Goal: Task Accomplishment & Management: Manage account settings

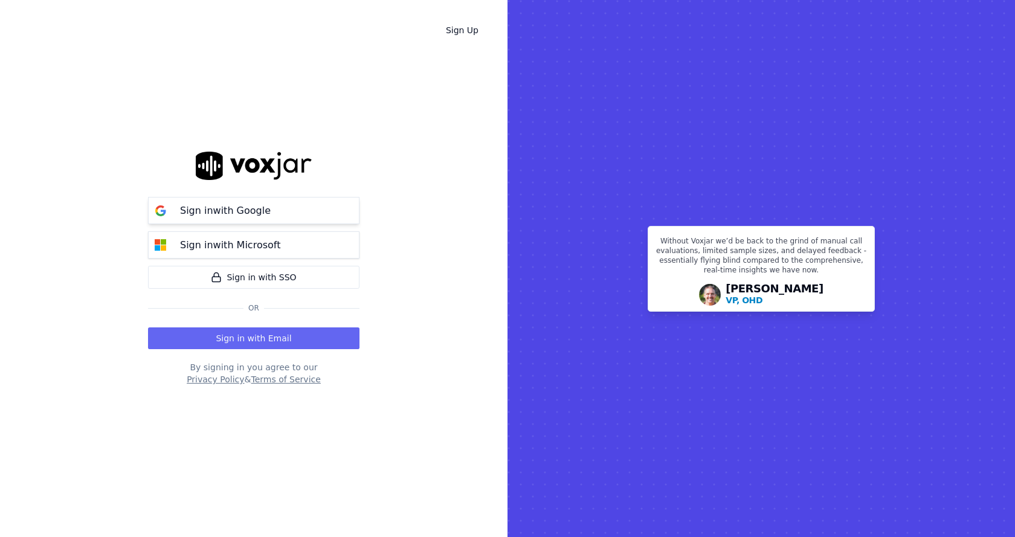
click at [273, 202] on button "Sign in with Google" at bounding box center [253, 210] width 211 height 27
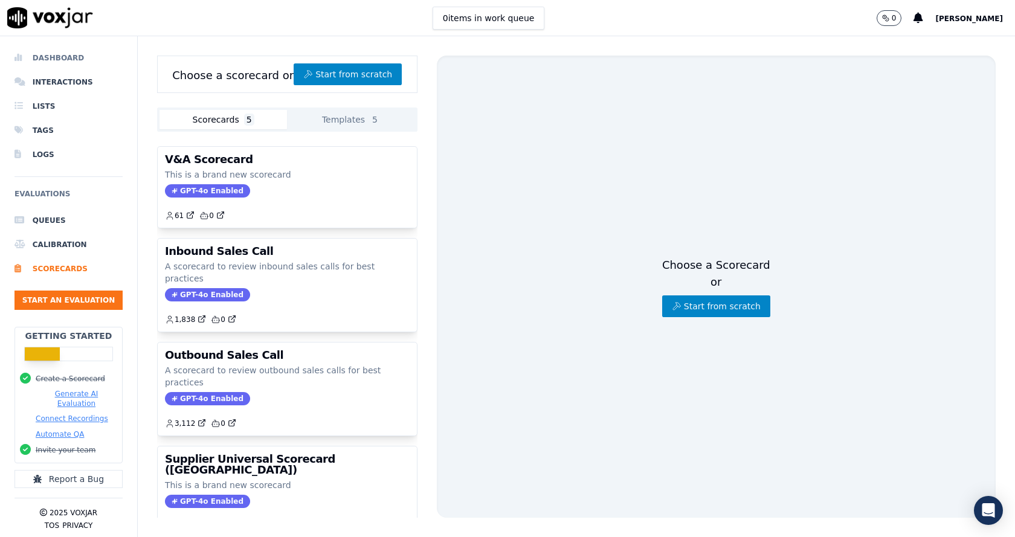
click at [60, 54] on li "Dashboard" at bounding box center [68, 58] width 108 height 24
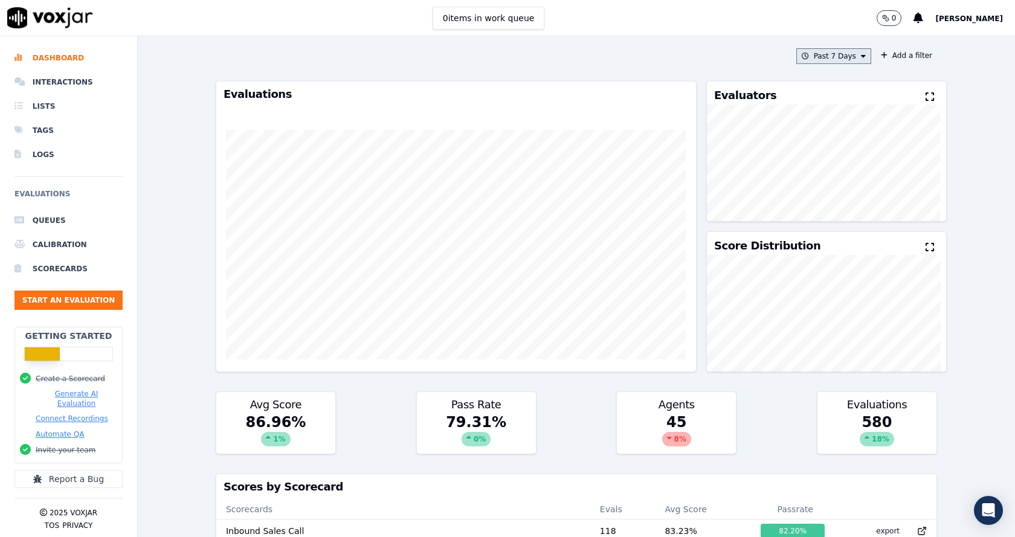
click at [853, 50] on button "Past 7 Days" at bounding box center [833, 56] width 75 height 16
click at [816, 76] on div "Custom" at bounding box center [830, 79] width 28 height 10
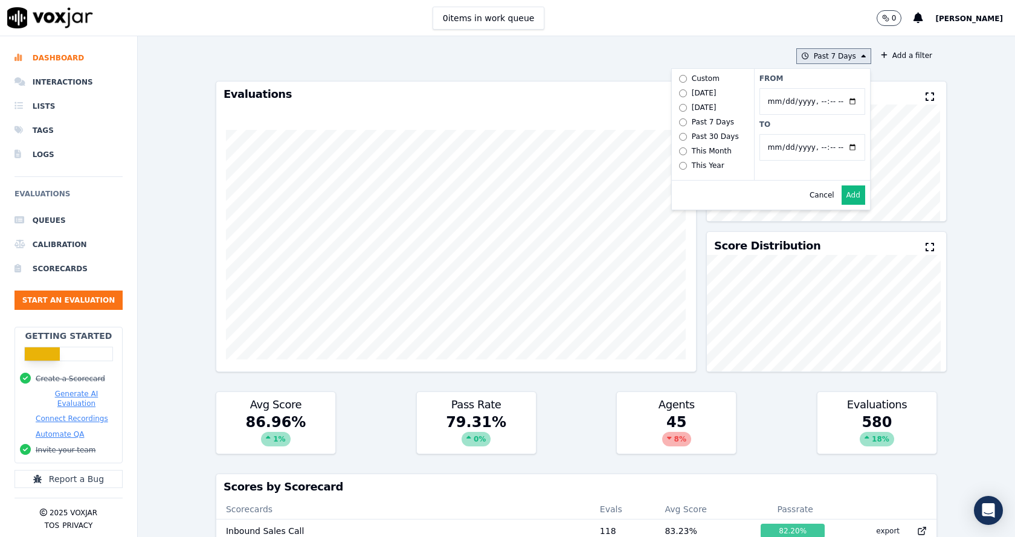
click at [839, 102] on input "From" at bounding box center [812, 101] width 106 height 27
type input "2025-07-20T00:00"
click at [977, 224] on div "Past 7 Days Custom Today Yesterday Past 7 Days Past 30 Days This Month This Yea…" at bounding box center [576, 286] width 877 height 501
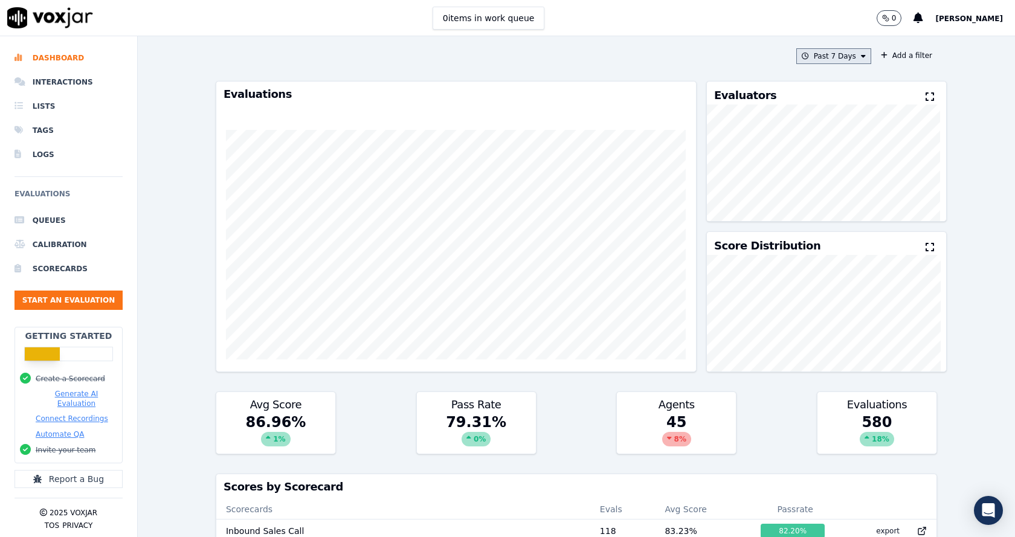
click at [831, 57] on button "Past 7 Days" at bounding box center [833, 56] width 75 height 16
click at [827, 85] on label "Custom" at bounding box center [830, 78] width 65 height 14
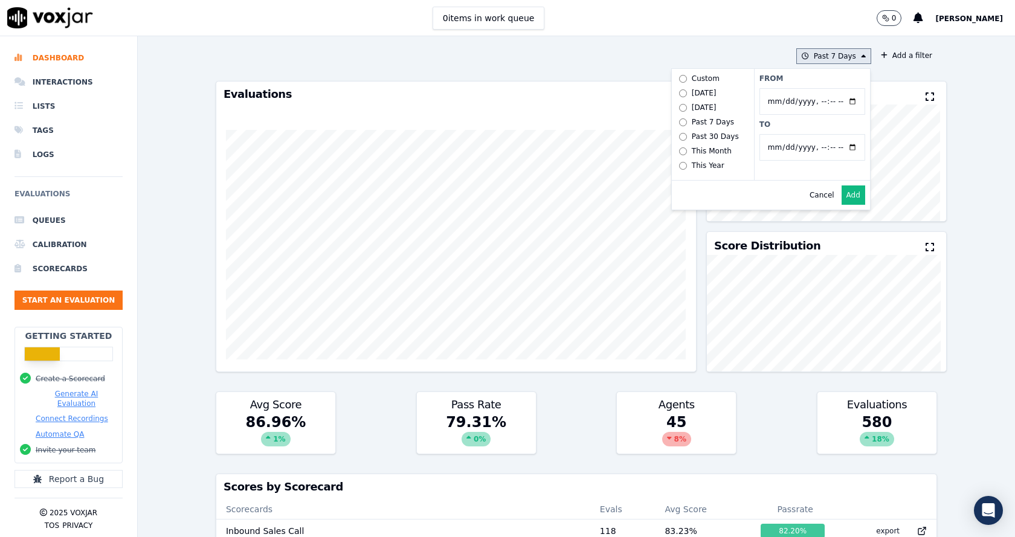
click at [838, 100] on input "From" at bounding box center [812, 101] width 106 height 27
type input "2025-07-20T00:00"
click at [819, 77] on label "From" at bounding box center [812, 79] width 106 height 10
click at [819, 88] on input "From" at bounding box center [812, 101] width 106 height 27
click at [839, 144] on input "To" at bounding box center [812, 147] width 106 height 27
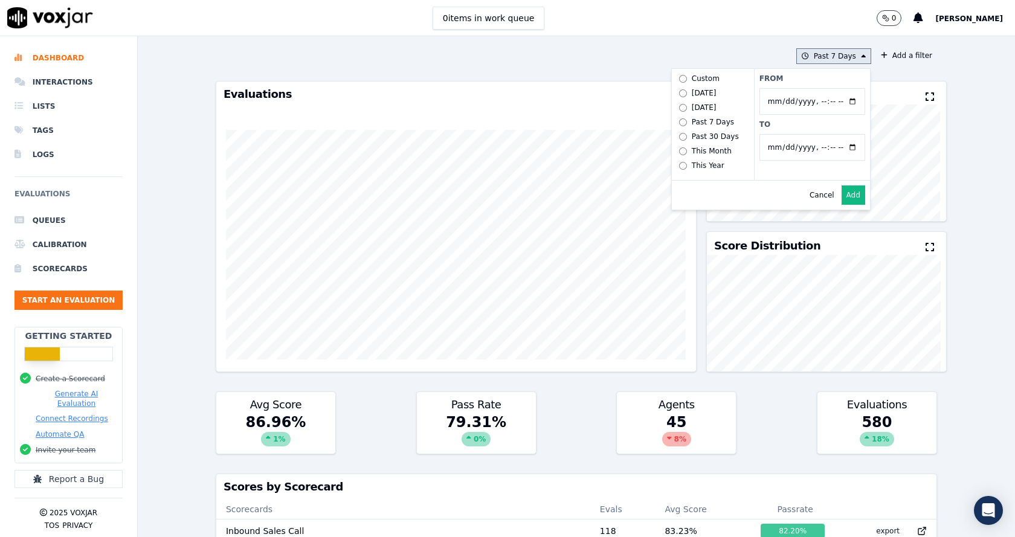
type input "2025-07-20T23:59"
click at [724, 200] on div "Cancel Add" at bounding box center [771, 195] width 198 height 29
click at [842, 205] on button "Add" at bounding box center [854, 194] width 24 height 19
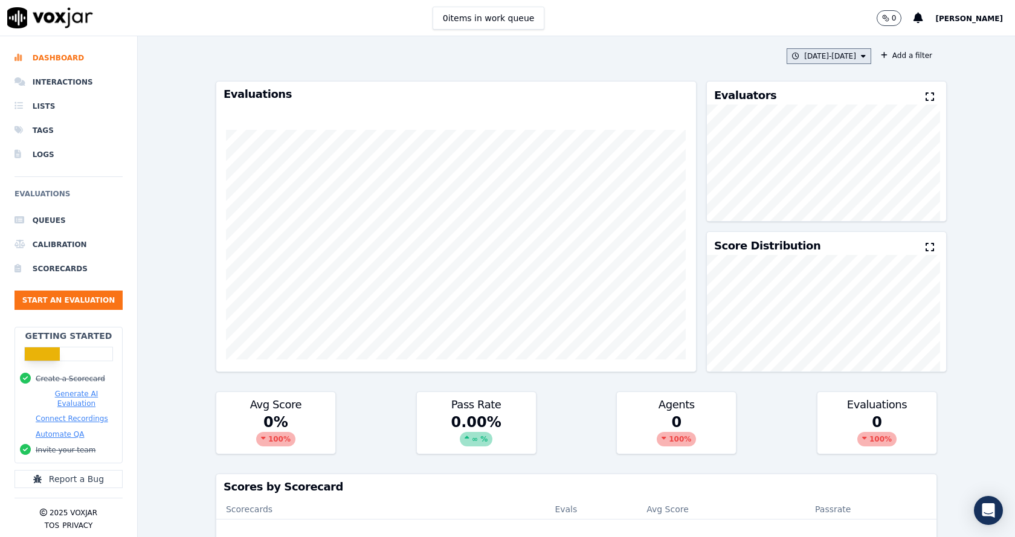
click at [861, 53] on icon at bounding box center [863, 56] width 5 height 7
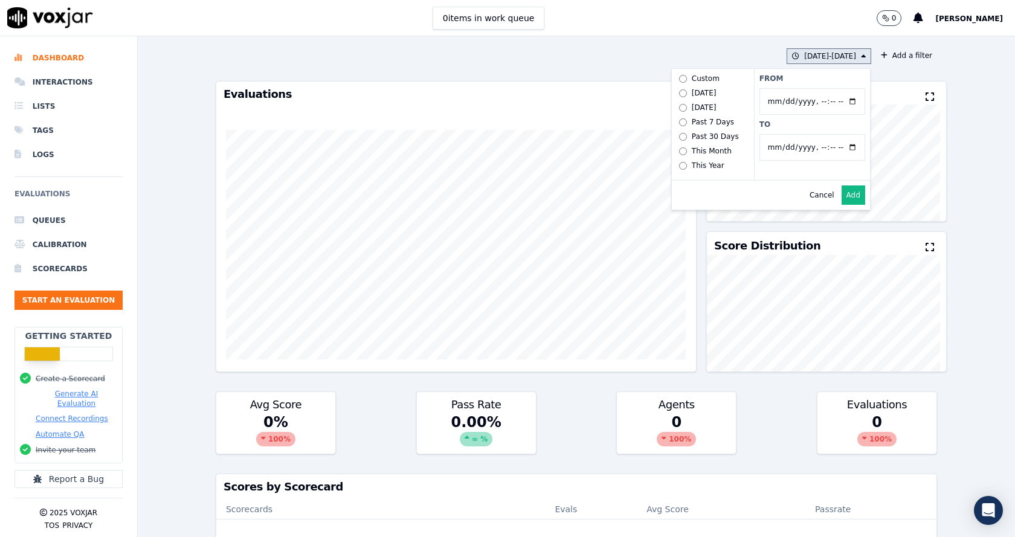
click at [834, 102] on input "From" at bounding box center [812, 101] width 106 height 27
type input "2025-06-21T00:00"
click at [726, 200] on div "Cancel Add" at bounding box center [771, 195] width 198 height 29
click at [846, 201] on button "Add" at bounding box center [854, 194] width 24 height 19
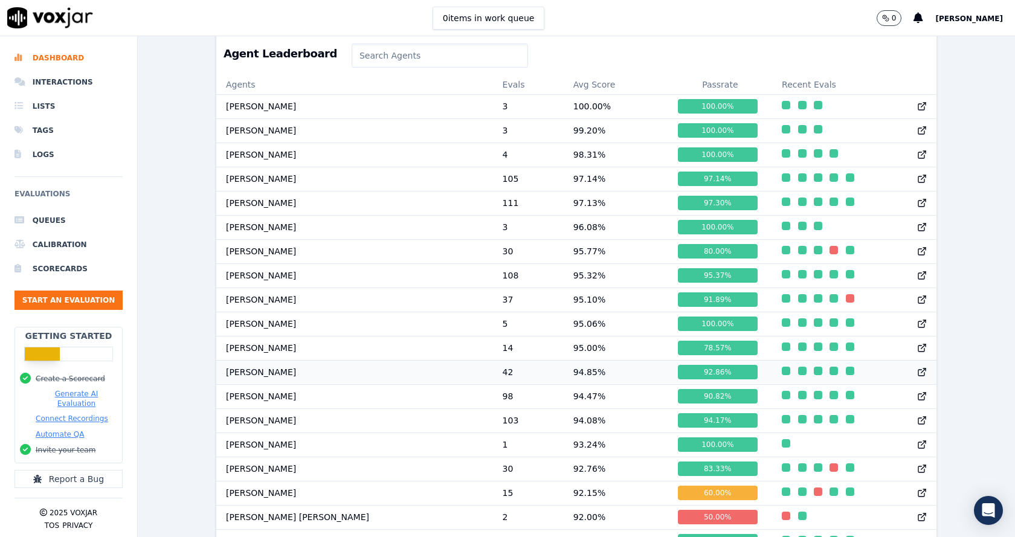
scroll to position [997, 0]
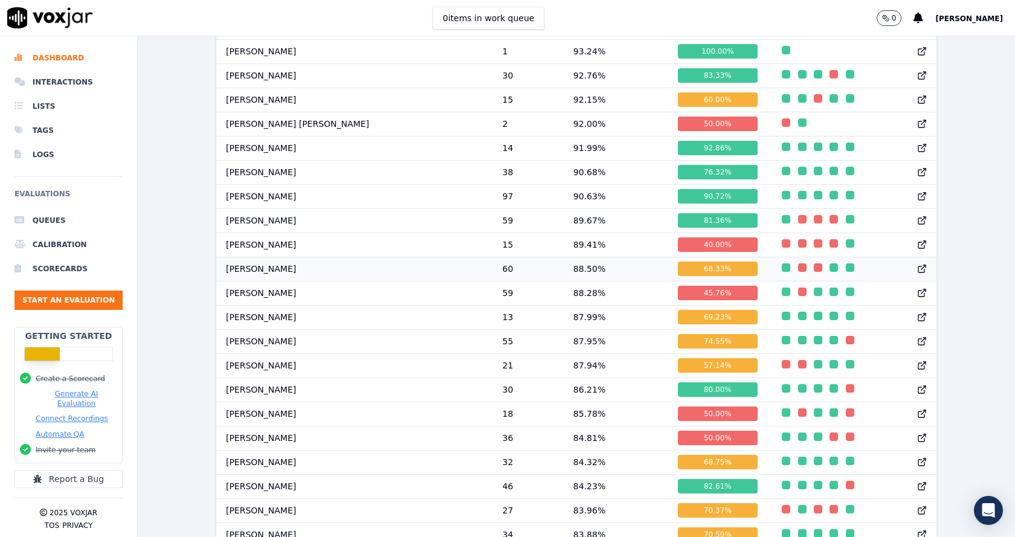
click at [917, 274] on icon at bounding box center [922, 269] width 10 height 10
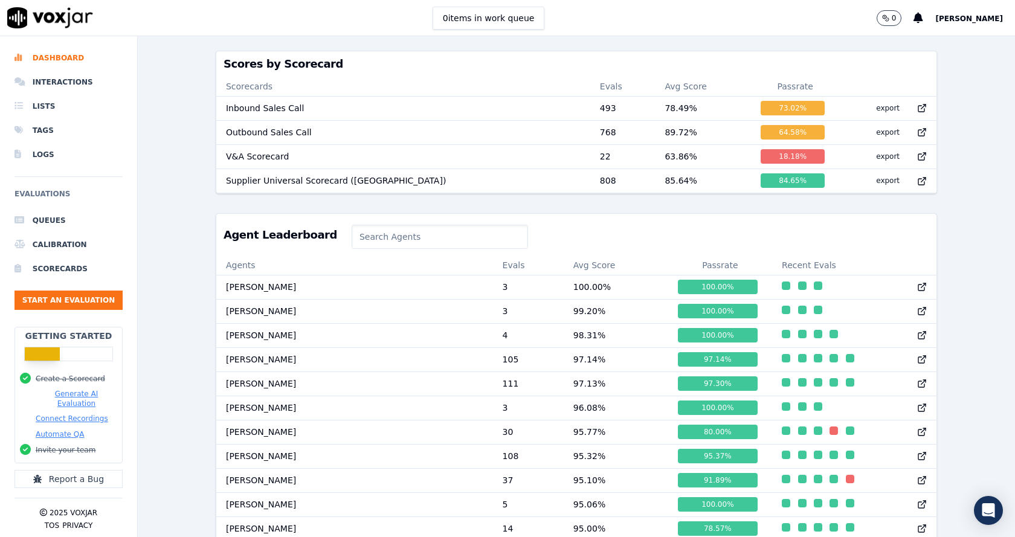
scroll to position [997, 0]
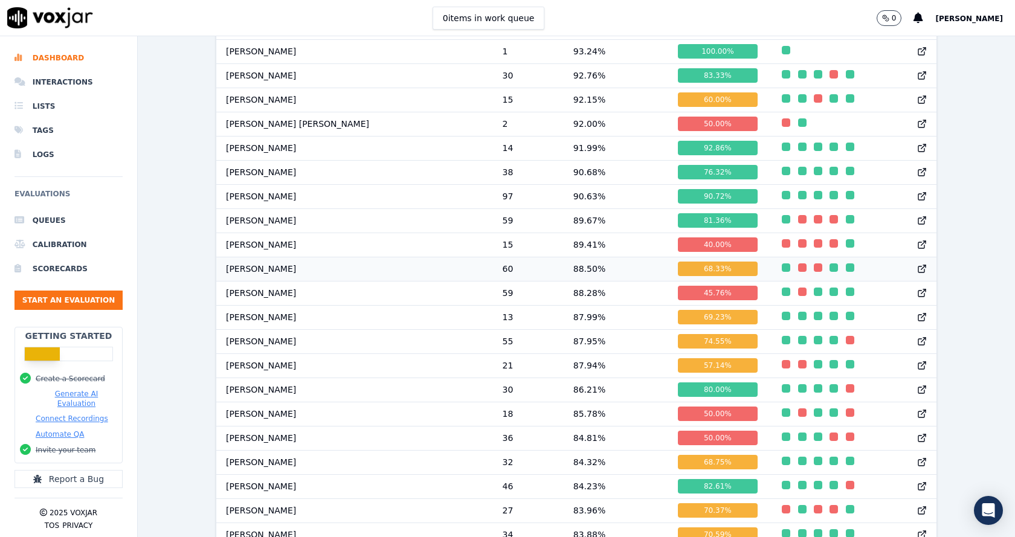
click at [917, 274] on icon at bounding box center [922, 269] width 10 height 10
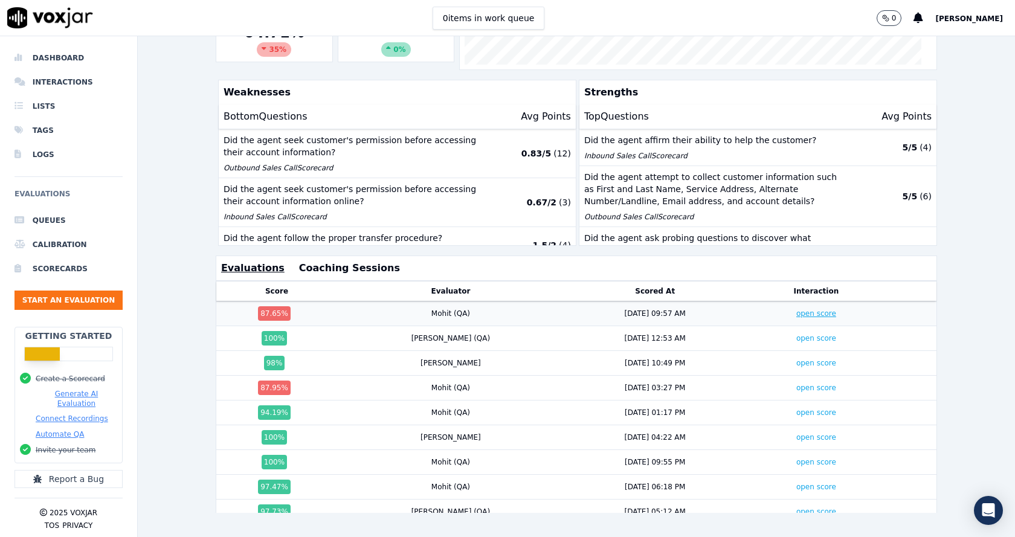
scroll to position [208, 0]
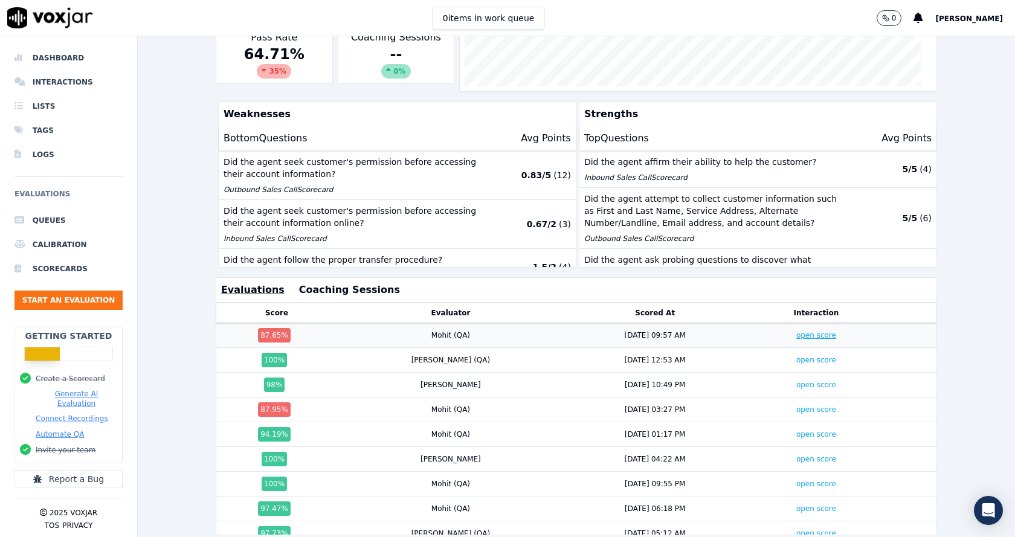
click at [771, 294] on div "Past 7 Days Add a filter Anna Das Team Rank 22/45 Above Me Jake Saha Below Me W…" at bounding box center [576, 58] width 731 height 501
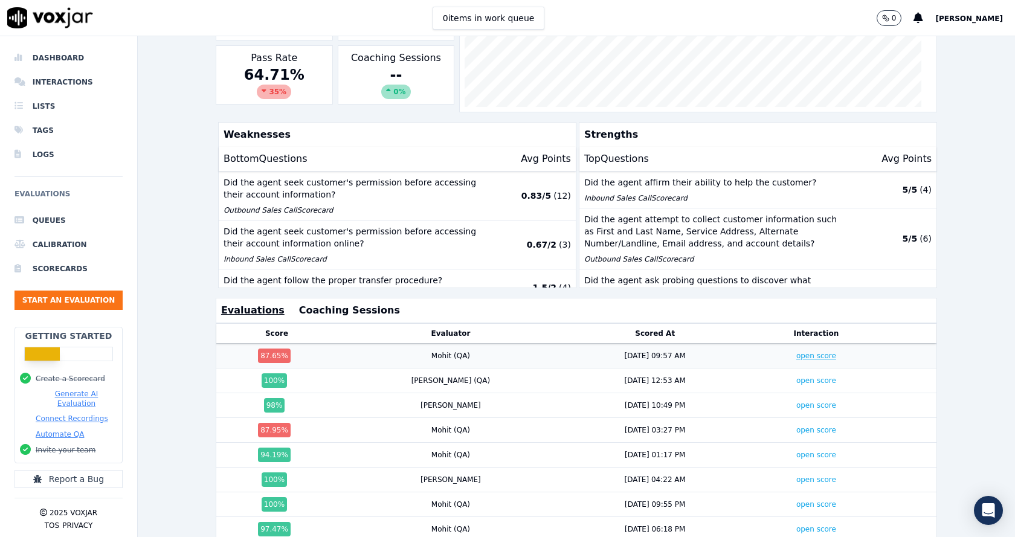
click at [796, 354] on link "open score" at bounding box center [816, 356] width 40 height 8
click at [796, 402] on link "open score" at bounding box center [816, 405] width 40 height 8
click at [796, 432] on link "open score" at bounding box center [816, 430] width 40 height 8
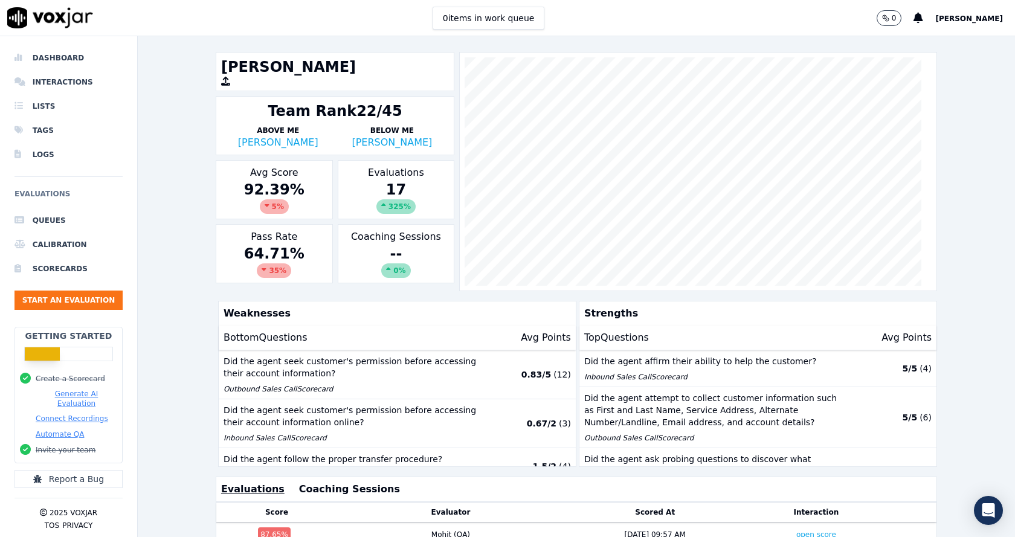
scroll to position [0, 0]
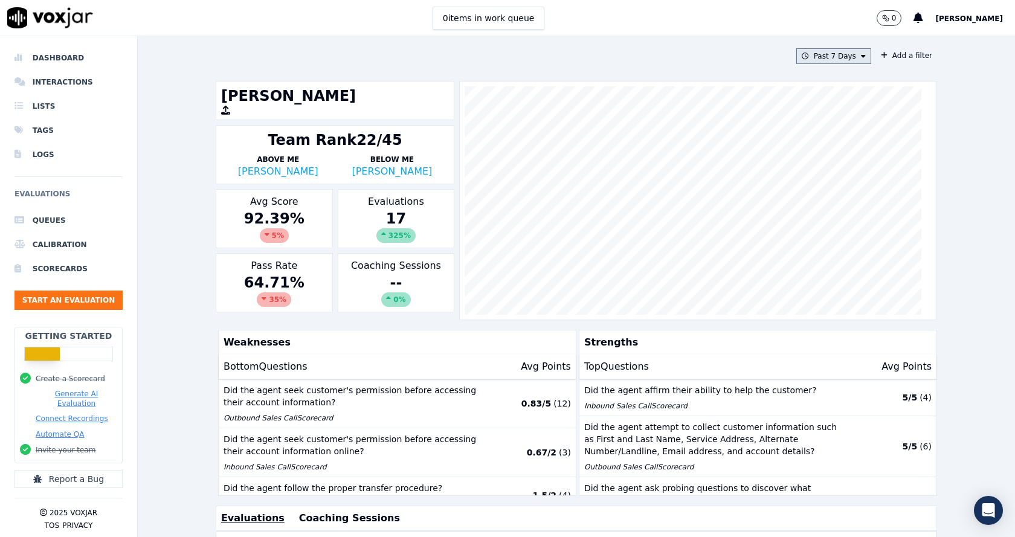
click at [861, 54] on icon at bounding box center [863, 56] width 5 height 7
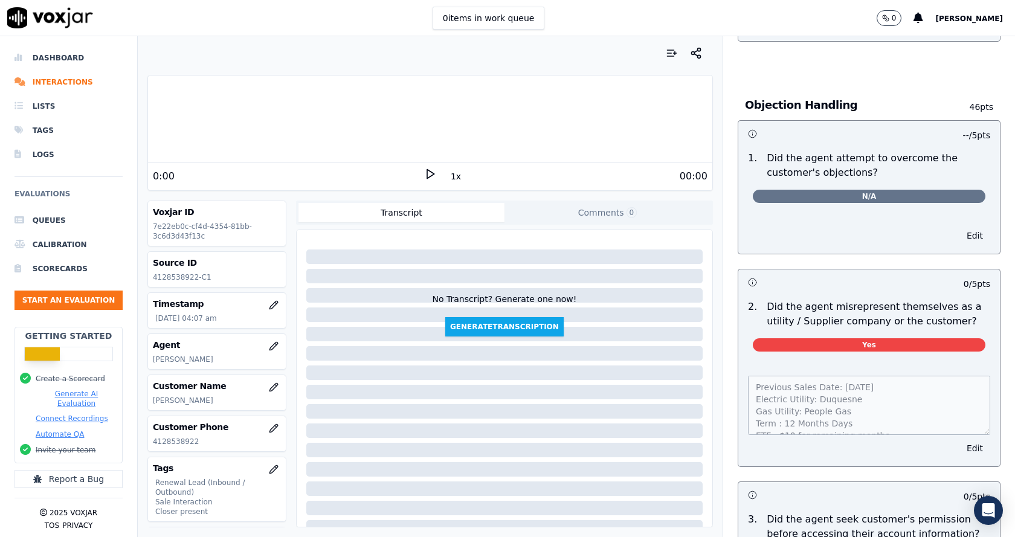
scroll to position [665, 0]
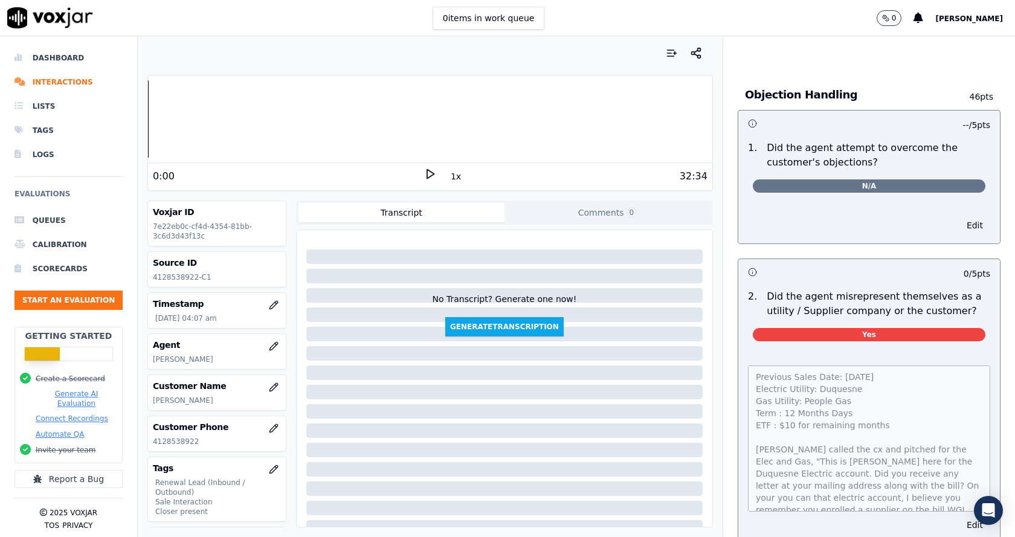
click at [964, 498] on div "Previous Sales Date: 10-03-2025 Electric Utility: Duquesne Gas Utility: People …" at bounding box center [869, 447] width 262 height 192
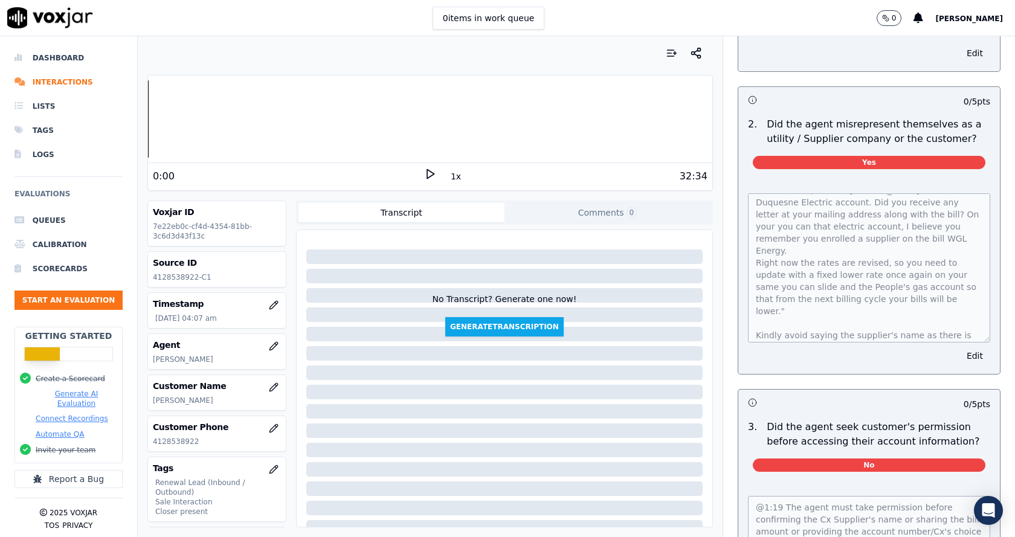
scroll to position [103, 0]
click at [148, 45] on div at bounding box center [429, 53] width 565 height 24
click at [169, 439] on p "4128538922" at bounding box center [217, 442] width 128 height 10
copy p "4128538922"
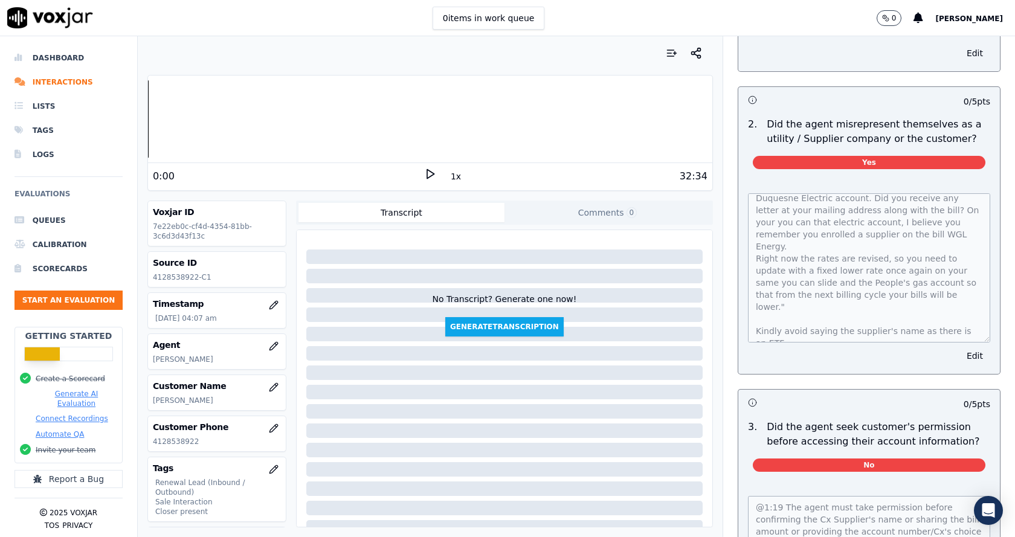
click at [172, 278] on p "4128538922-C1" at bounding box center [217, 277] width 128 height 10
copy div "4128538922-C1"
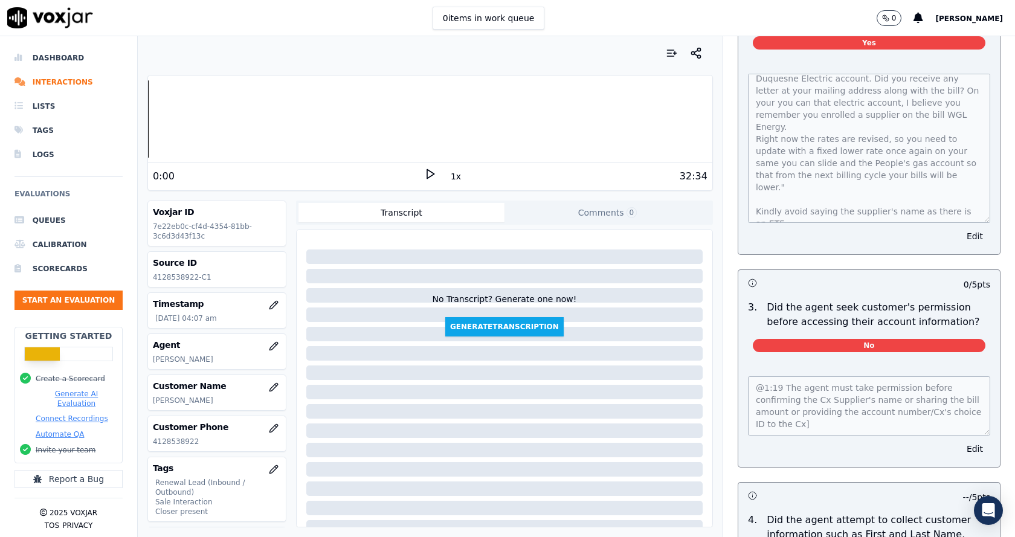
scroll to position [958, 0]
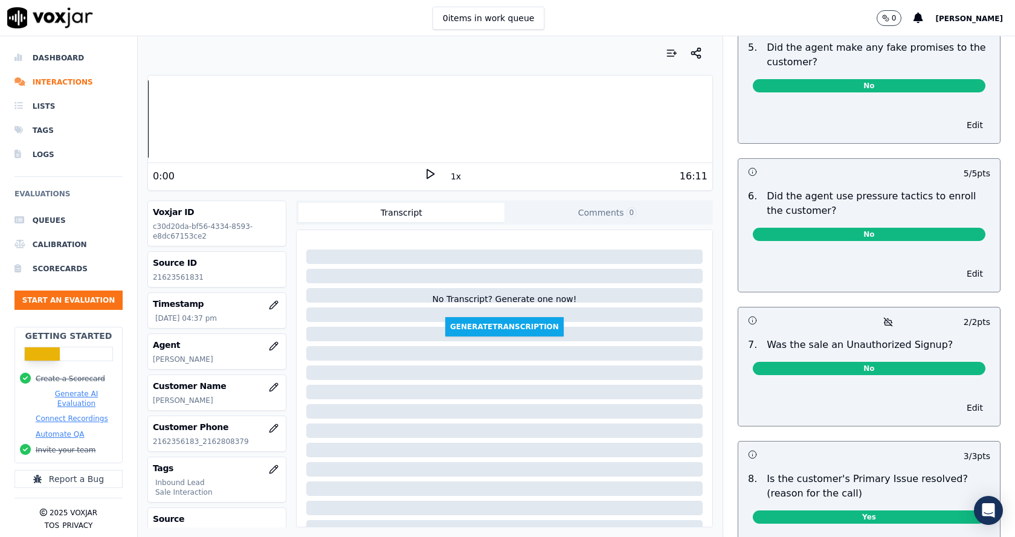
scroll to position [3395, 0]
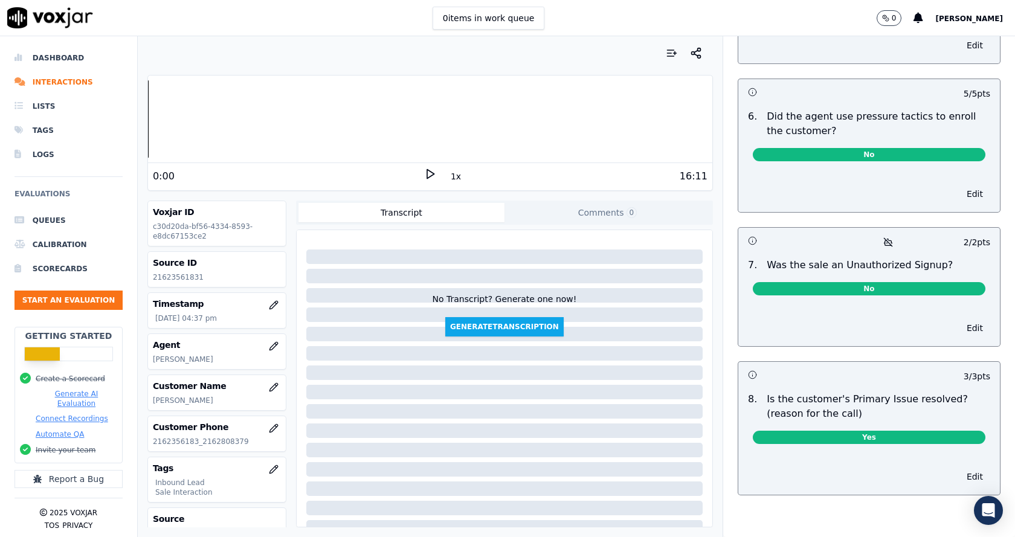
click at [157, 57] on div at bounding box center [429, 53] width 565 height 24
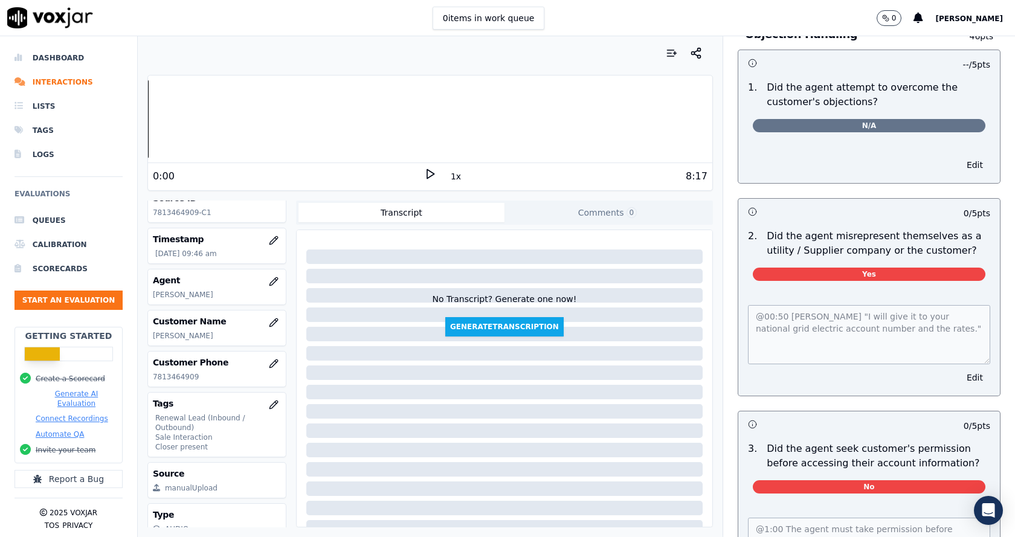
scroll to position [43, 0]
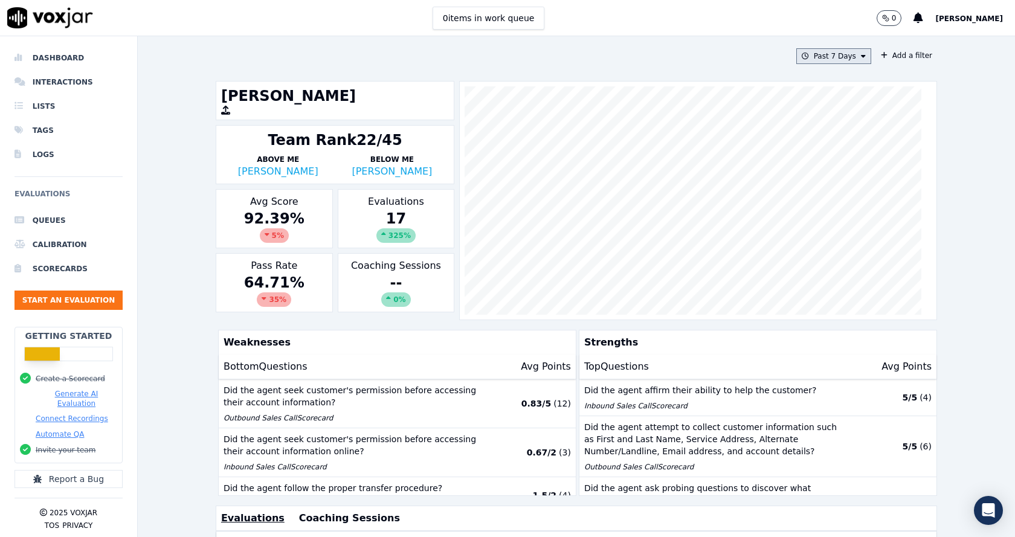
click at [847, 57] on button "Past 7 Days" at bounding box center [833, 56] width 75 height 16
click at [816, 82] on div "Custom" at bounding box center [830, 79] width 28 height 10
click at [843, 60] on button "Past 7 Days Custom Today Yesterday Past 7 Days Past 30 Days This Month This Yea…" at bounding box center [833, 56] width 75 height 16
click at [832, 65] on div "Past 7 Days Add a filter Anna Das Team Rank 22/45 Above Me Jake Saha Below Me W…" at bounding box center [576, 286] width 731 height 501
click at [840, 55] on button "Past 7 Days" at bounding box center [833, 56] width 75 height 16
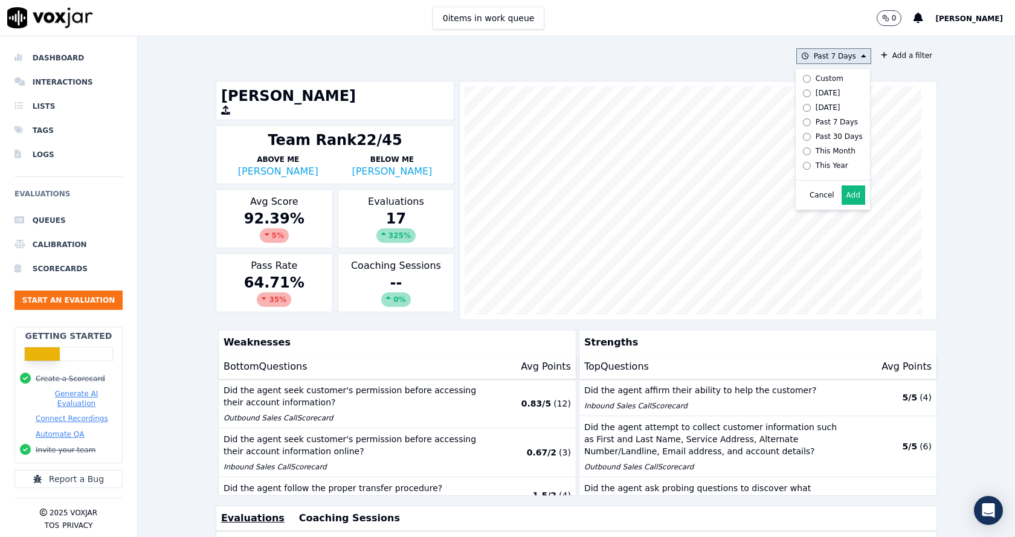
click at [817, 79] on div "Custom" at bounding box center [830, 79] width 28 height 10
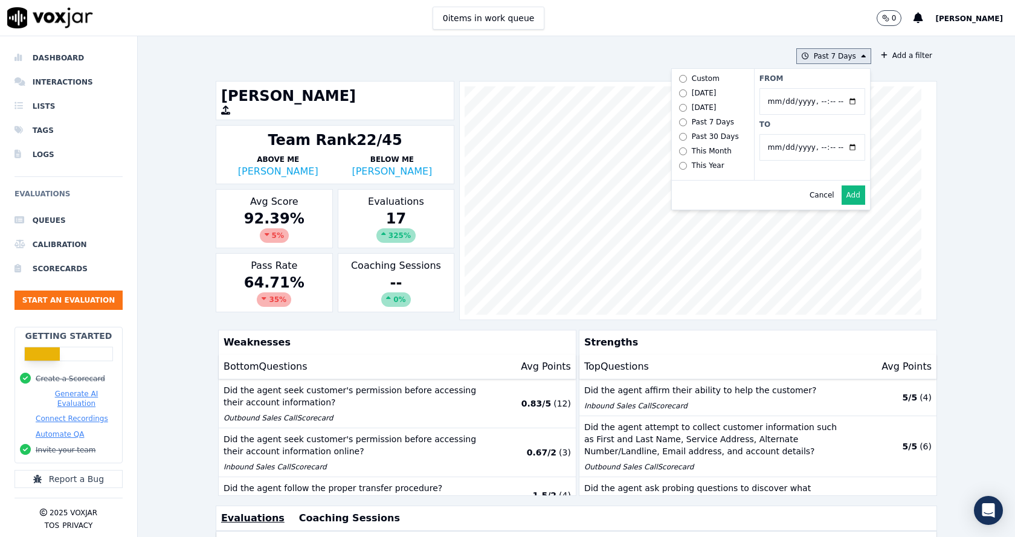
click at [783, 98] on input "From" at bounding box center [812, 101] width 106 height 27
click at [837, 106] on input "From" at bounding box center [812, 101] width 106 height 27
click at [925, 207] on div "Past 7 Days Custom Today Yesterday Past 7 Days Past 30 Days This Month This Yea…" at bounding box center [576, 286] width 731 height 501
click at [827, 62] on button "Past 7 Days" at bounding box center [833, 56] width 75 height 16
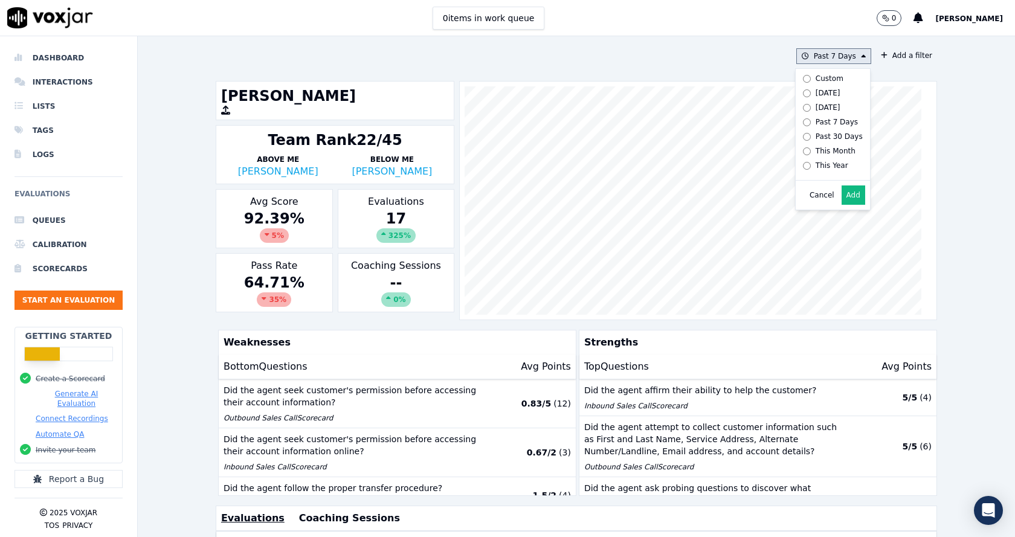
click at [827, 81] on div "Custom" at bounding box center [830, 79] width 28 height 10
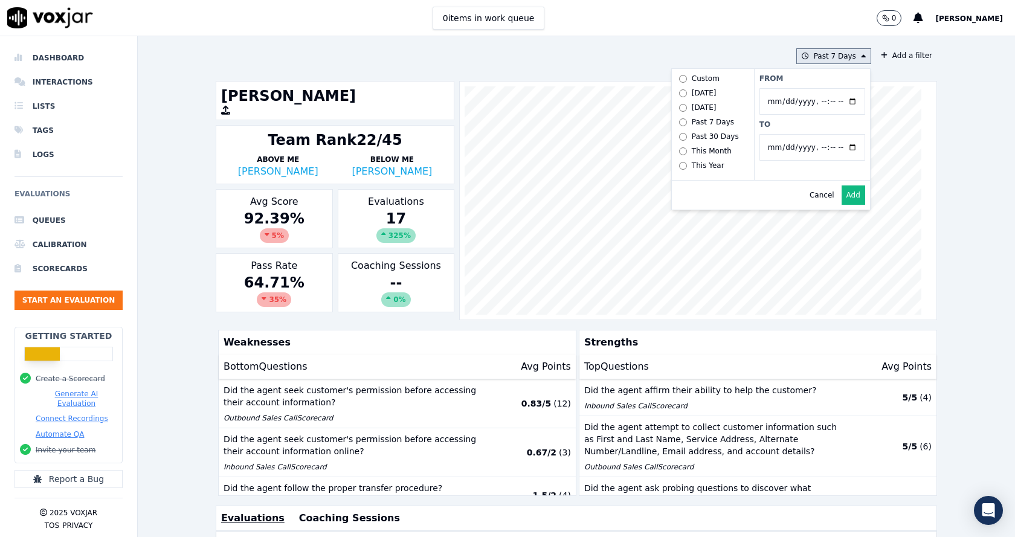
click at [839, 101] on input "From" at bounding box center [812, 101] width 106 height 27
type input "2025-07-20T00:00"
click at [713, 195] on div "Cancel Add" at bounding box center [771, 195] width 198 height 29
click at [842, 199] on button "Add" at bounding box center [854, 194] width 24 height 19
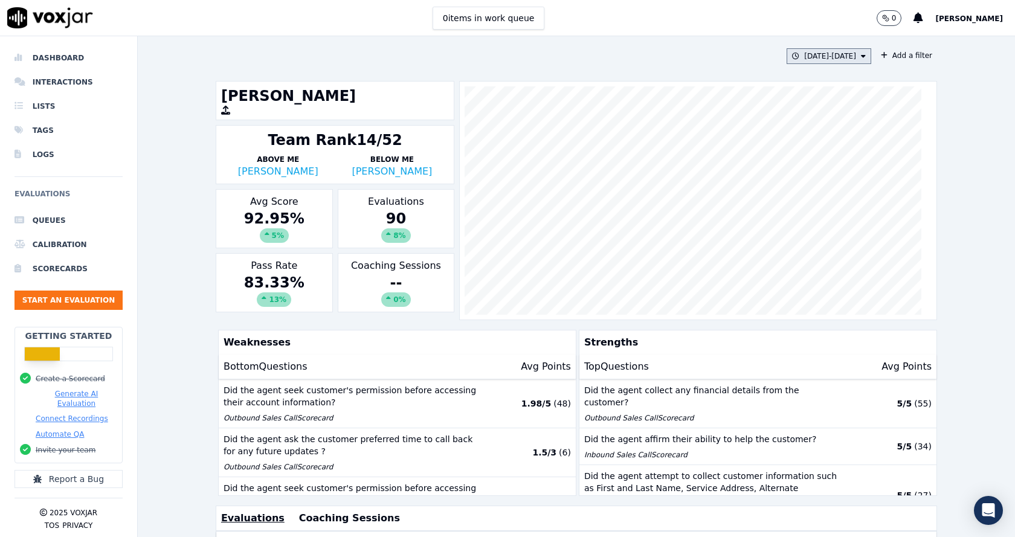
click at [861, 56] on icon at bounding box center [863, 56] width 5 height 7
click at [845, 104] on input "From" at bounding box center [812, 101] width 106 height 27
click at [837, 95] on input "From" at bounding box center [812, 101] width 106 height 27
click at [842, 103] on input "From" at bounding box center [812, 101] width 106 height 27
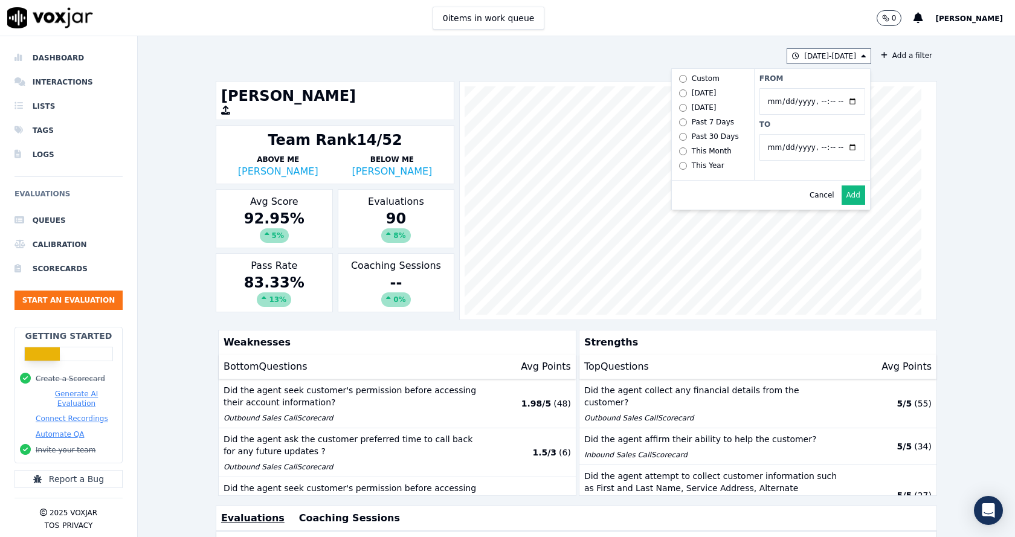
type input "2025-06-20T00:00"
click at [146, 169] on div "7/20/25 - 8/28/25 Custom Today Yesterday Past 7 Days Past 30 Days This Month Th…" at bounding box center [576, 286] width 877 height 501
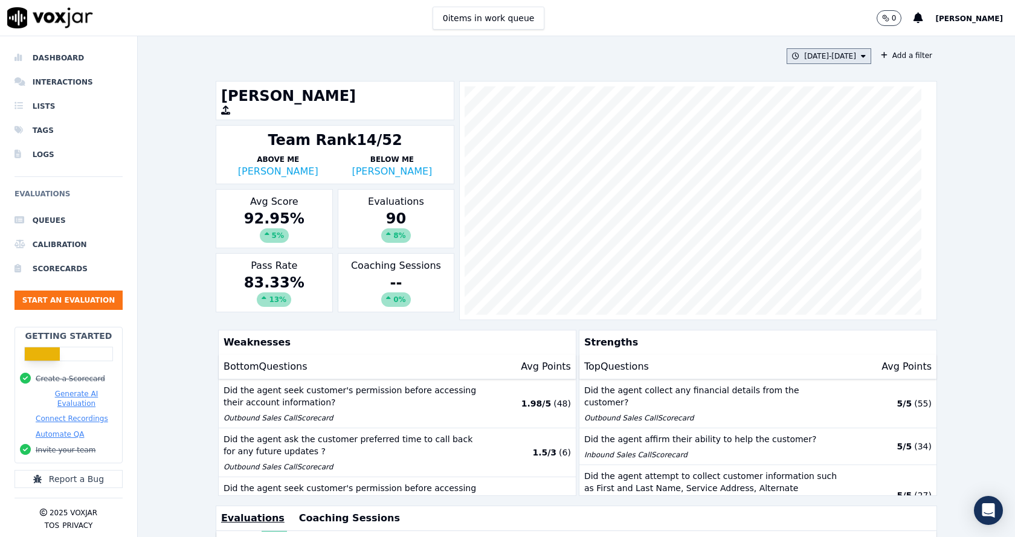
click at [861, 53] on icon at bounding box center [863, 56] width 5 height 7
click at [829, 107] on input "From" at bounding box center [812, 101] width 106 height 27
click at [839, 101] on input "From" at bounding box center [812, 101] width 106 height 27
click at [706, 210] on div "Cancel Add" at bounding box center [771, 195] width 198 height 29
click at [833, 98] on input "From" at bounding box center [812, 101] width 106 height 27
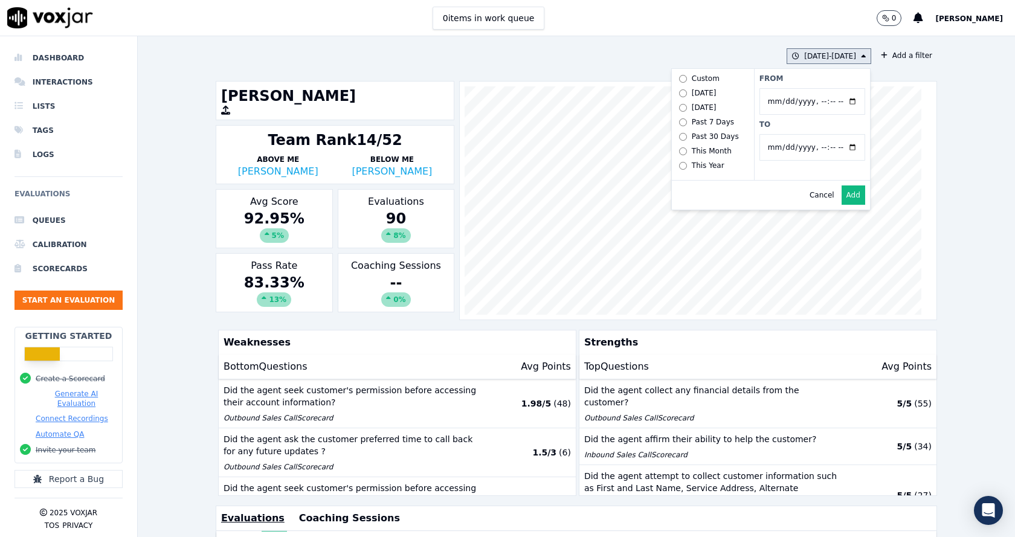
click at [842, 100] on input "From" at bounding box center [812, 101] width 106 height 27
type input "2025-06-21T00:00"
click at [835, 147] on input "To" at bounding box center [812, 147] width 106 height 27
type input "2025-07-20T23:59"
click at [714, 201] on div "Cancel Add" at bounding box center [771, 195] width 198 height 29
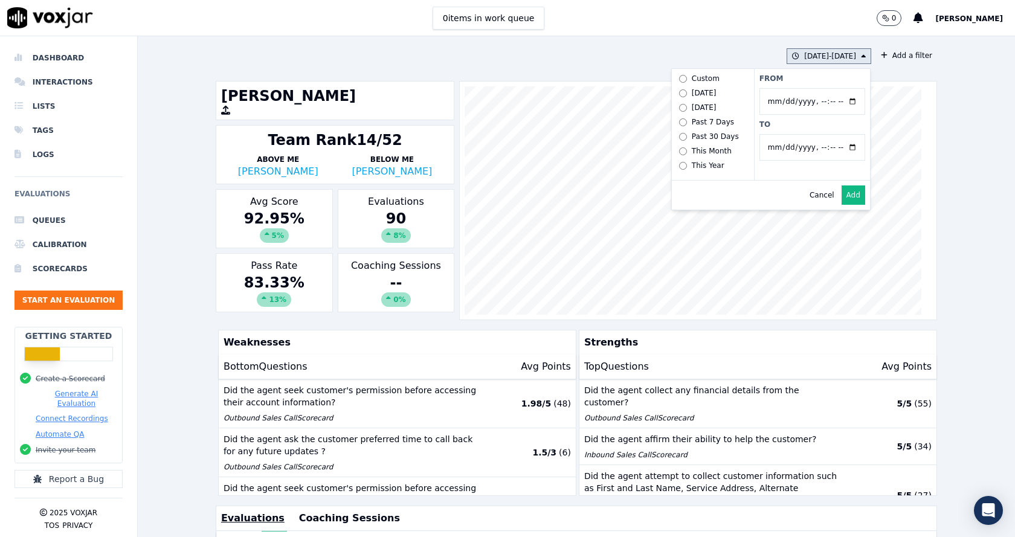
click at [843, 198] on button "Add" at bounding box center [854, 194] width 24 height 19
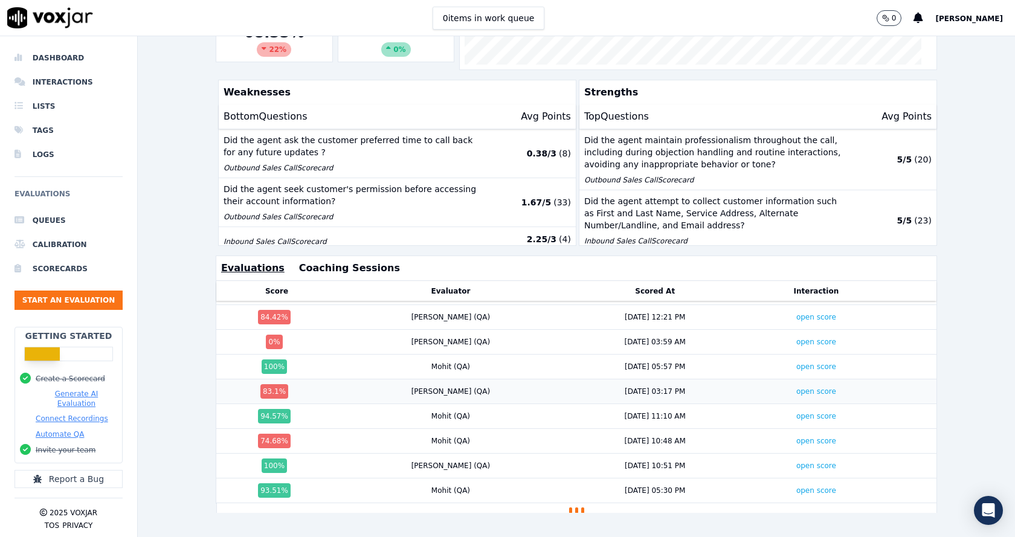
scroll to position [1284, 0]
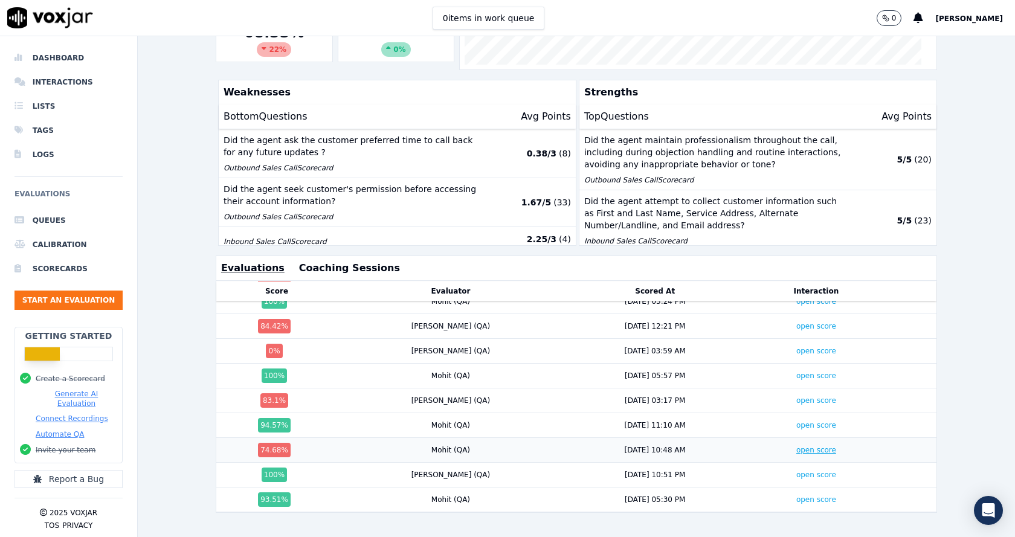
click at [796, 446] on link "open score" at bounding box center [816, 450] width 40 height 8
click at [796, 421] on link "open score" at bounding box center [816, 425] width 40 height 8
click at [796, 495] on link "open score" at bounding box center [816, 499] width 40 height 8
click at [796, 396] on link "open score" at bounding box center [816, 400] width 40 height 8
click at [796, 347] on link "open score" at bounding box center [816, 351] width 40 height 8
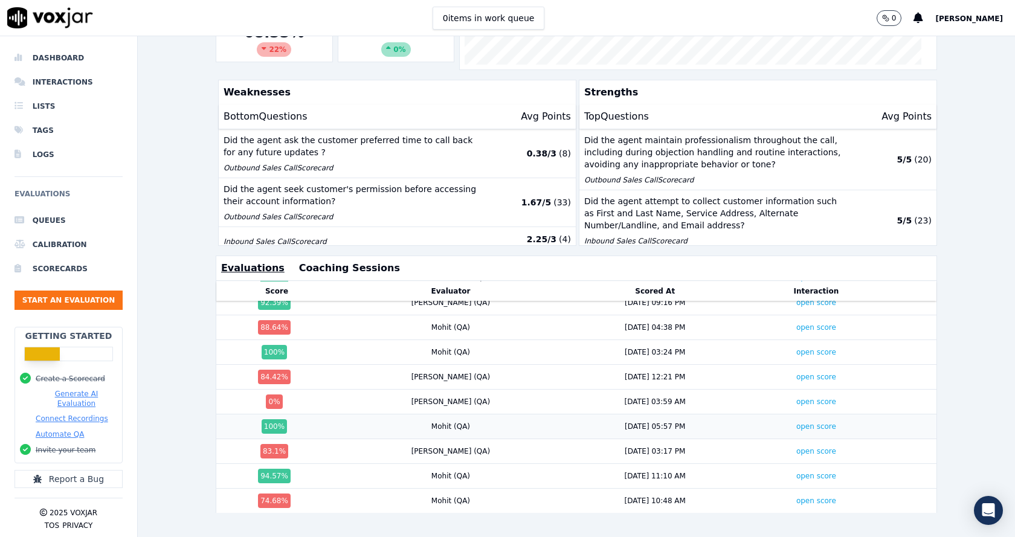
scroll to position [1224, 0]
click at [796, 373] on link "open score" at bounding box center [816, 377] width 40 height 8
click at [158, 470] on div "6/21/25 - 7/20/25 Add a filter Anna Das Team Rank 24/56 Above Me Alex Akhtar Be…" at bounding box center [576, 286] width 877 height 501
click at [796, 373] on link "open score" at bounding box center [816, 377] width 40 height 8
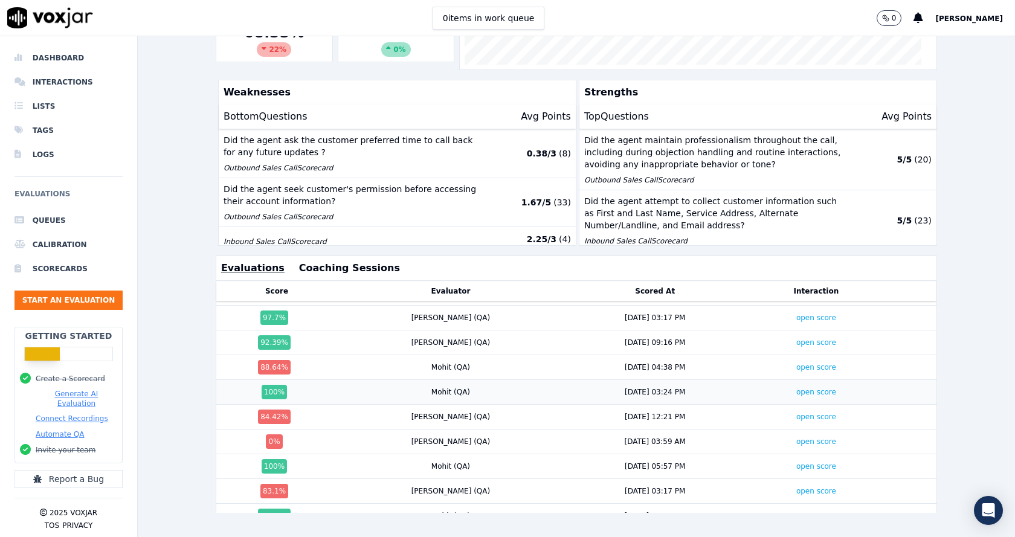
scroll to position [1164, 0]
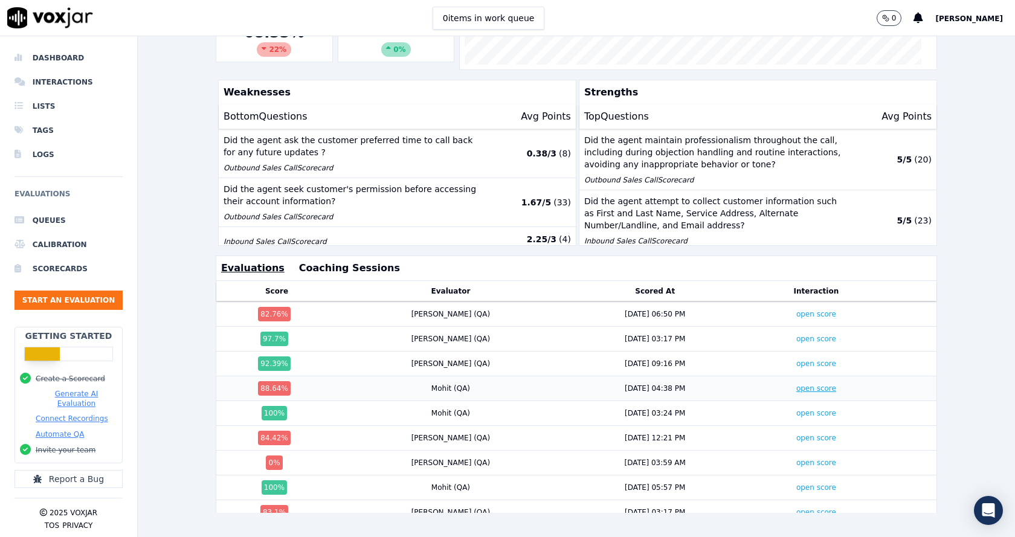
click at [796, 384] on link "open score" at bounding box center [816, 388] width 40 height 8
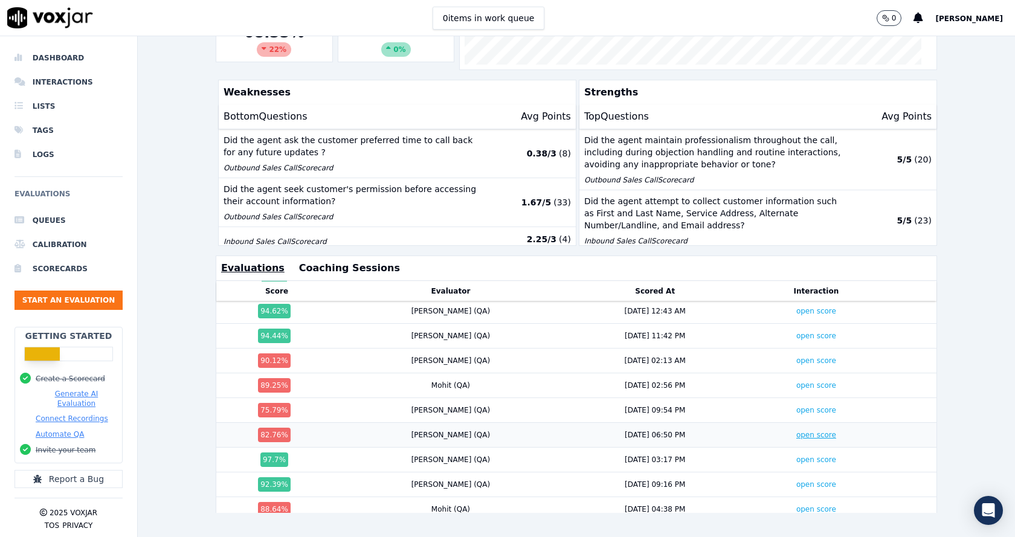
click at [796, 431] on link "open score" at bounding box center [816, 435] width 40 height 8
click at [796, 406] on link "open score" at bounding box center [816, 410] width 40 height 8
click at [796, 381] on link "open score" at bounding box center [816, 385] width 40 height 8
click at [796, 356] on link "open score" at bounding box center [816, 360] width 40 height 8
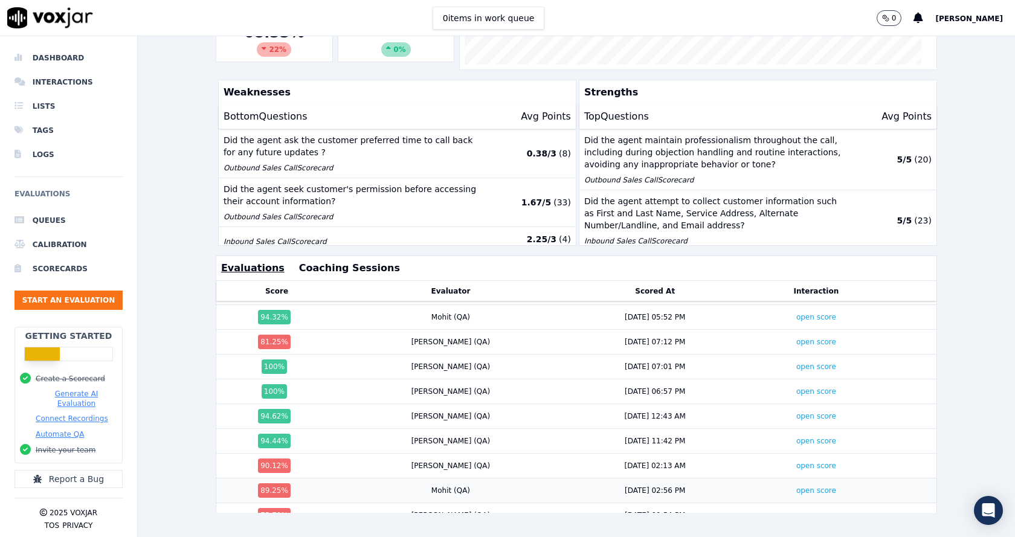
scroll to position [922, 0]
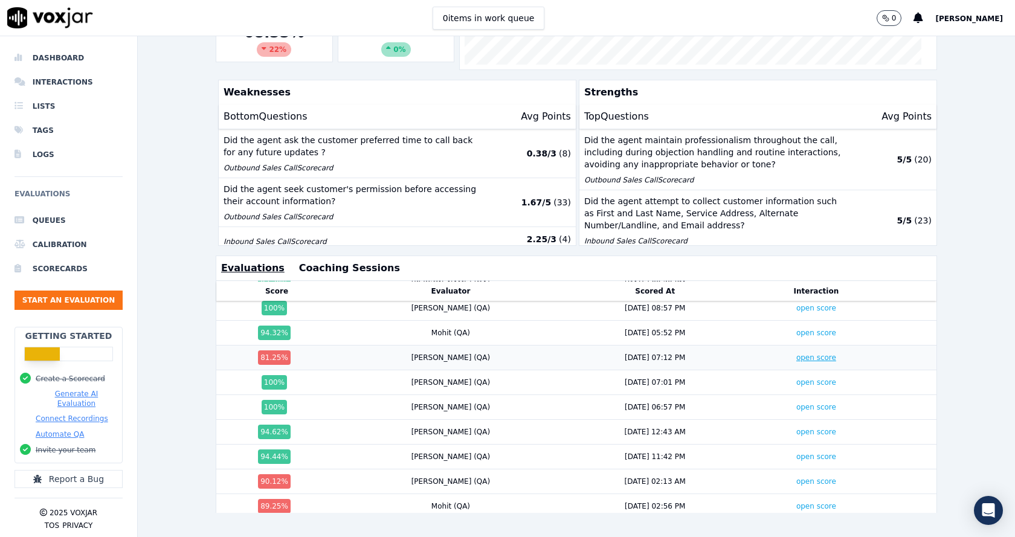
click at [796, 353] on link "open score" at bounding box center [816, 357] width 40 height 8
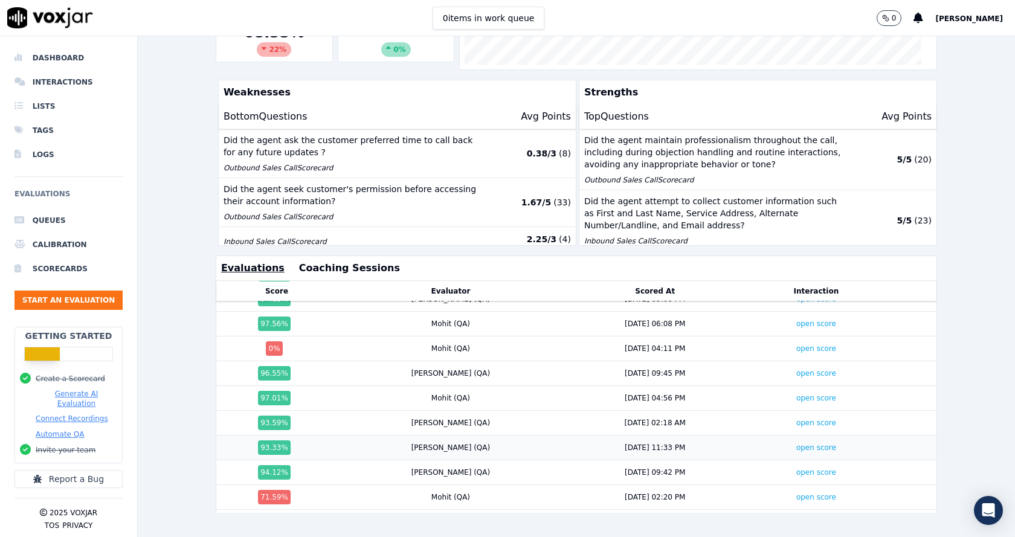
scroll to position [620, 0]
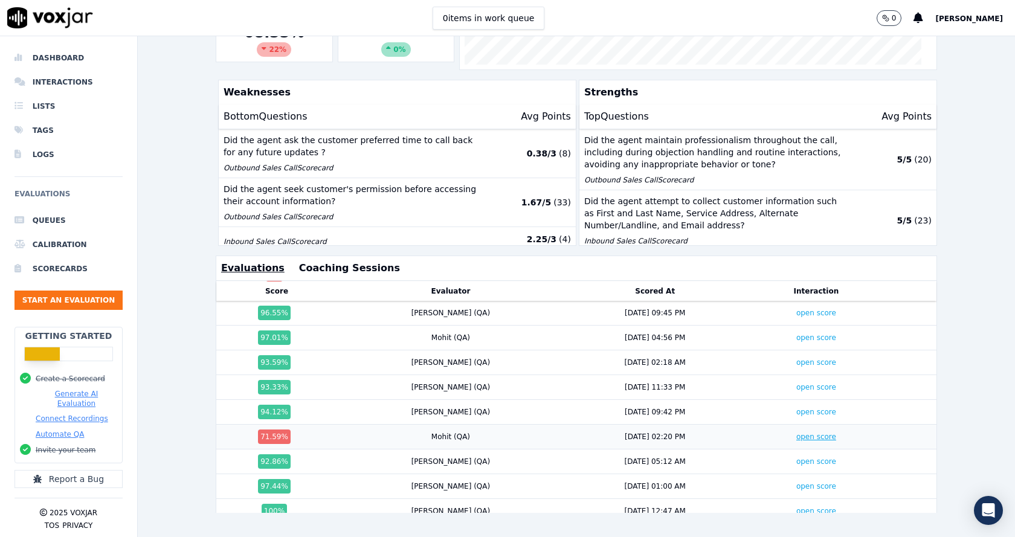
click at [796, 433] on link "open score" at bounding box center [816, 437] width 40 height 8
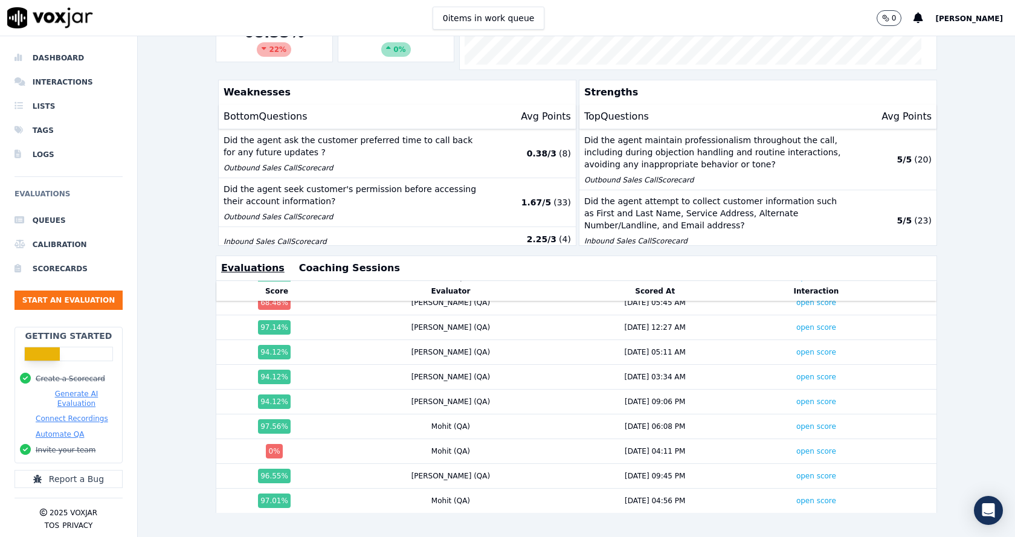
scroll to position [439, 0]
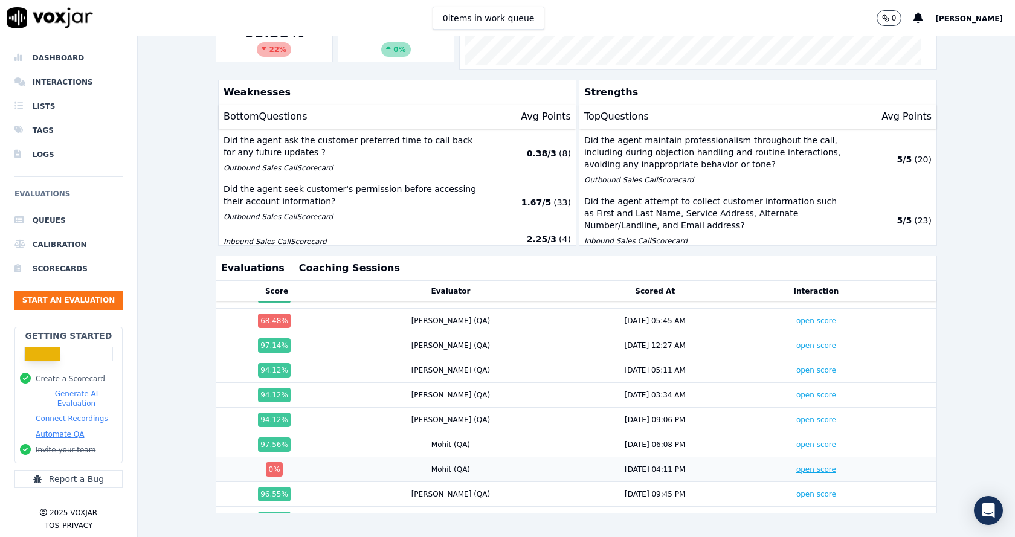
click at [796, 465] on link "open score" at bounding box center [816, 469] width 40 height 8
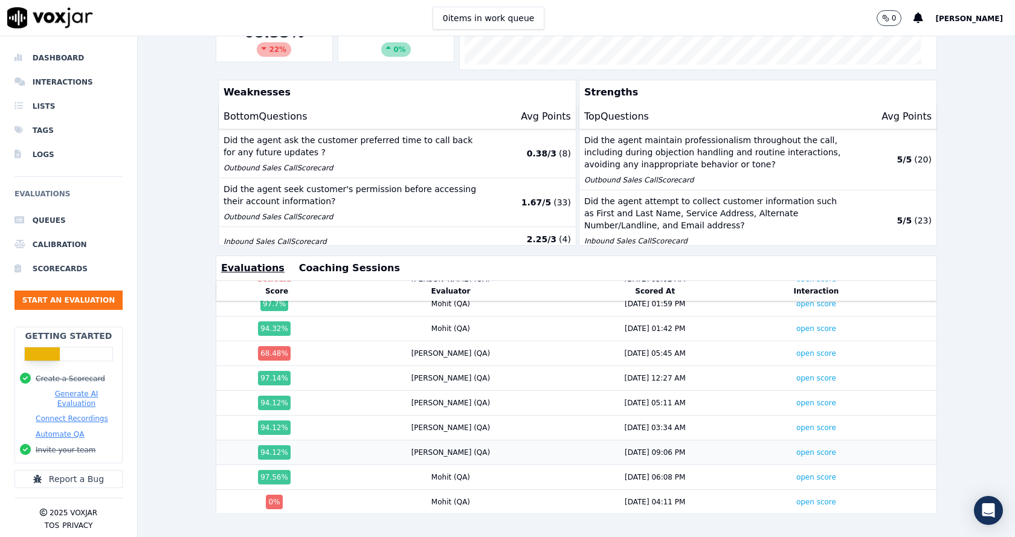
scroll to position [378, 0]
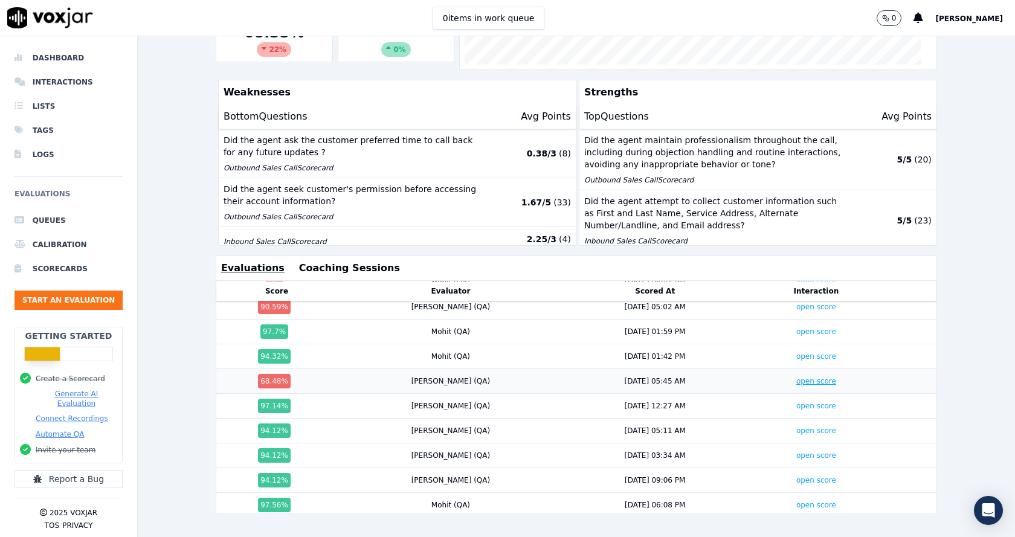
click at [796, 377] on link "open score" at bounding box center [816, 381] width 40 height 8
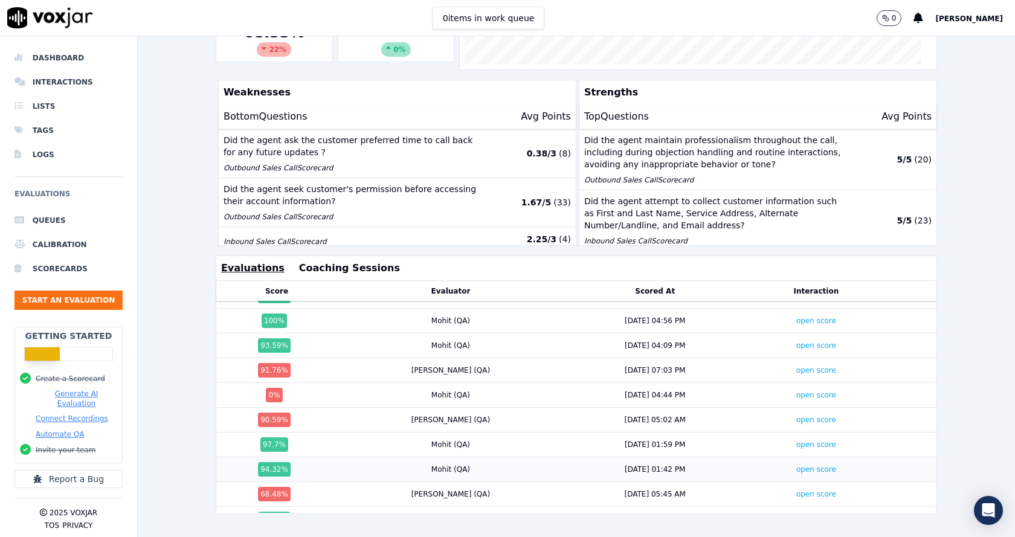
scroll to position [257, 0]
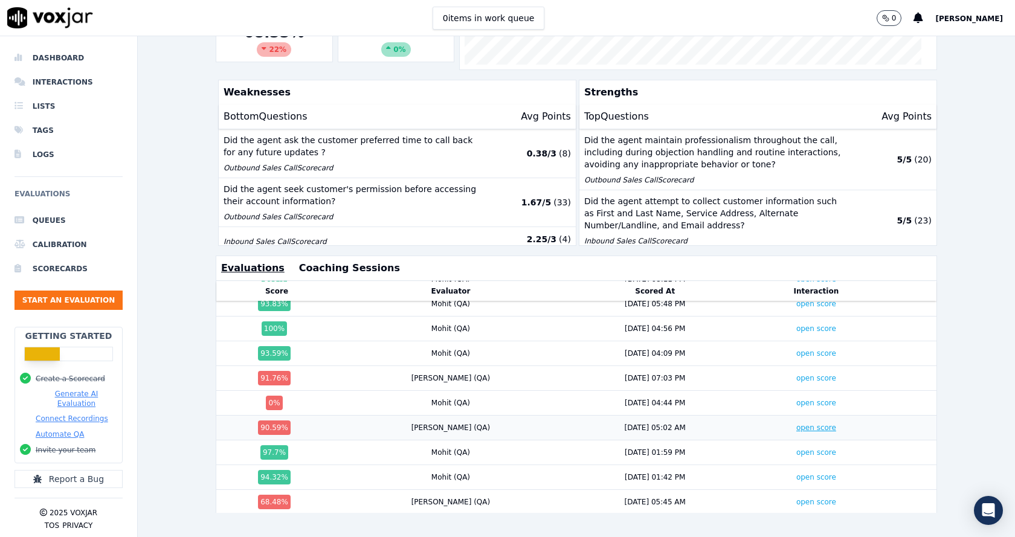
click at [796, 423] on link "open score" at bounding box center [816, 427] width 40 height 8
click at [796, 399] on link "open score" at bounding box center [816, 403] width 40 height 8
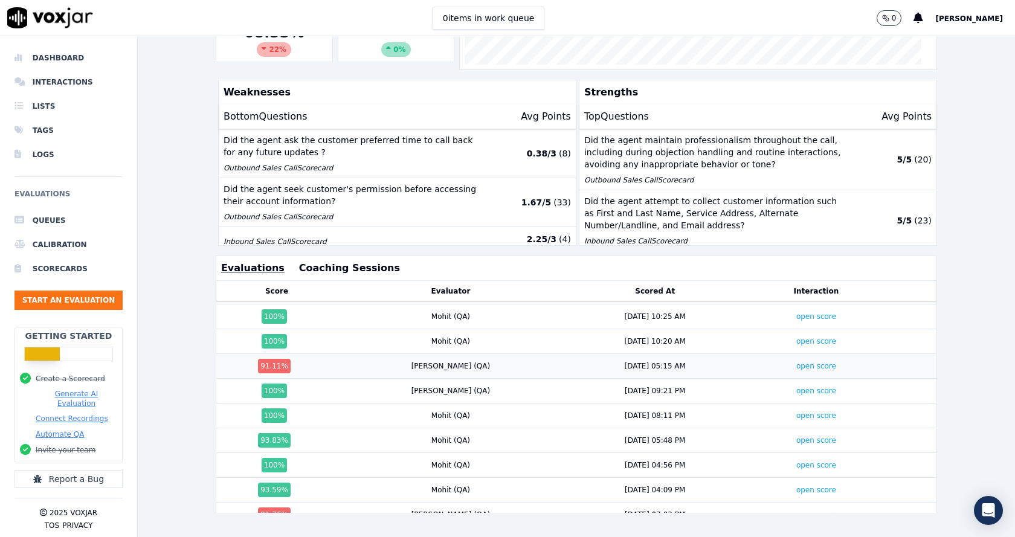
scroll to position [242, 0]
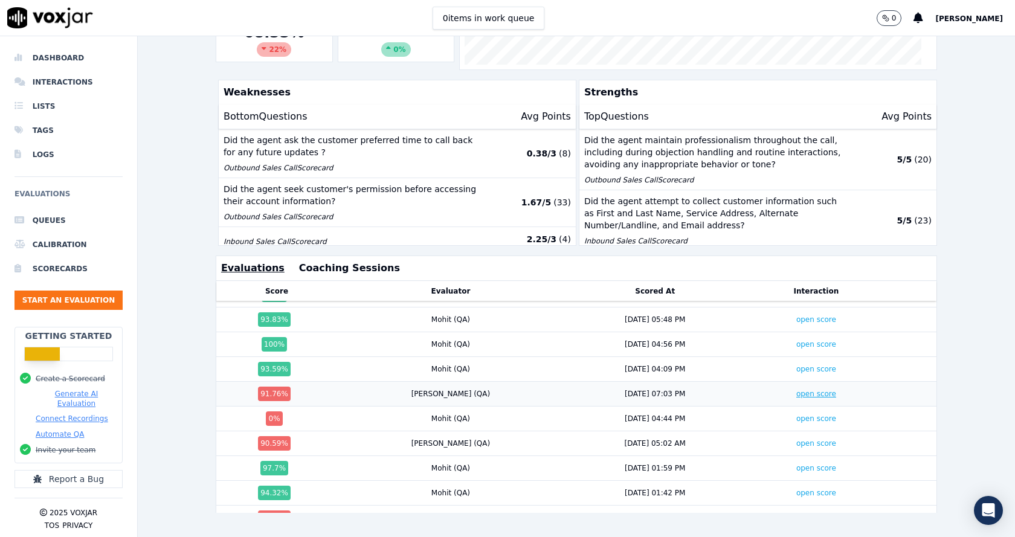
click at [796, 390] on link "open score" at bounding box center [816, 394] width 40 height 8
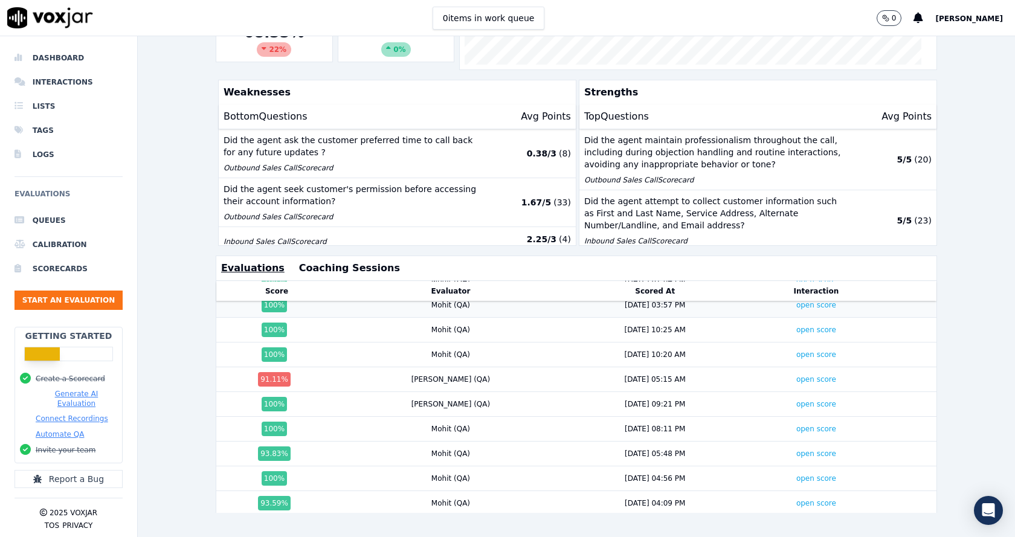
scroll to position [121, 0]
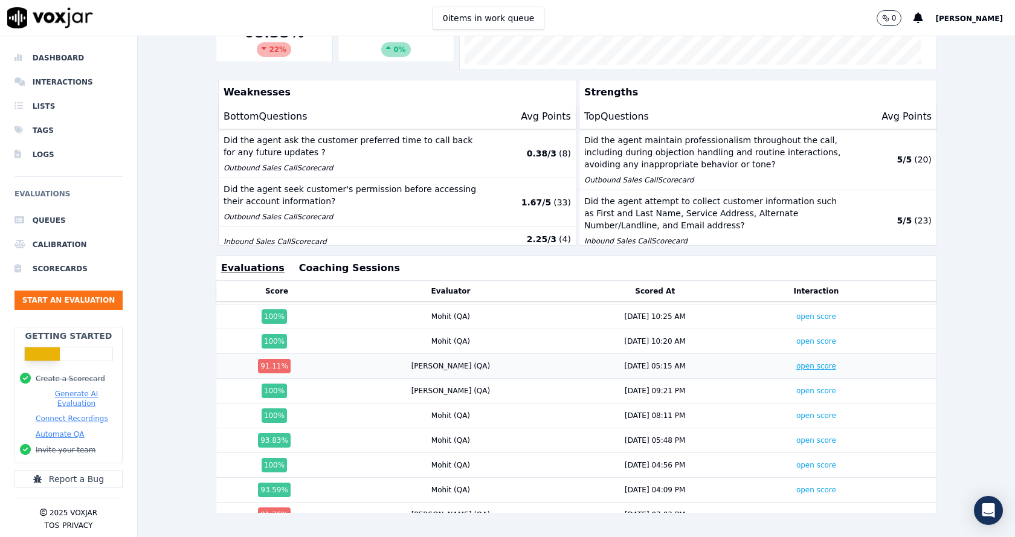
click at [796, 362] on link "open score" at bounding box center [816, 366] width 40 height 8
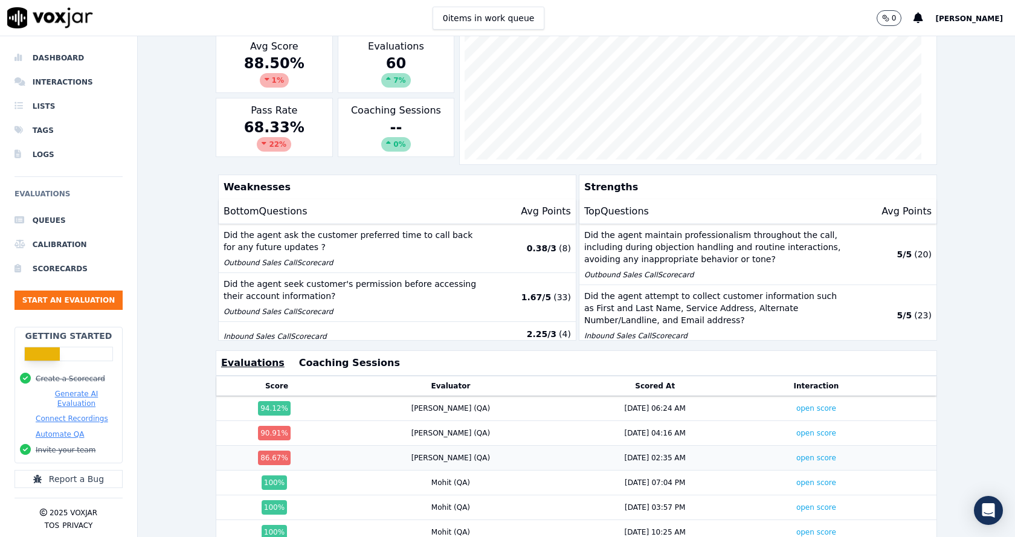
scroll to position [147, 0]
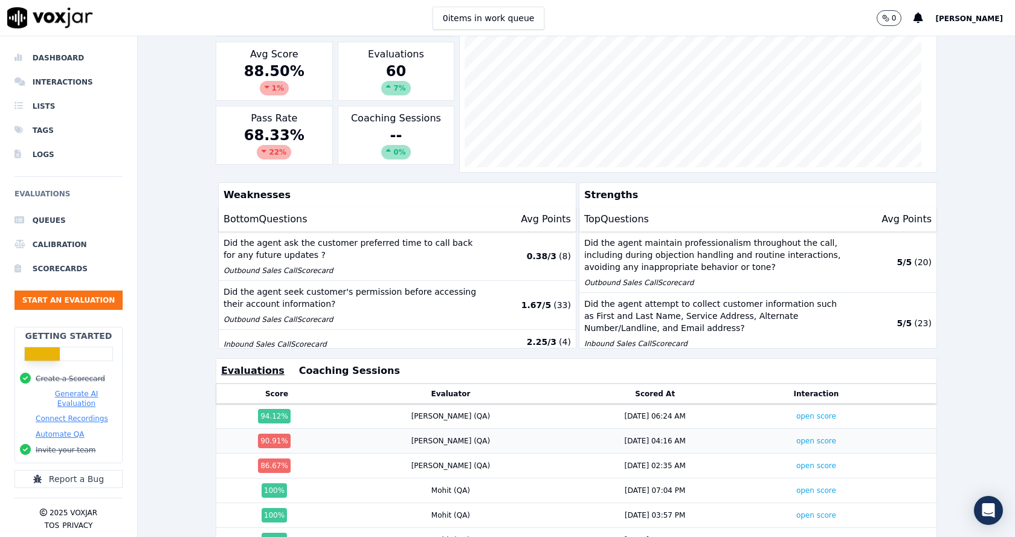
click at [775, 446] on td "open score" at bounding box center [816, 441] width 140 height 25
click at [796, 440] on link "open score" at bounding box center [816, 441] width 40 height 8
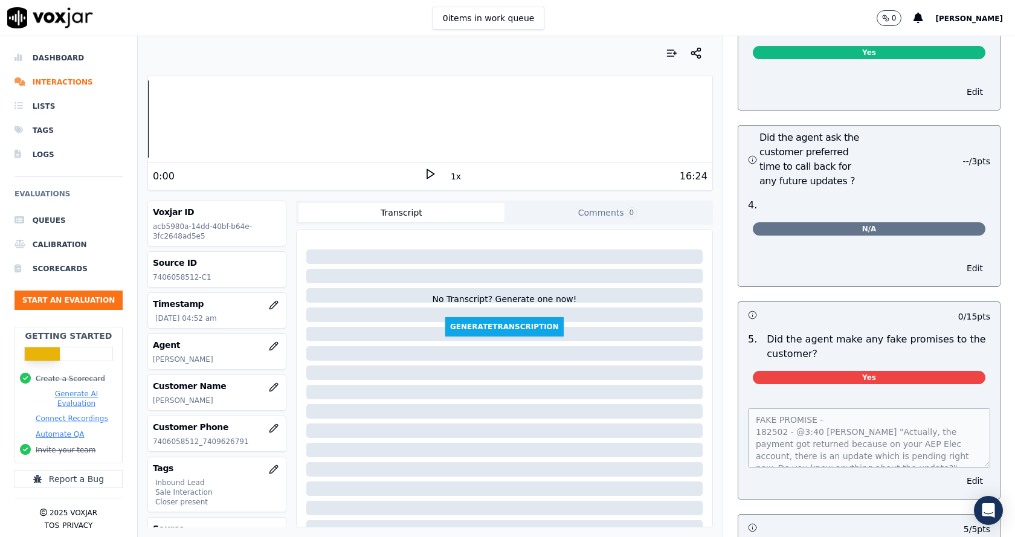
scroll to position [2960, 0]
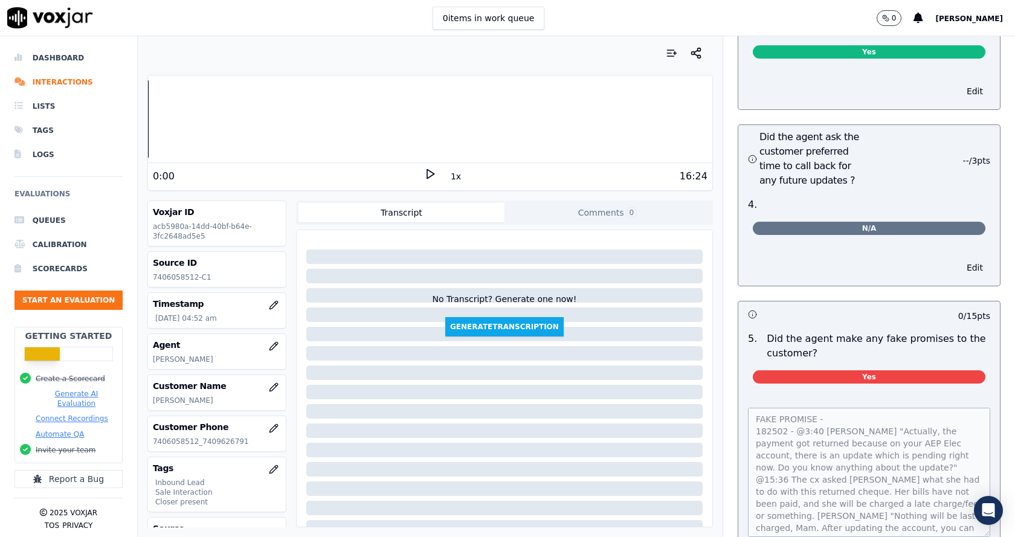
click at [961, 512] on div "Inbound Sales Call Scorecard A scorecard to review inbound sales calls for best…" at bounding box center [869, 286] width 292 height 501
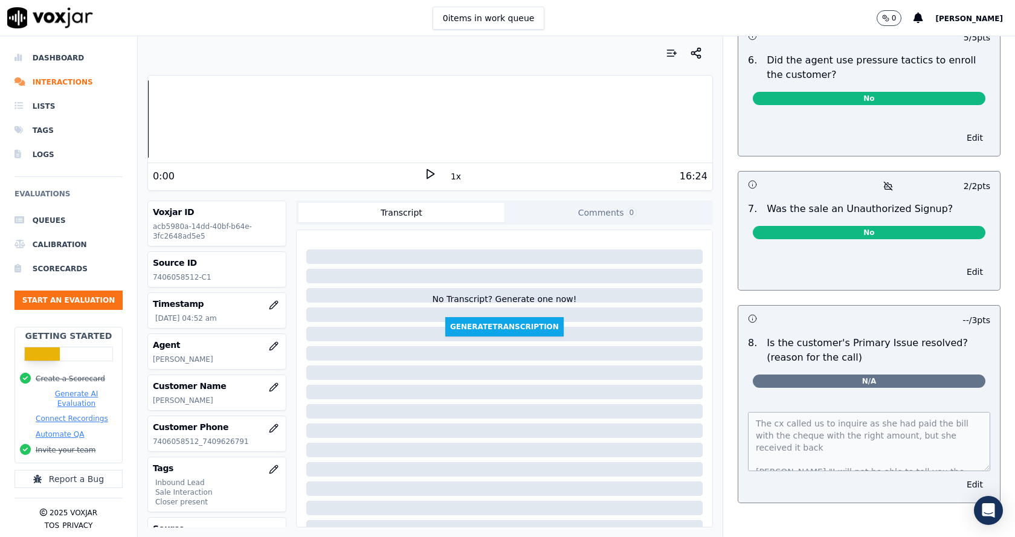
scroll to position [3536, 0]
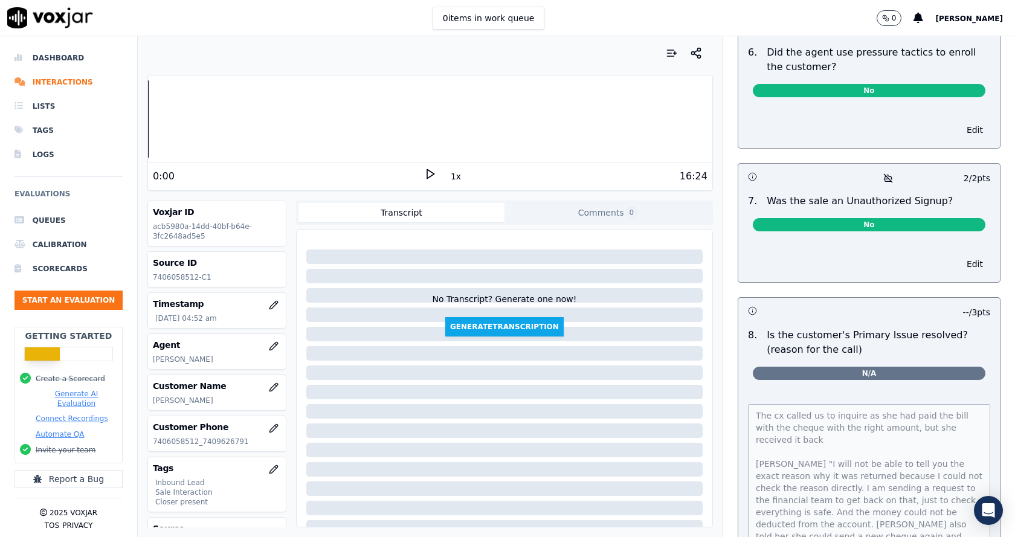
click at [956, 536] on html "0 items in work queue 0 Mike Chhetri Dashboard Interactions Lists Tags Logs Eva…" at bounding box center [507, 268] width 1015 height 537
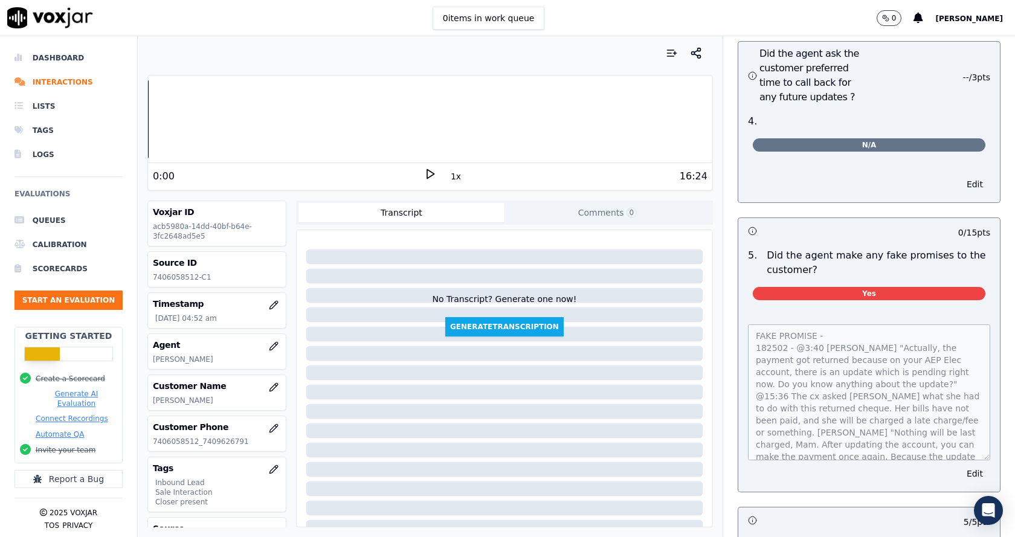
scroll to position [56, 0]
click at [947, 435] on div "FAKE PROMISE - 182502 - @3:40 Anna "Actually, the payment got returned because …" at bounding box center [869, 401] width 262 height 182
click at [174, 276] on p "7406058512-C1" at bounding box center [217, 277] width 128 height 10
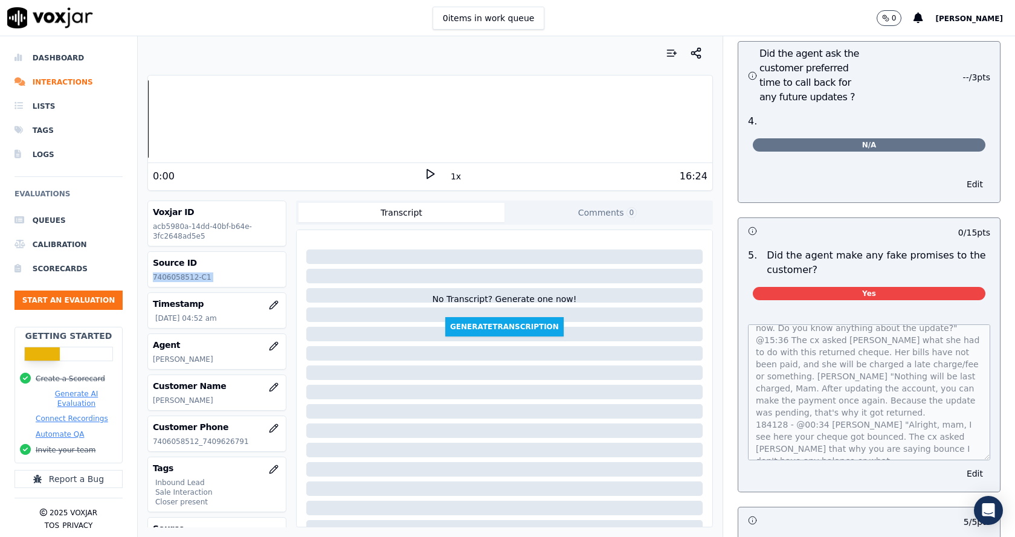
copy div "7406058512-C1"
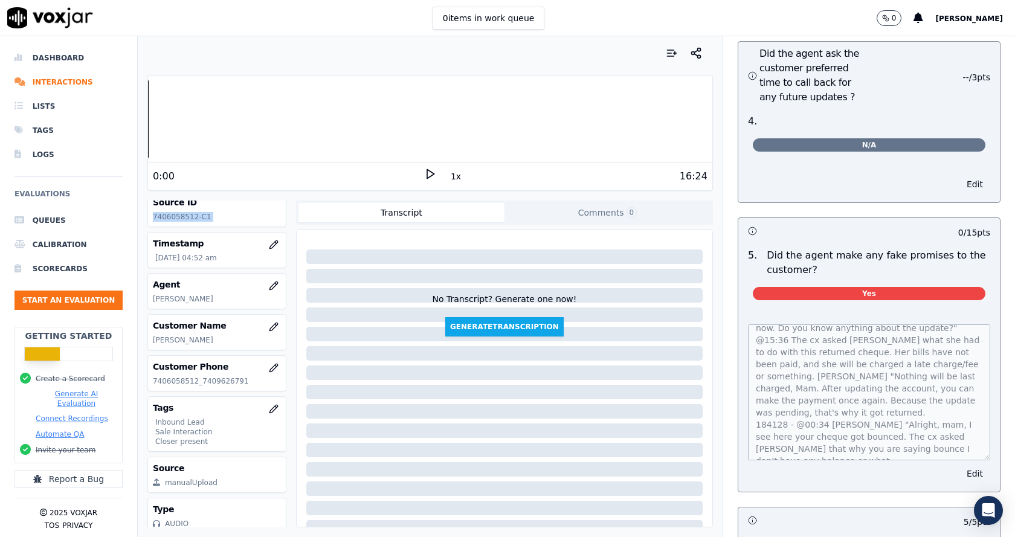
scroll to position [94, 0]
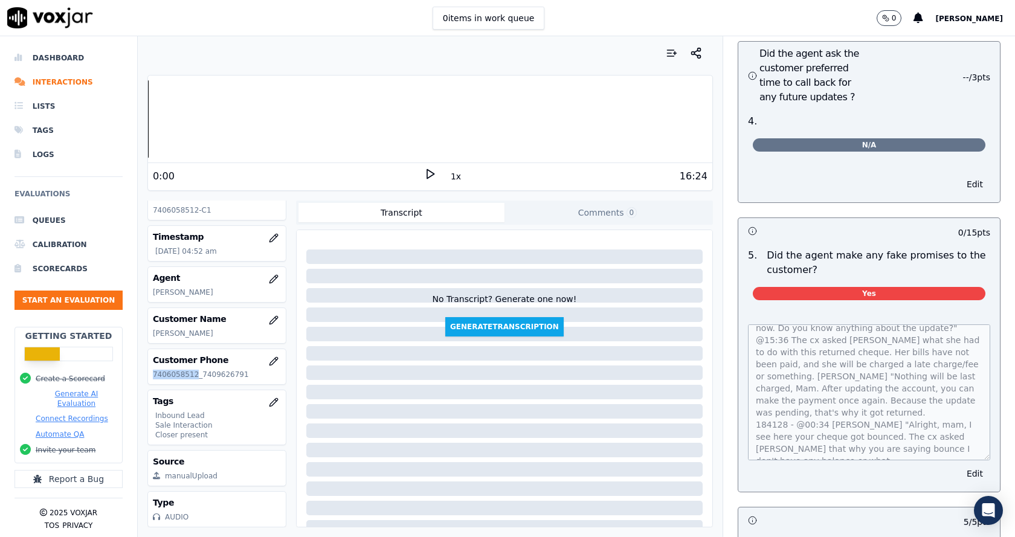
drag, startPoint x: 154, startPoint y: 346, endPoint x: 191, endPoint y: 349, distance: 37.0
click at [191, 370] on p "7406058512_7409626791" at bounding box center [217, 375] width 128 height 10
copy p "7406058512"
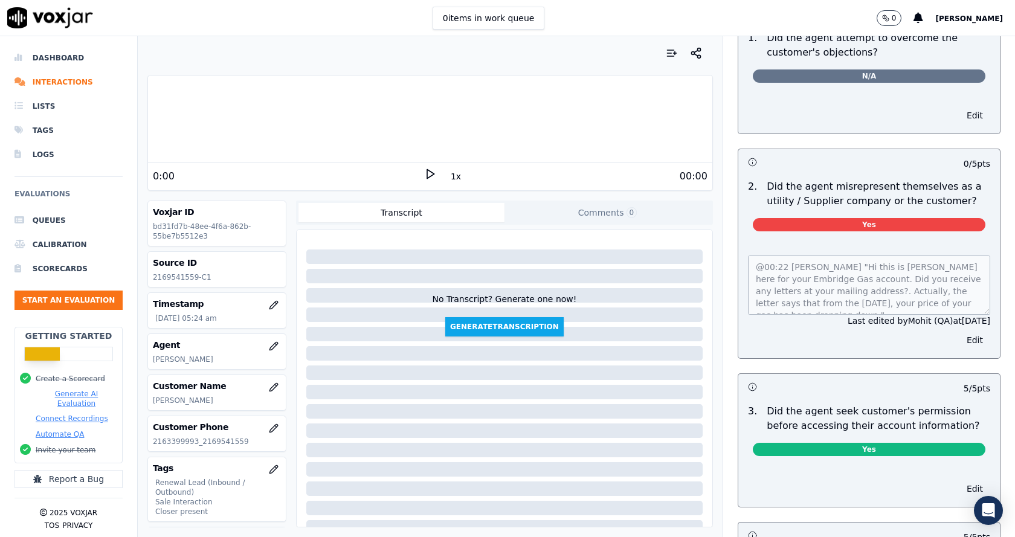
scroll to position [785, 0]
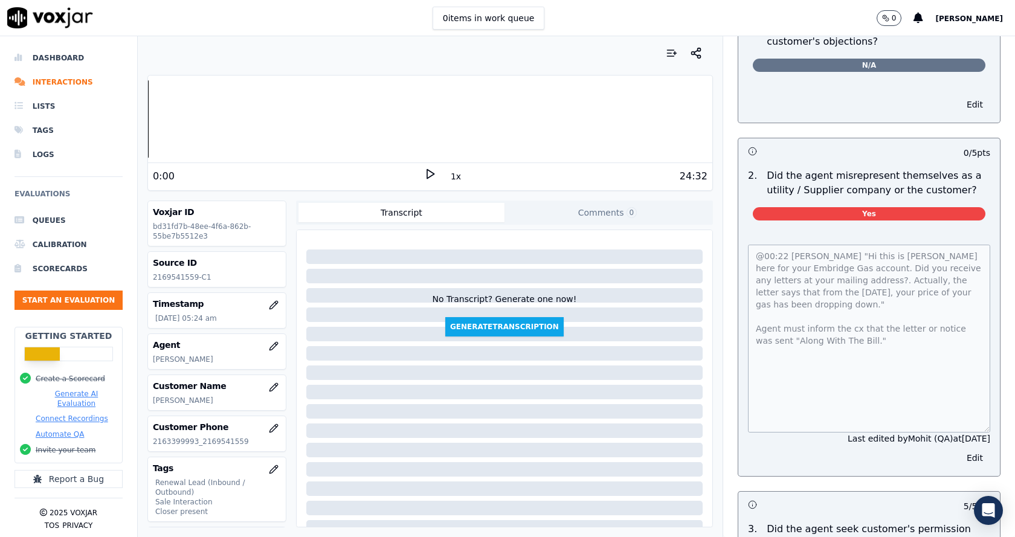
click at [172, 277] on p "2169541559-C1" at bounding box center [217, 277] width 128 height 10
copy div "2169541559-C1"
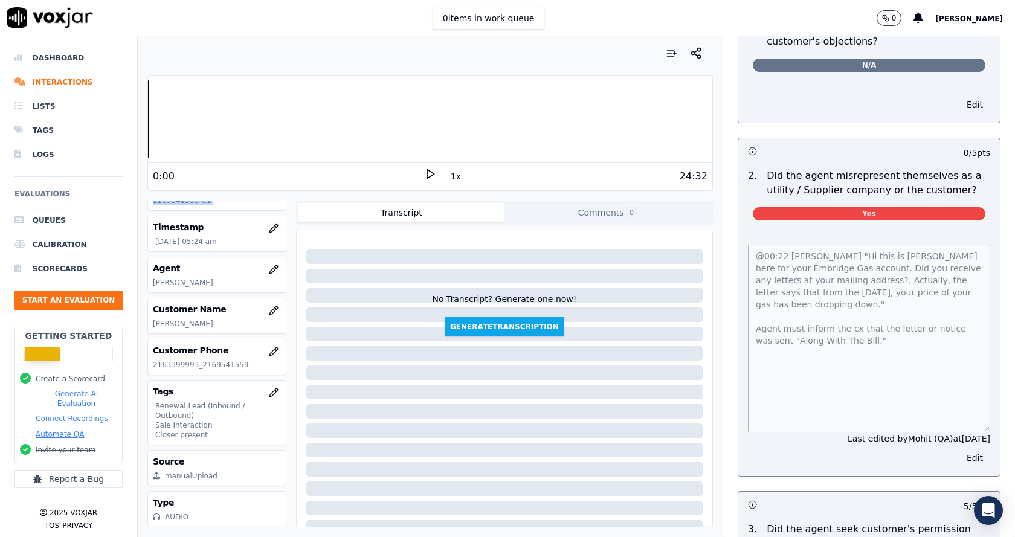
scroll to position [104, 0]
drag, startPoint x: 153, startPoint y: 337, endPoint x: 192, endPoint y: 339, distance: 38.7
click at [192, 360] on p "2163399993_2169541559" at bounding box center [217, 365] width 128 height 10
copy p "2163399993"
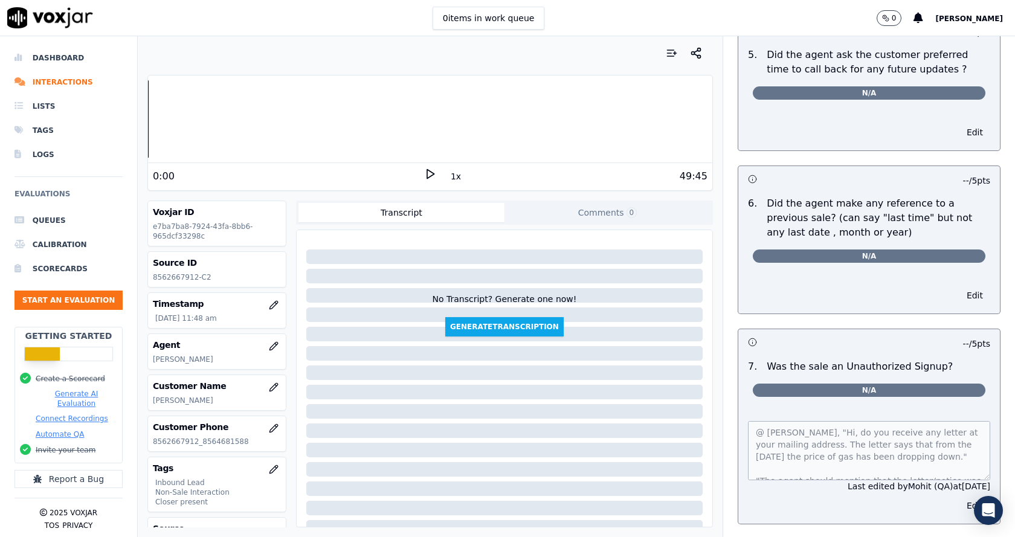
scroll to position [3125, 0]
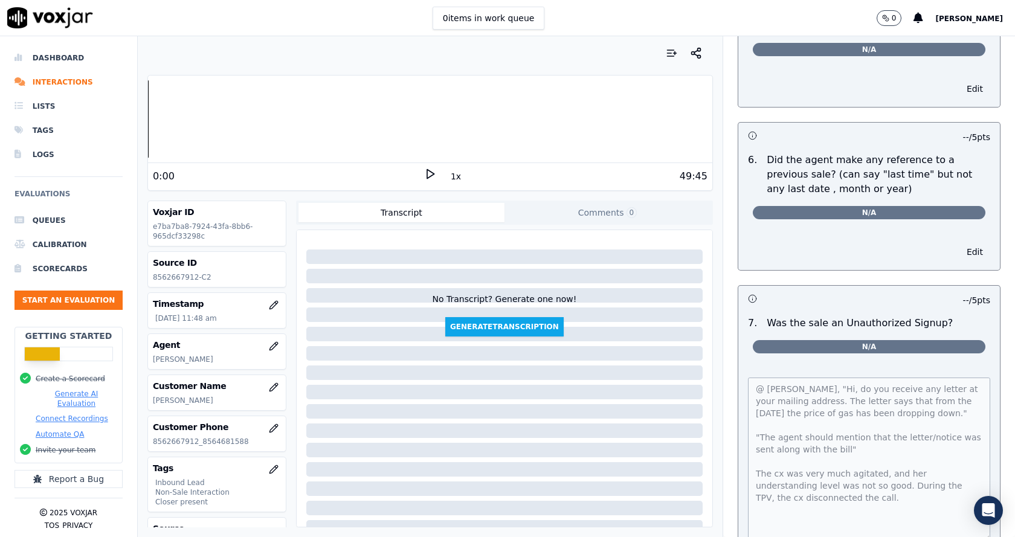
click at [971, 523] on div "Your browser does not support the audio element. 0:00 1x 49:45 Voxjar ID e7ba7b…" at bounding box center [576, 286] width 877 height 501
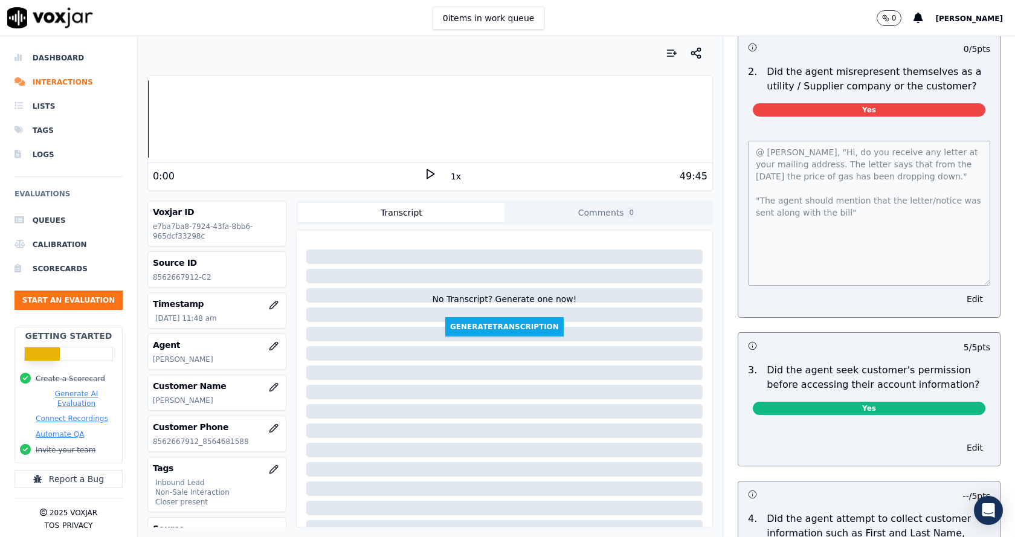
scroll to position [768, 0]
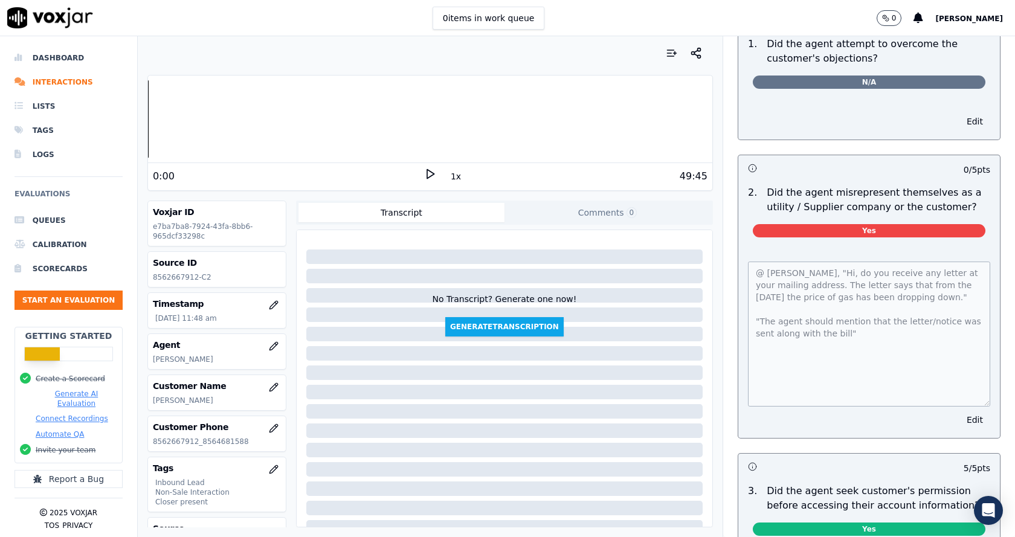
drag, startPoint x: 153, startPoint y: 441, endPoint x: 193, endPoint y: 442, distance: 39.9
click at [193, 442] on p "8562667912_8564681588" at bounding box center [217, 442] width 128 height 10
copy p "8562667912"
drag, startPoint x: 152, startPoint y: 279, endPoint x: 211, endPoint y: 283, distance: 58.8
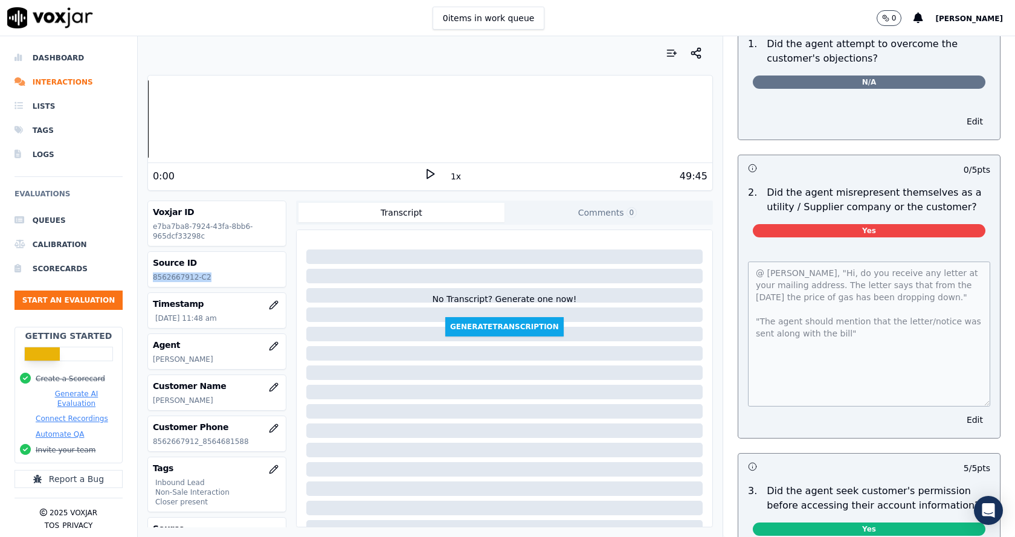
click at [211, 283] on div "Source ID 8562667912-C2" at bounding box center [217, 269] width 138 height 35
copy p "8562667912-C2"
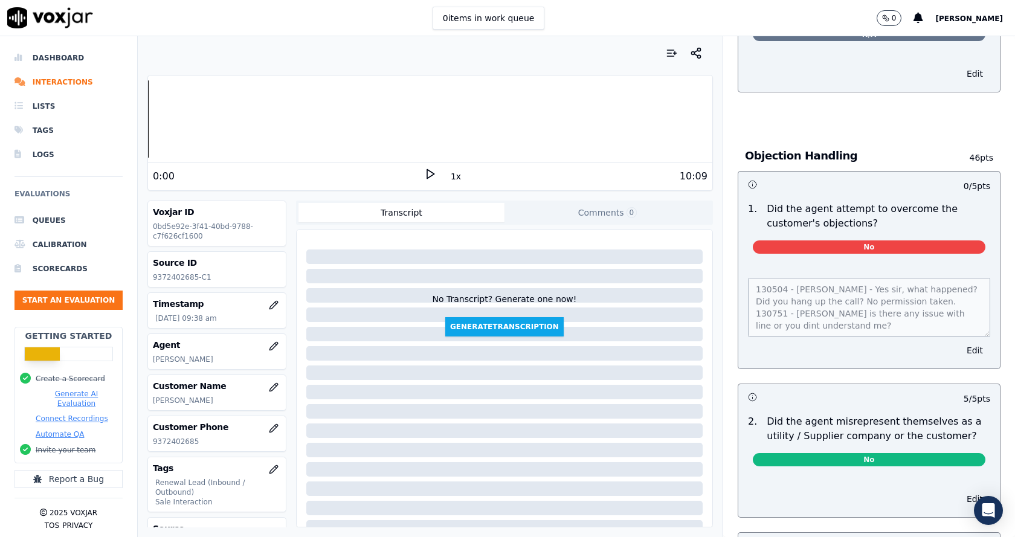
scroll to position [546, 0]
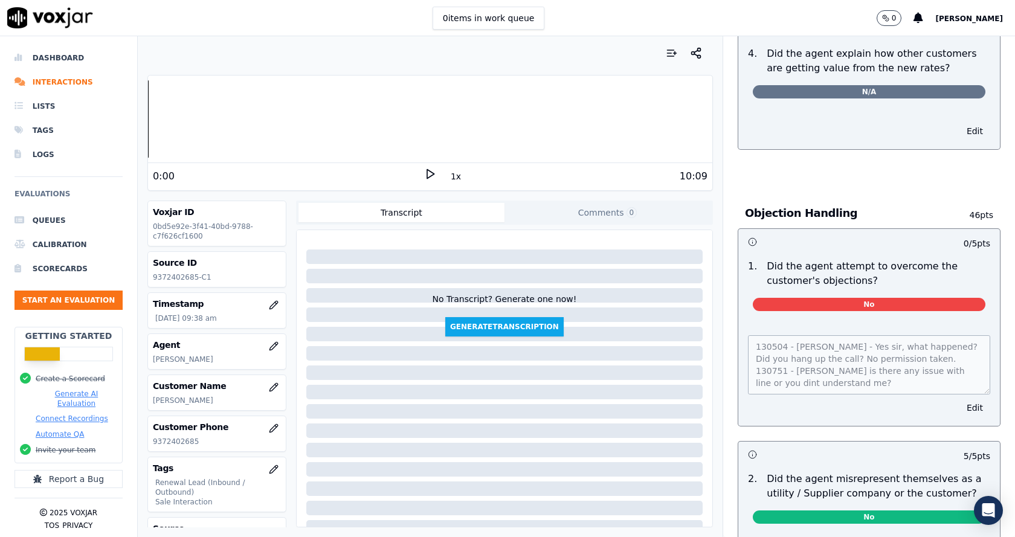
click at [701, 464] on div "Your browser does not support the audio element. 0:00 1x 10:09 Voxjar ID 0bd5e9…" at bounding box center [430, 286] width 585 height 501
click at [815, 382] on div "130504 - Anna - Yes sir, what happened? Did you hang up the call? No permission…" at bounding box center [869, 373] width 262 height 105
click at [166, 441] on p "9372402685" at bounding box center [217, 442] width 128 height 10
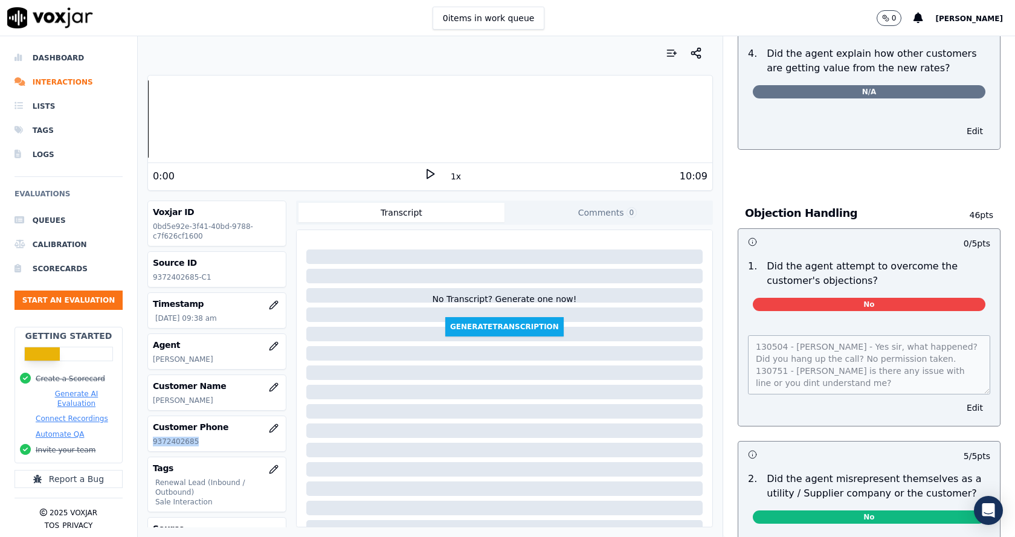
copy p "9372402685"
click at [170, 276] on p "9372402685-C1" at bounding box center [217, 277] width 128 height 10
copy div "9372402685-C1"
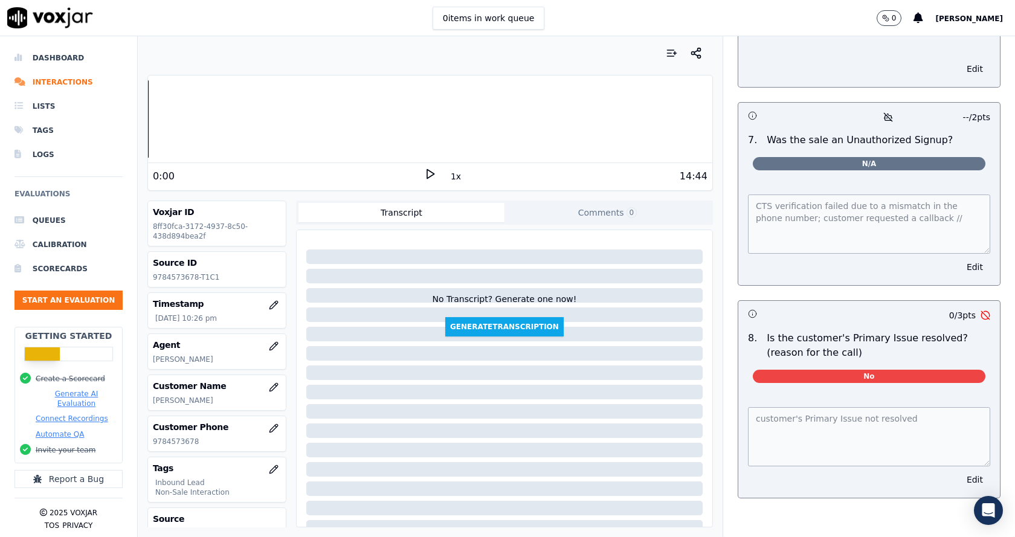
scroll to position [3459, 0]
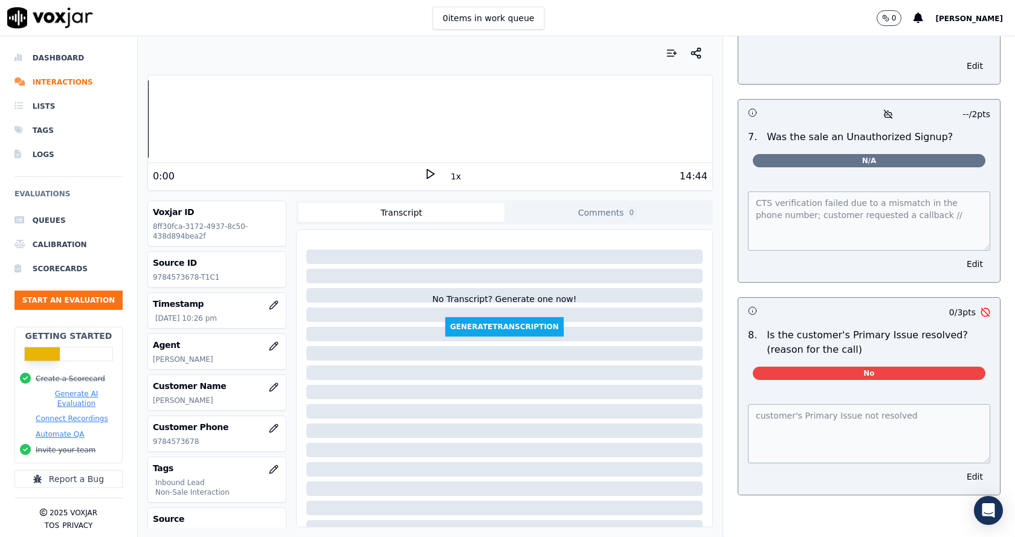
click at [170, 445] on p "9784573678" at bounding box center [217, 442] width 128 height 10
click at [171, 445] on p "9784573678" at bounding box center [217, 442] width 128 height 10
copy p "9784573678"
click at [173, 443] on p "9784573678" at bounding box center [217, 442] width 128 height 10
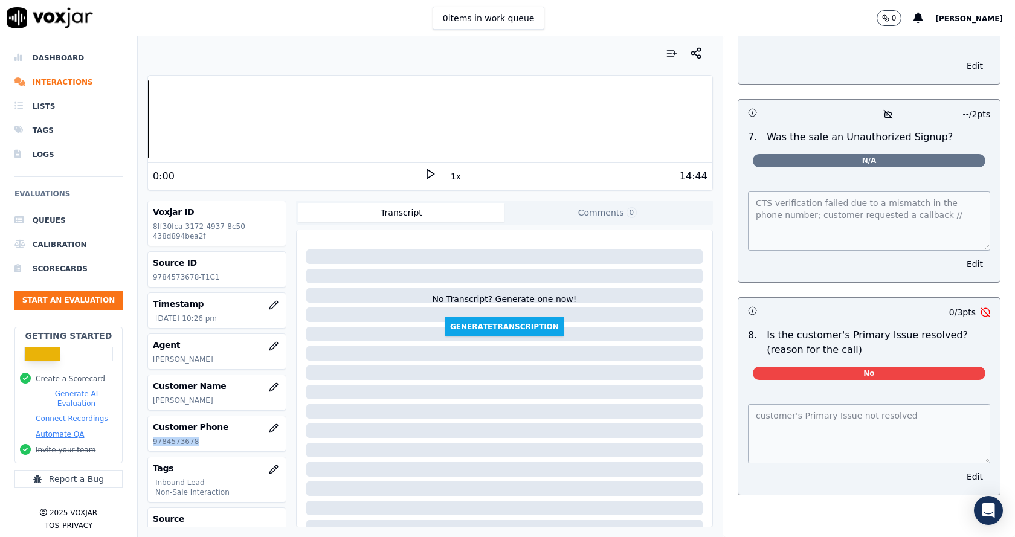
copy p "9784573678"
click at [164, 277] on p "9784573678-T1C1" at bounding box center [217, 277] width 128 height 10
copy div "9784573678-T1C1"
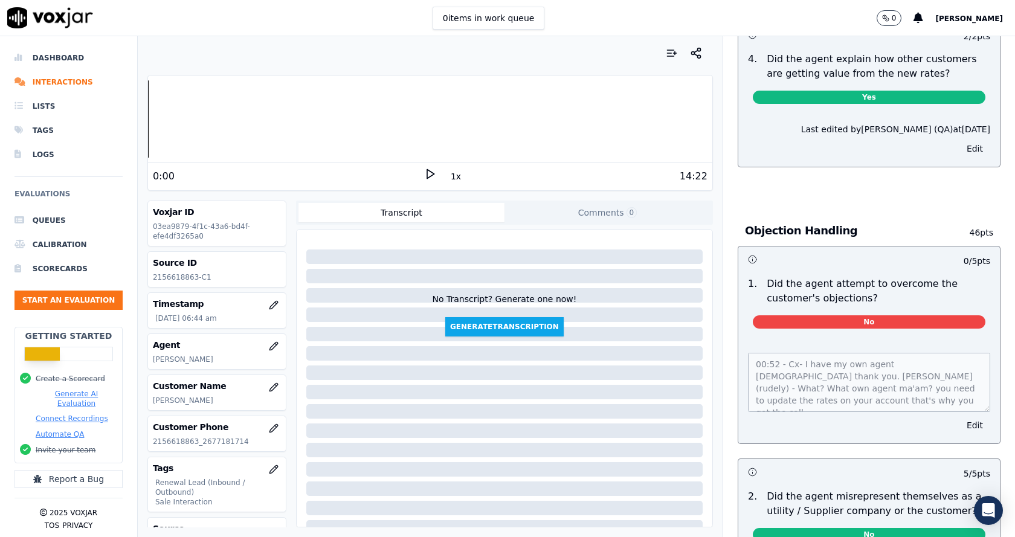
scroll to position [562, 0]
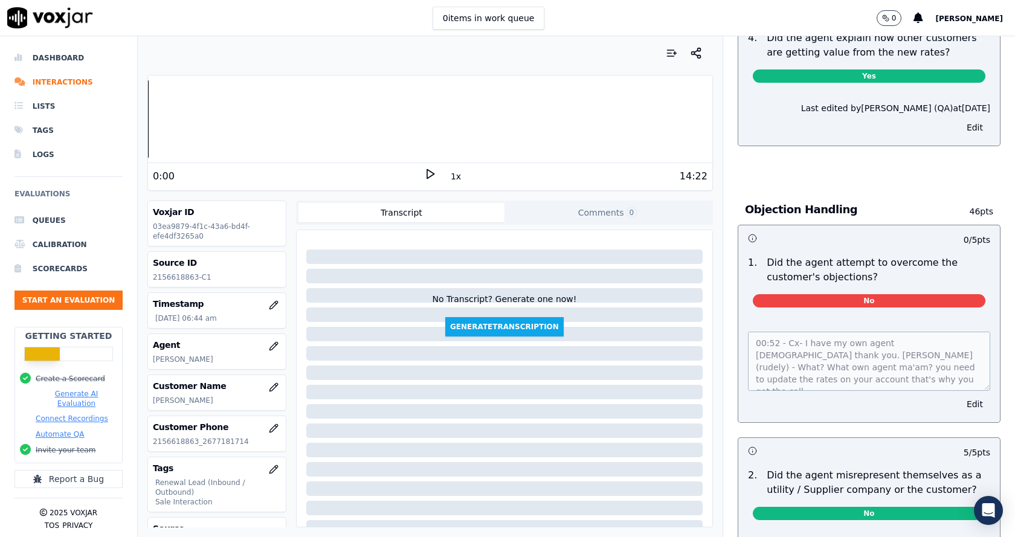
click at [706, 313] on div "Your browser does not support the audio element. 0:00 1x 14:22 Voxjar ID 03ea98…" at bounding box center [576, 286] width 877 height 501
drag, startPoint x: 153, startPoint y: 442, endPoint x: 191, endPoint y: 450, distance: 38.9
click at [191, 450] on div "Customer Phone 2156618863_2677181714" at bounding box center [217, 433] width 138 height 35
copy p "2156618863"
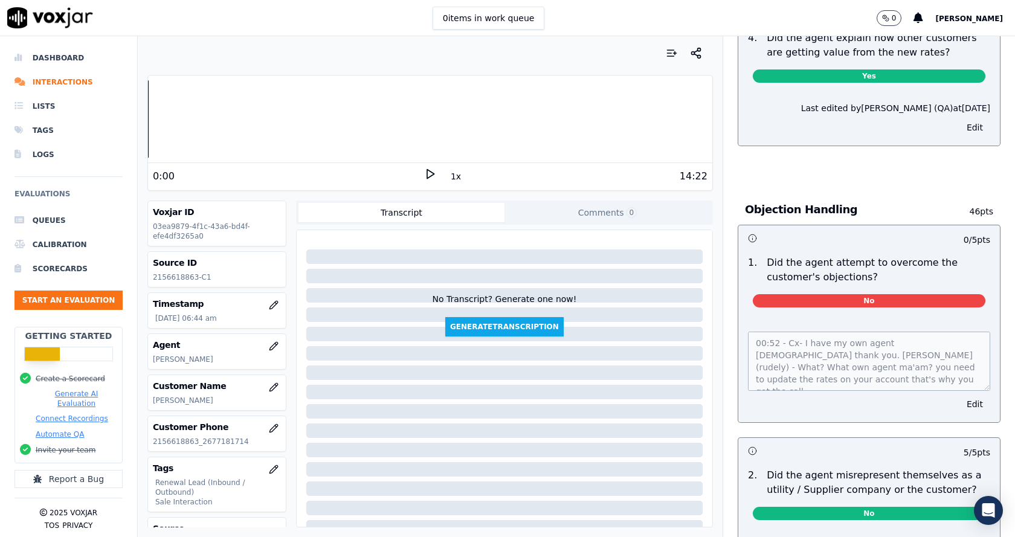
click at [143, 210] on div "Your browser does not support the audio element. 0:00 1x 14:22 Voxjar ID 03ea98…" at bounding box center [430, 286] width 585 height 501
drag, startPoint x: 154, startPoint y: 445, endPoint x: 191, endPoint y: 453, distance: 37.7
click at [191, 453] on div "Voxjar ID 03ea9879-4f1c-43a6-bd4f-efe4df3265a0 Source ID 2156618863-C1 Timestam…" at bounding box center [216, 364] width 139 height 327
copy p "2156618863"
click at [169, 277] on p "2156618863-C1" at bounding box center [217, 277] width 128 height 10
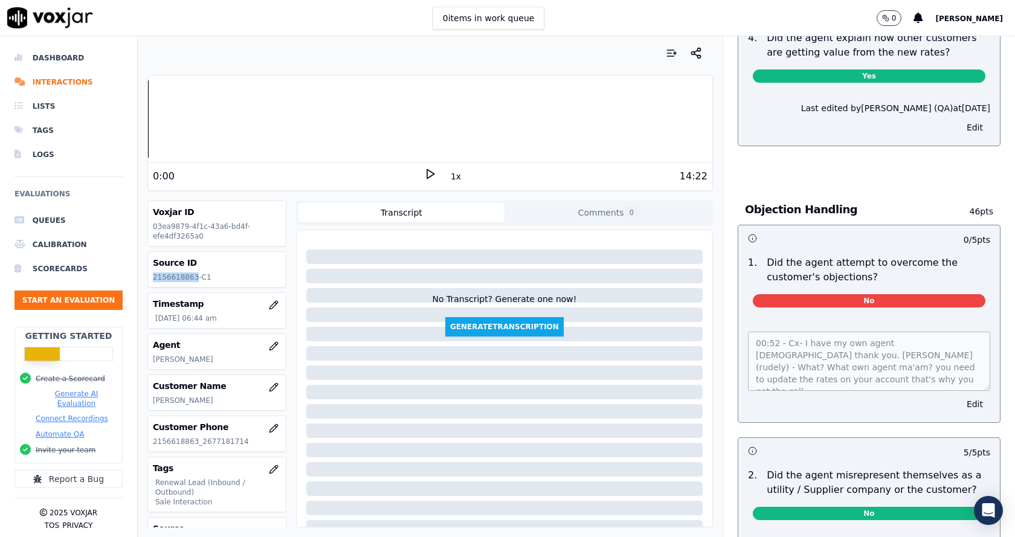
click at [169, 277] on p "2156618863-C1" at bounding box center [217, 277] width 128 height 10
copy div "2156618863-C1"
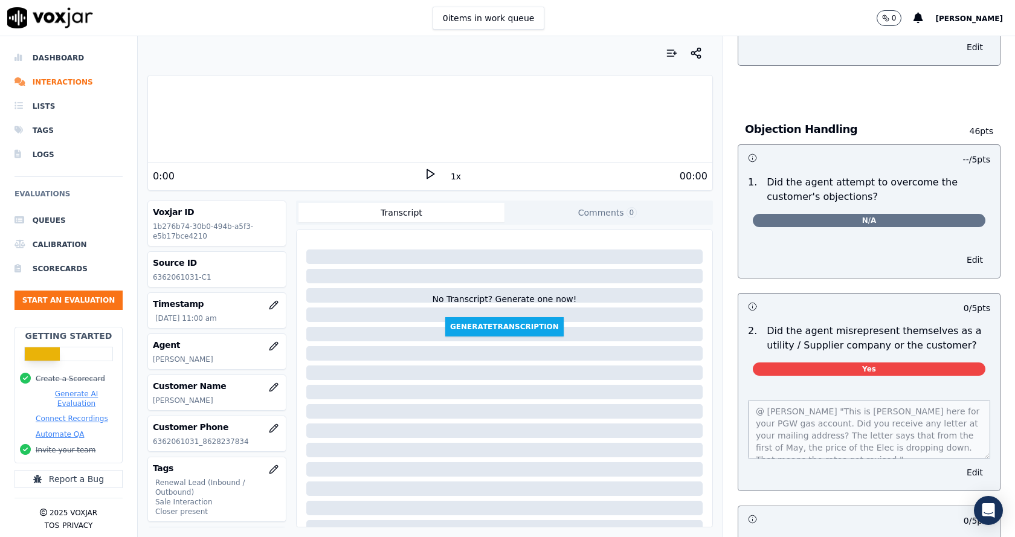
scroll to position [846, 0]
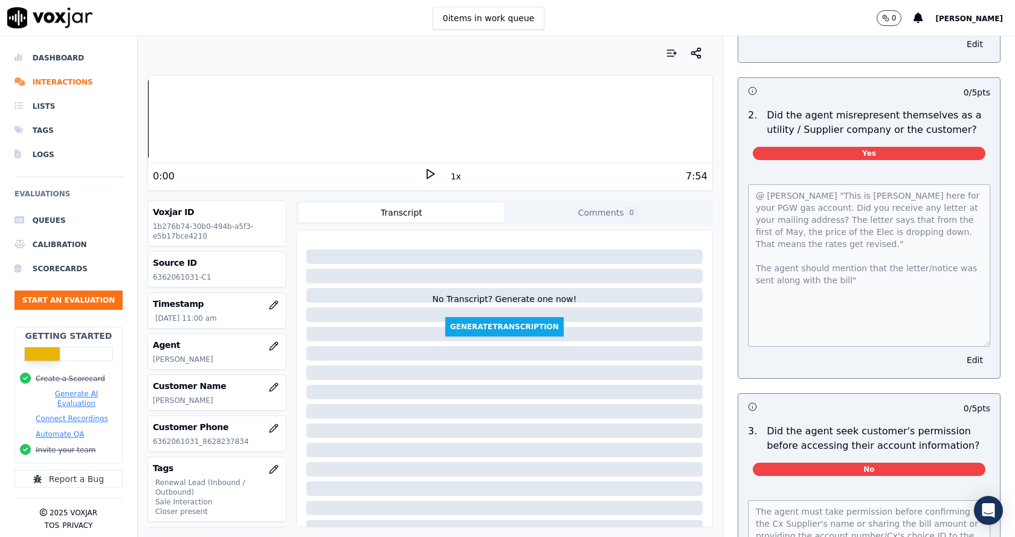
click at [968, 327] on div "@ Anna "This is Anna here for your PGW gas account. Did you receive any letter …" at bounding box center [869, 274] width 262 height 208
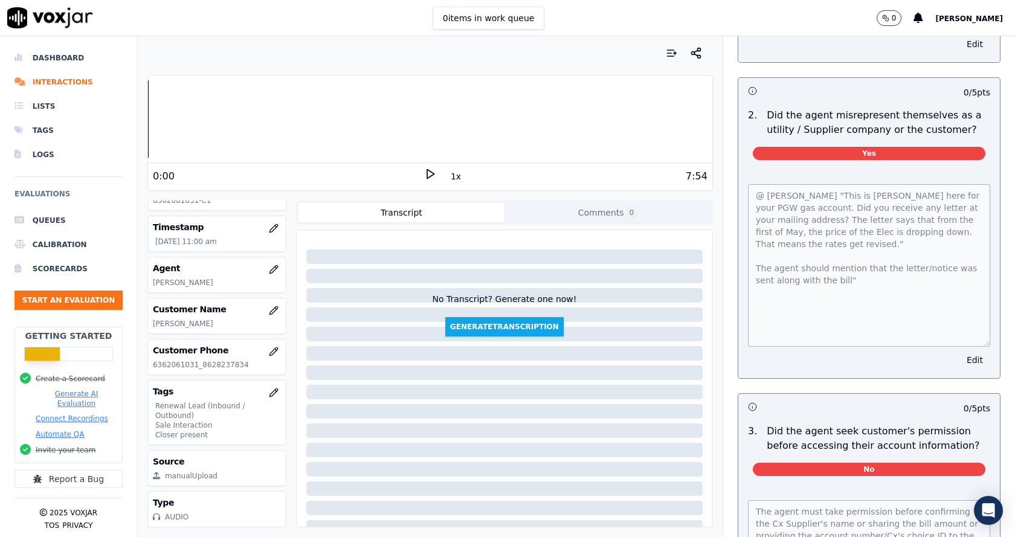
scroll to position [0, 0]
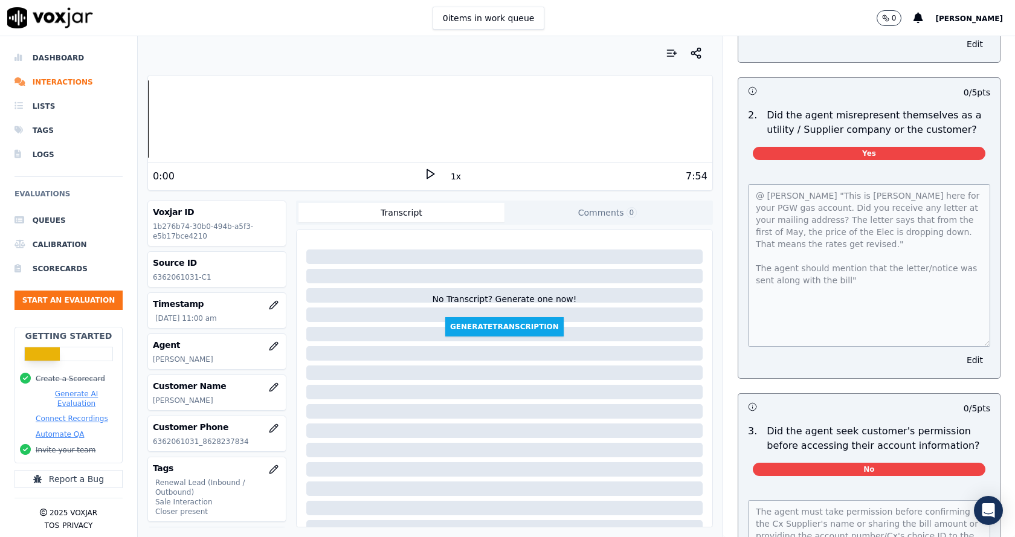
click at [190, 279] on p "6362061031-C1" at bounding box center [217, 277] width 128 height 10
copy div "6362061031-C1"
drag, startPoint x: 152, startPoint y: 442, endPoint x: 192, endPoint y: 446, distance: 40.2
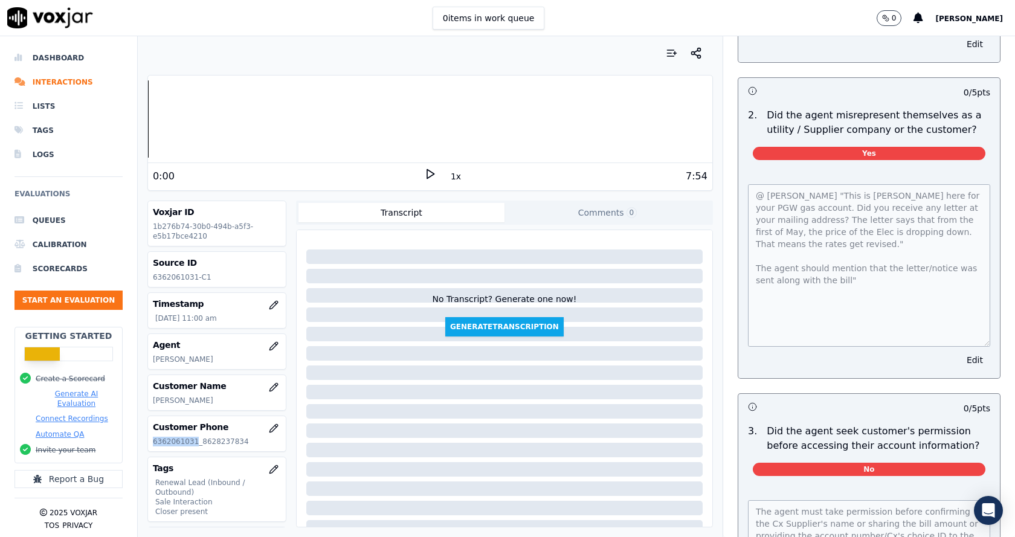
click at [192, 446] on div "Customer Phone 6362061031_8628237834" at bounding box center [217, 433] width 138 height 35
copy p "6362061031"
click at [170, 280] on p "6362061031-C1" at bounding box center [217, 277] width 128 height 10
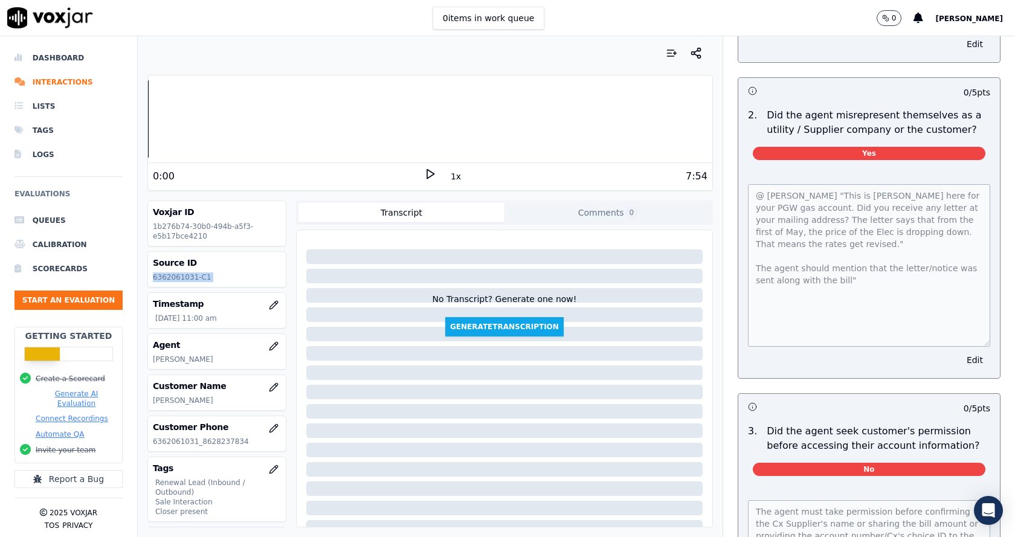
copy div "6362061031-C1"
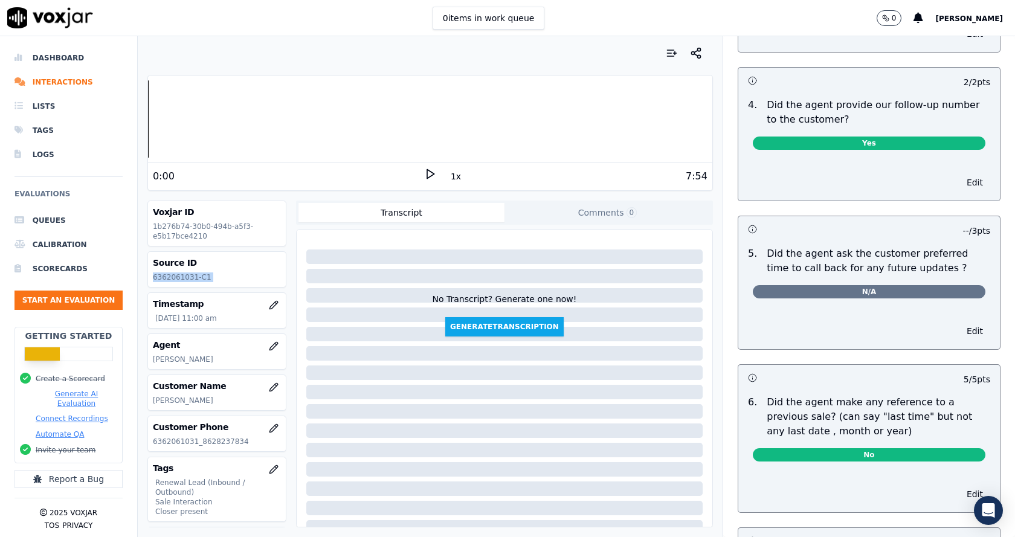
scroll to position [3194, 0]
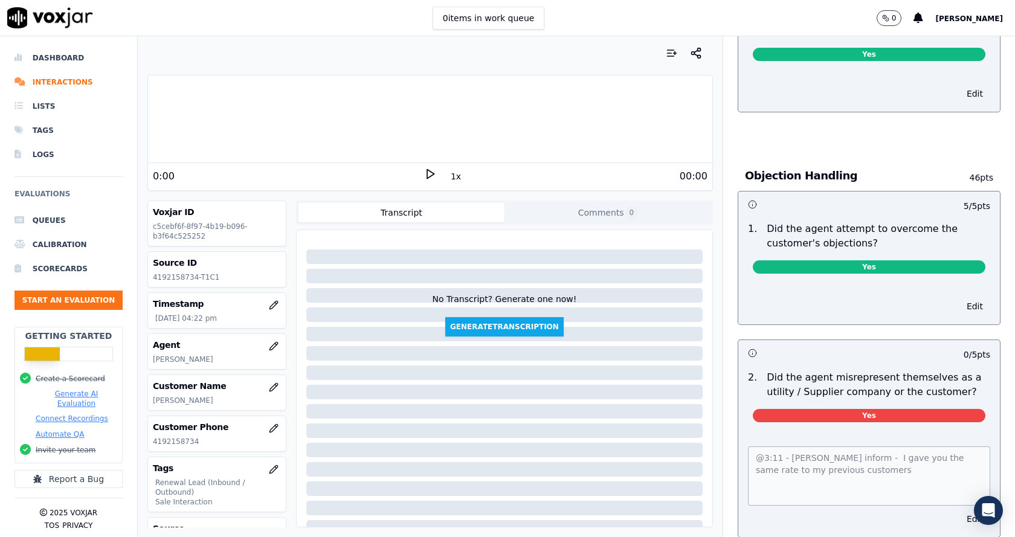
scroll to position [785, 0]
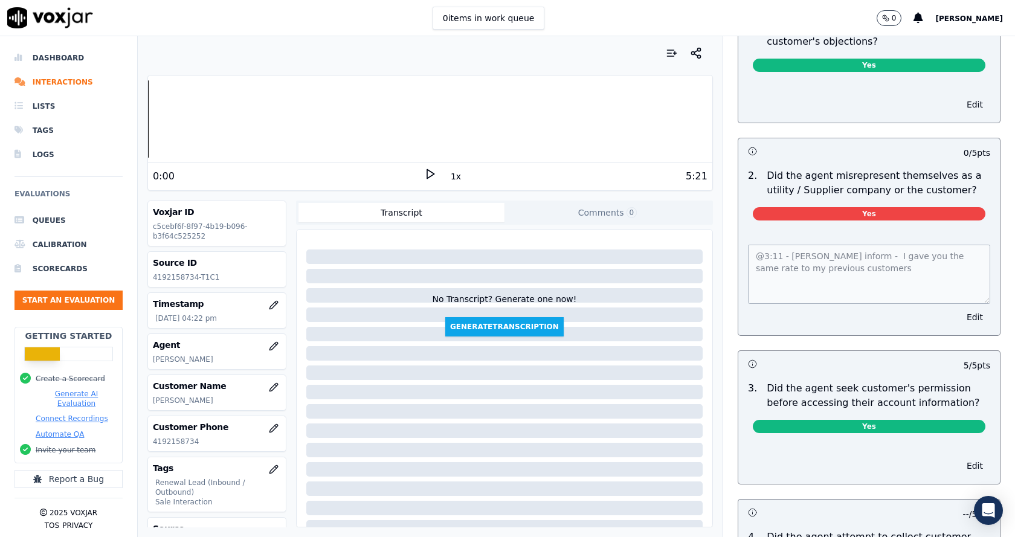
click at [826, 265] on div "@3:11 - [PERSON_NAME] inform - I gave you the same rate to my previous customer…" at bounding box center [869, 282] width 262 height 105
drag, startPoint x: 735, startPoint y: 239, endPoint x: 719, endPoint y: 237, distance: 15.8
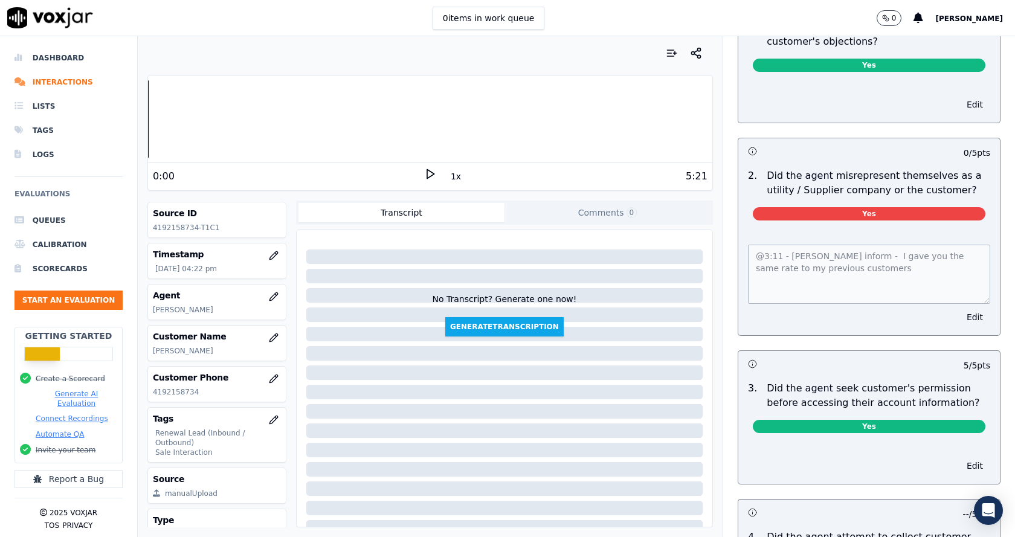
scroll to position [0, 0]
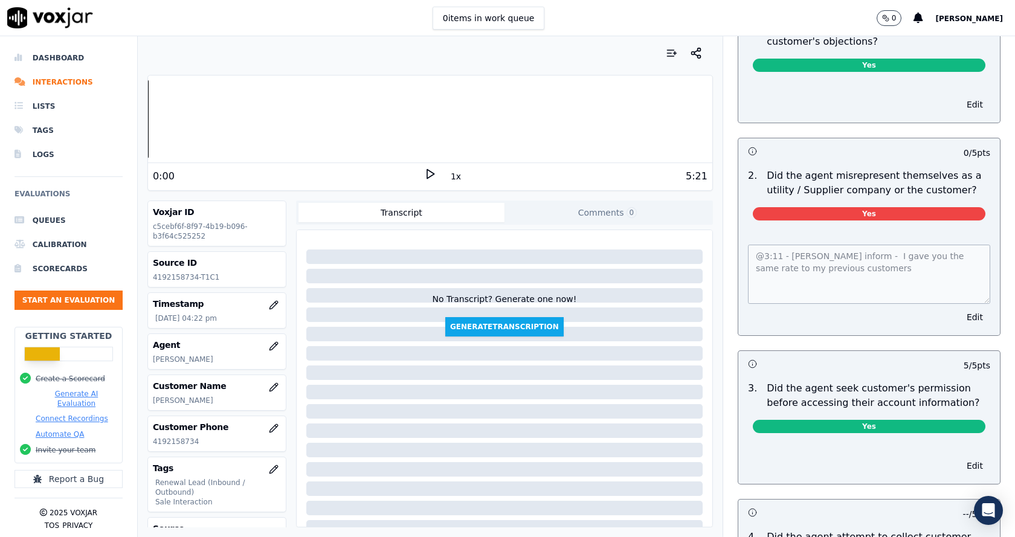
click at [177, 440] on p "4192158734" at bounding box center [217, 442] width 128 height 10
copy p "4192158734"
click at [159, 277] on p "4192158734-T1C1" at bounding box center [217, 277] width 128 height 10
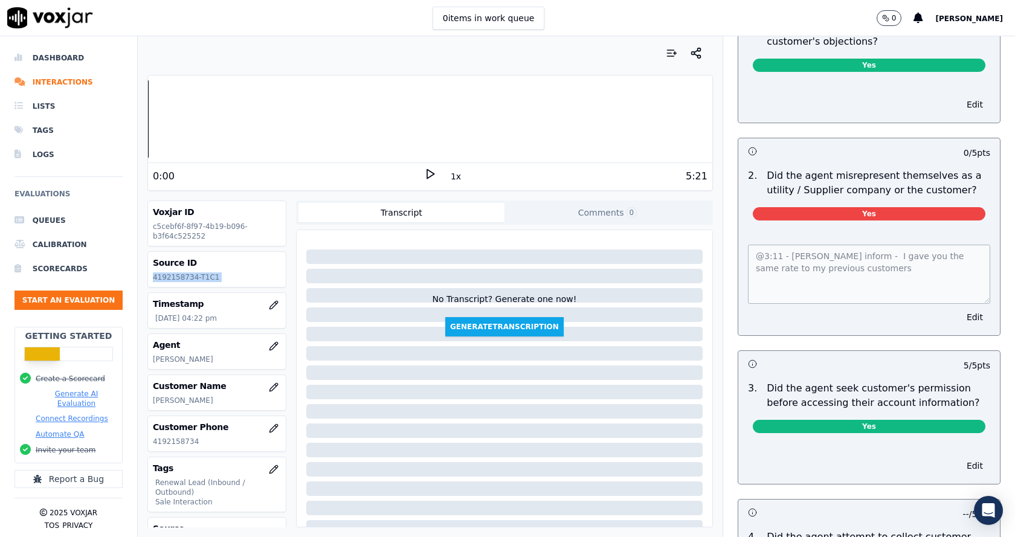
click at [159, 277] on p "4192158734-T1C1" at bounding box center [217, 277] width 128 height 10
copy div "4192158734-T1C1"
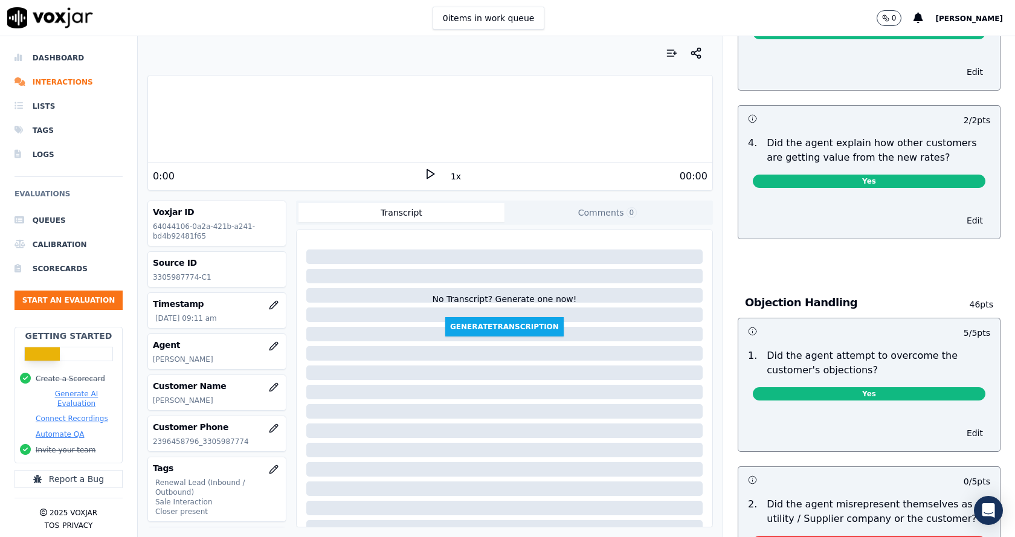
scroll to position [725, 0]
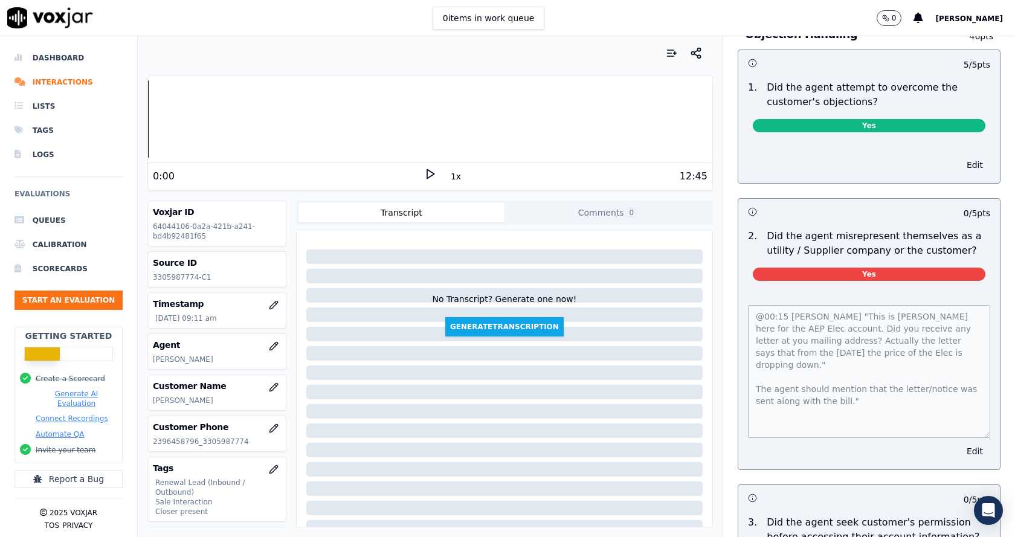
click at [970, 417] on div "@00:15 Anna "This is Anna here for the AEP Elec account. Did you receive any le…" at bounding box center [869, 380] width 262 height 179
click at [167, 275] on p "3305987774-C1" at bounding box center [217, 277] width 128 height 10
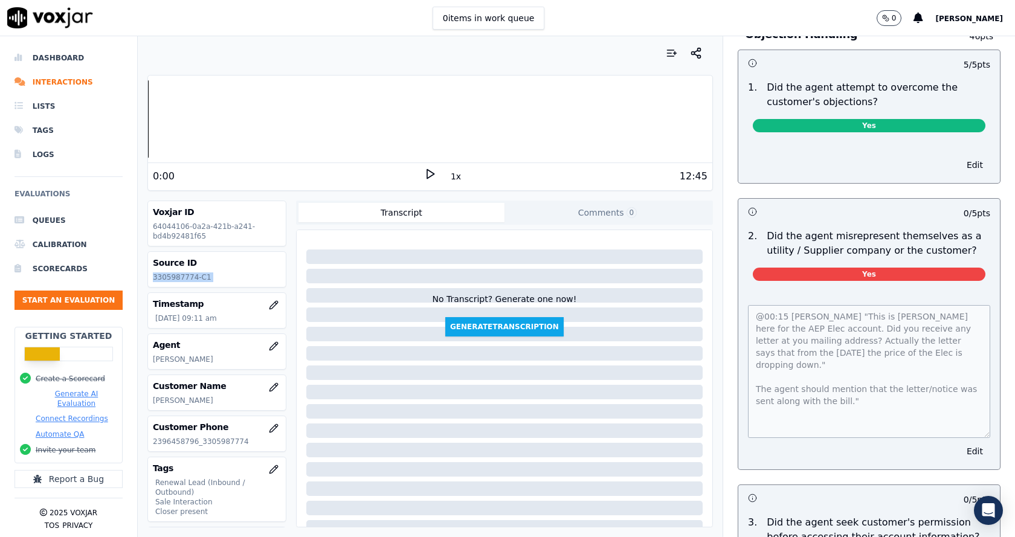
copy div "3305987774-C1"
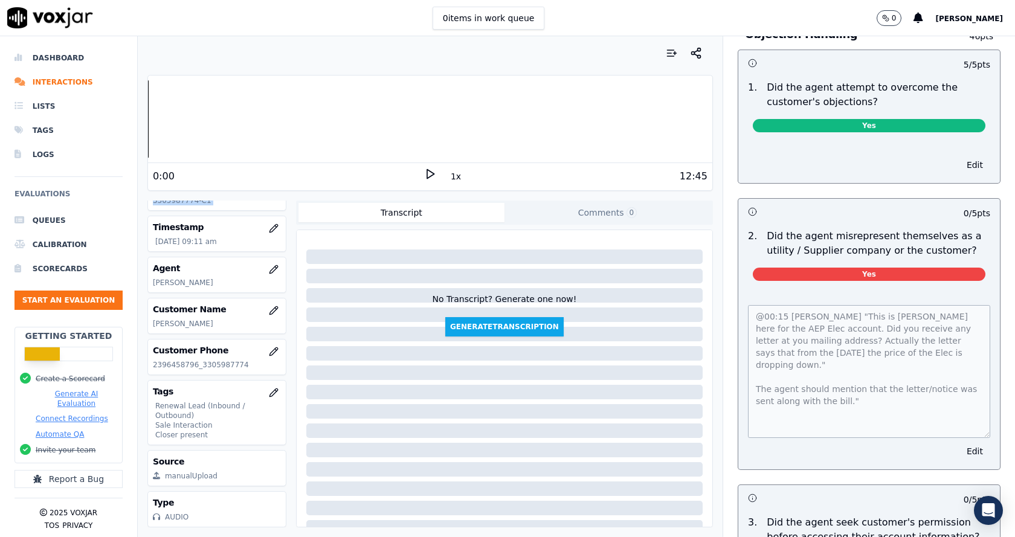
scroll to position [104, 0]
drag, startPoint x: 150, startPoint y: 340, endPoint x: 192, endPoint y: 346, distance: 42.2
click at [192, 346] on div "Customer Phone 2396458796_3305987774" at bounding box center [217, 357] width 138 height 35
copy p "2396458796"
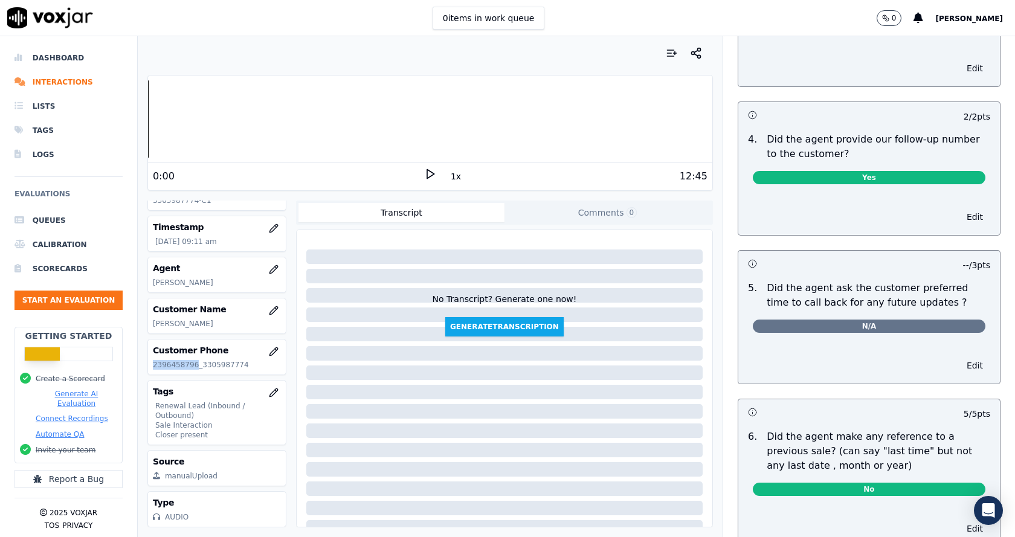
scroll to position [3164, 0]
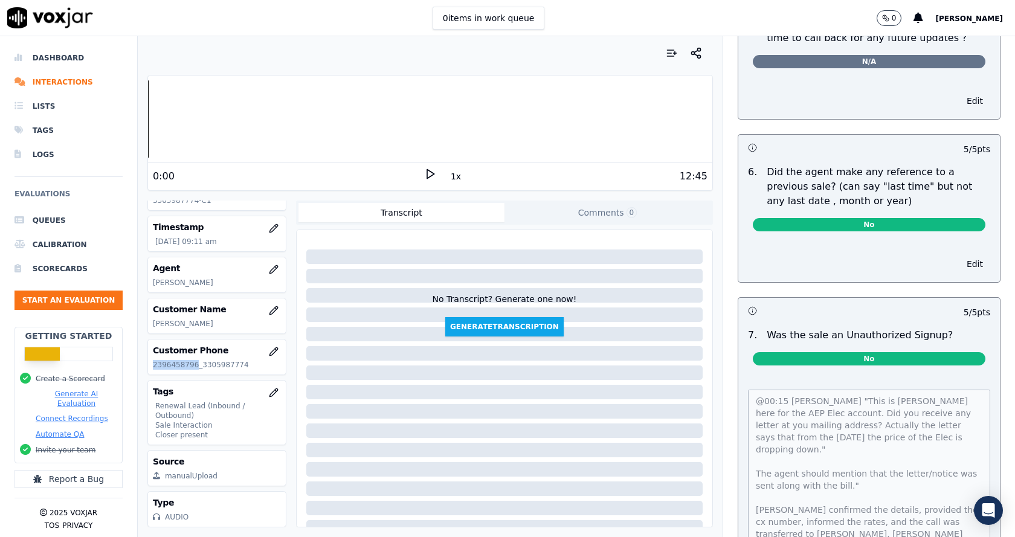
click at [964, 536] on html "0 items in work queue 0 Mike Chhetri Dashboard Interactions Lists Tags Logs Eva…" at bounding box center [507, 268] width 1015 height 537
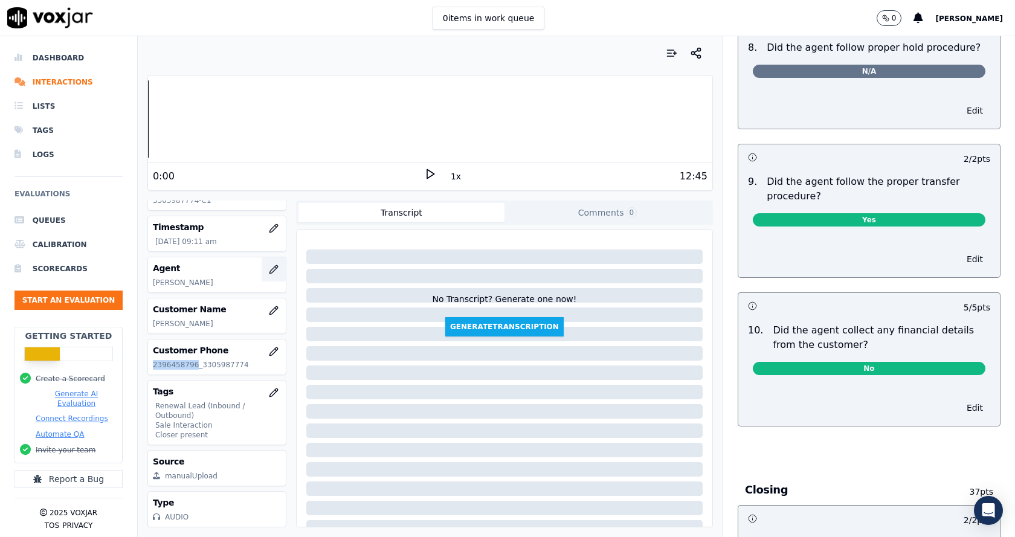
scroll to position [0, 0]
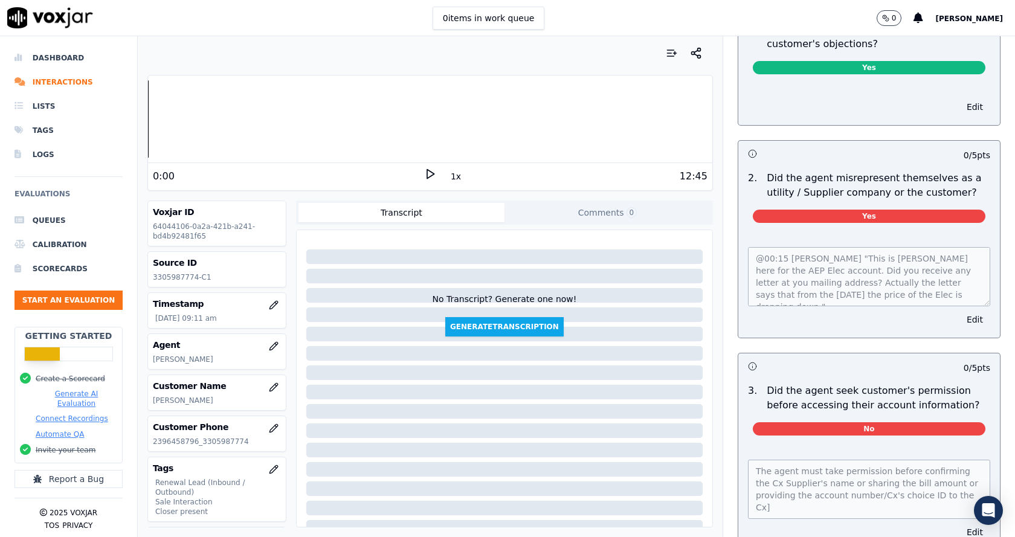
scroll to position [785, 0]
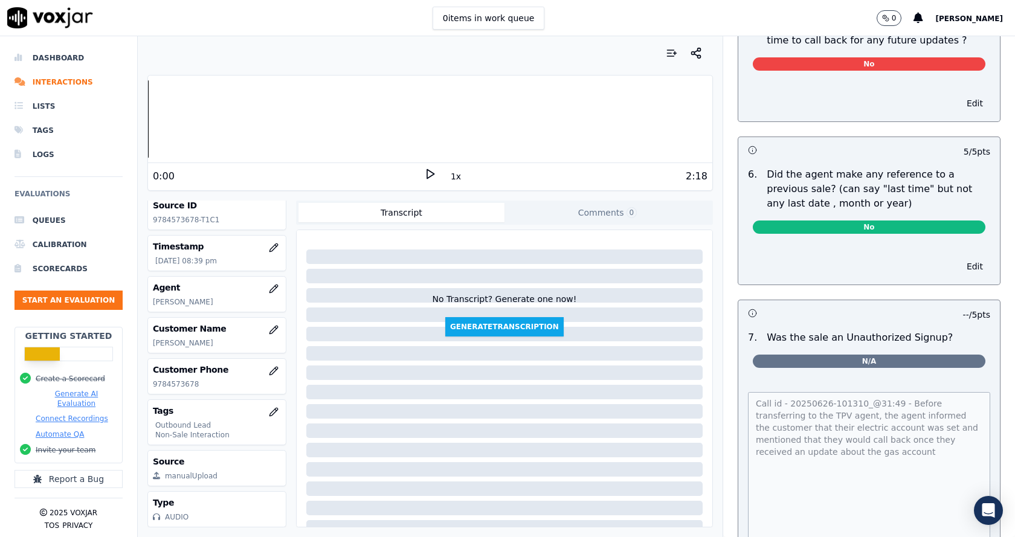
click at [942, 533] on div "Dashboard Interactions Lists Tags Logs Evaluations Queues Calibration Scorecard…" at bounding box center [507, 286] width 1015 height 501
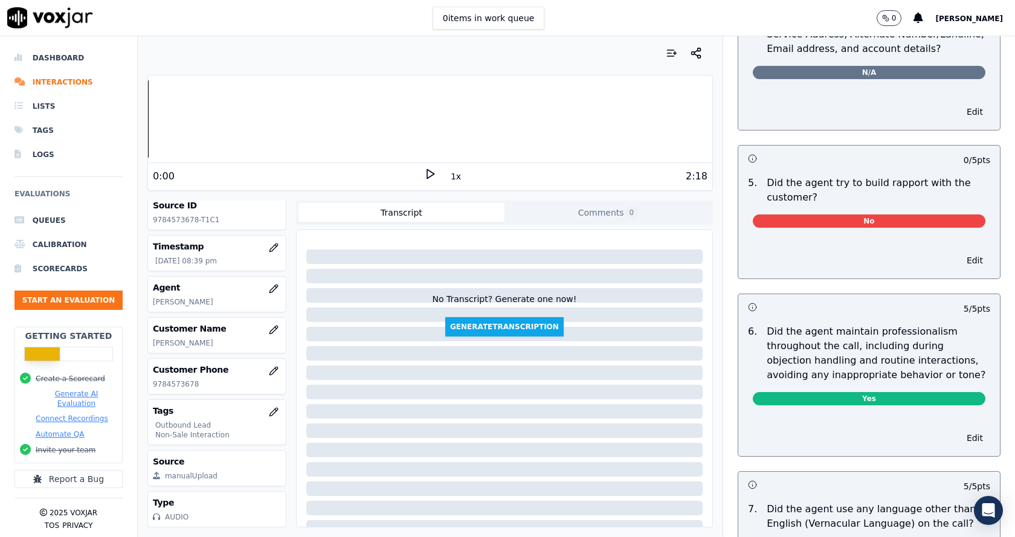
scroll to position [1248, 0]
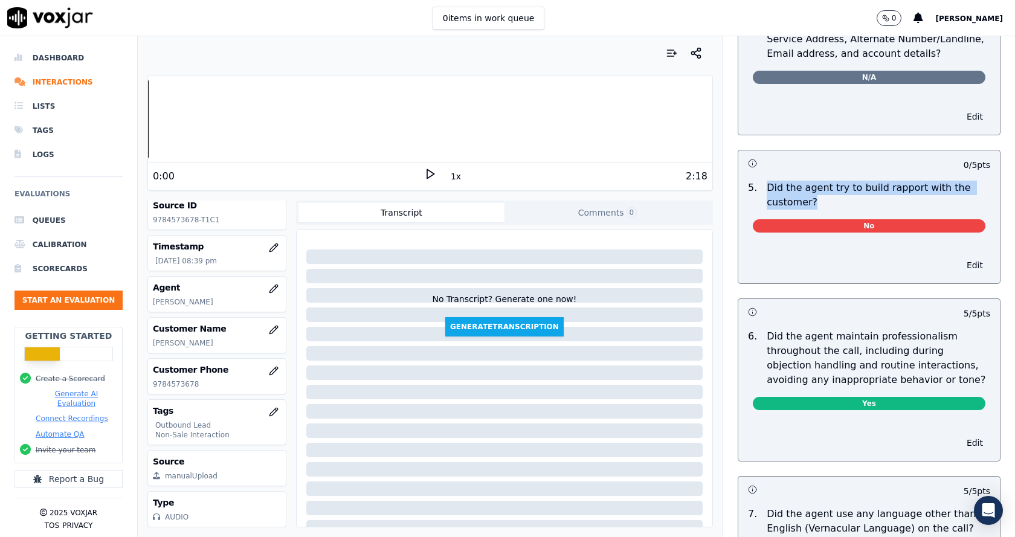
drag, startPoint x: 753, startPoint y: 172, endPoint x: 807, endPoint y: 185, distance: 55.5
click at [807, 185] on p "Did the agent try to build rapport with the customer?" at bounding box center [879, 195] width 224 height 29
copy p "Did the agent try to build rapport with the customer?"
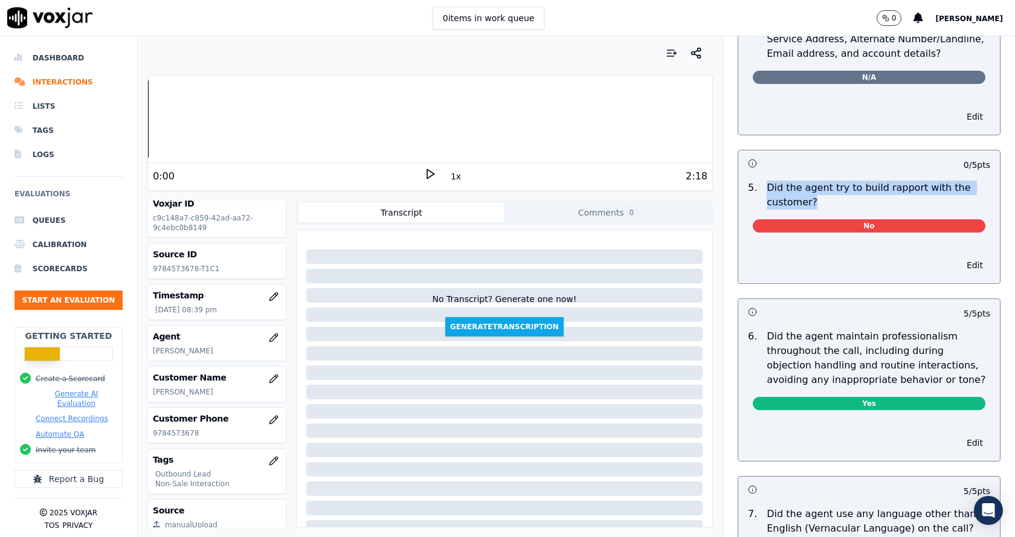
scroll to position [0, 0]
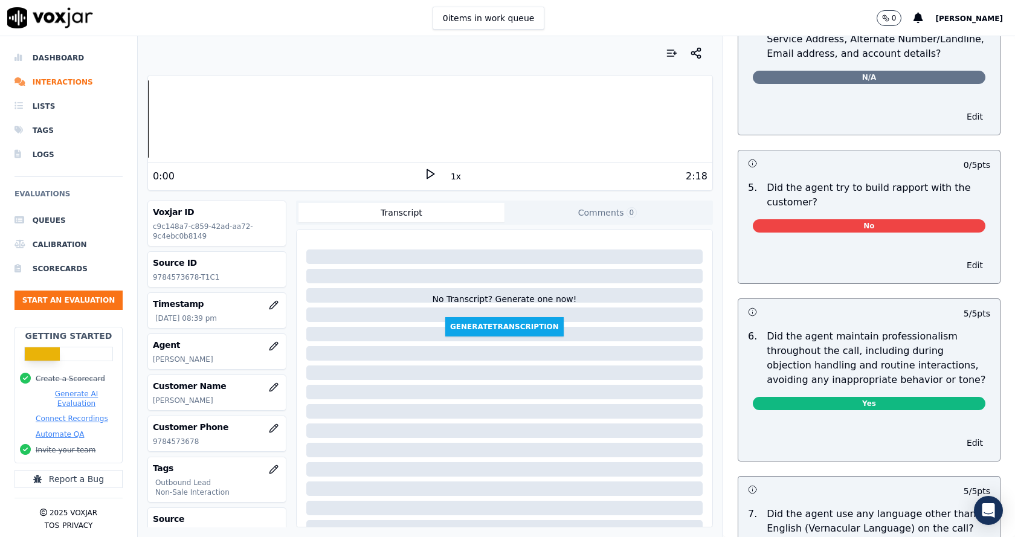
click at [187, 279] on p "9784573678-T1C1" at bounding box center [217, 277] width 128 height 10
copy div "9784573678-T1C1"
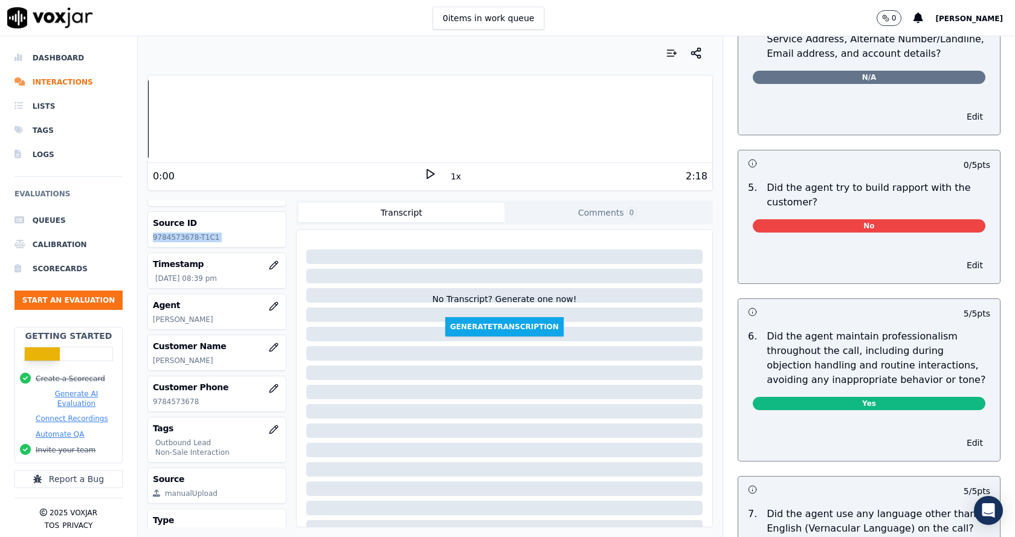
scroll to position [85, 0]
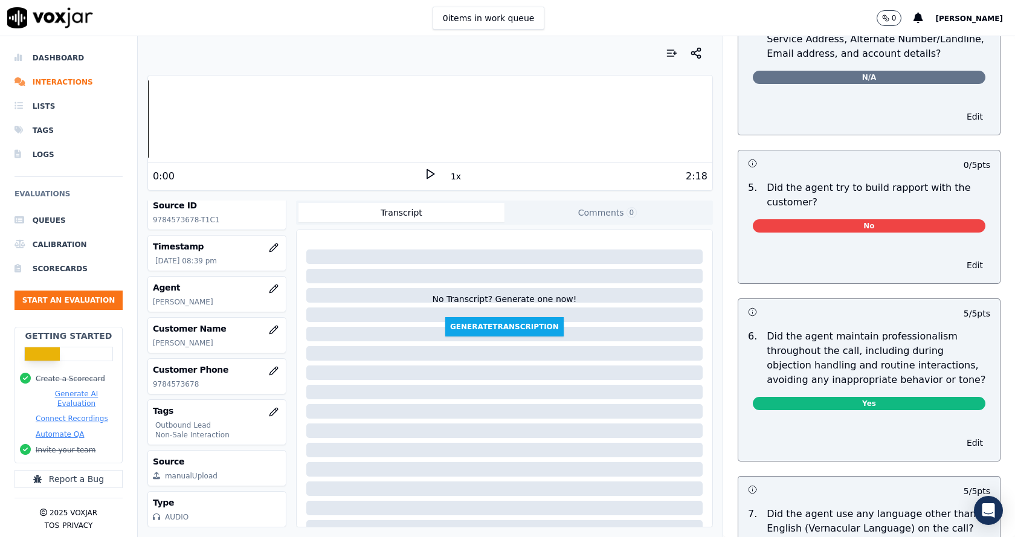
click at [185, 379] on p "9784573678" at bounding box center [217, 384] width 128 height 10
copy p "9784573678"
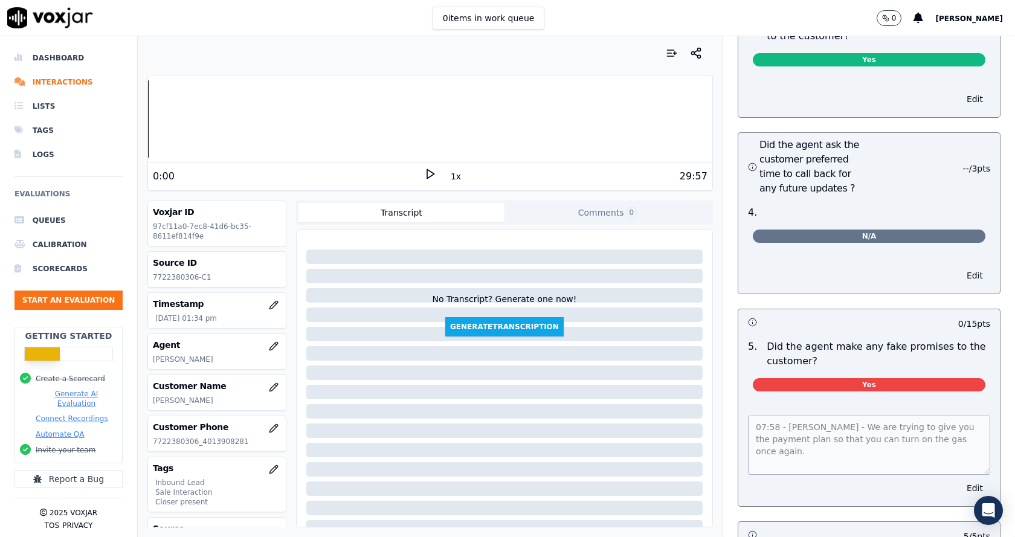
scroll to position [3033, 0]
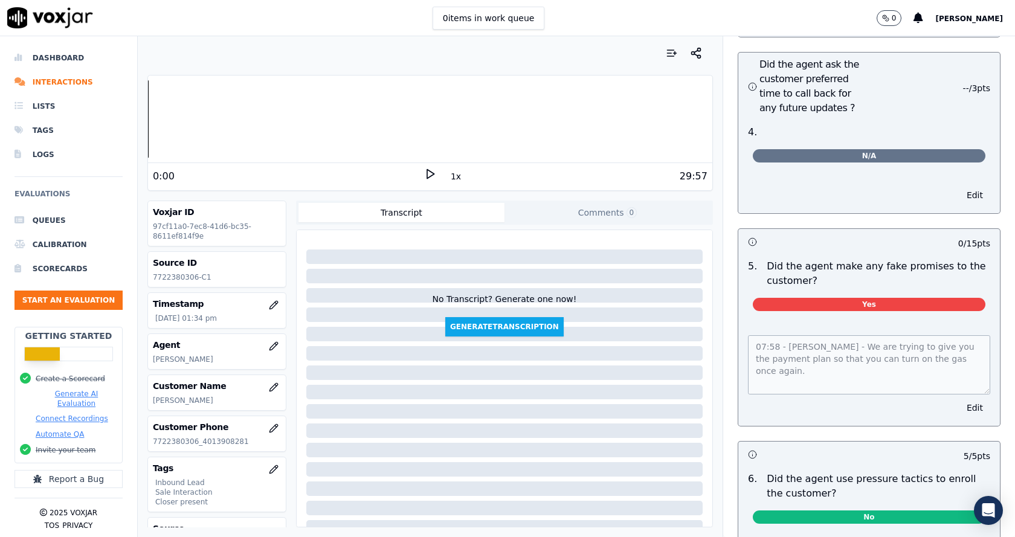
click at [738, 321] on div "07:58 - [PERSON_NAME] - We are trying to give you the payment plan so that you …" at bounding box center [869, 373] width 262 height 105
click at [181, 286] on div "Source ID 7722380306-C1" at bounding box center [217, 269] width 138 height 35
click at [185, 277] on p "7722380306-C1" at bounding box center [217, 277] width 128 height 10
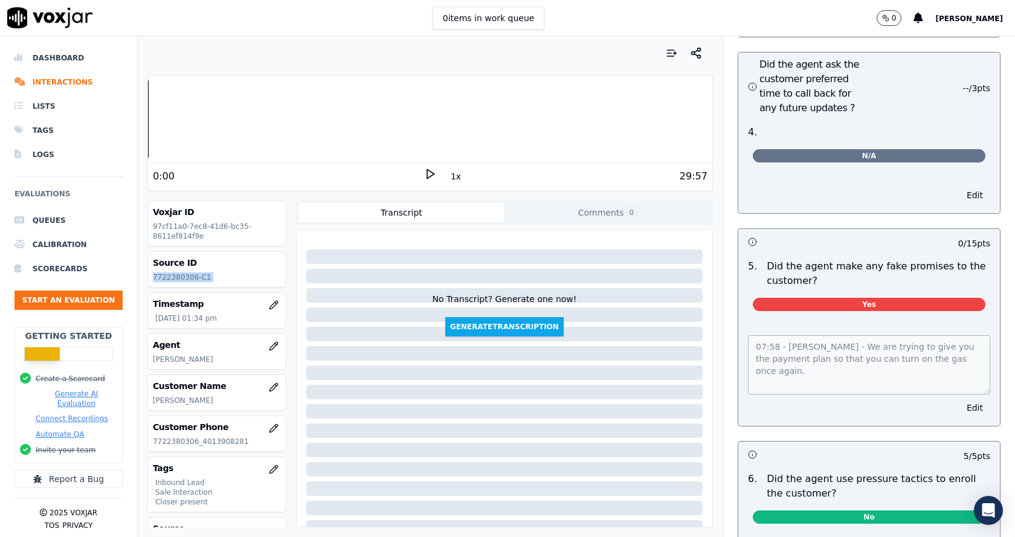
copy div "7722380306-C1"
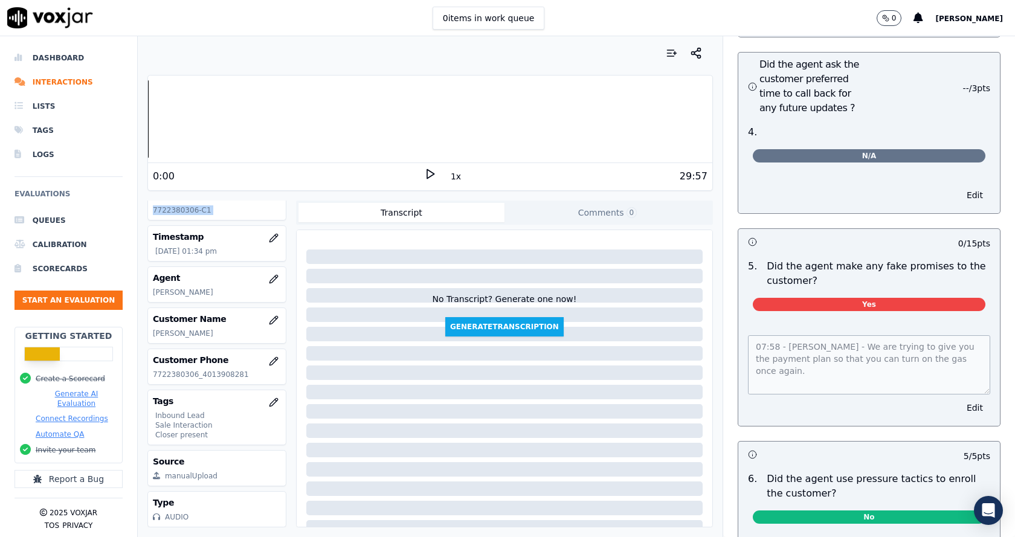
scroll to position [94, 0]
drag, startPoint x: 152, startPoint y: 347, endPoint x: 191, endPoint y: 350, distance: 38.7
click at [191, 370] on p "7722380306_4013908281" at bounding box center [217, 375] width 128 height 10
copy p "7722380306"
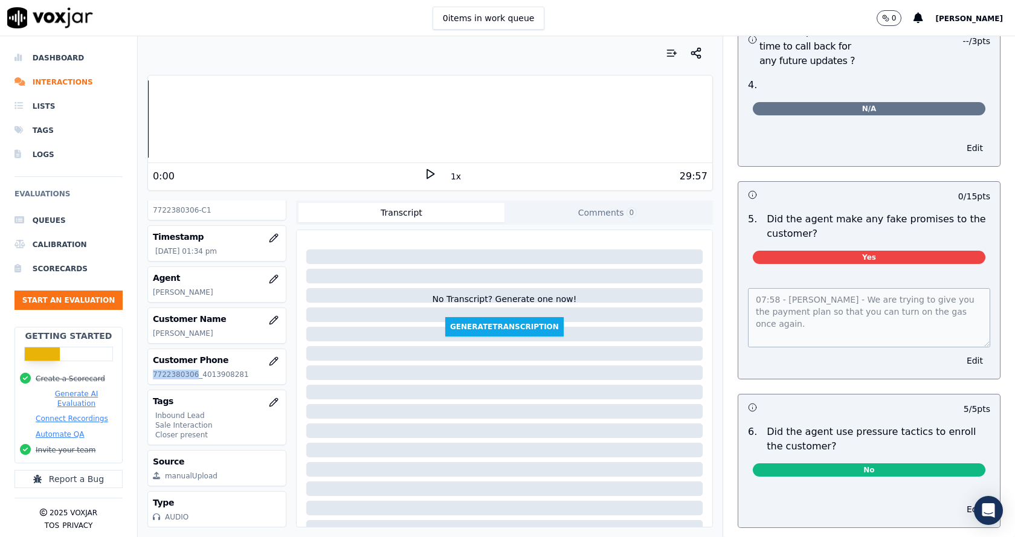
scroll to position [3395, 0]
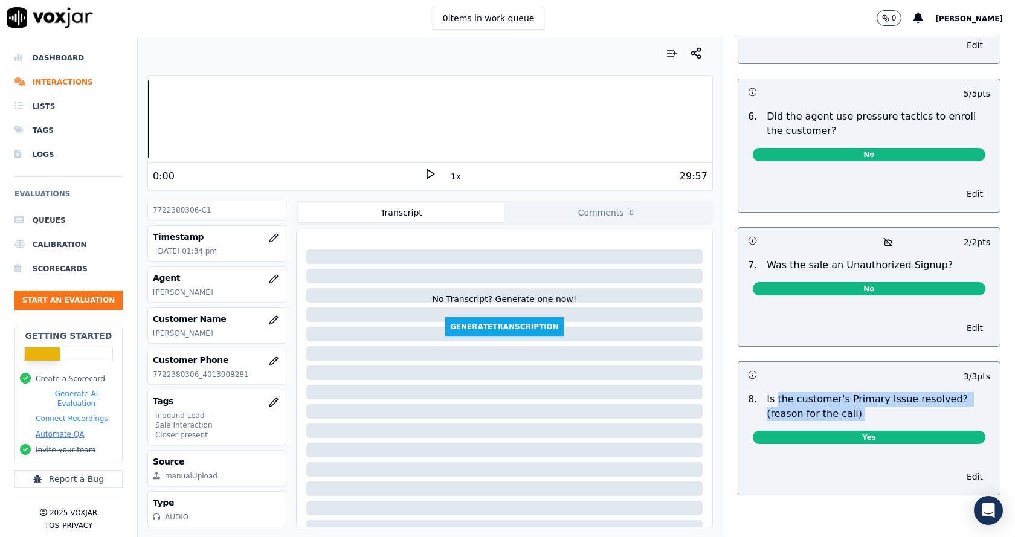
drag, startPoint x: 762, startPoint y: 373, endPoint x: 817, endPoint y: 395, distance: 58.9
click at [817, 395] on div "8 . Is the customer's Primary Issue resolved? (reason for the call) Yes" at bounding box center [869, 420] width 262 height 66
click at [152, 55] on div at bounding box center [429, 53] width 565 height 24
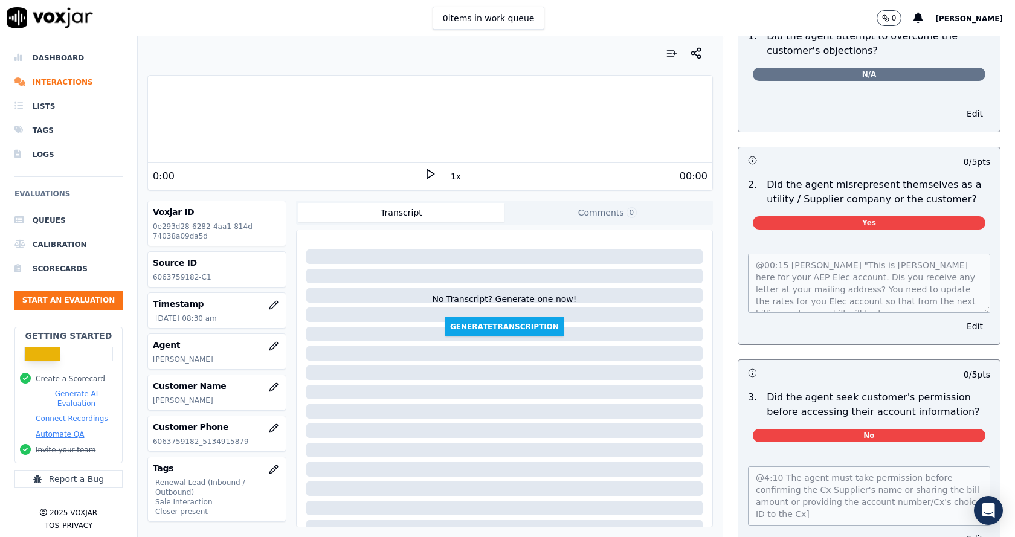
scroll to position [785, 0]
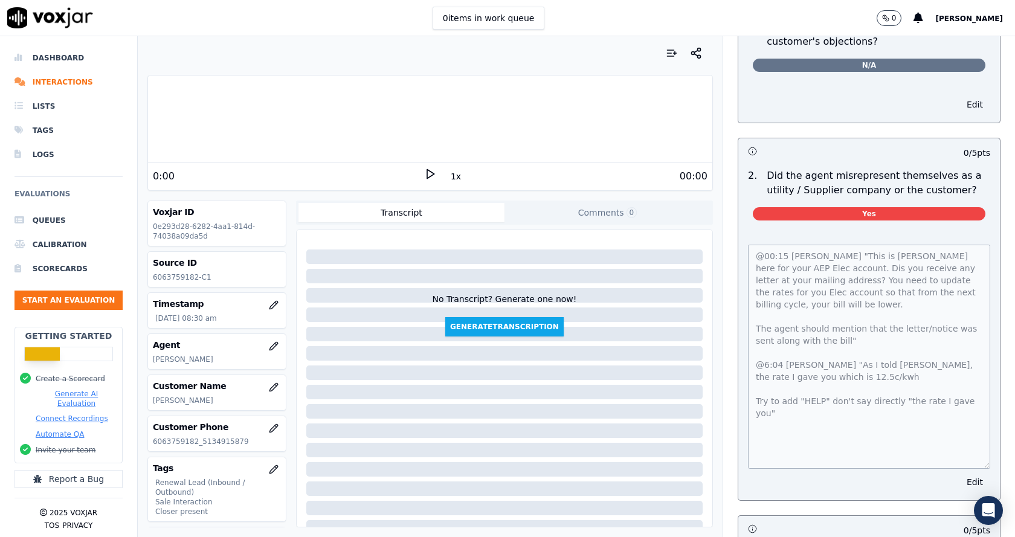
click at [970, 449] on div "@00:15 [PERSON_NAME] "This is [PERSON_NAME] here for your AEP Elec account. Dis…" at bounding box center [869, 365] width 262 height 270
click at [172, 279] on p "6063759182-C1" at bounding box center [217, 277] width 128 height 10
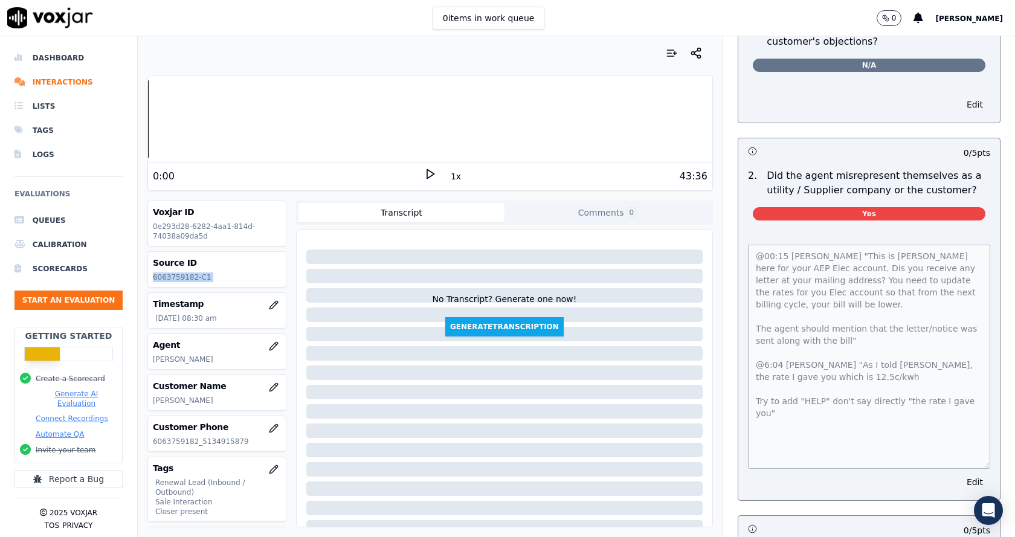
copy div "6063759182-C1"
drag, startPoint x: 153, startPoint y: 443, endPoint x: 191, endPoint y: 443, distance: 38.1
click at [191, 443] on p "6063759182_5134915879" at bounding box center [217, 442] width 128 height 10
copy p "6063759182"
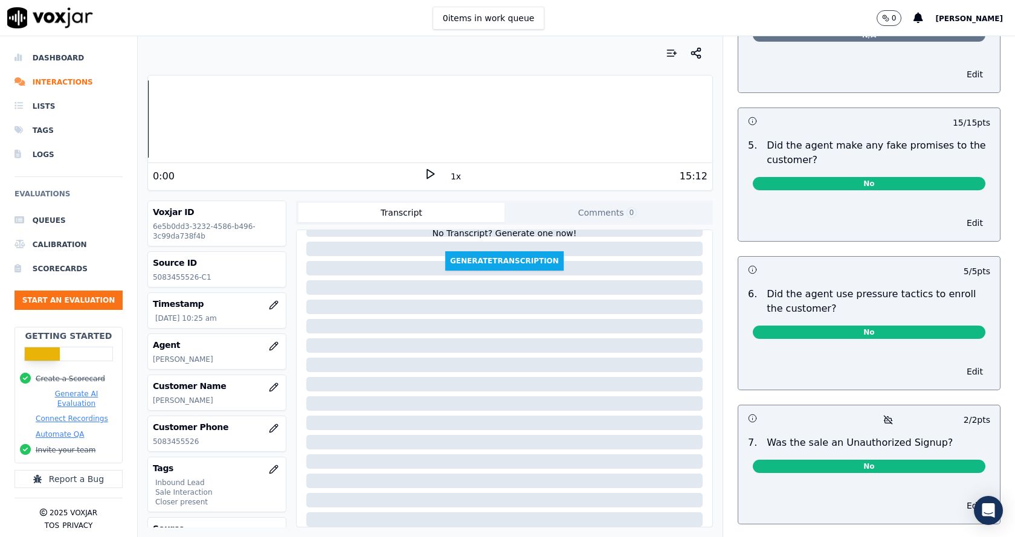
scroll to position [3459, 0]
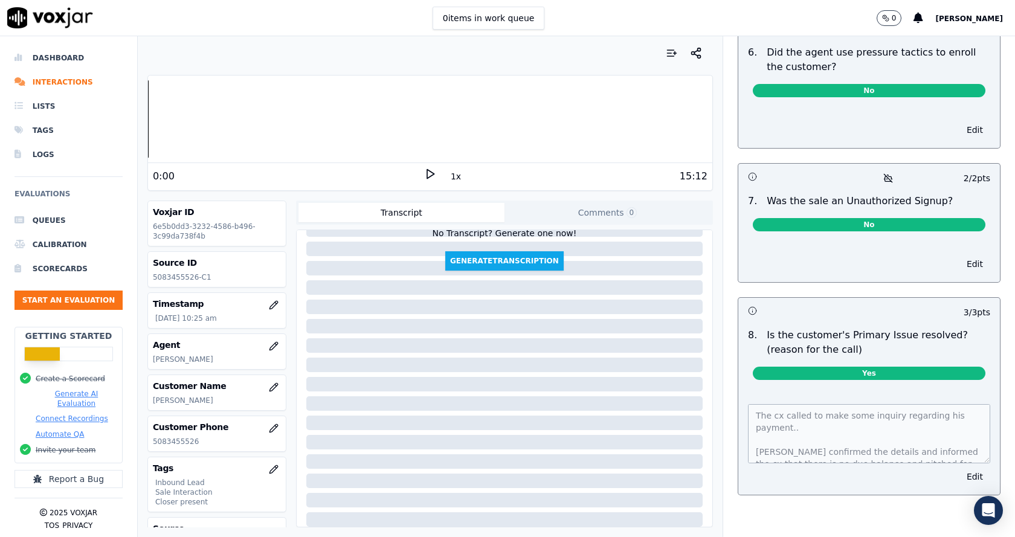
drag, startPoint x: 959, startPoint y: 434, endPoint x: 941, endPoint y: 499, distance: 67.1
click at [950, 523] on div "Your browser does not support the audio element. 0:00 1x 15:12 Voxjar ID 6e5b0d…" at bounding box center [576, 286] width 877 height 501
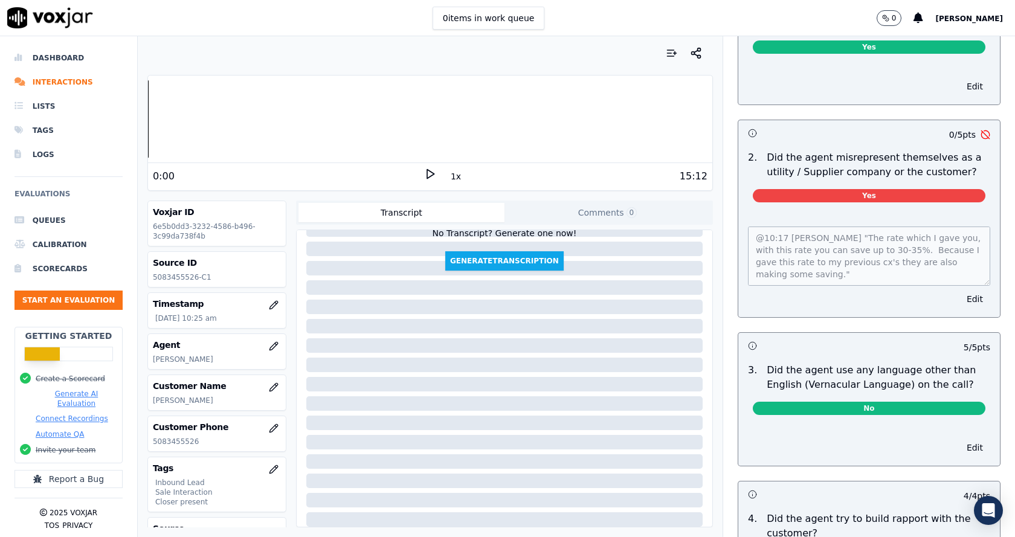
scroll to position [1466, 0]
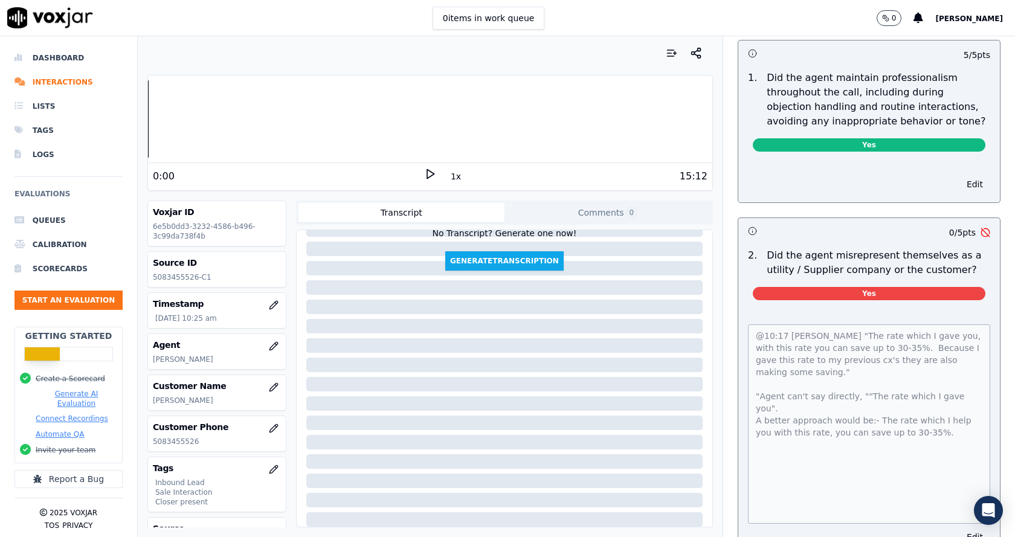
click at [738, 320] on div "@10:17 Anna "The rate which I gave you, with this rate you can save up to 30-35…" at bounding box center [869, 432] width 262 height 245
click at [182, 277] on p "5083455526-C1" at bounding box center [217, 277] width 128 height 10
copy div "5083455526-C1"
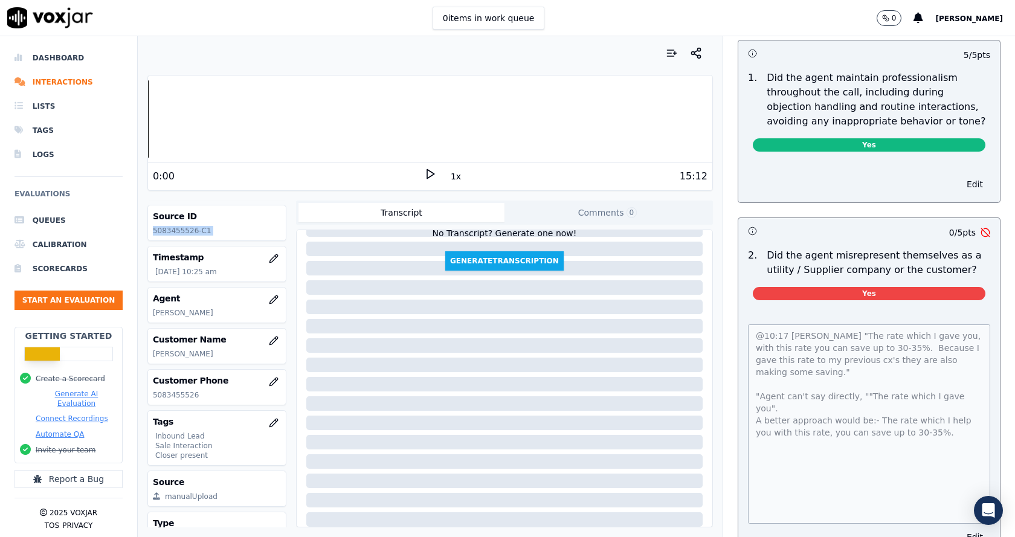
scroll to position [94, 0]
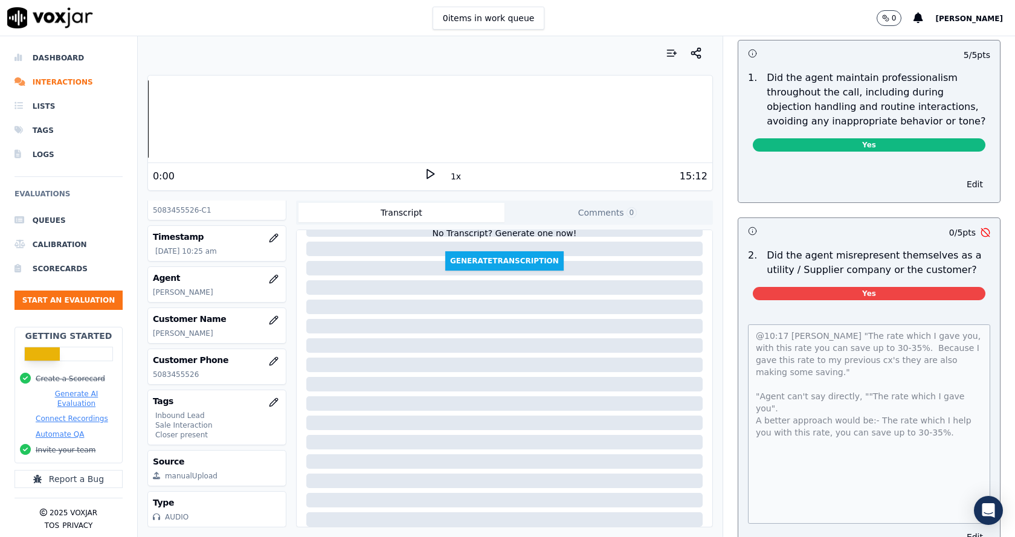
click at [170, 354] on h3 "Customer Phone" at bounding box center [217, 360] width 128 height 12
click at [173, 370] on p "5083455526" at bounding box center [217, 375] width 128 height 10
copy p "5083455526"
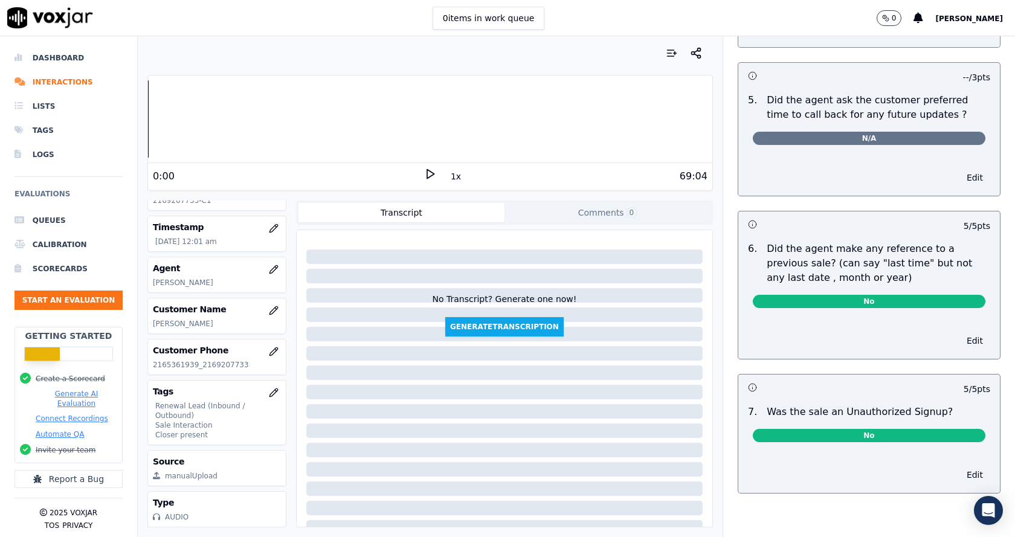
scroll to position [104, 0]
click at [168, 360] on p "2165361939_2169207733" at bounding box center [217, 365] width 128 height 10
click at [180, 360] on p "2165361939_2169207733" at bounding box center [217, 365] width 128 height 10
drag, startPoint x: 192, startPoint y: 337, endPoint x: 151, endPoint y: 341, distance: 40.7
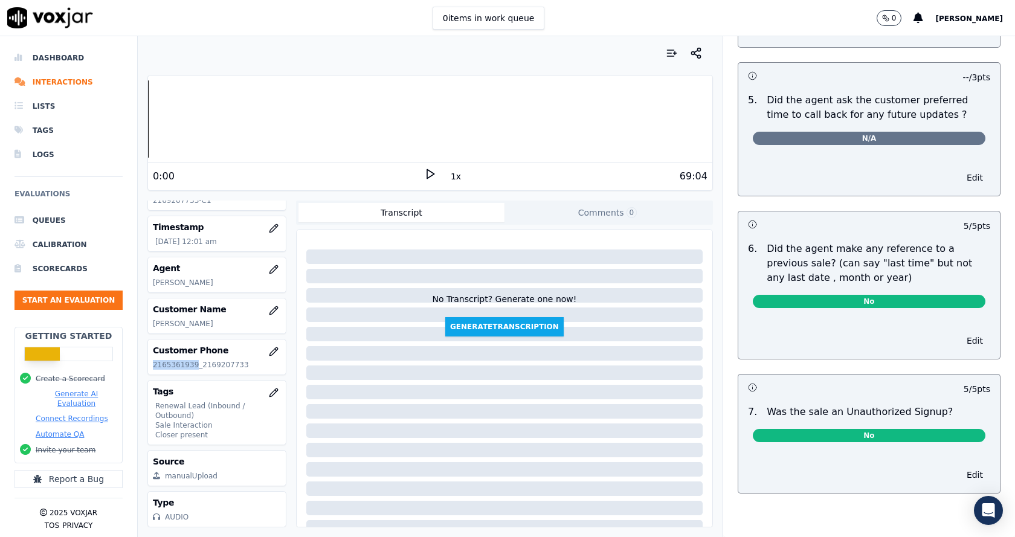
click at [151, 341] on div "Customer Phone 2165361939_2169207733" at bounding box center [217, 357] width 138 height 35
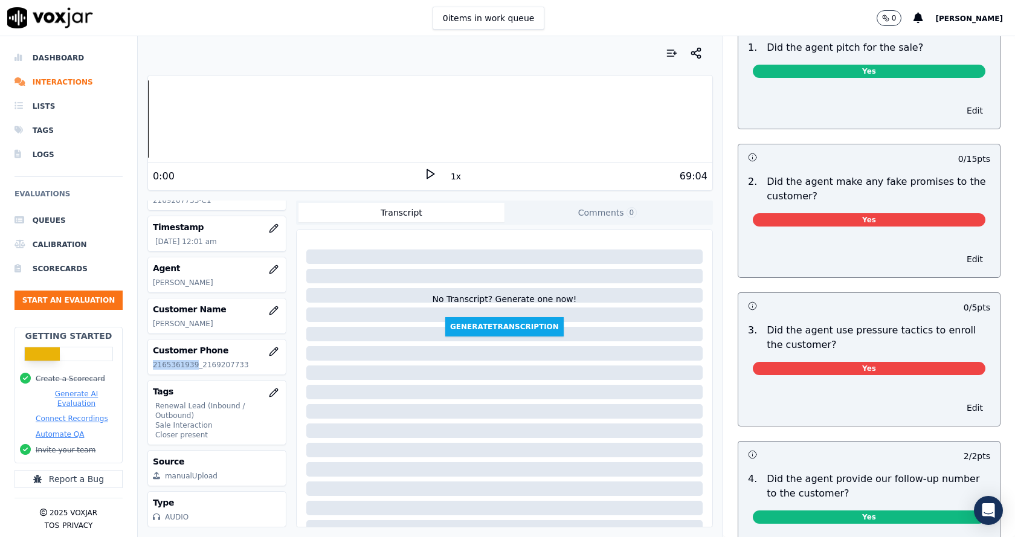
scroll to position [2355, 0]
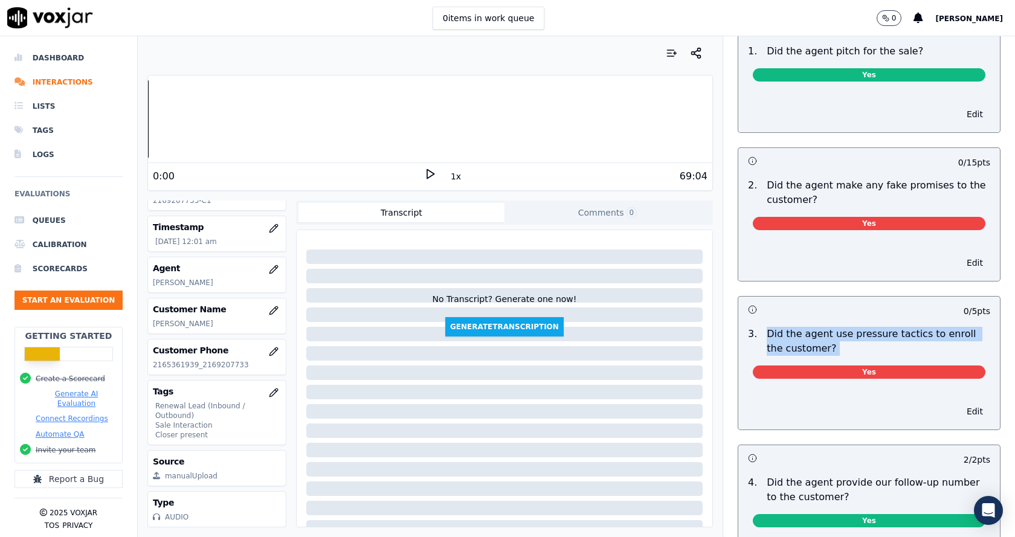
drag, startPoint x: 750, startPoint y: 317, endPoint x: 800, endPoint y: 344, distance: 57.0
click at [800, 344] on div "3 . Did the agent use pressure tactics to enroll the customer? Yes" at bounding box center [869, 355] width 262 height 66
copy div "Did the agent use pressure tactics to enroll the customer? Yes"
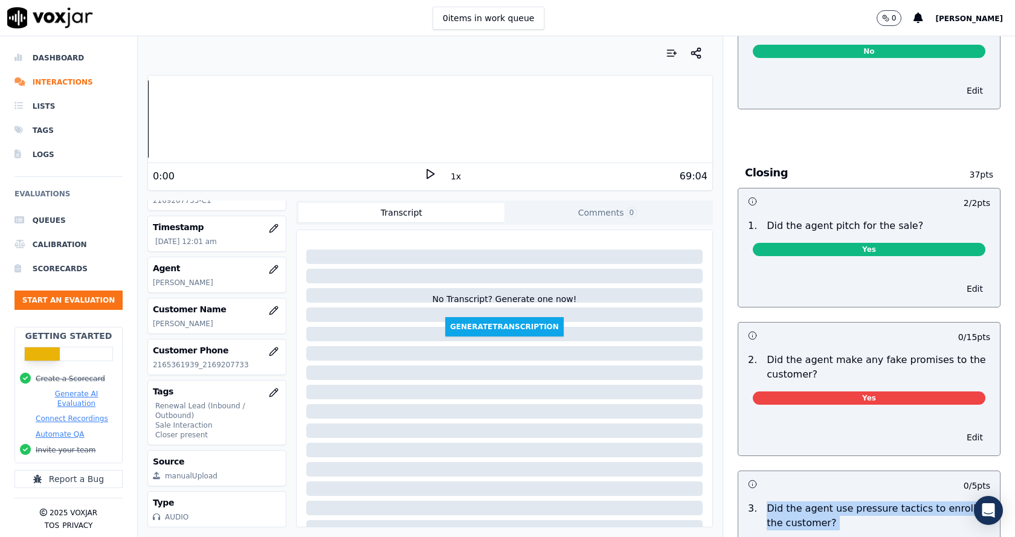
scroll to position [2174, 0]
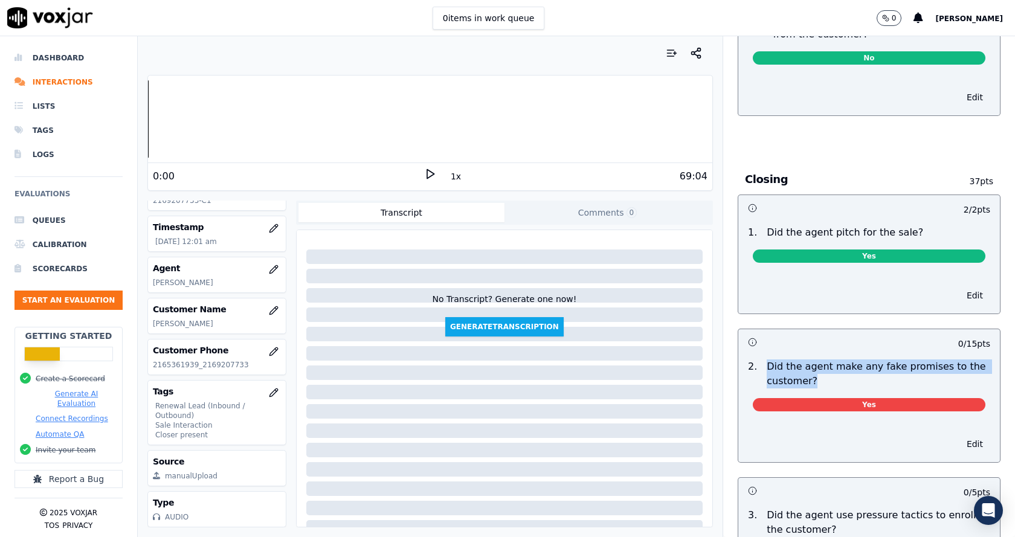
drag, startPoint x: 750, startPoint y: 353, endPoint x: 680, endPoint y: 441, distance: 111.8
click at [802, 372] on div "Did the agent make any fake promises to the customer?" at bounding box center [878, 373] width 233 height 29
copy p "Did the agent make any fake promises to the customer?"
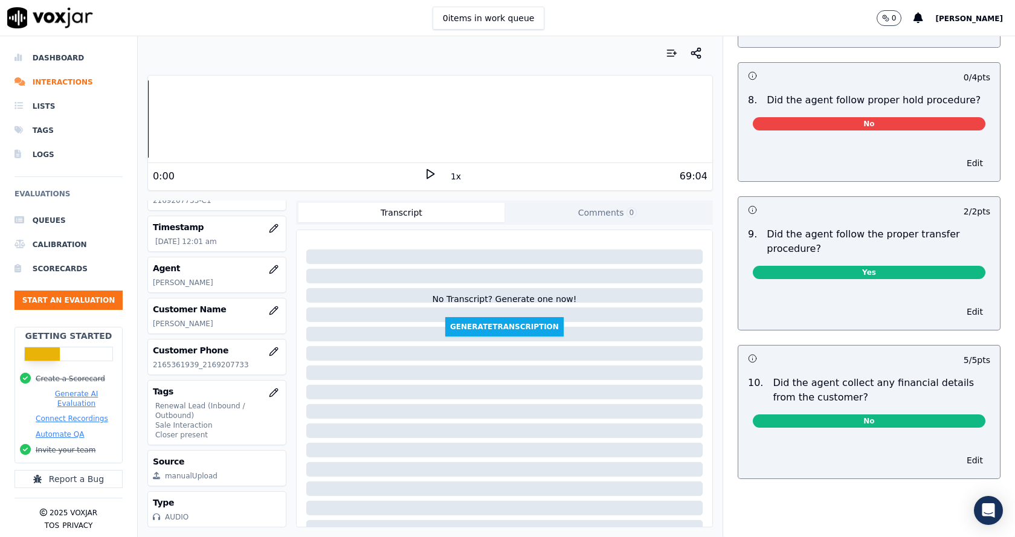
scroll to position [1630, 0]
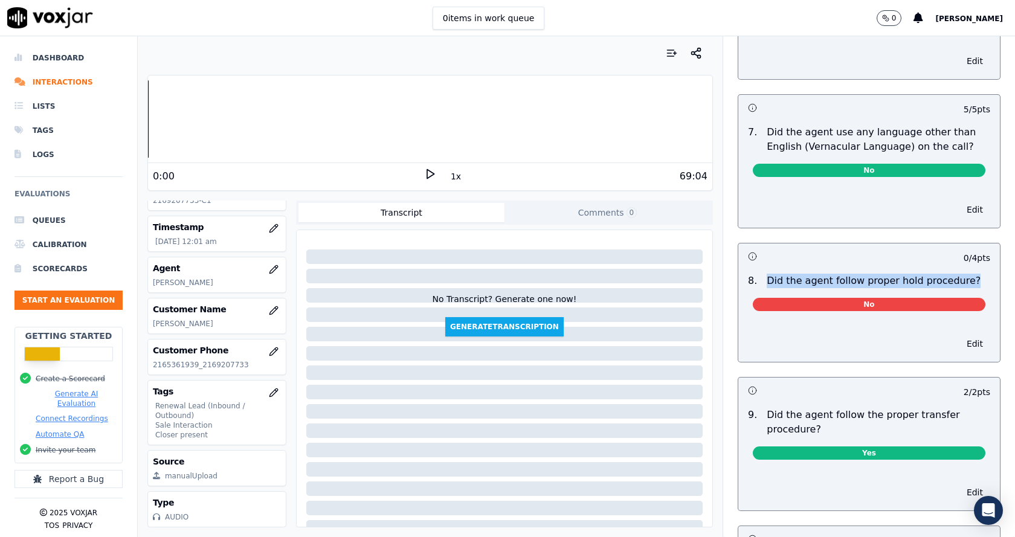
drag, startPoint x: 753, startPoint y: 267, endPoint x: 953, endPoint y: 260, distance: 200.1
click at [953, 274] on div "8 . Did the agent follow proper hold procedure?" at bounding box center [869, 281] width 252 height 14
copy p "Did the agent follow proper hold procedure?"
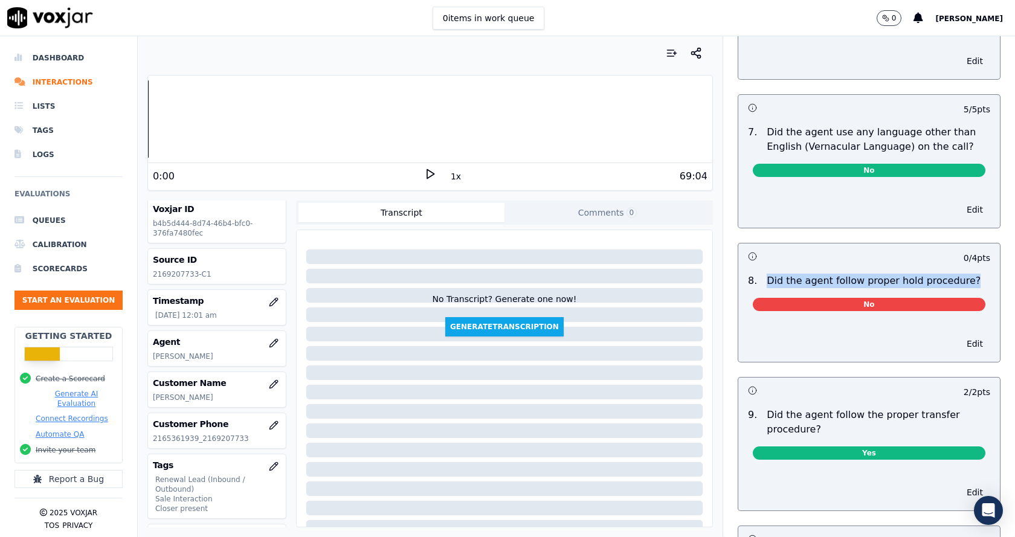
scroll to position [0, 0]
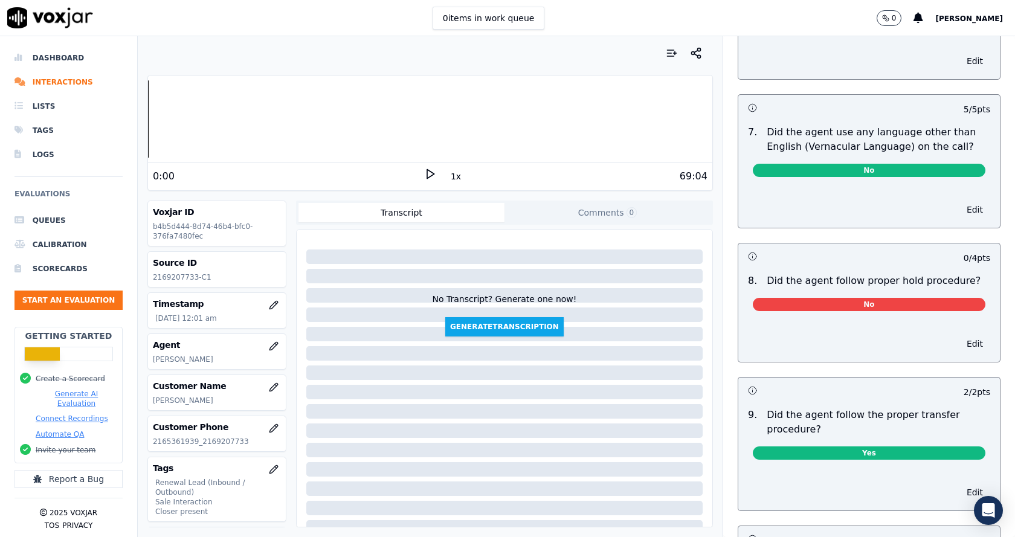
click at [185, 279] on p "2169207733-C1" at bounding box center [217, 277] width 128 height 10
click at [185, 278] on p "2169207733-C1" at bounding box center [217, 277] width 128 height 10
copy div "2169207733-C1"
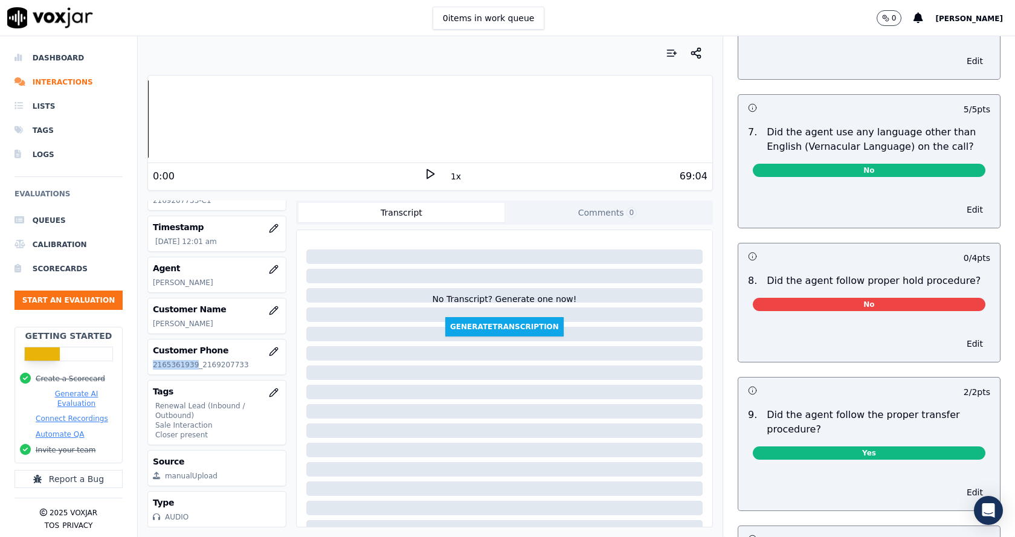
copy p "2165361939"
drag, startPoint x: 151, startPoint y: 340, endPoint x: 190, endPoint y: 349, distance: 40.3
click at [190, 349] on div "Voxjar ID b4b5d444-8d74-46b4-bfc0-376fa7480fec Source ID 2169207733-C1 Timestam…" at bounding box center [216, 364] width 139 height 327
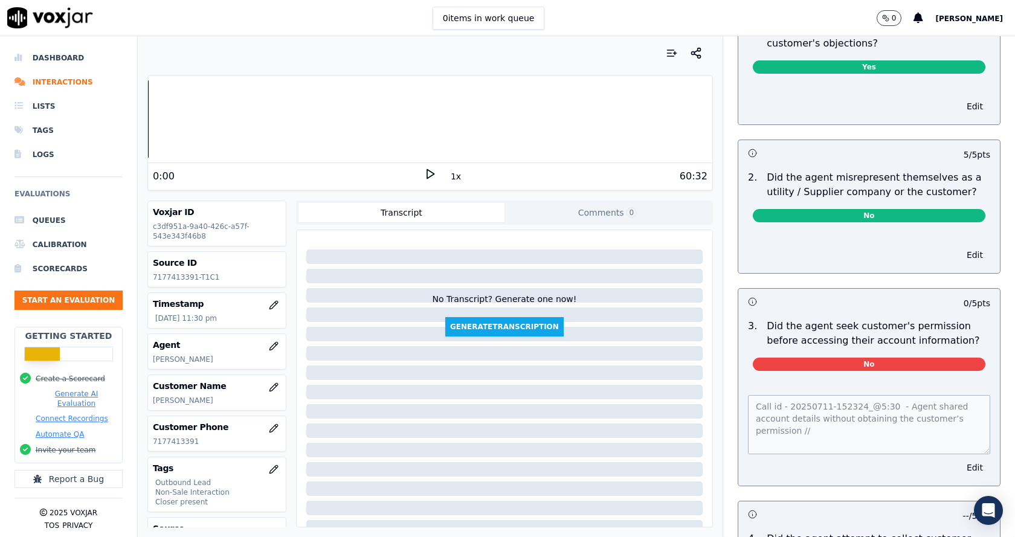
scroll to position [912, 0]
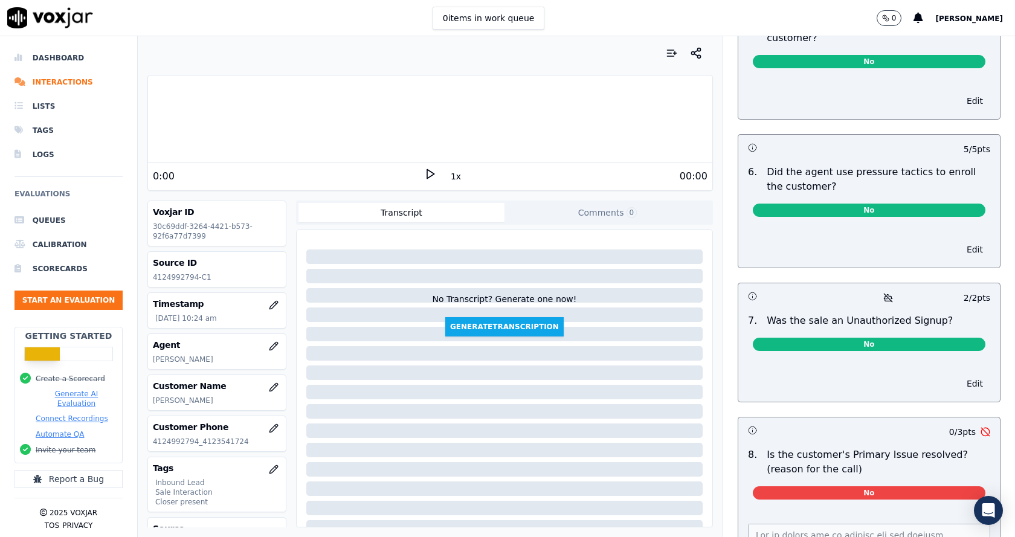
scroll to position [3395, 0]
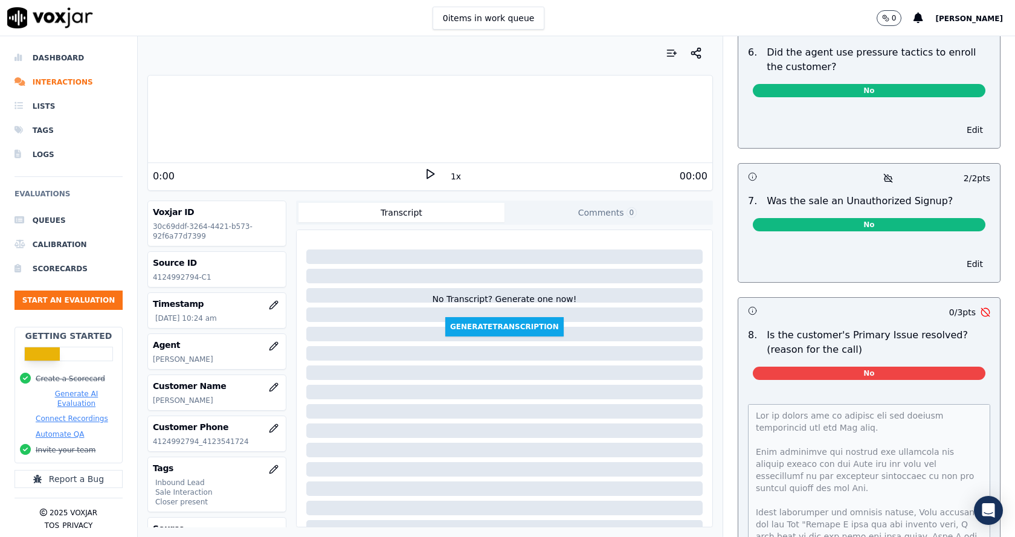
click at [964, 536] on html "0 items in work queue 0 [PERSON_NAME] Dashboard Interactions Lists Tags Logs Ev…" at bounding box center [507, 268] width 1015 height 537
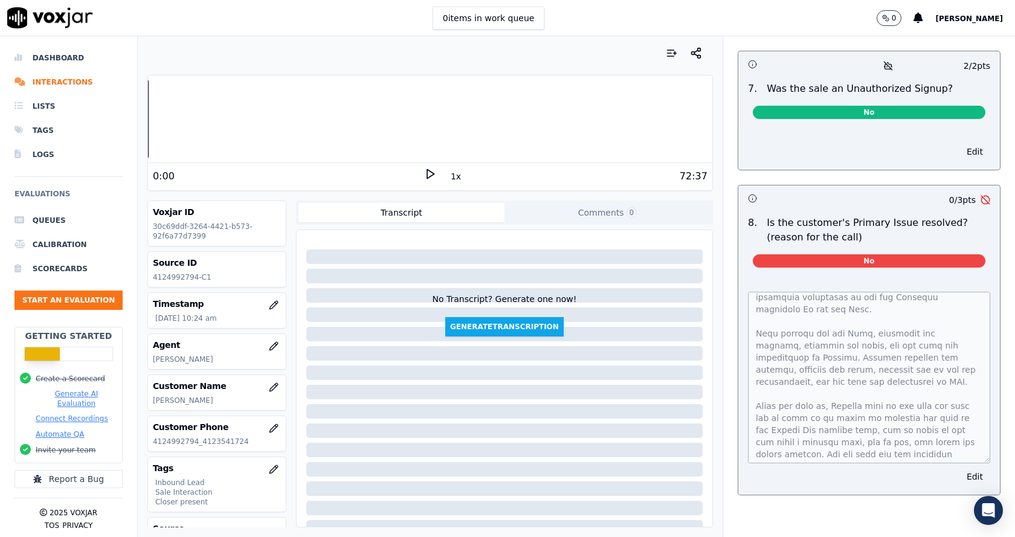
scroll to position [431, 0]
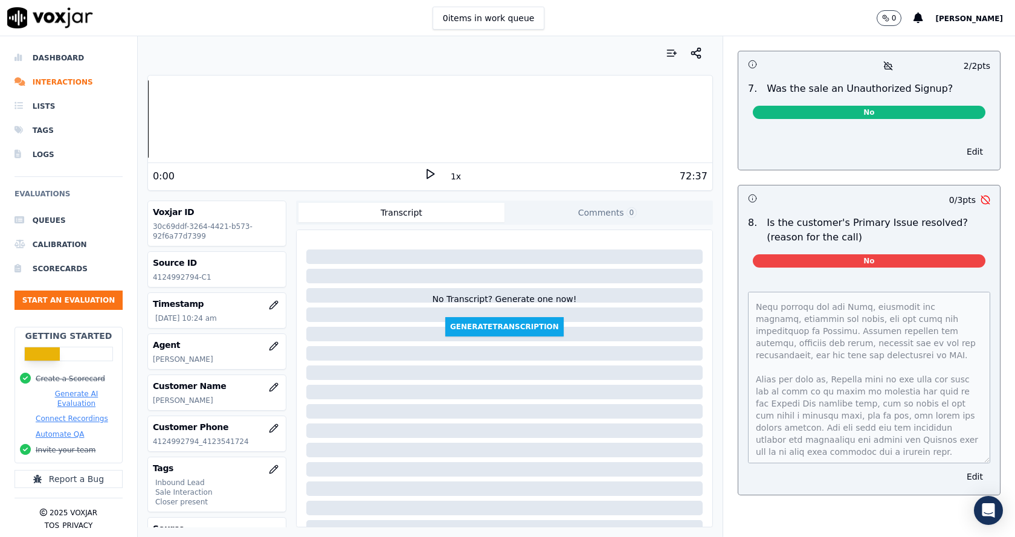
click at [164, 440] on p "4124992794_4123541724" at bounding box center [217, 442] width 128 height 10
click at [172, 440] on p "4124992794_4123541724" at bounding box center [217, 442] width 128 height 10
click at [188, 439] on p "4124992794_4123541724" at bounding box center [217, 442] width 128 height 10
drag, startPoint x: 190, startPoint y: 439, endPoint x: 155, endPoint y: 444, distance: 35.5
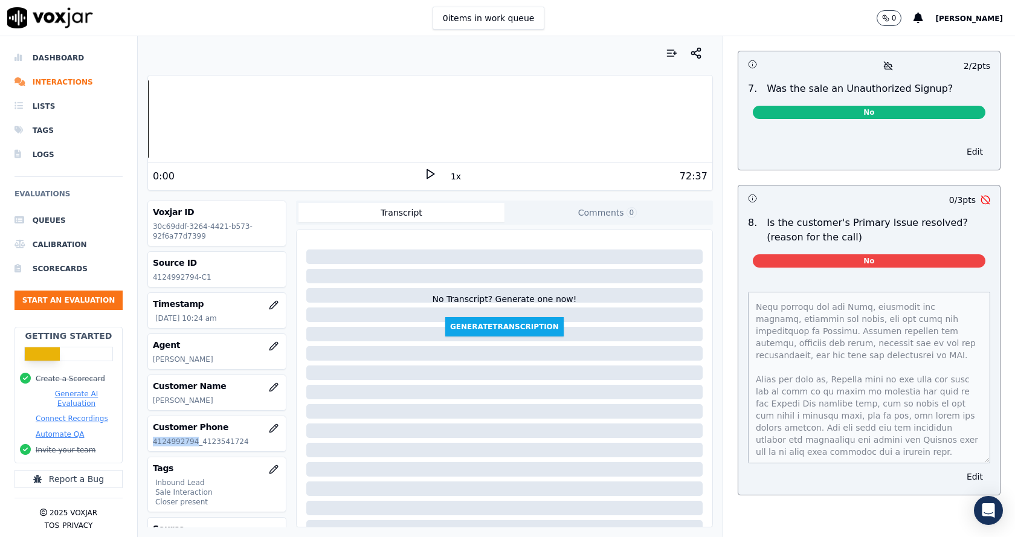
click at [153, 444] on p "4124992794_4123541724" at bounding box center [217, 442] width 128 height 10
copy p "4124992794"
click at [179, 278] on p "4124992794-C1" at bounding box center [217, 277] width 128 height 10
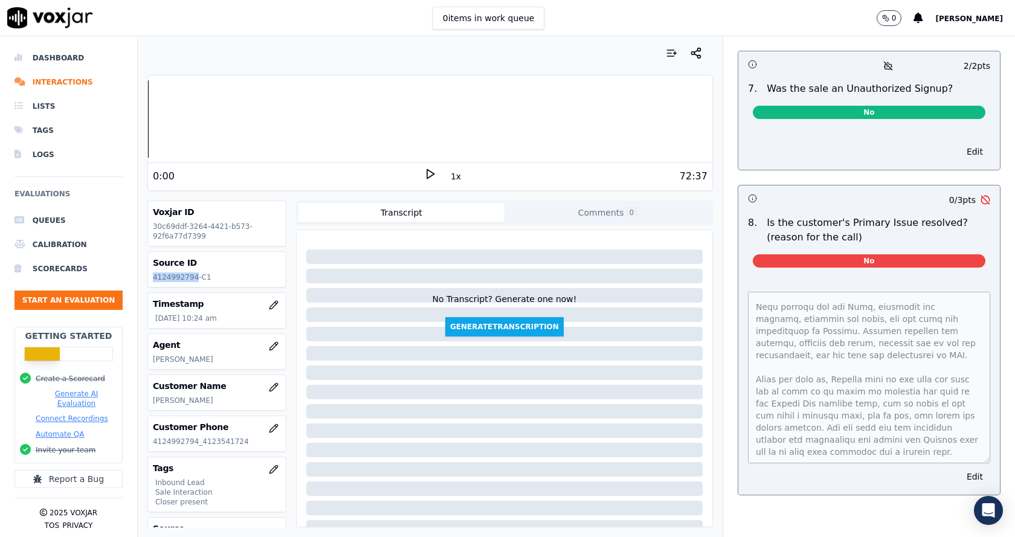
click at [179, 278] on p "4124992794-C1" at bounding box center [217, 277] width 128 height 10
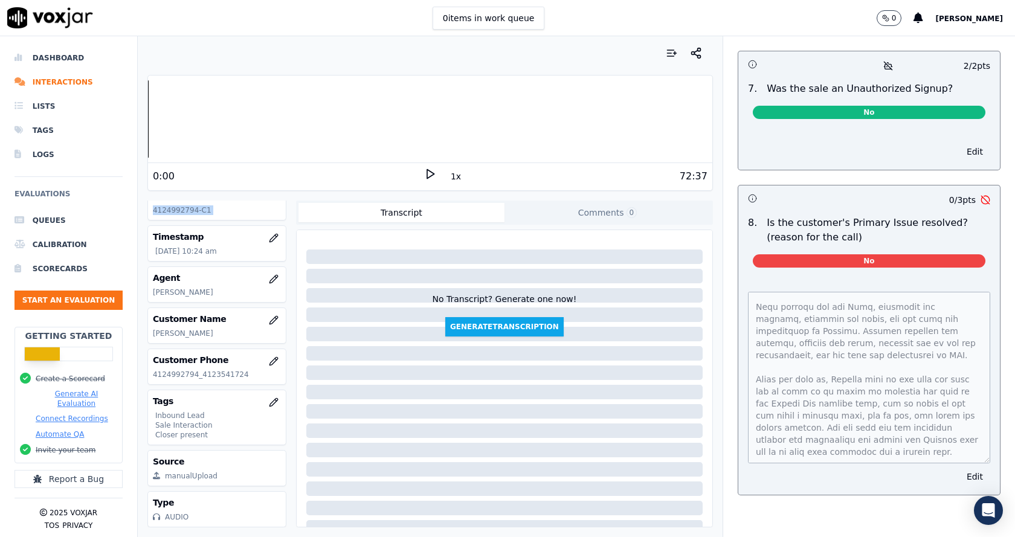
scroll to position [94, 0]
drag, startPoint x: 150, startPoint y: 350, endPoint x: 192, endPoint y: 355, distance: 41.4
click at [192, 355] on div "Customer Phone 4124992794_4123541724" at bounding box center [217, 366] width 138 height 35
copy p "4124992794"
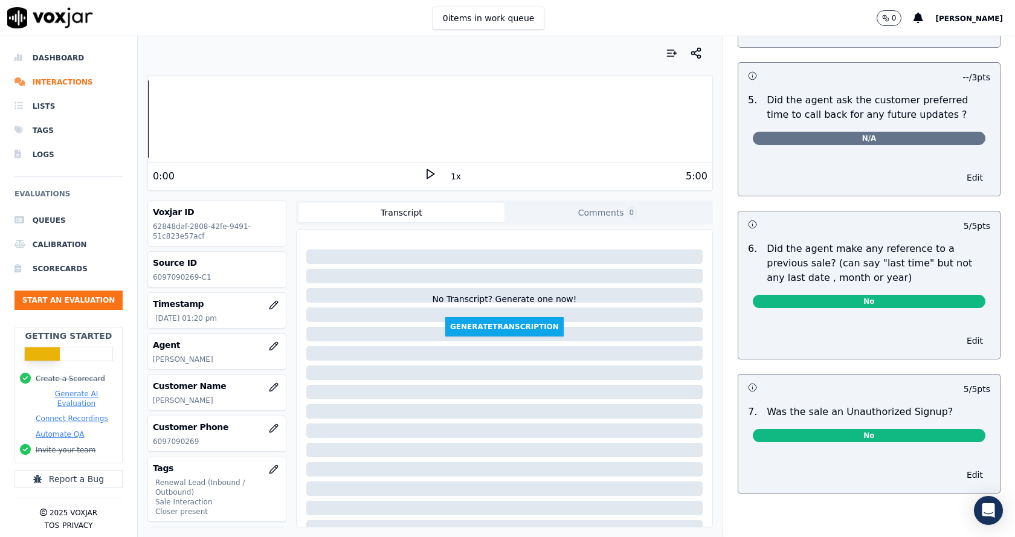
click at [166, 277] on p "6097090269-C1" at bounding box center [217, 277] width 128 height 10
copy p "6097090269"
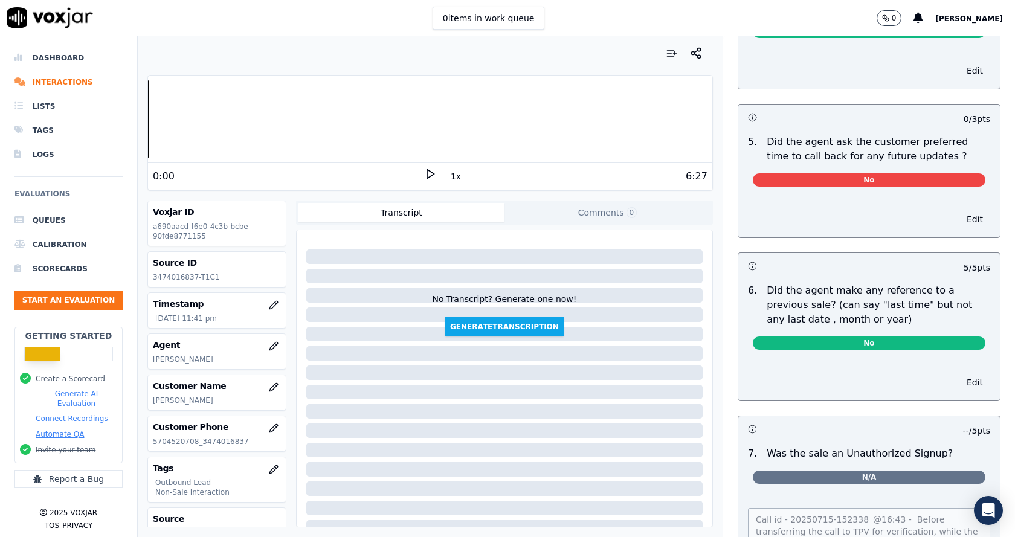
scroll to position [3027, 0]
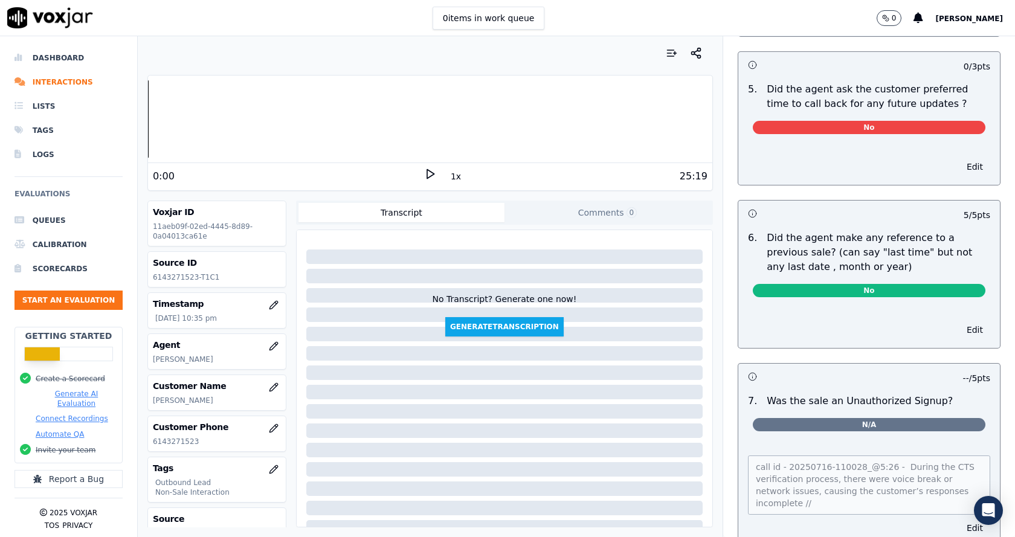
scroll to position [3027, 0]
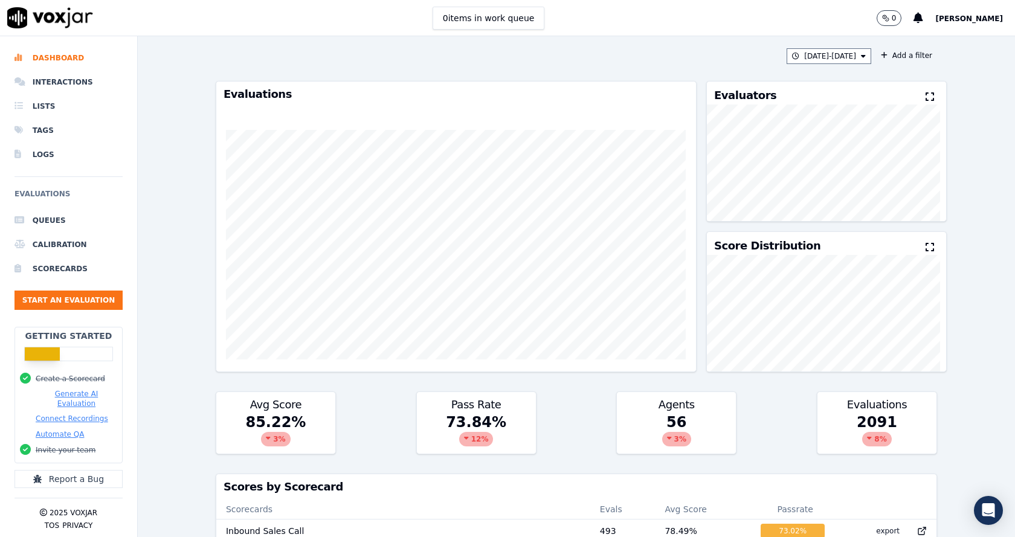
scroll to position [1118, 0]
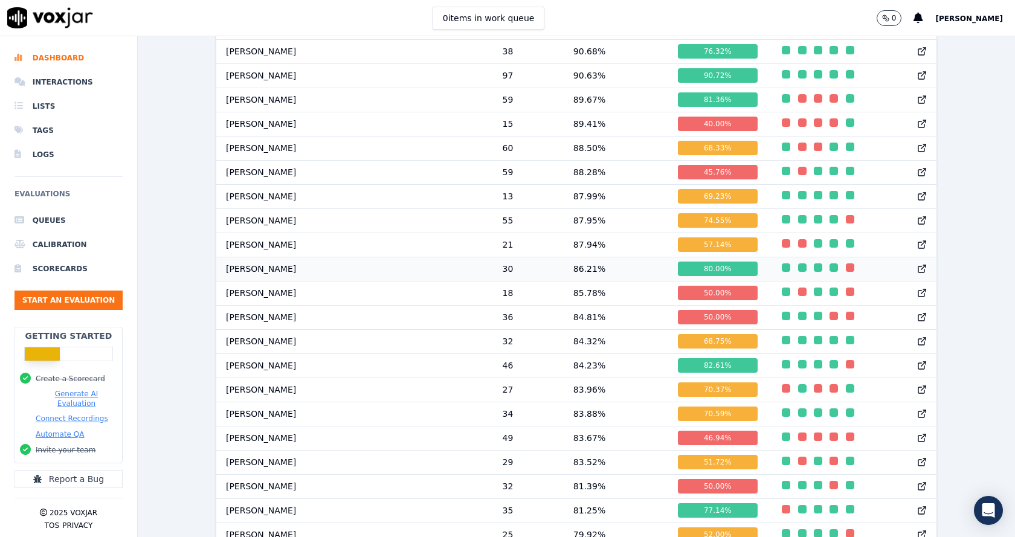
click at [917, 274] on icon at bounding box center [922, 269] width 10 height 10
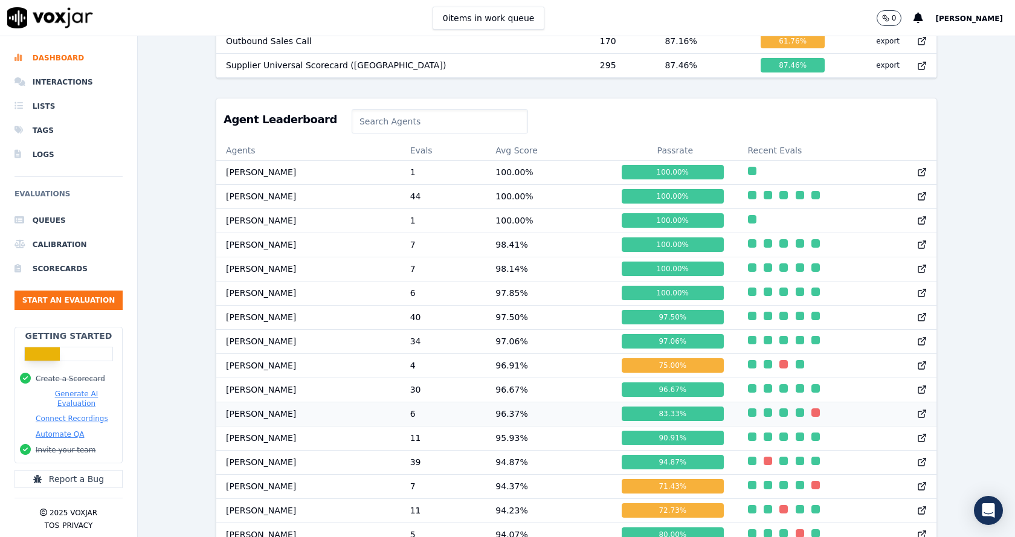
scroll to position [1263, 0]
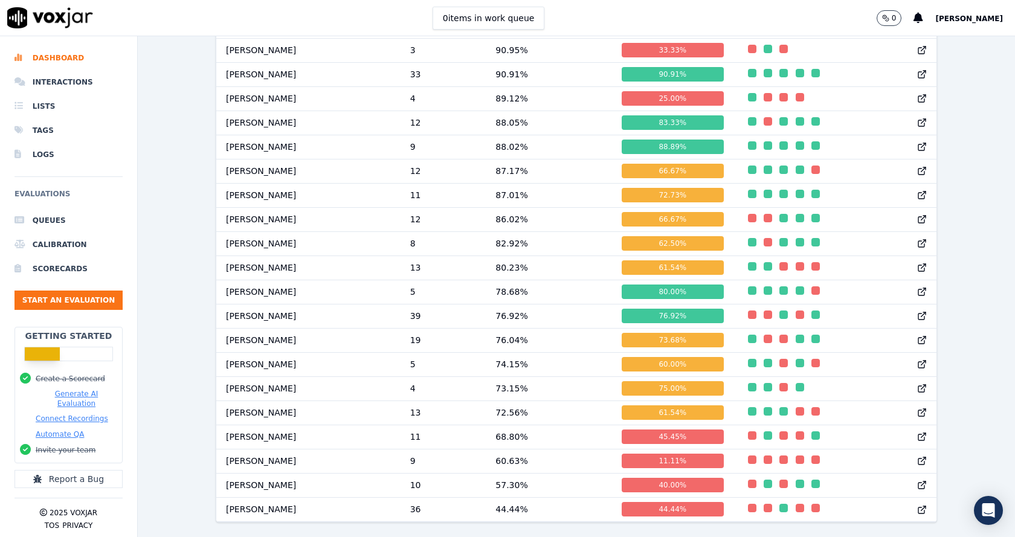
click at [185, 223] on div "6/21/25 - 7/20/25 Add a filter Evaluations Evaluators Score Distribution Avg Sc…" at bounding box center [576, 286] width 877 height 501
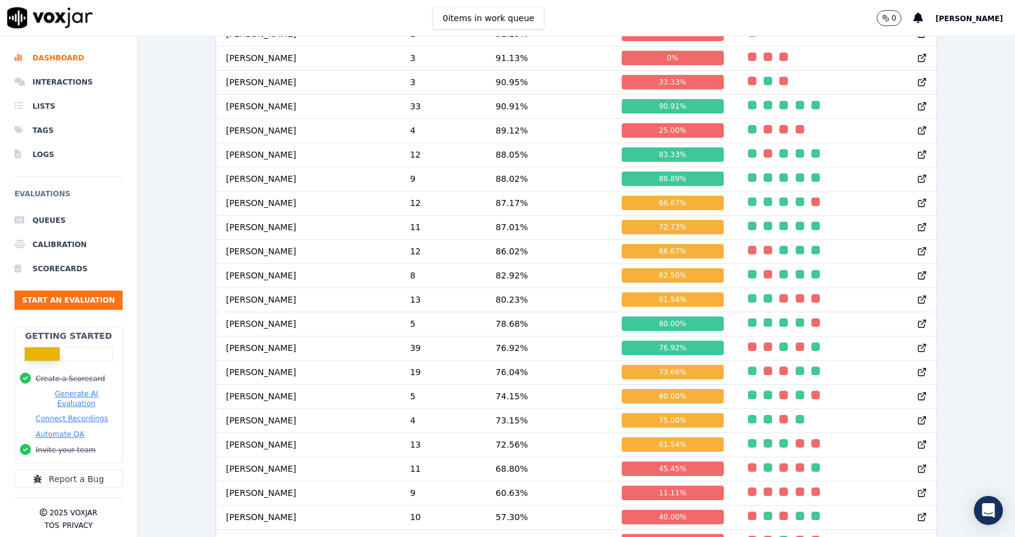
scroll to position [1208, 0]
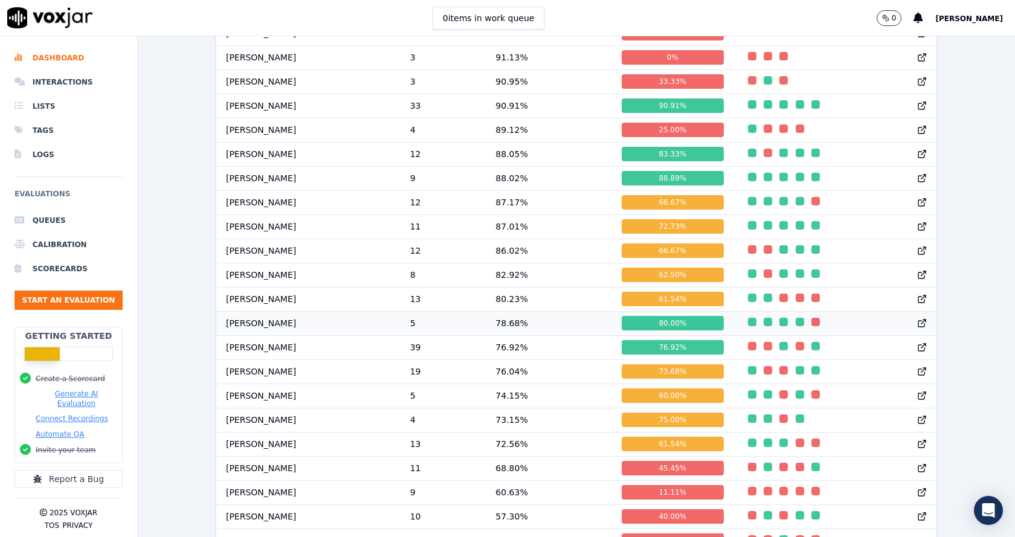
click at [921, 324] on icon at bounding box center [923, 322] width 4 height 4
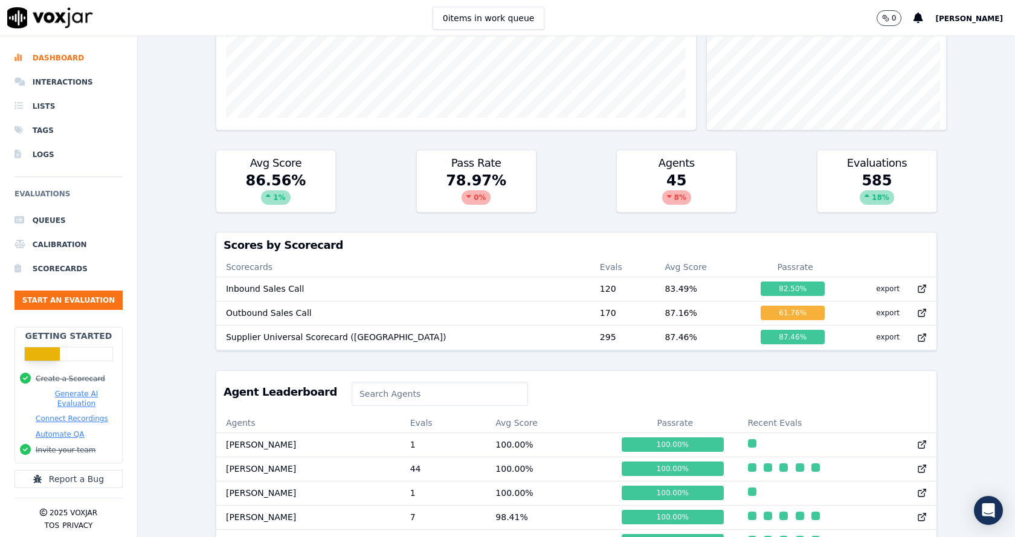
scroll to position [1263, 0]
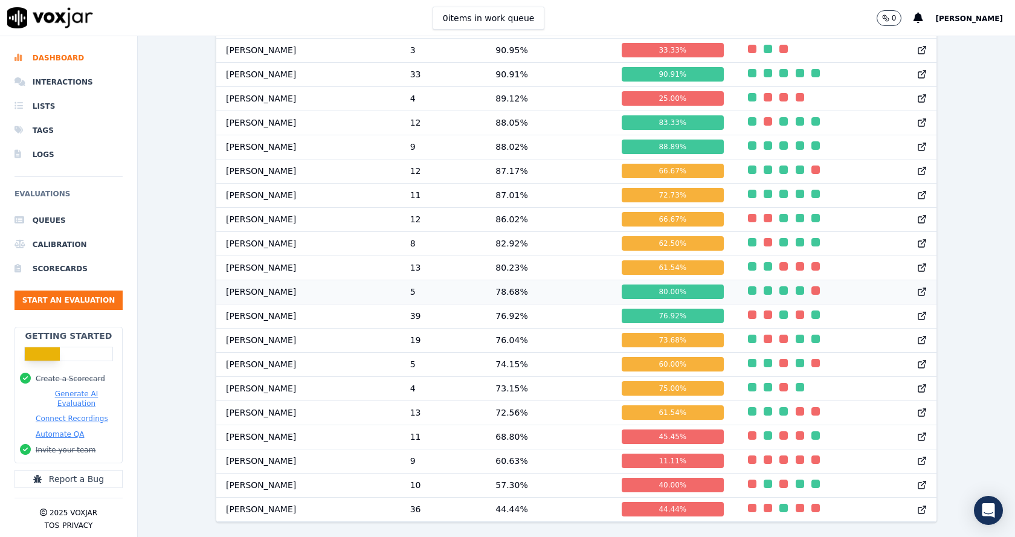
click at [917, 287] on icon at bounding box center [922, 292] width 10 height 10
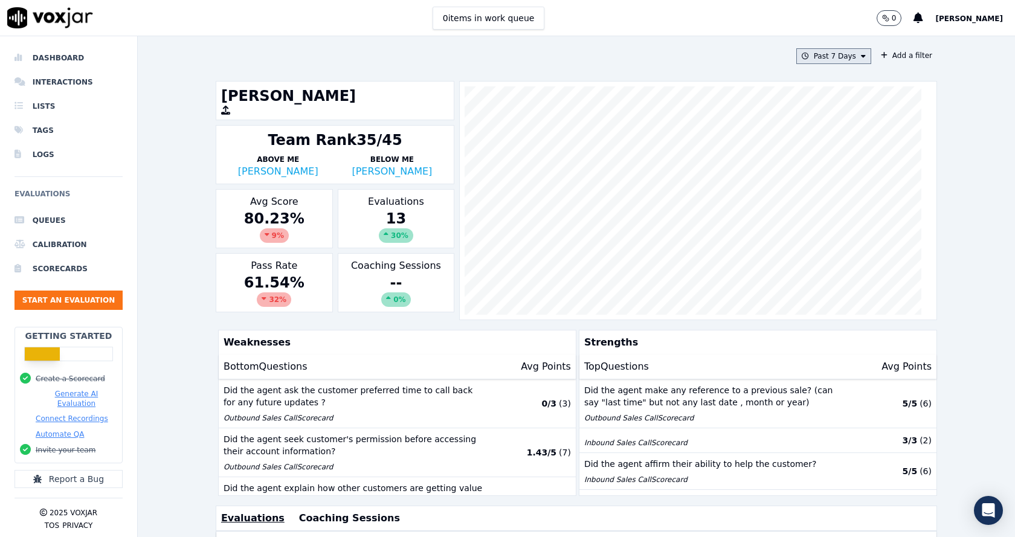
click at [861, 56] on icon at bounding box center [863, 56] width 5 height 7
click at [816, 78] on div "Custom" at bounding box center [830, 79] width 28 height 10
click at [843, 103] on input "From" at bounding box center [812, 101] width 106 height 27
type input "2025-06-21T00:00"
click at [838, 147] on input "To" at bounding box center [812, 147] width 106 height 27
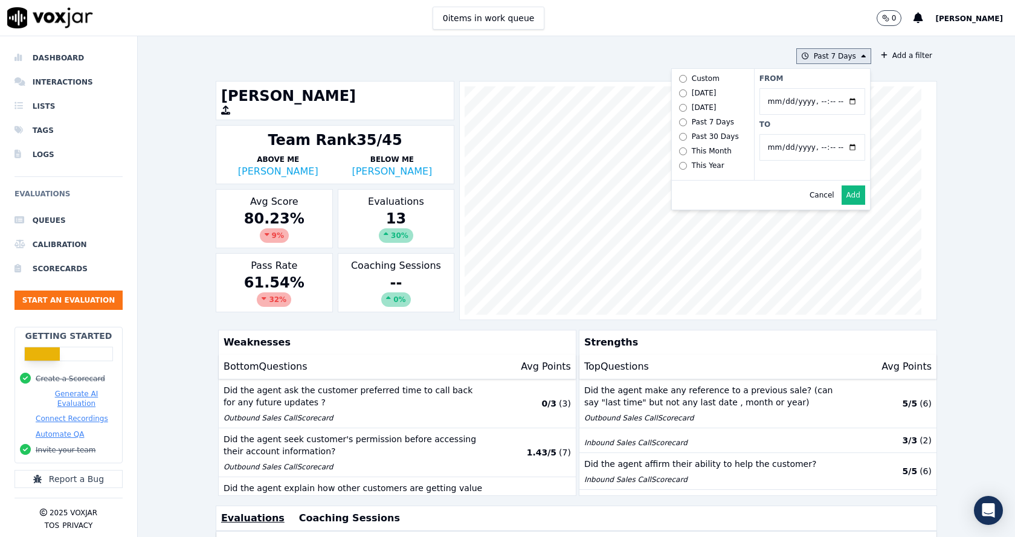
type input "2025-07-20T23:59"
click at [842, 199] on button "Add" at bounding box center [854, 194] width 24 height 19
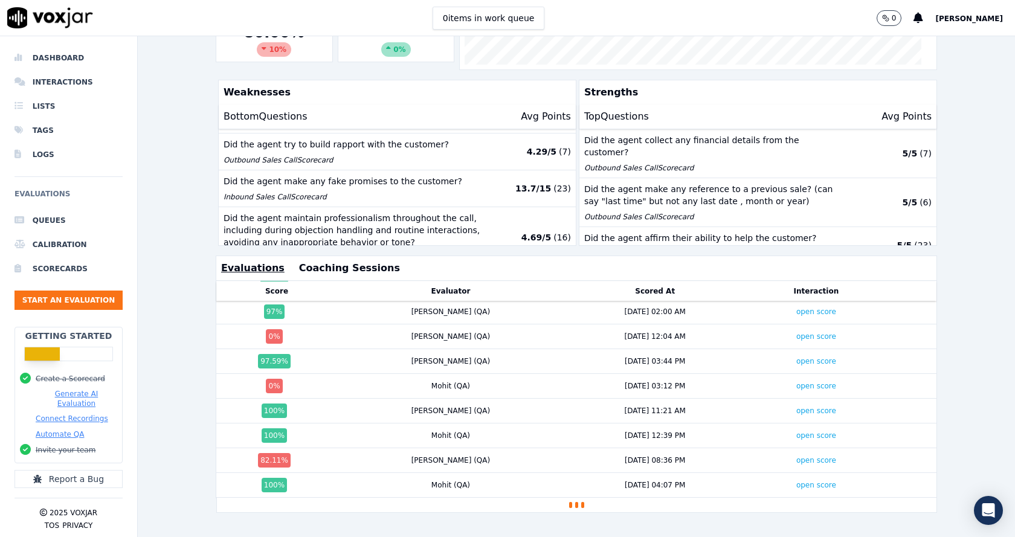
scroll to position [541, 0]
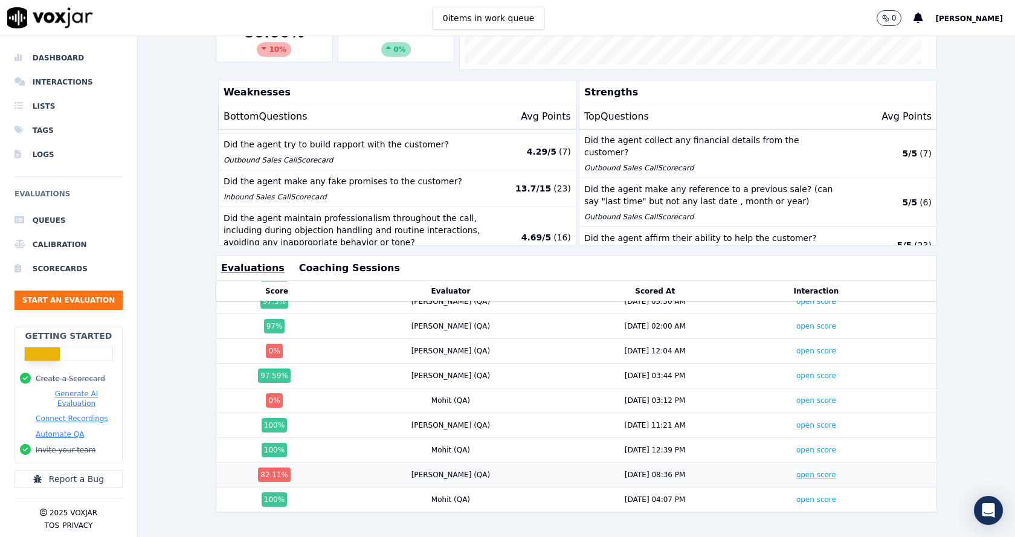
click at [796, 471] on link "open score" at bounding box center [816, 475] width 40 height 8
click at [796, 396] on link "open score" at bounding box center [816, 400] width 40 height 8
click at [796, 347] on link "open score" at bounding box center [816, 351] width 40 height 8
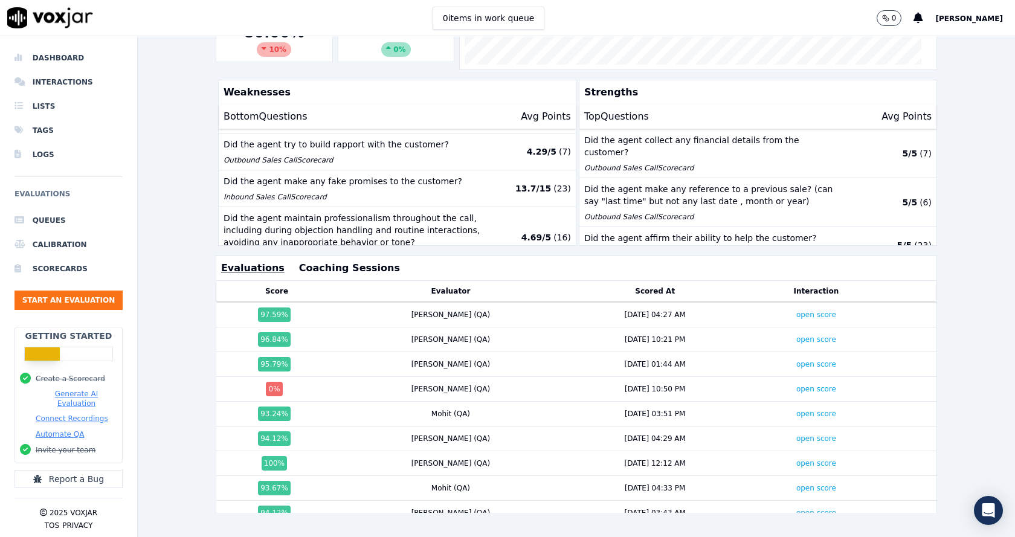
scroll to position [239, 0]
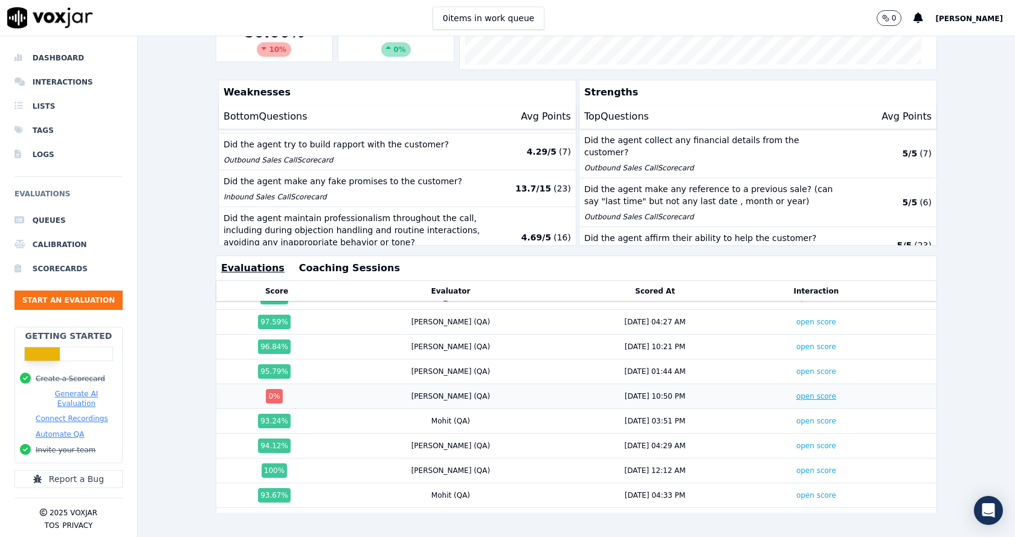
click at [796, 392] on link "open score" at bounding box center [816, 396] width 40 height 8
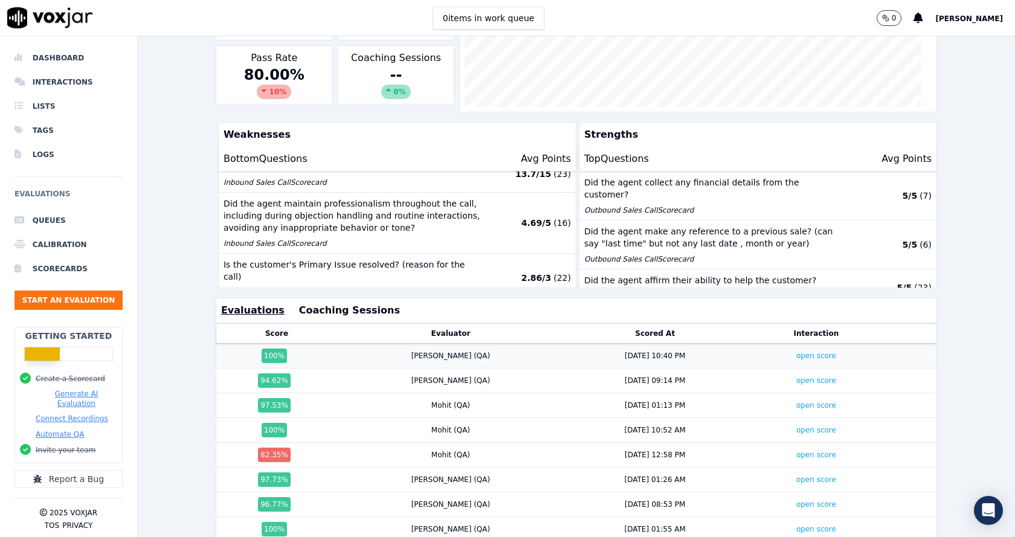
scroll to position [60, 0]
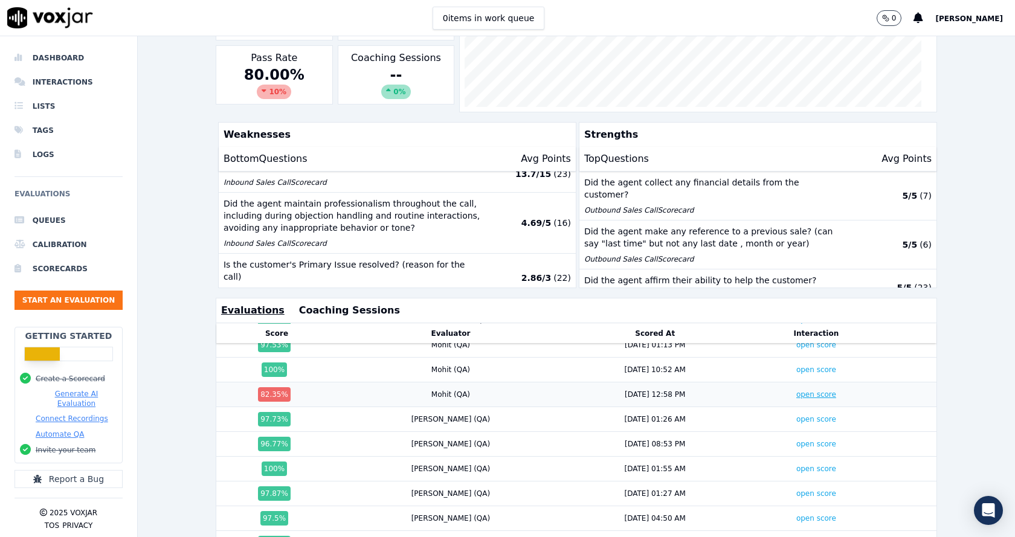
click at [796, 392] on link "open score" at bounding box center [816, 394] width 40 height 8
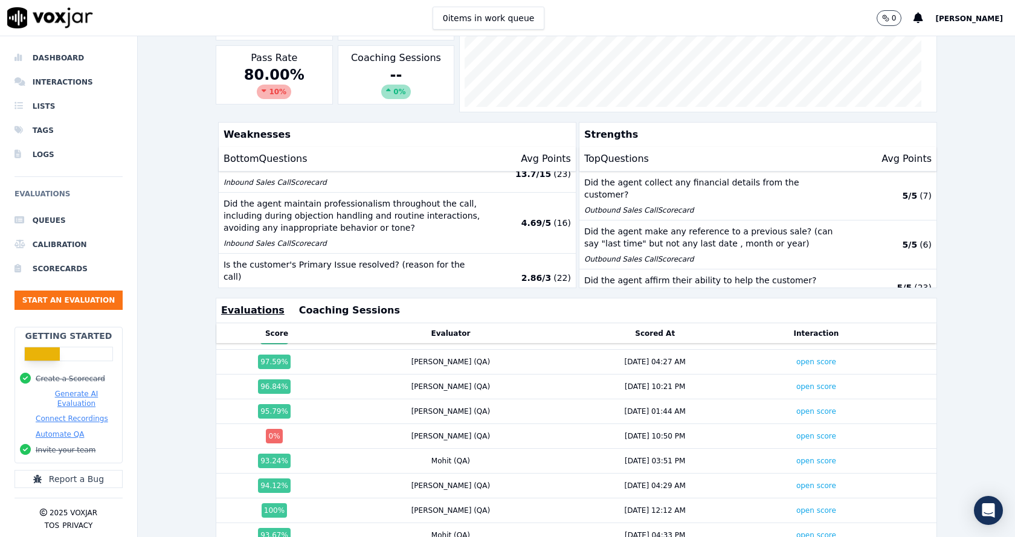
scroll to position [541, 0]
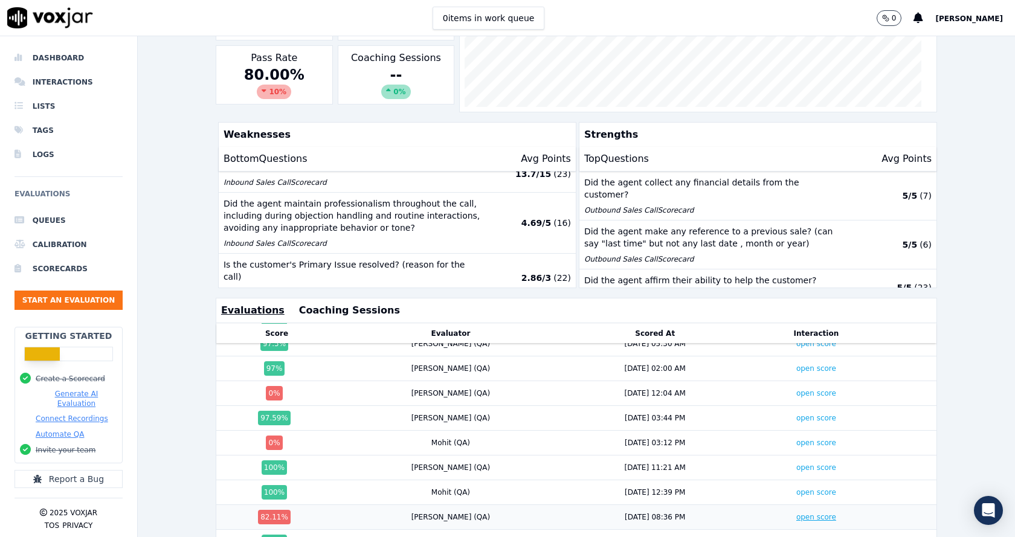
click at [796, 513] on link "open score" at bounding box center [816, 517] width 40 height 8
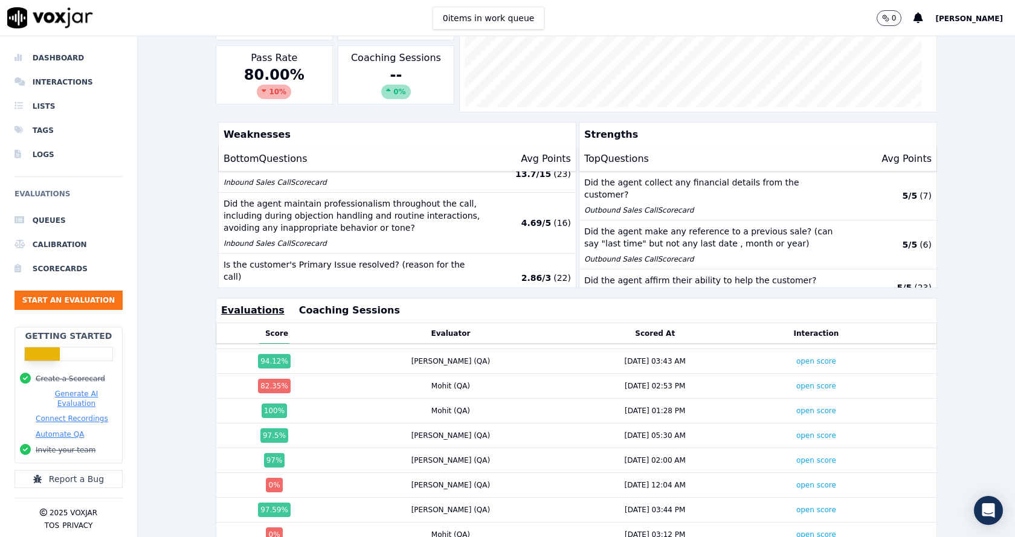
scroll to position [420, 0]
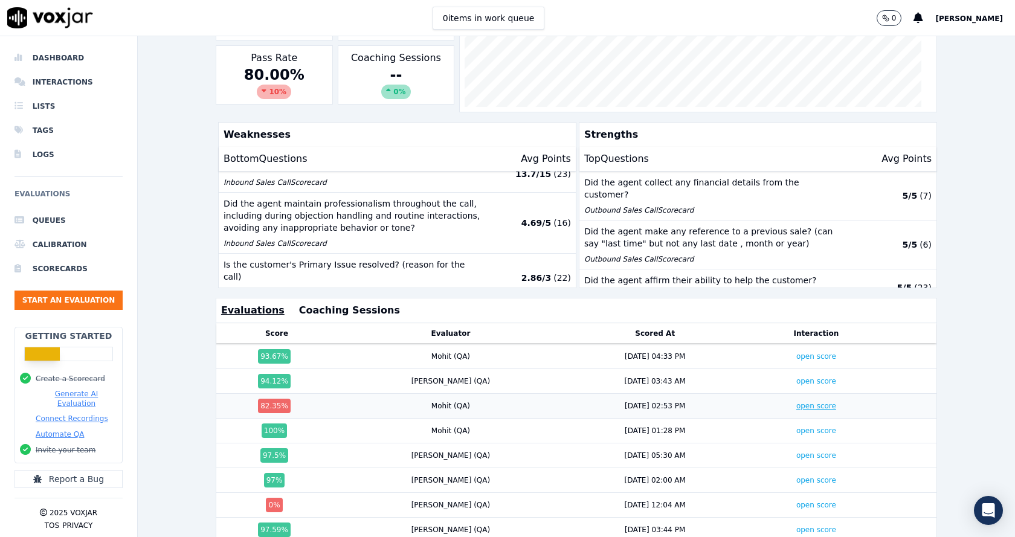
click at [796, 407] on link "open score" at bounding box center [816, 406] width 40 height 8
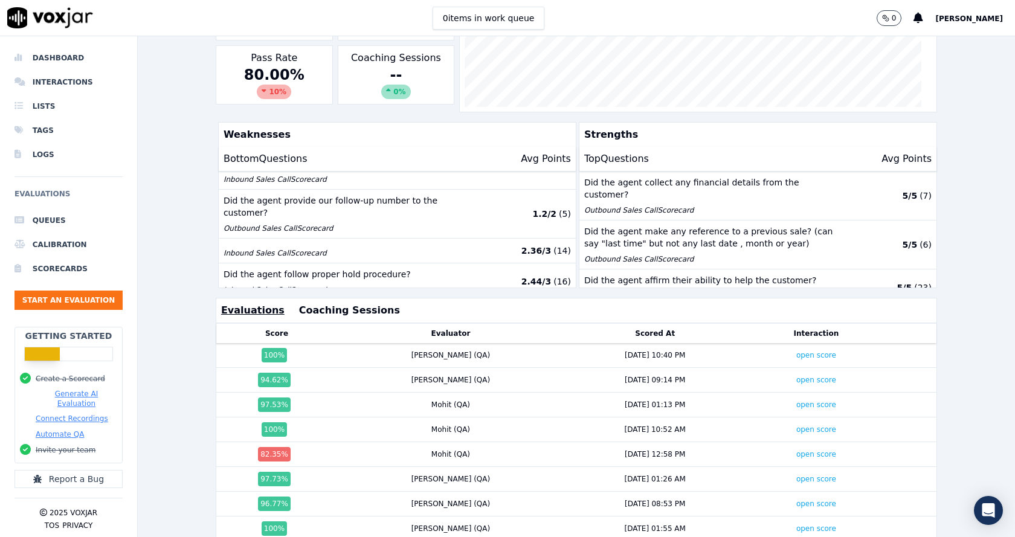
scroll to position [0, 0]
click at [796, 453] on link "open score" at bounding box center [816, 455] width 40 height 8
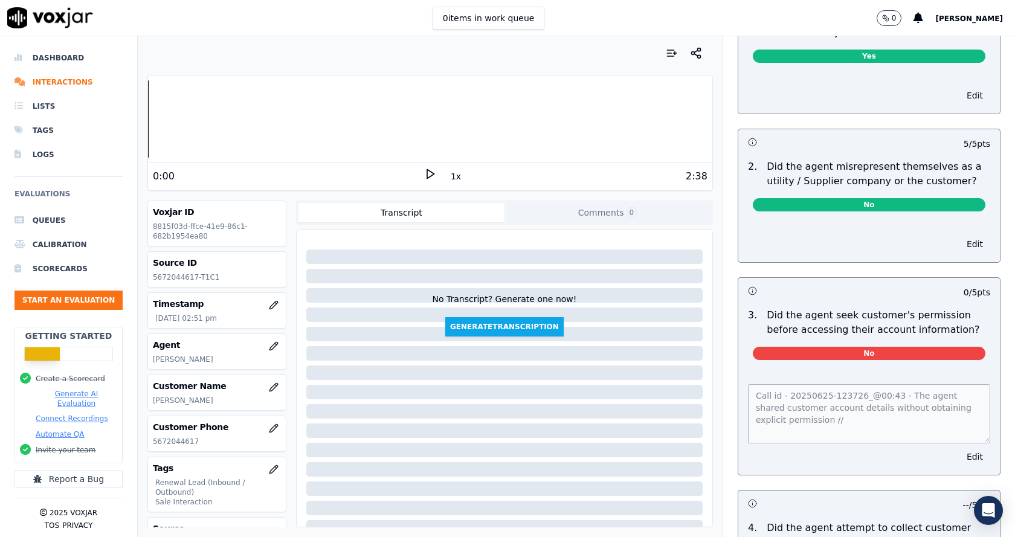
scroll to position [846, 0]
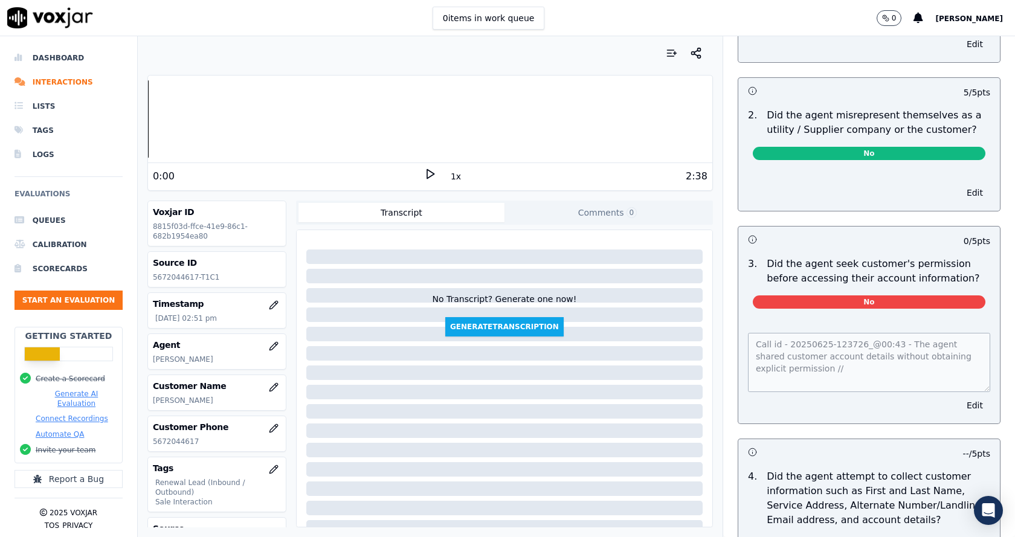
click at [163, 442] on p "5672044617" at bounding box center [217, 442] width 128 height 10
copy p "5672044617"
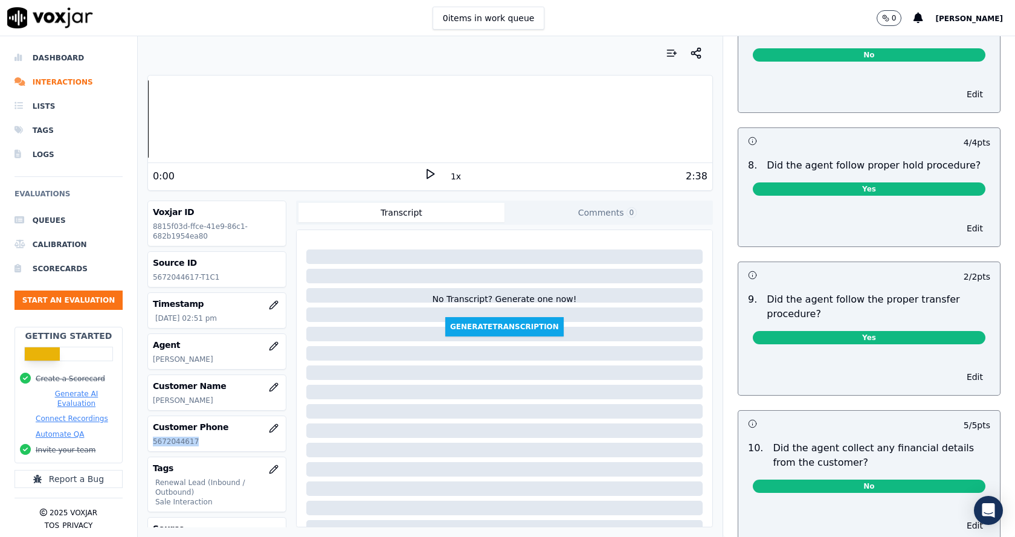
scroll to position [1812, 0]
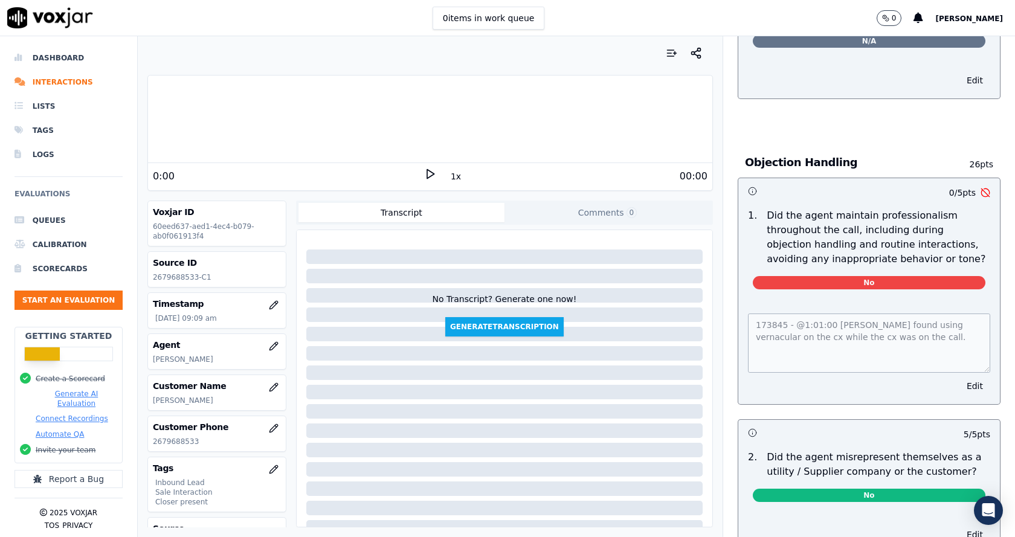
scroll to position [1390, 0]
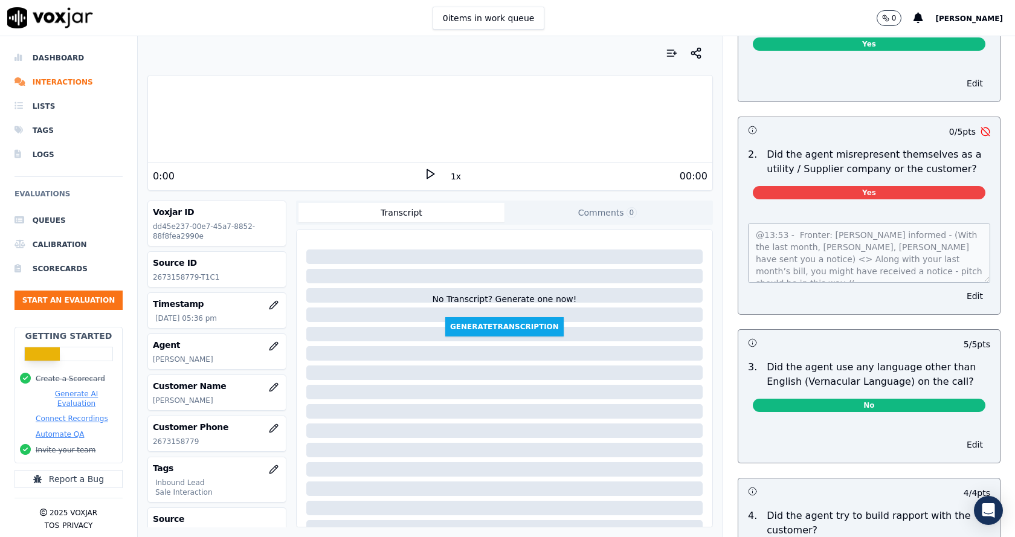
scroll to position [1571, 0]
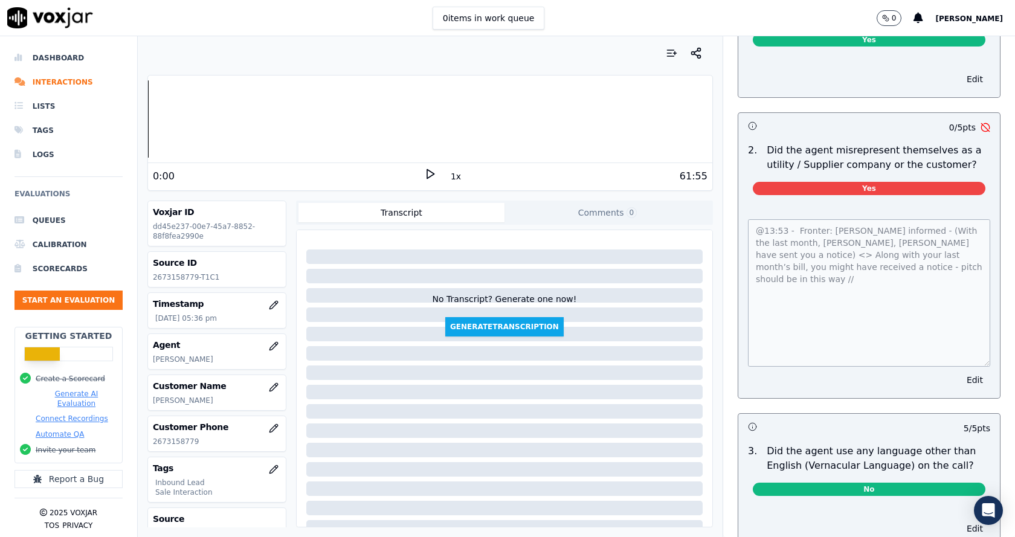
click at [738, 208] on div "@13:53 - Fronter: [PERSON_NAME] informed - (With the last month, [PERSON_NAME],…" at bounding box center [869, 301] width 262 height 193
click at [183, 442] on p "2673158779" at bounding box center [217, 442] width 128 height 10
copy p "2673158779"
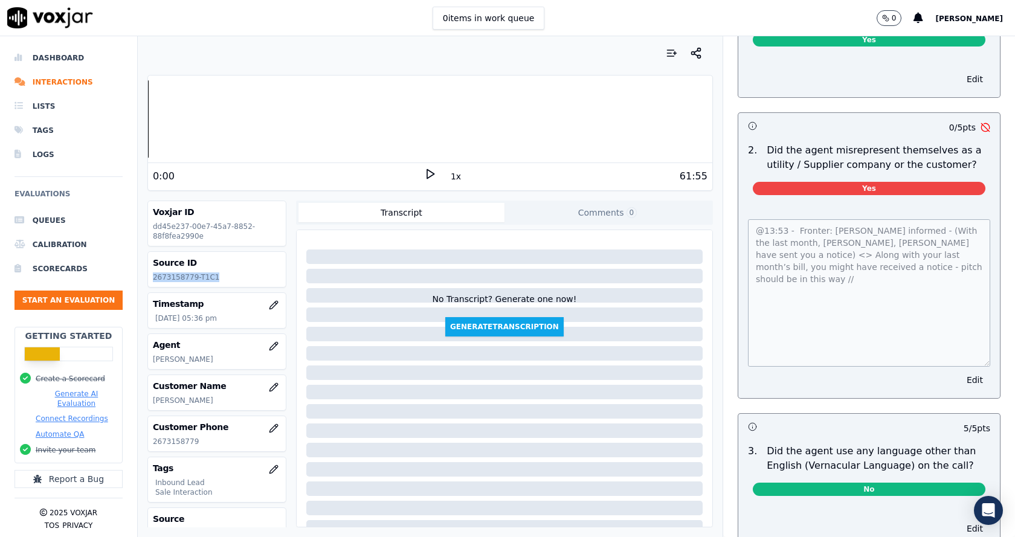
drag, startPoint x: 152, startPoint y: 278, endPoint x: 221, endPoint y: 282, distance: 69.0
click at [221, 282] on p "2673158779-T1C1" at bounding box center [217, 277] width 128 height 10
copy p "2673158779-T1C1"
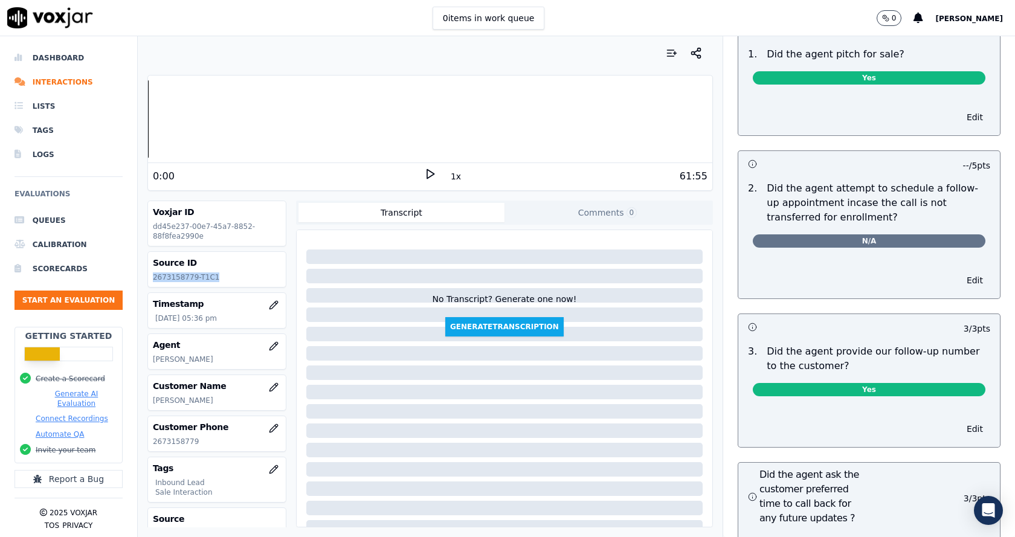
scroll to position [2477, 0]
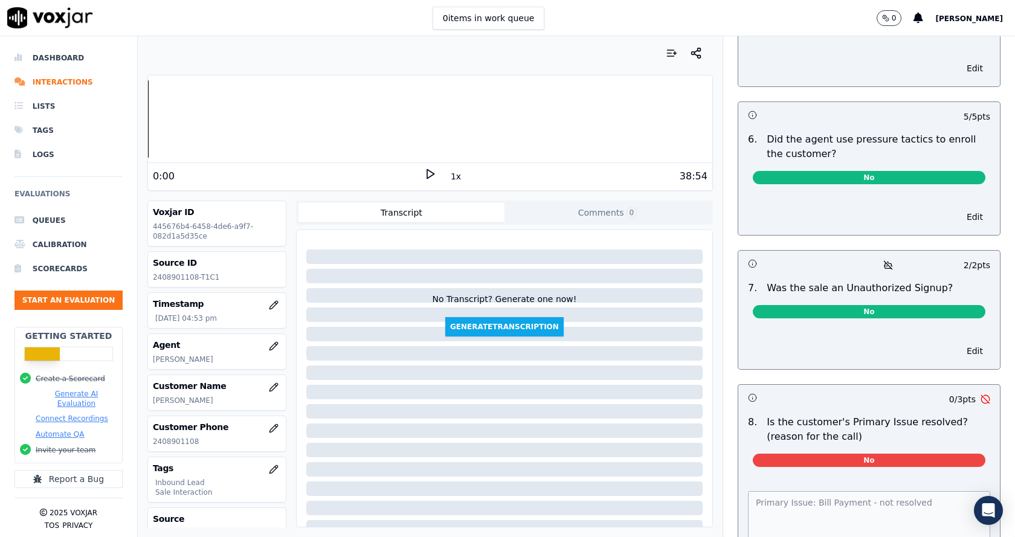
scroll to position [3459, 0]
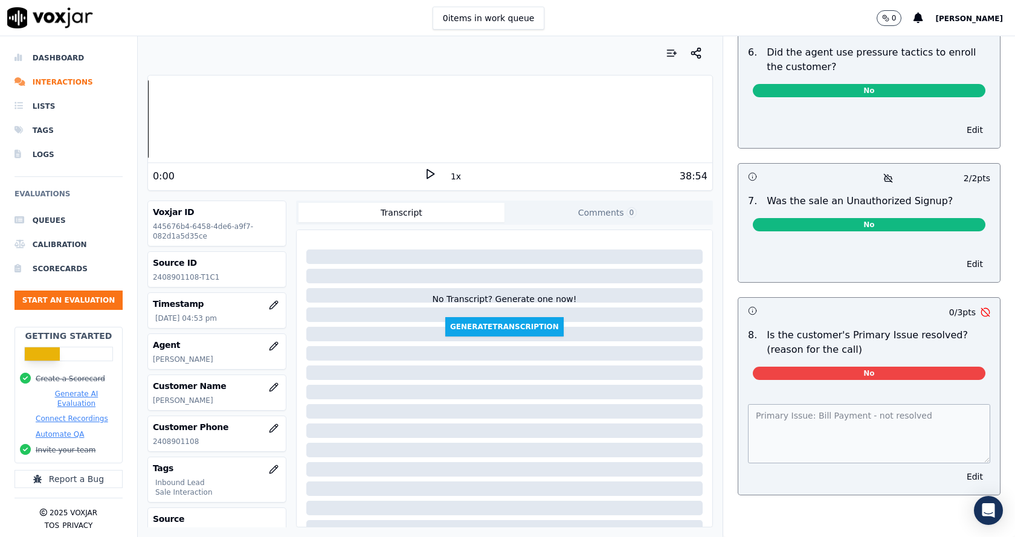
click at [170, 439] on p "2408901108" at bounding box center [217, 442] width 128 height 10
copy p "2408901108"
drag, startPoint x: 205, startPoint y: 278, endPoint x: 141, endPoint y: 282, distance: 63.5
click at [141, 282] on div "Your browser does not support the audio element. 0:00 1x 38:54 Voxjar ID 445676…" at bounding box center [430, 286] width 585 height 501
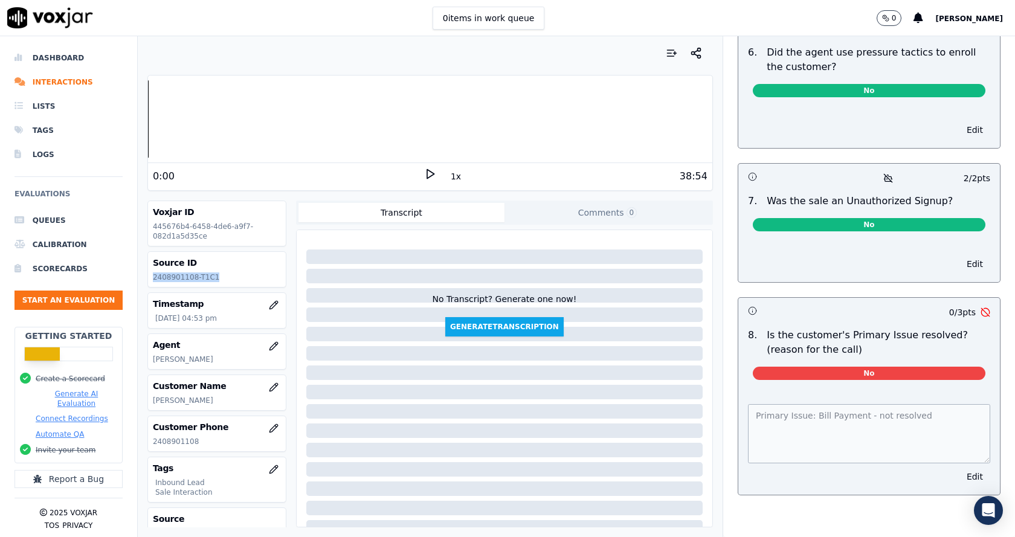
copy p "2408901108-T1C1"
click at [738, 394] on div "Primary Issue: Bill Payment - not resolved Edit" at bounding box center [869, 442] width 262 height 105
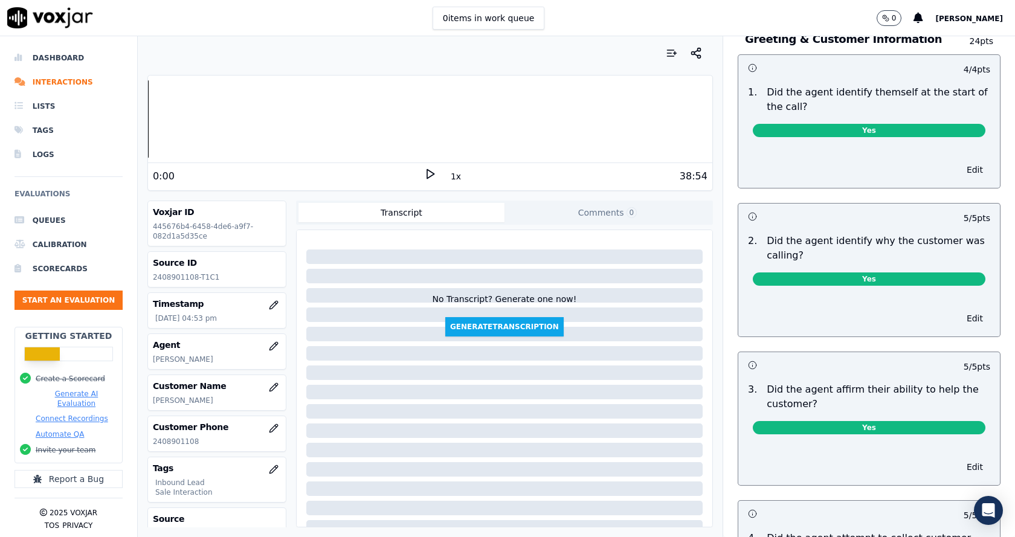
scroll to position [0, 0]
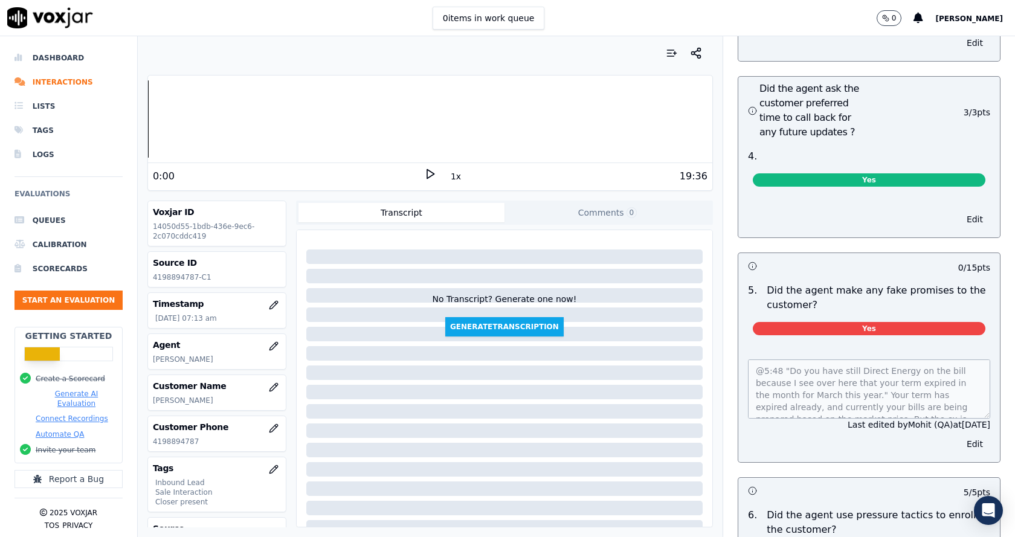
scroll to position [3081, 0]
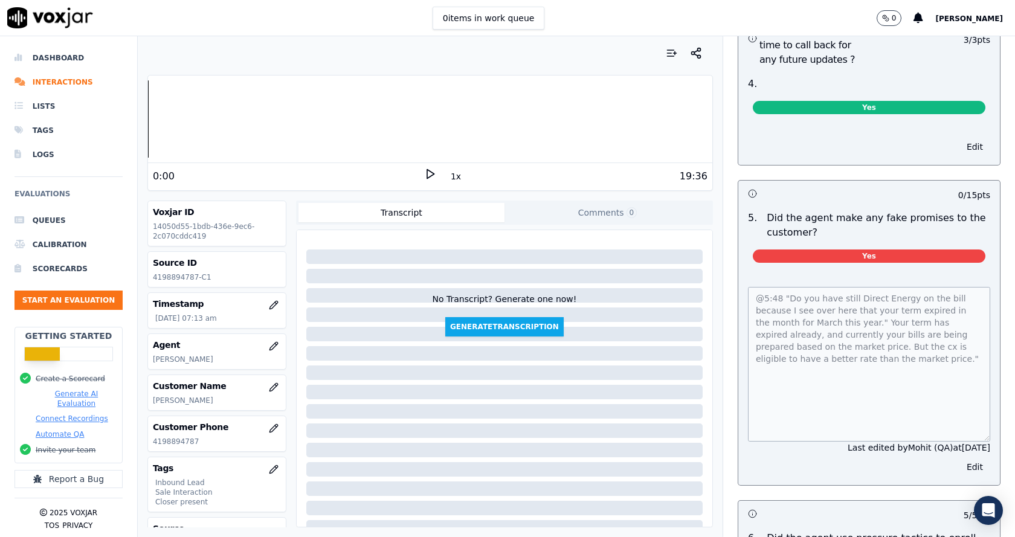
click at [967, 411] on div "@5:48 "Do you have still Direct Energy on the bill because I see over here that…" at bounding box center [869, 378] width 262 height 213
click at [728, 268] on div "Closing 38 pts 2 / 2 pts 1 . Did the agent pitch for sale? Yes Edit -- / 5 pts …" at bounding box center [869, 262] width 282 height 1489
click at [169, 443] on p "4198894787" at bounding box center [217, 442] width 128 height 10
copy p "4198894787"
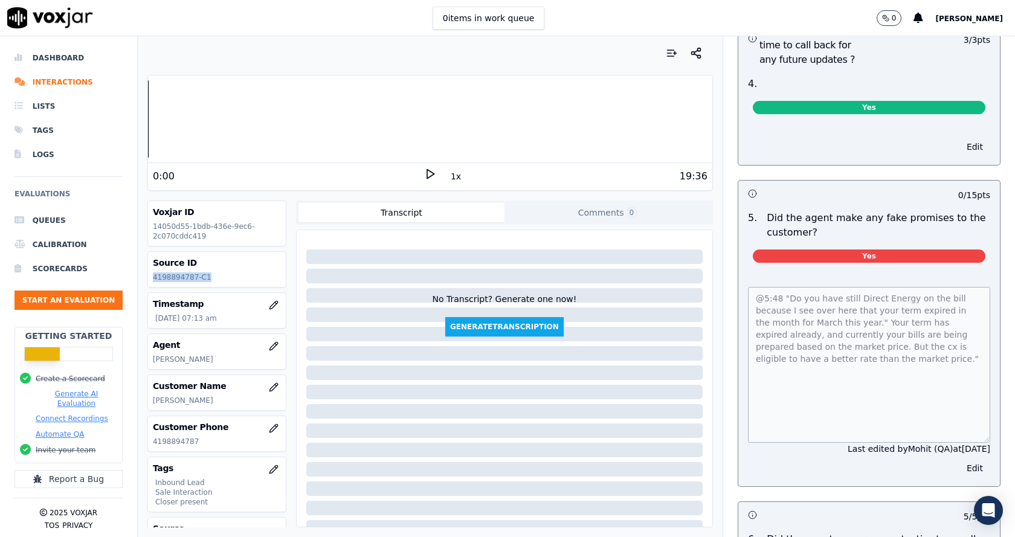
drag, startPoint x: 208, startPoint y: 276, endPoint x: 138, endPoint y: 282, distance: 70.3
click at [138, 282] on div "Your browser does not support the audio element. 0:00 1x 19:36 Voxjar ID 14050d…" at bounding box center [430, 286] width 585 height 501
copy p "4198894787-C1"
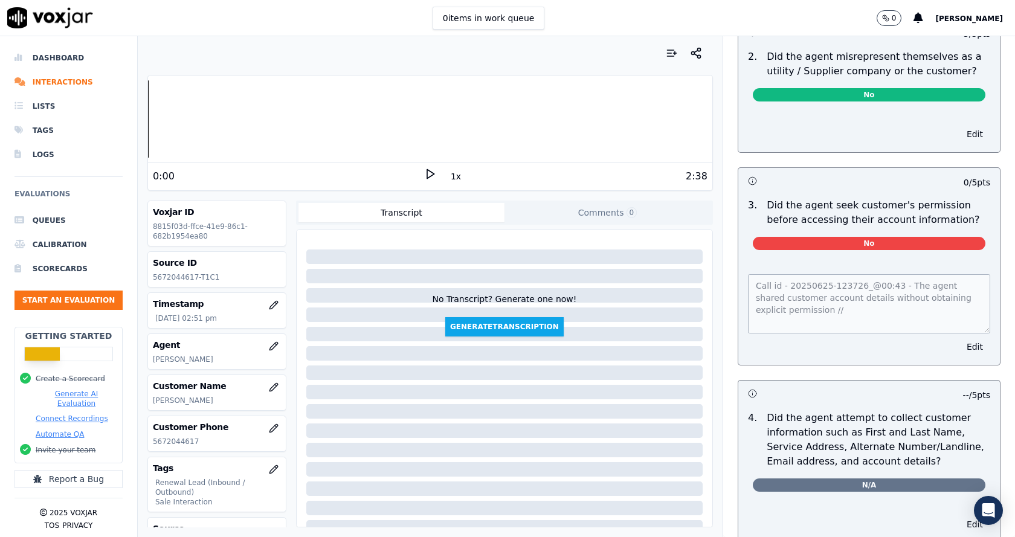
scroll to position [906, 0]
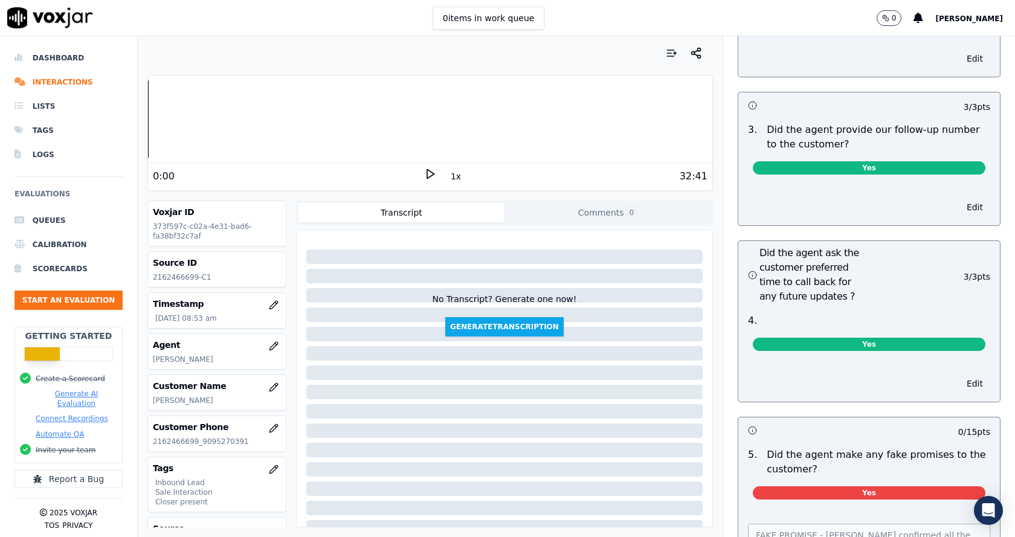
scroll to position [3021, 0]
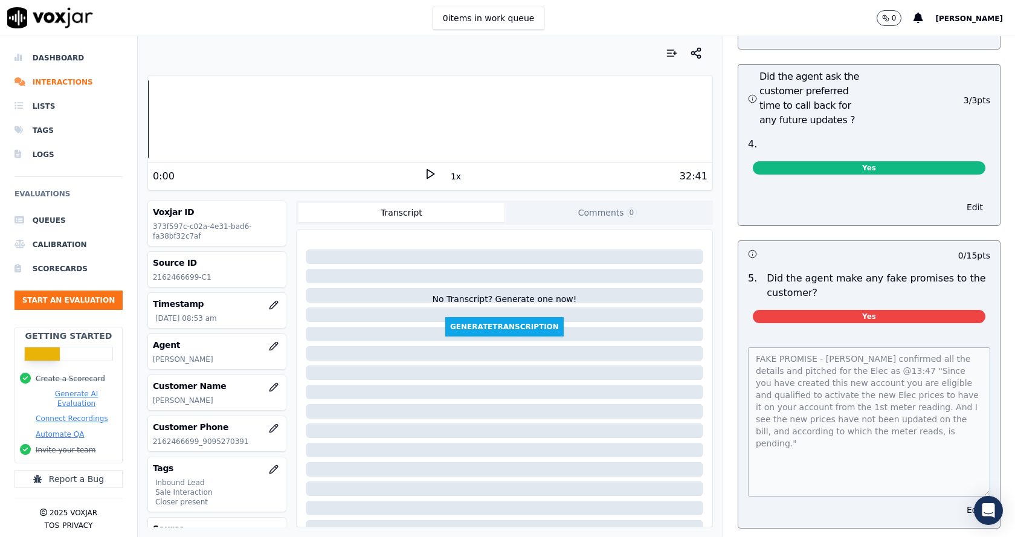
click at [965, 472] on div "FAKE PROMISE - [PERSON_NAME] confirmed all the details and pitched for the Elec…" at bounding box center [869, 430] width 262 height 195
drag, startPoint x: 190, startPoint y: 442, endPoint x: 158, endPoint y: 439, distance: 32.2
click at [158, 439] on p "2162466699_9095270391" at bounding box center [217, 442] width 128 height 10
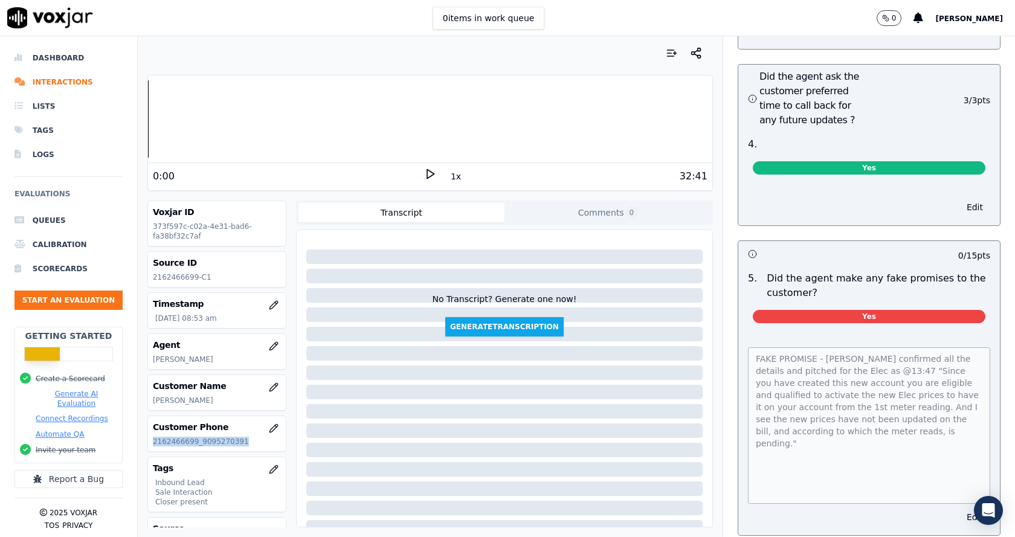
click at [158, 440] on p "2162466699_9095270391" at bounding box center [217, 442] width 128 height 10
drag, startPoint x: 149, startPoint y: 440, endPoint x: 190, endPoint y: 442, distance: 41.2
click at [190, 442] on div "Customer Phone 2162466699_9095270391" at bounding box center [217, 433] width 138 height 35
copy p "2162466699"
drag, startPoint x: 205, startPoint y: 278, endPoint x: 144, endPoint y: 280, distance: 61.0
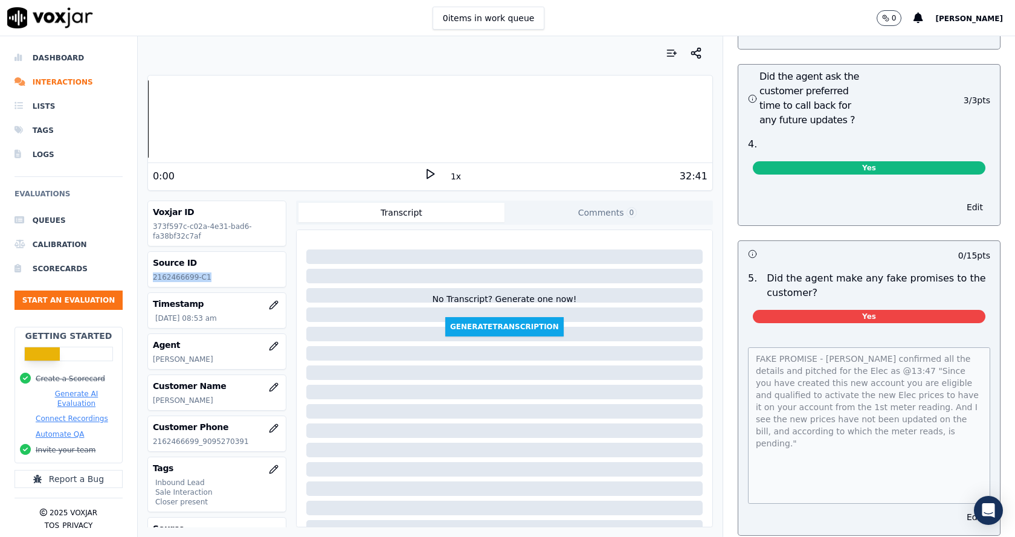
click at [144, 280] on div "Your browser does not support the audio element. 0:00 1x 32:41 Voxjar ID 373f59…" at bounding box center [430, 286] width 585 height 501
copy p "2162466699-C1"
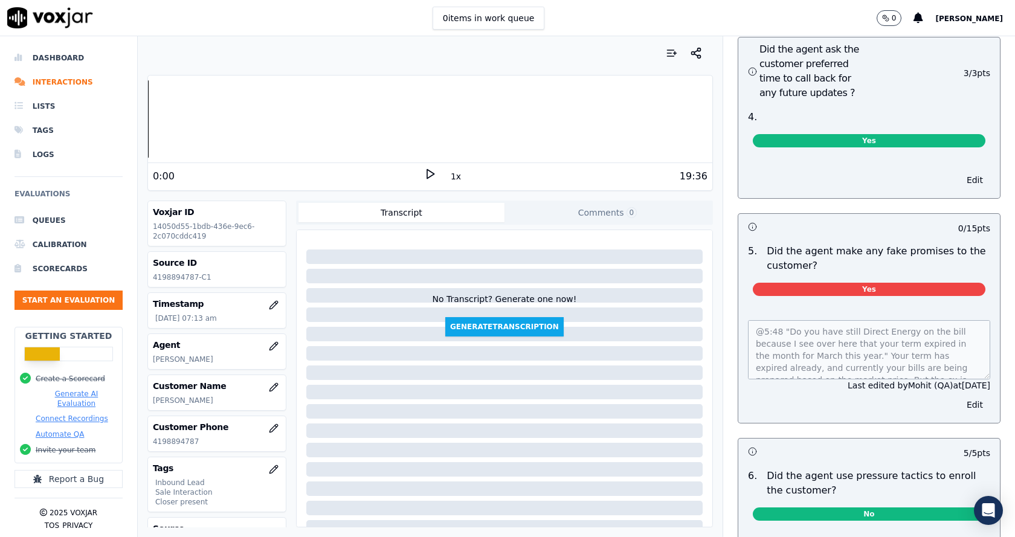
scroll to position [3081, 0]
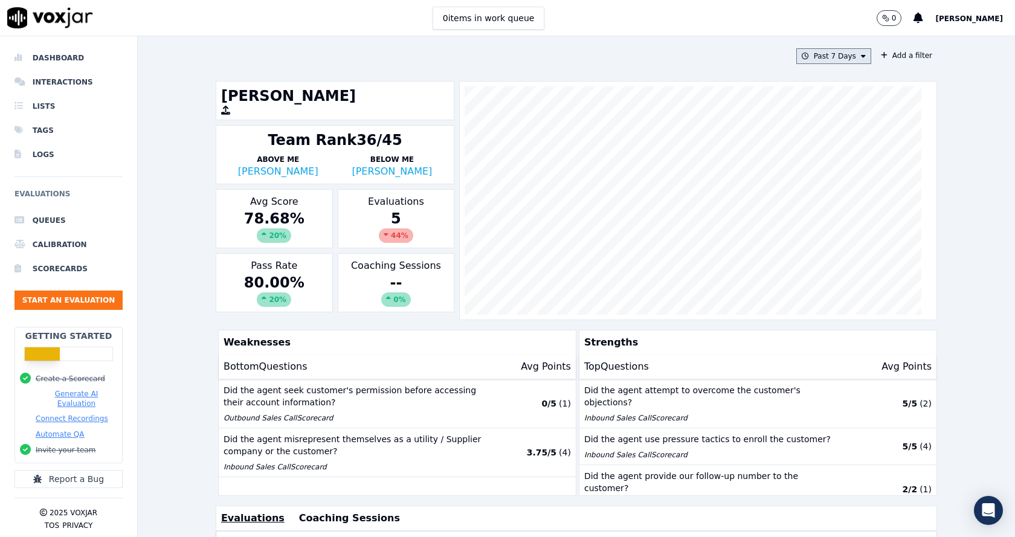
click at [824, 57] on button "Past 7 Days" at bounding box center [833, 56] width 75 height 16
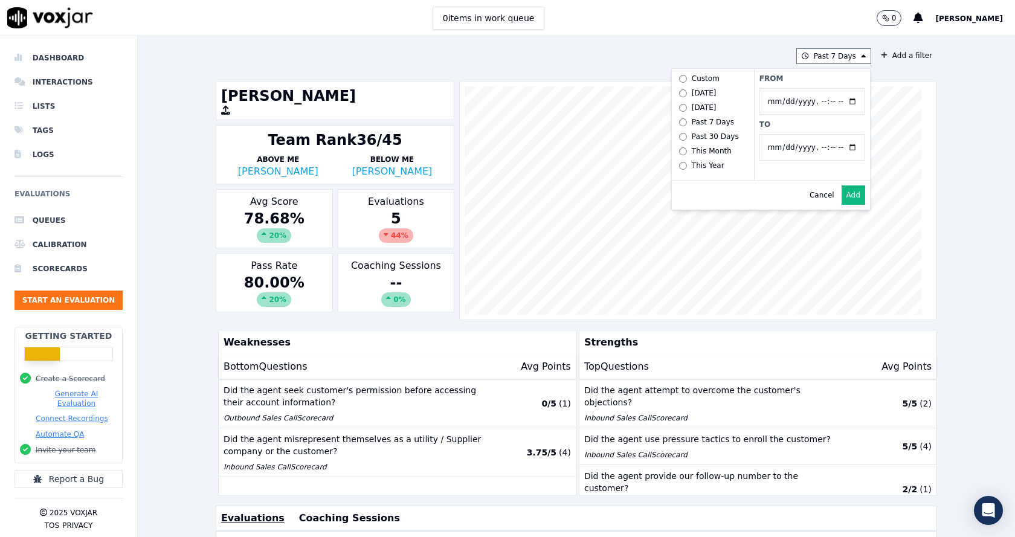
click at [182, 275] on div "Past 7 Days Custom Today Yesterday Past 7 Days Past 30 Days This Month This Yea…" at bounding box center [576, 286] width 877 height 501
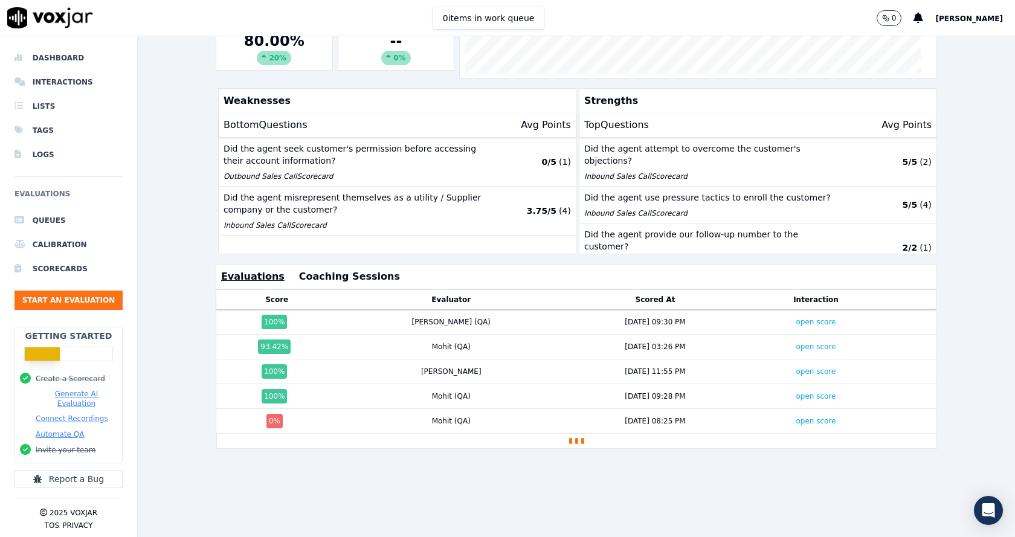
scroll to position [268, 0]
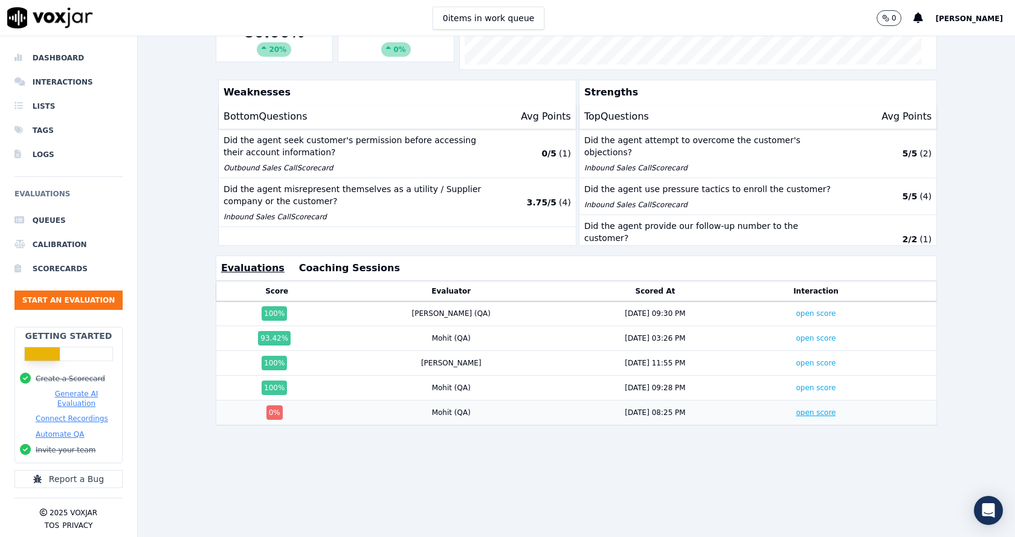
click at [796, 408] on link "open score" at bounding box center [816, 412] width 40 height 8
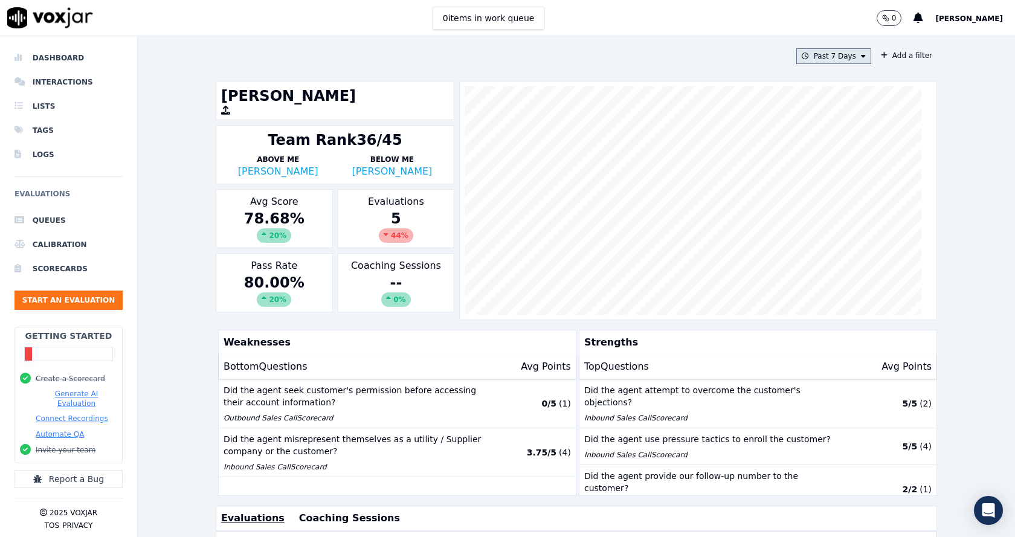
click at [824, 53] on button "Past 7 Days" at bounding box center [833, 56] width 75 height 16
click at [816, 80] on div "Custom" at bounding box center [830, 79] width 28 height 10
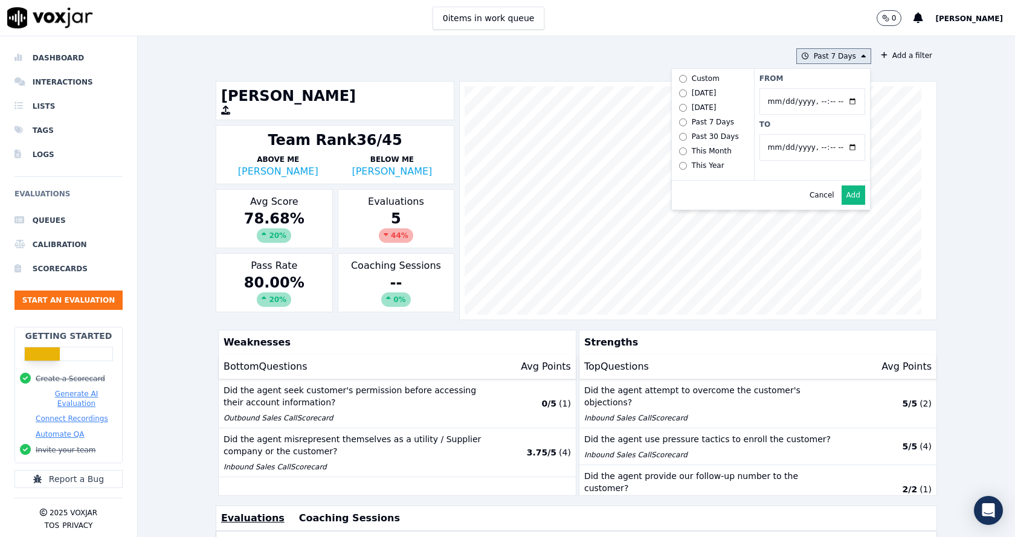
click at [834, 100] on input "From" at bounding box center [812, 101] width 106 height 27
click at [840, 101] on input "From" at bounding box center [812, 101] width 106 height 27
type input "2025-06-21T00:00"
click at [807, 80] on label "From" at bounding box center [812, 79] width 106 height 10
click at [807, 88] on input "From" at bounding box center [812, 101] width 106 height 27
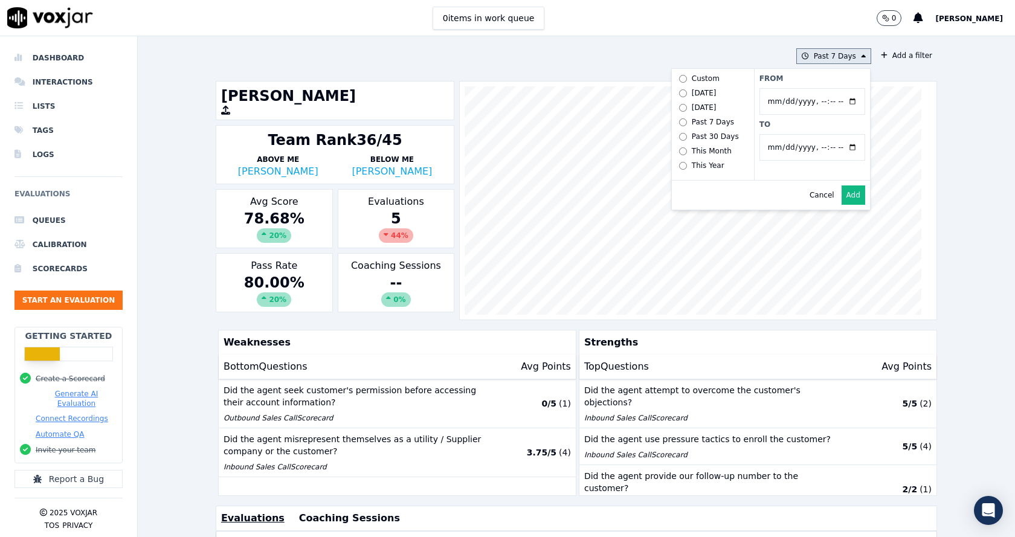
click at [839, 147] on input "To" at bounding box center [812, 147] width 106 height 27
type input "2025-07-20T23:59"
click at [797, 126] on label "To" at bounding box center [812, 125] width 106 height 10
click at [797, 134] on input "To" at bounding box center [812, 147] width 106 height 27
click at [842, 205] on button "Add" at bounding box center [854, 194] width 24 height 19
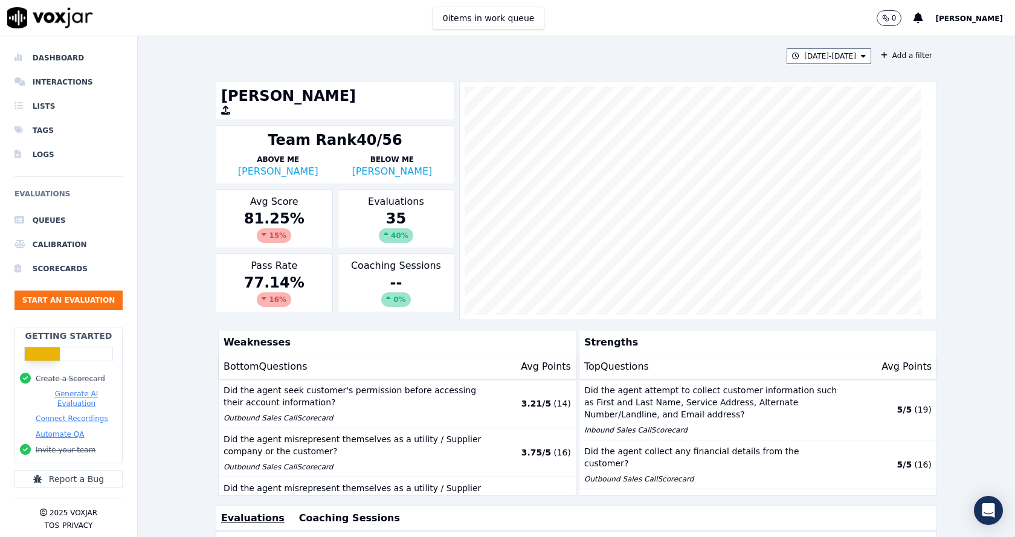
click at [950, 246] on div "6/21/25 - 7/20/25 Add a filter Janet Monterio Team Rank 40/56 Above Me Harry Ro…" at bounding box center [576, 286] width 877 height 501
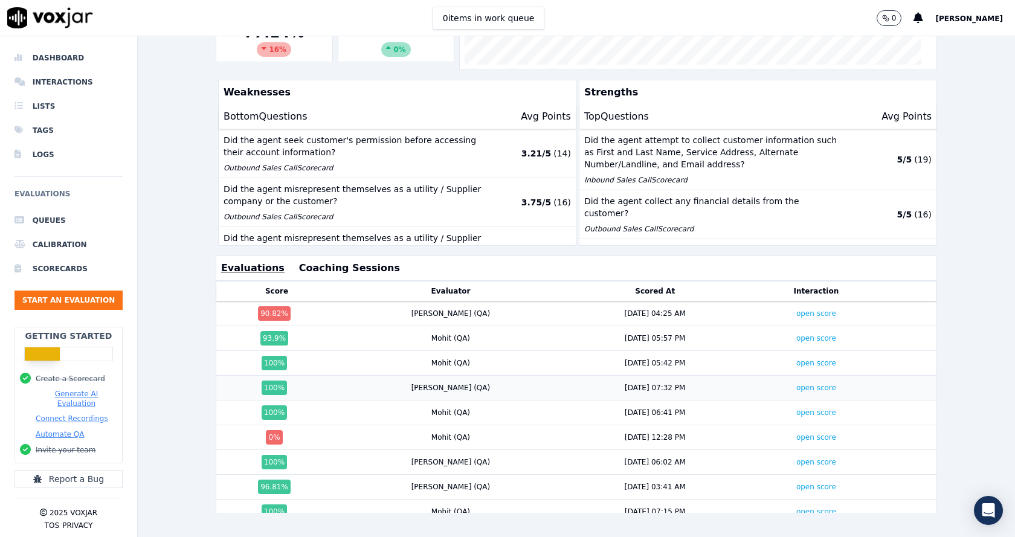
scroll to position [60, 0]
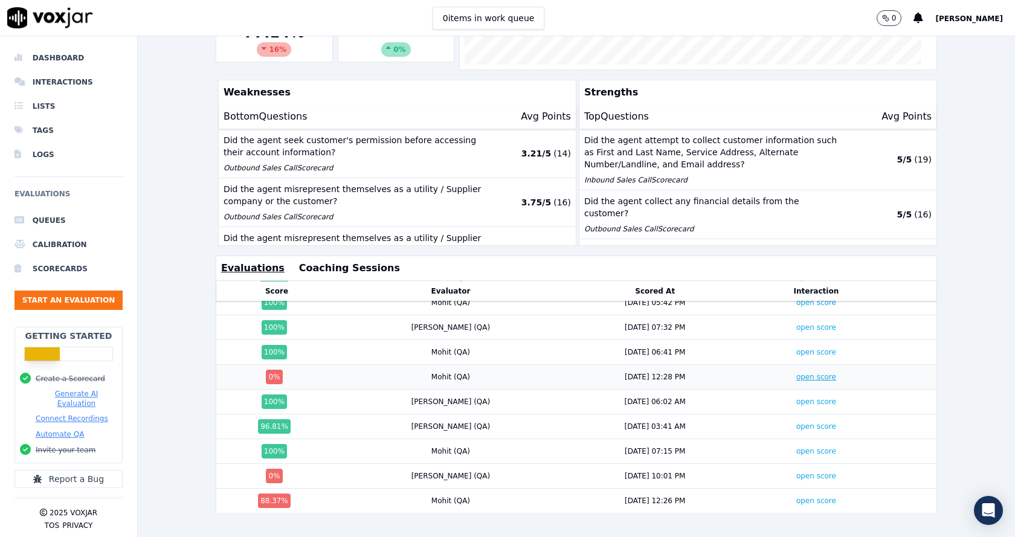
click at [796, 373] on link "open score" at bounding box center [816, 377] width 40 height 8
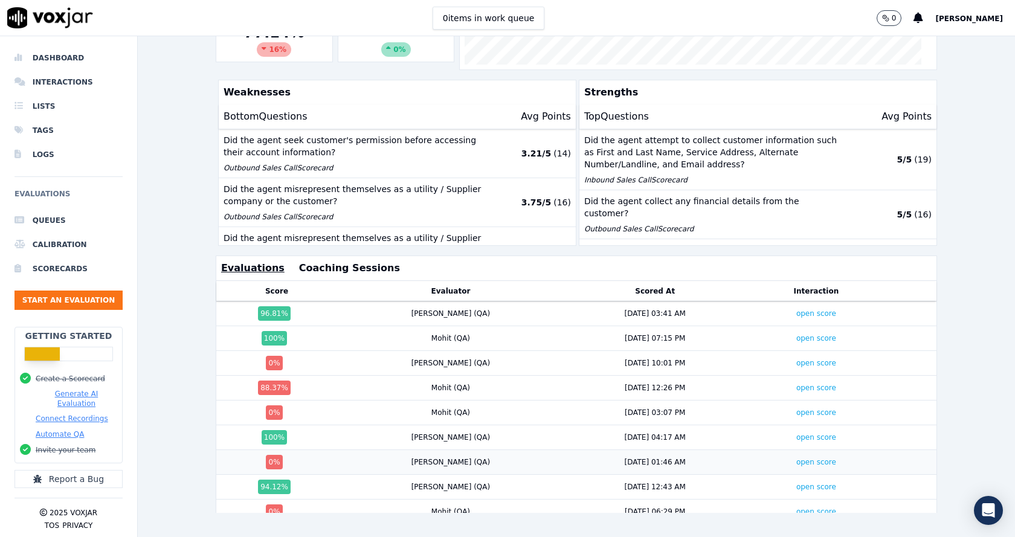
scroll to position [181, 0]
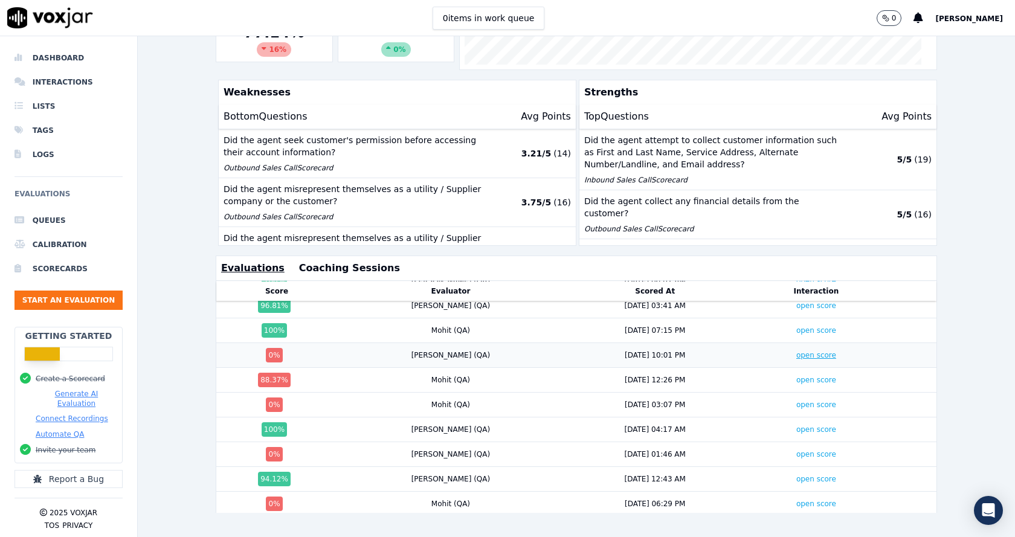
click at [796, 351] on link "open score" at bounding box center [816, 355] width 40 height 8
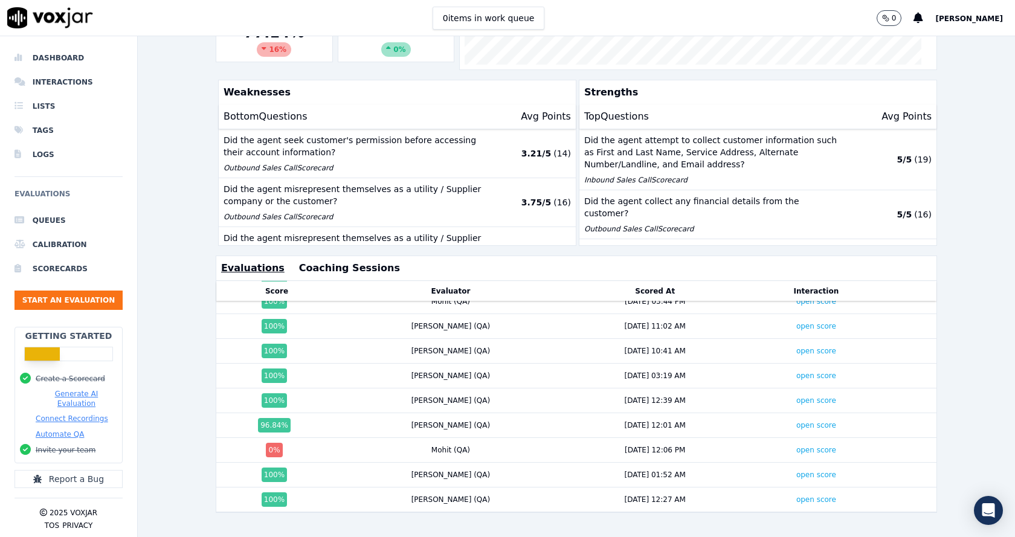
scroll to position [665, 0]
click at [796, 446] on link "open score" at bounding box center [816, 450] width 40 height 8
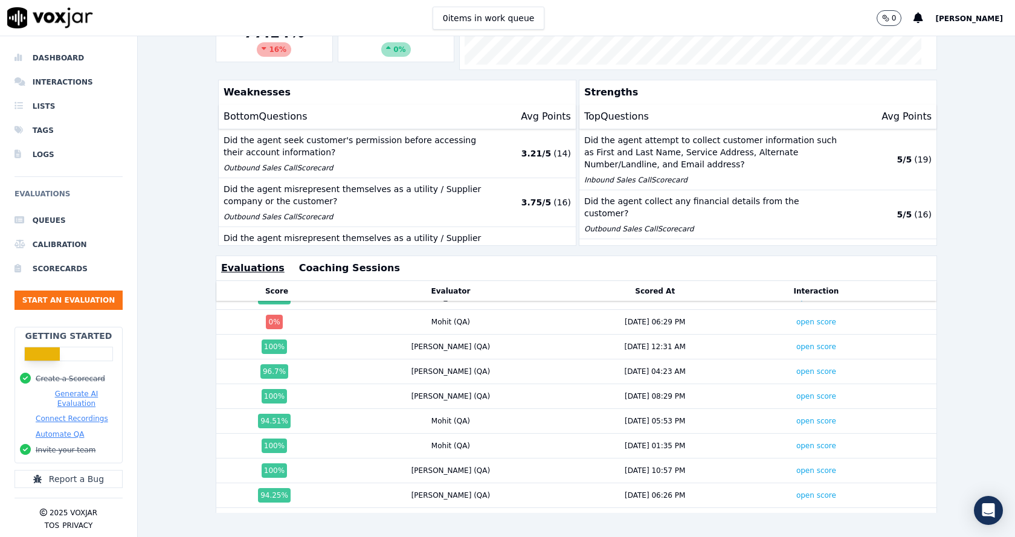
scroll to position [303, 0]
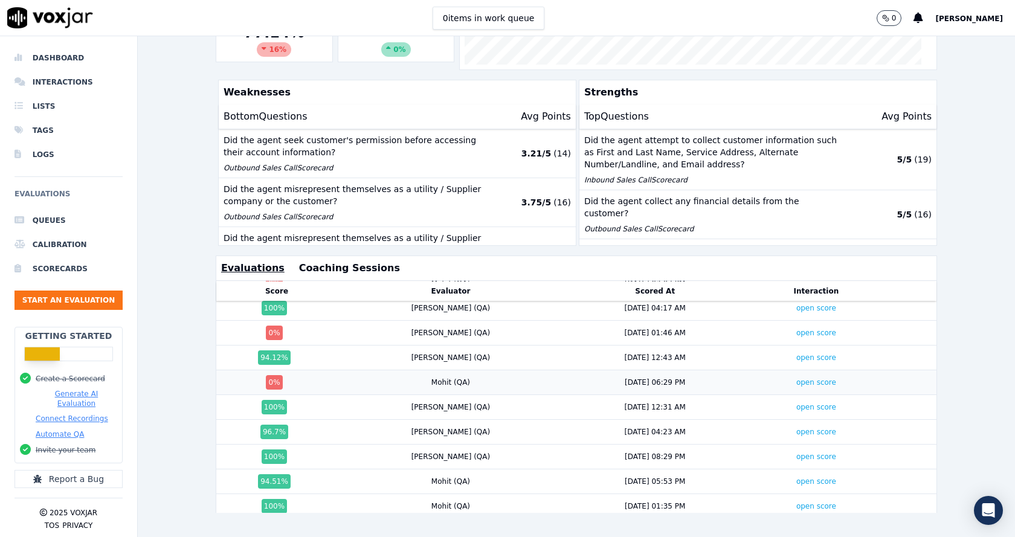
click at [770, 370] on td "open score" at bounding box center [816, 382] width 140 height 25
click at [796, 378] on link "open score" at bounding box center [816, 382] width 40 height 8
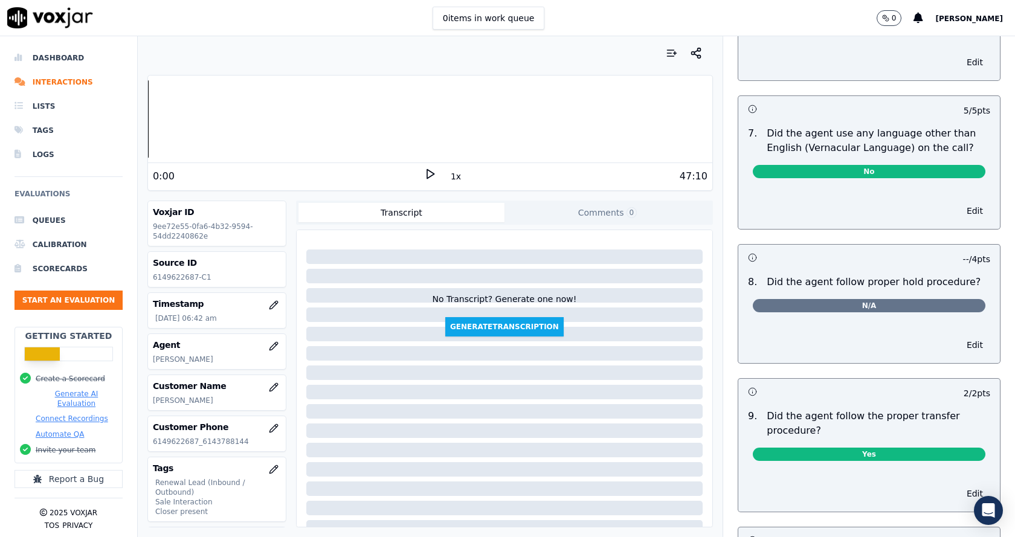
scroll to position [1812, 0]
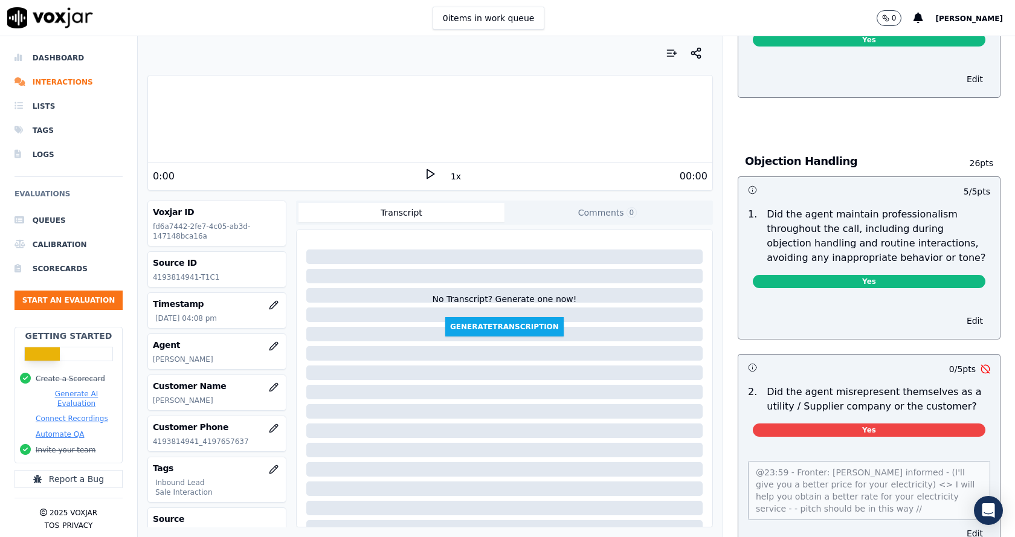
scroll to position [1571, 0]
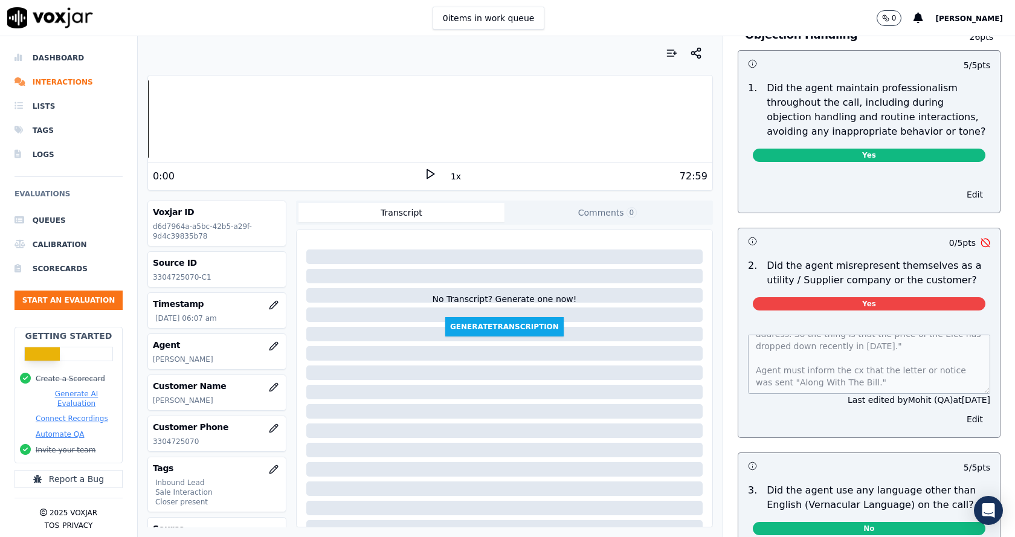
scroll to position [1329, 0]
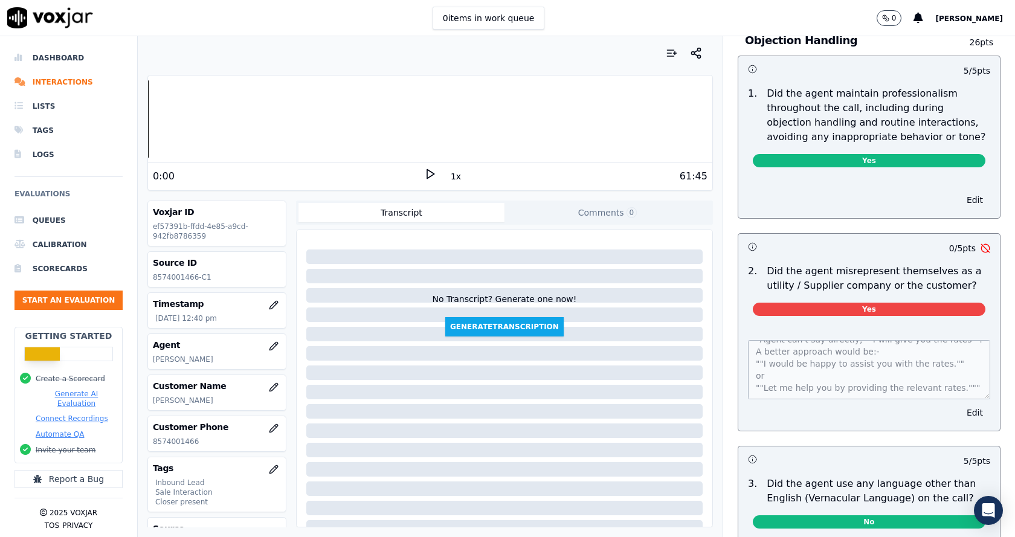
scroll to position [1571, 0]
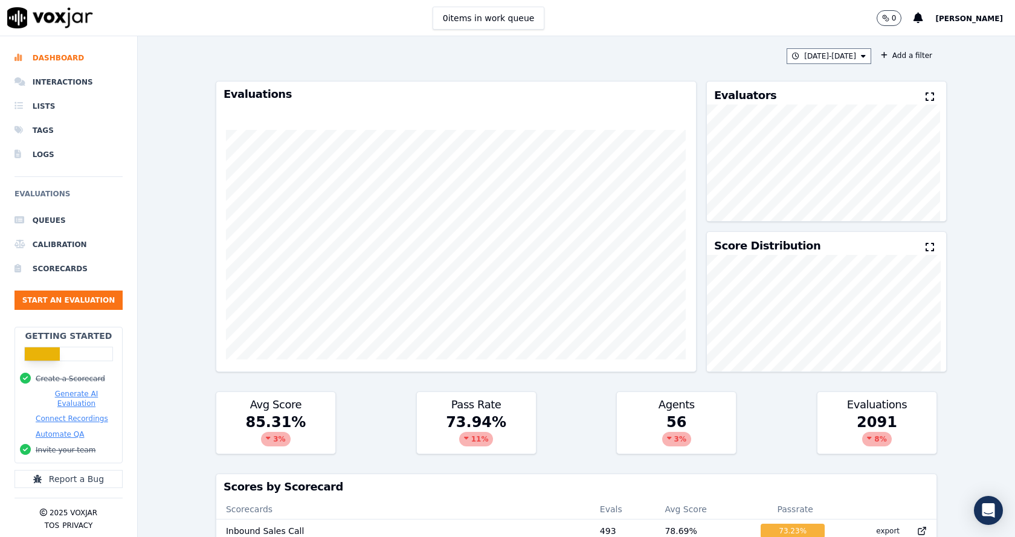
scroll to position [1118, 0]
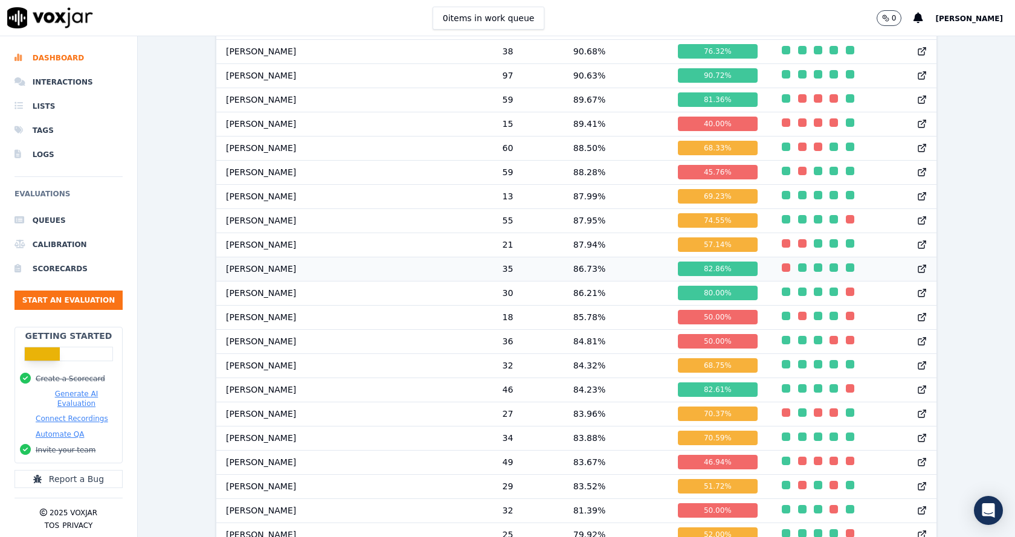
click at [903, 280] on div at bounding box center [920, 269] width 34 height 24
click at [181, 191] on div "6/21/25 - 7/20/25 Add a filter Evaluations Evaluators Score Distribution Avg Sc…" at bounding box center [576, 286] width 877 height 501
click at [917, 274] on icon at bounding box center [922, 269] width 10 height 10
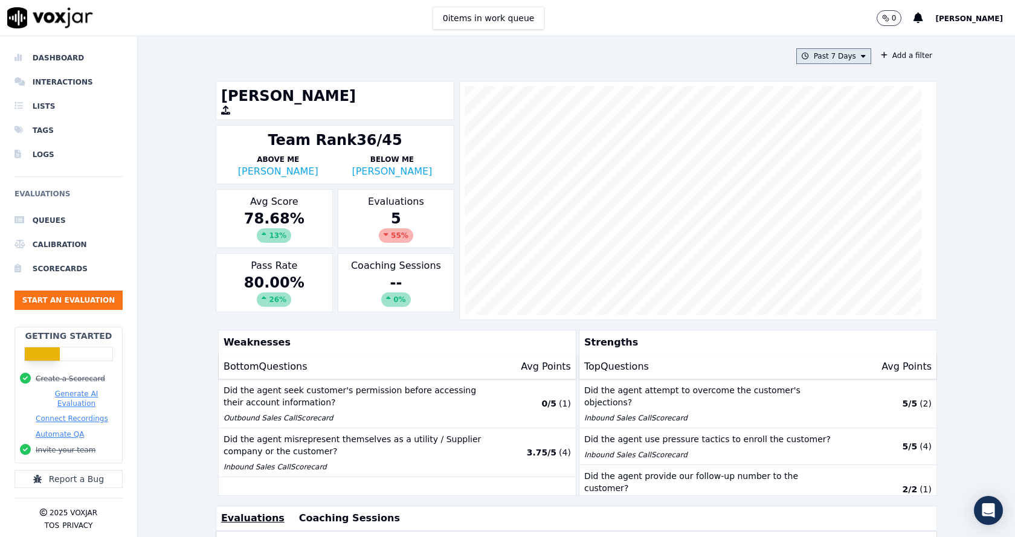
click at [825, 57] on button "Past 7 Days" at bounding box center [833, 56] width 75 height 16
click at [843, 101] on input "From" at bounding box center [812, 101] width 106 height 27
type input "2025-06-21T00:00"
click at [817, 80] on label "From" at bounding box center [812, 79] width 106 height 10
click at [817, 88] on input "From" at bounding box center [812, 101] width 106 height 27
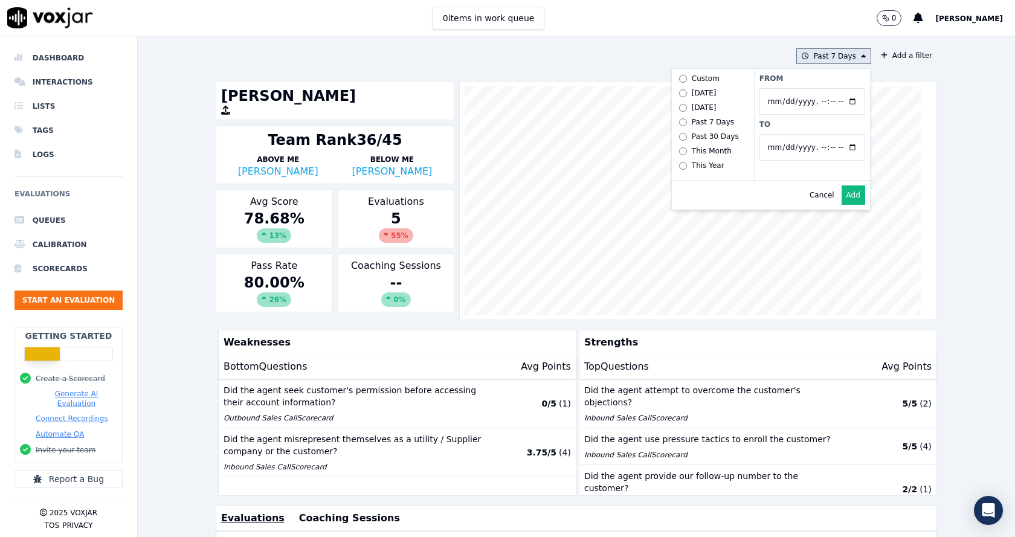
click at [835, 149] on input "To" at bounding box center [812, 147] width 106 height 27
type input "2025-07-20T23:59"
drag, startPoint x: 755, startPoint y: 125, endPoint x: 759, endPoint y: 135, distance: 10.8
click at [759, 125] on label "To" at bounding box center [812, 125] width 106 height 10
click at [759, 134] on input "To" at bounding box center [812, 147] width 106 height 27
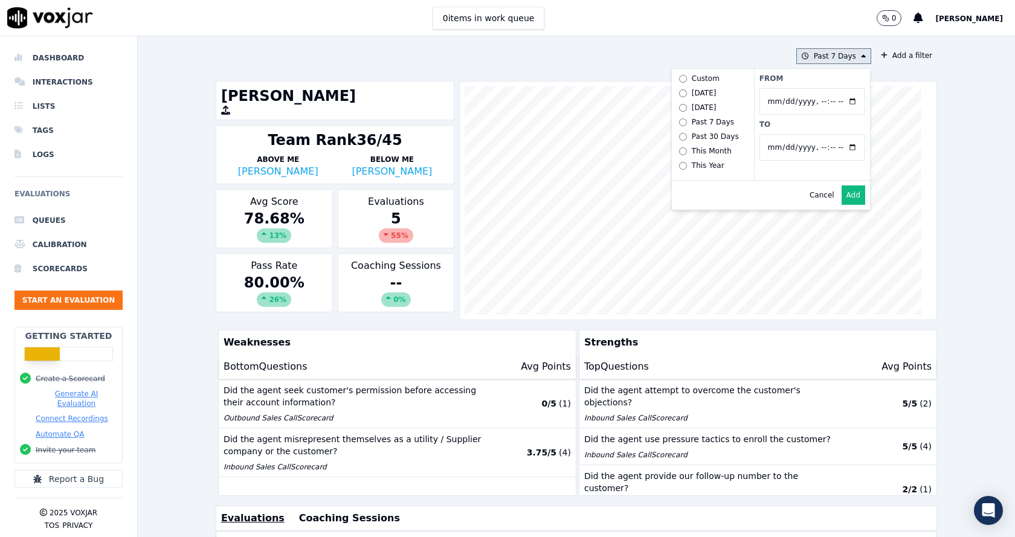
click at [842, 201] on button "Add" at bounding box center [854, 194] width 24 height 19
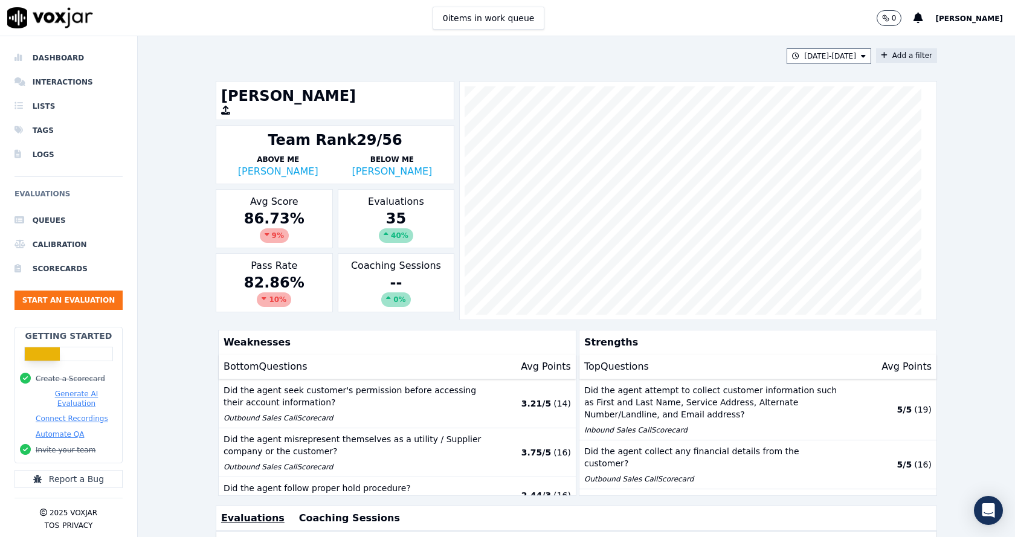
click at [899, 58] on button "Add a filter" at bounding box center [906, 55] width 61 height 14
click at [691, 112] on button "Fields" at bounding box center [668, 113] width 116 height 21
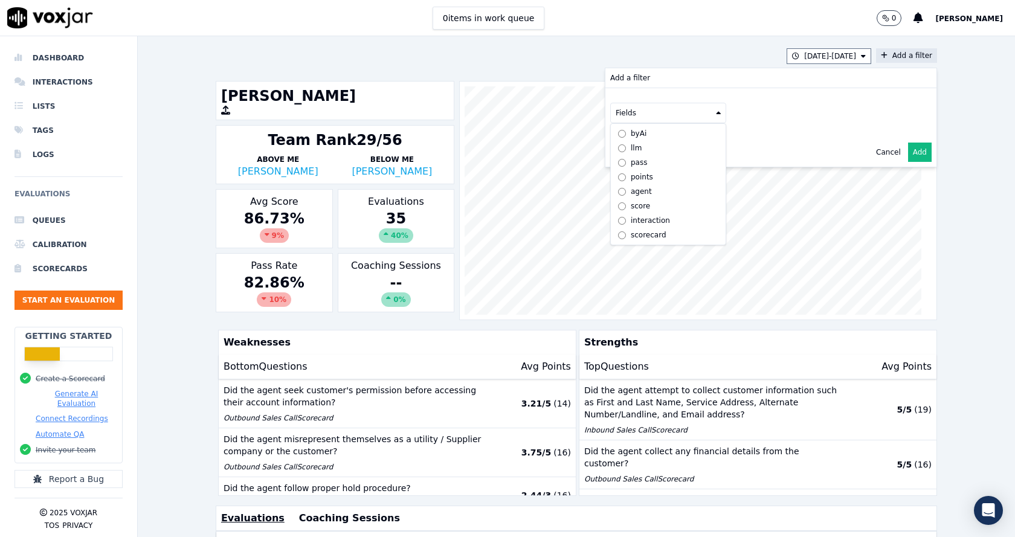
click at [691, 112] on button "Fields" at bounding box center [668, 113] width 116 height 21
click at [981, 176] on div "6/21/25 - 7/20/25 Add a filter Add a filter Fields Cancel Add Janet Monterio Te…" at bounding box center [576, 286] width 877 height 501
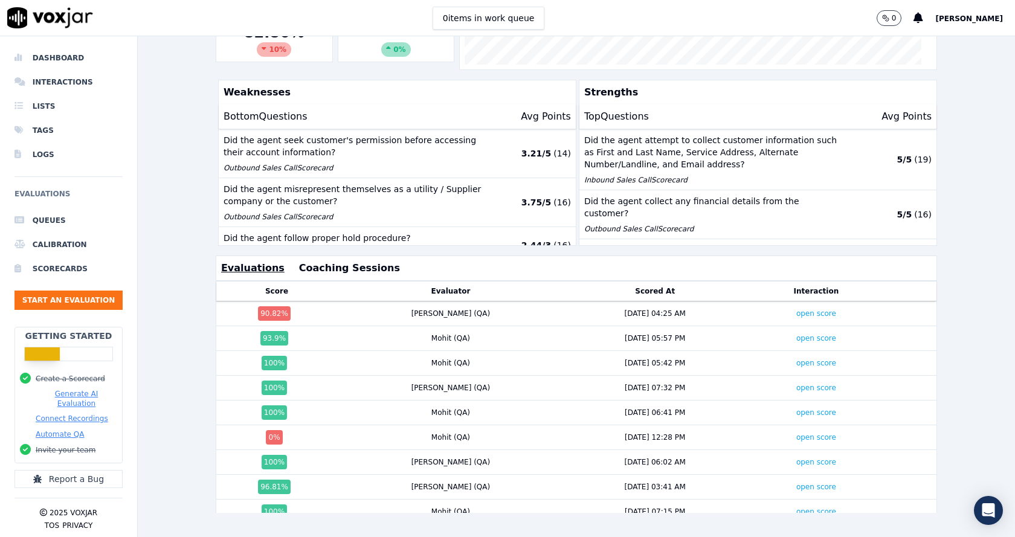
click at [178, 355] on div "6/21/25 - 7/20/25 Add a filter Janet Monterio Team Rank 29/56 Above Me Mark Sha…" at bounding box center [576, 286] width 877 height 501
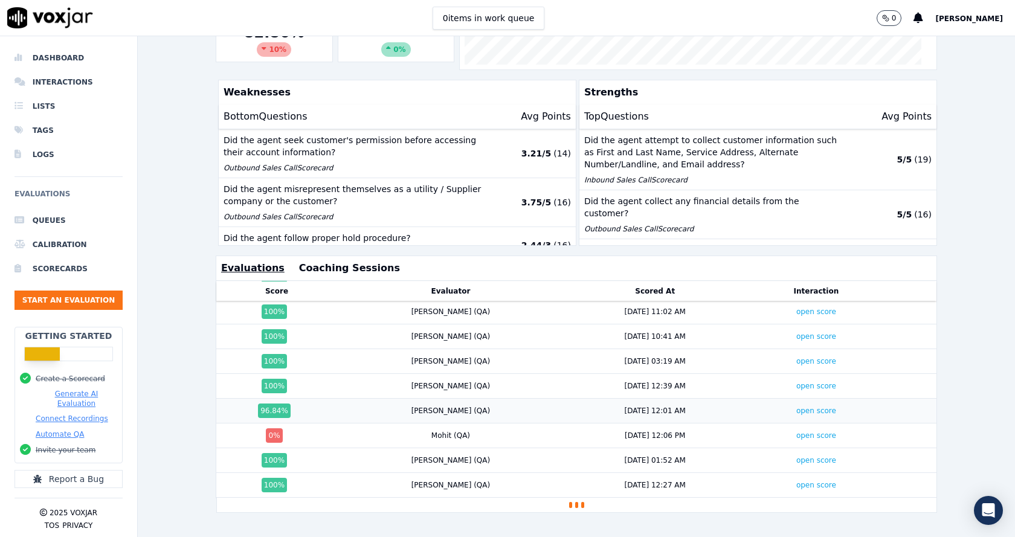
scroll to position [665, 0]
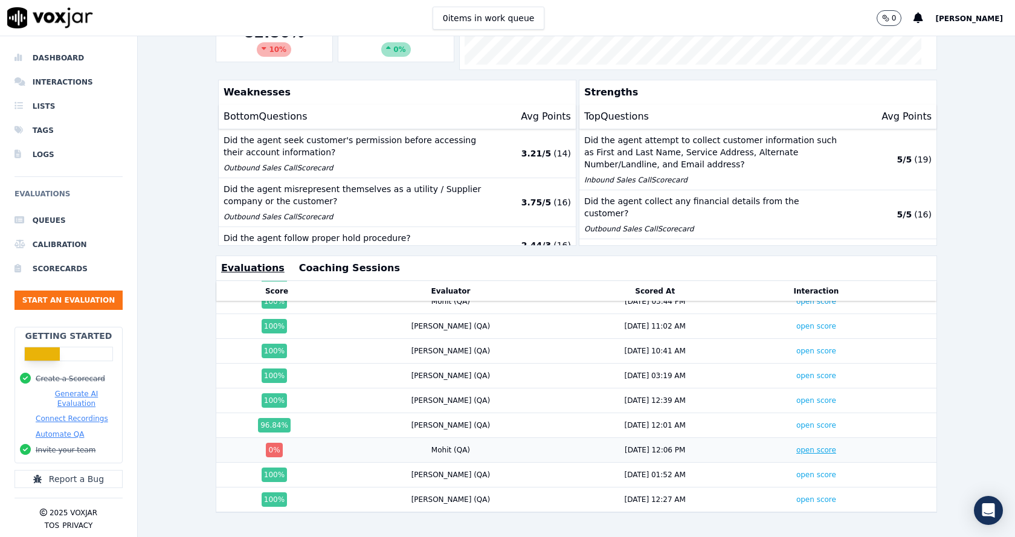
click at [796, 446] on link "open score" at bounding box center [816, 450] width 40 height 8
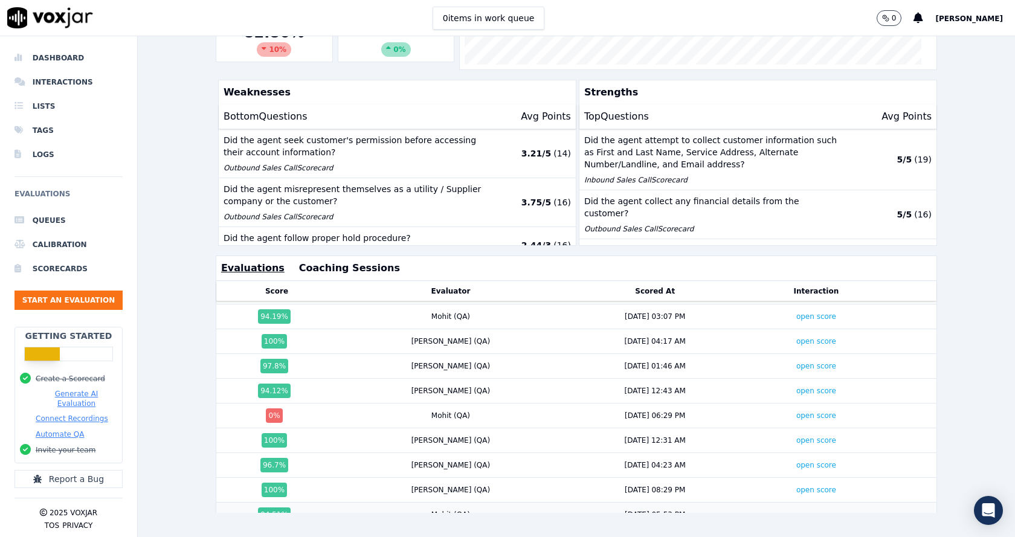
scroll to position [242, 0]
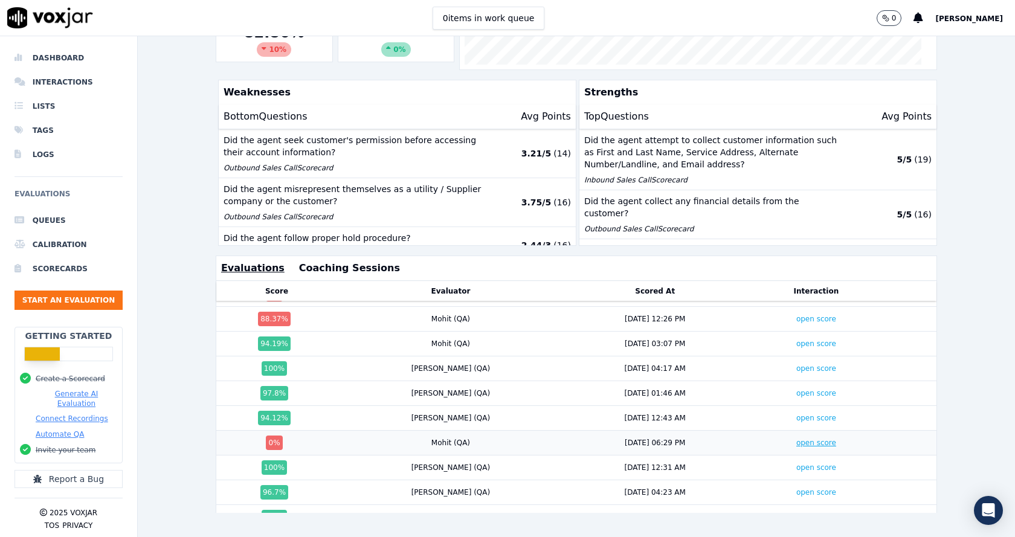
click at [796, 439] on link "open score" at bounding box center [816, 443] width 40 height 8
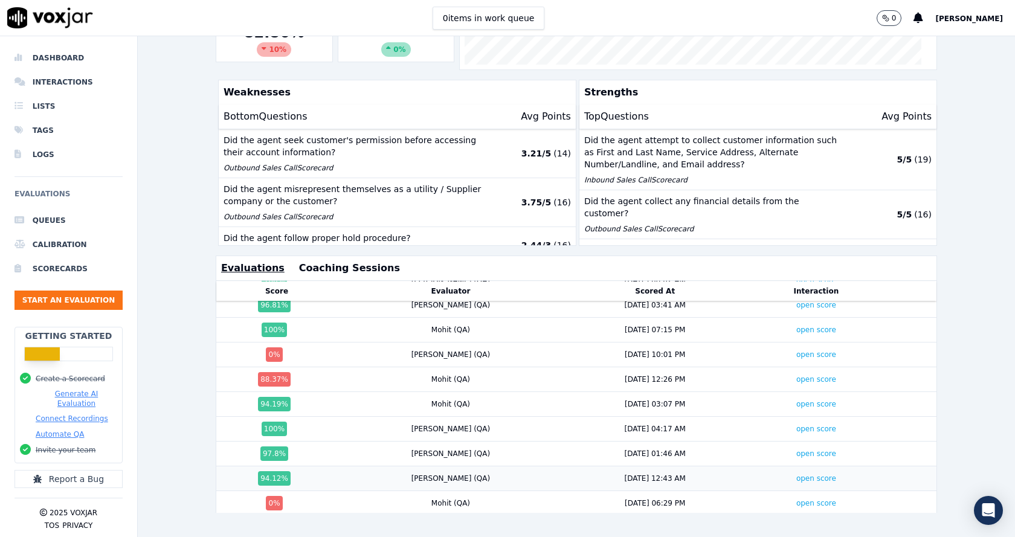
scroll to position [121, 0]
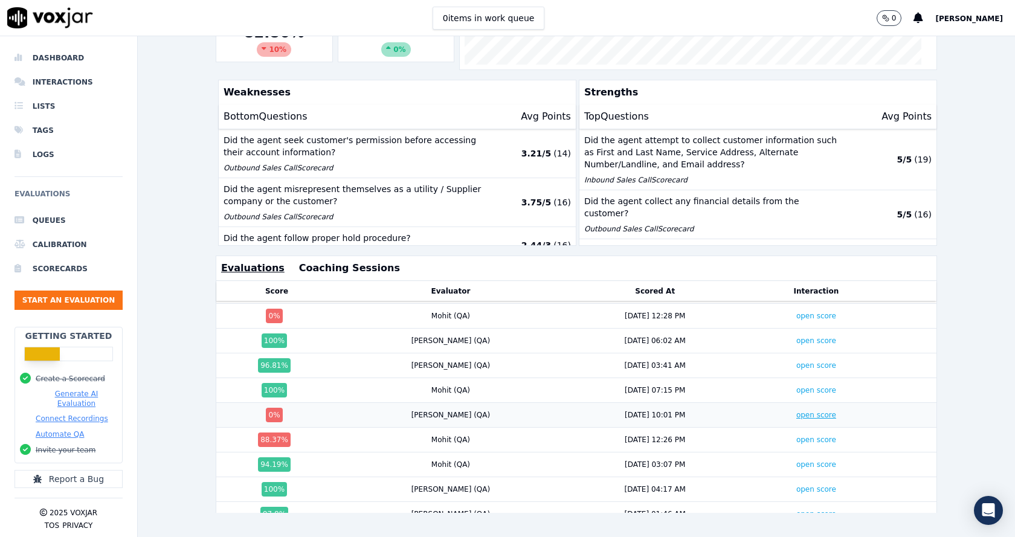
click at [796, 411] on link "open score" at bounding box center [816, 415] width 40 height 8
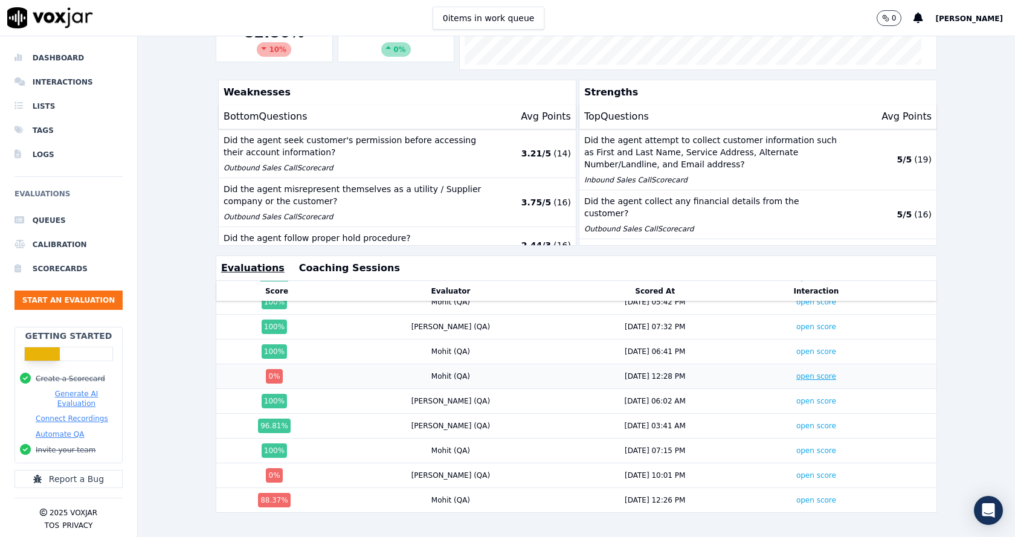
click at [796, 372] on link "open score" at bounding box center [816, 376] width 40 height 8
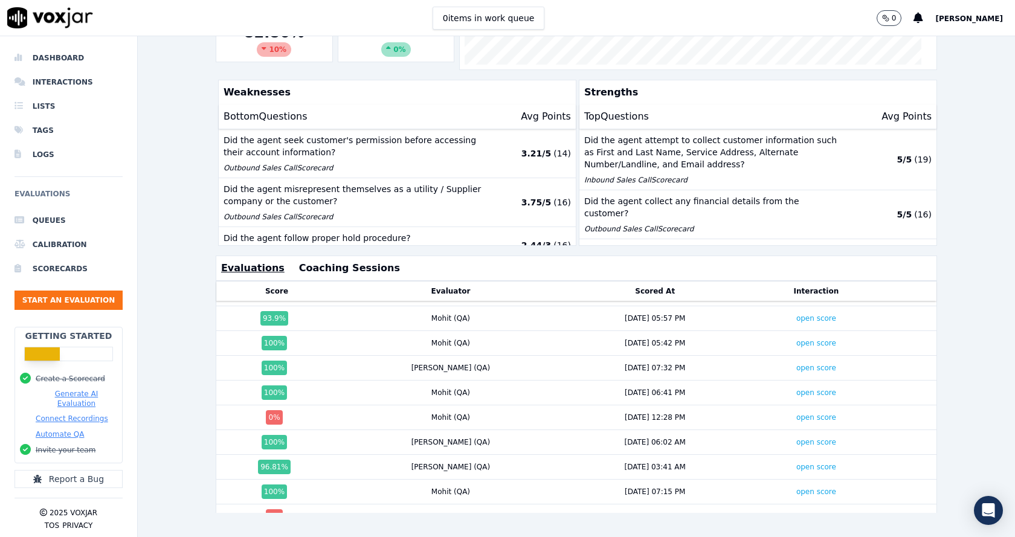
scroll to position [0, 0]
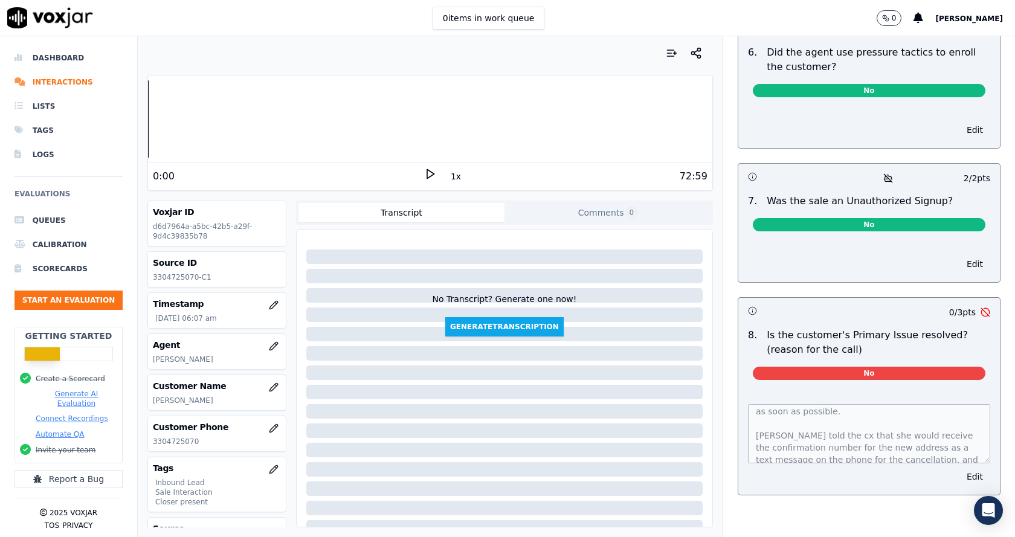
scroll to position [169, 0]
click at [174, 440] on p "3304725070" at bounding box center [217, 442] width 128 height 10
drag, startPoint x: 174, startPoint y: 440, endPoint x: 174, endPoint y: 449, distance: 9.7
click at [174, 441] on p "3304725070" at bounding box center [217, 442] width 128 height 10
copy p "3304725070"
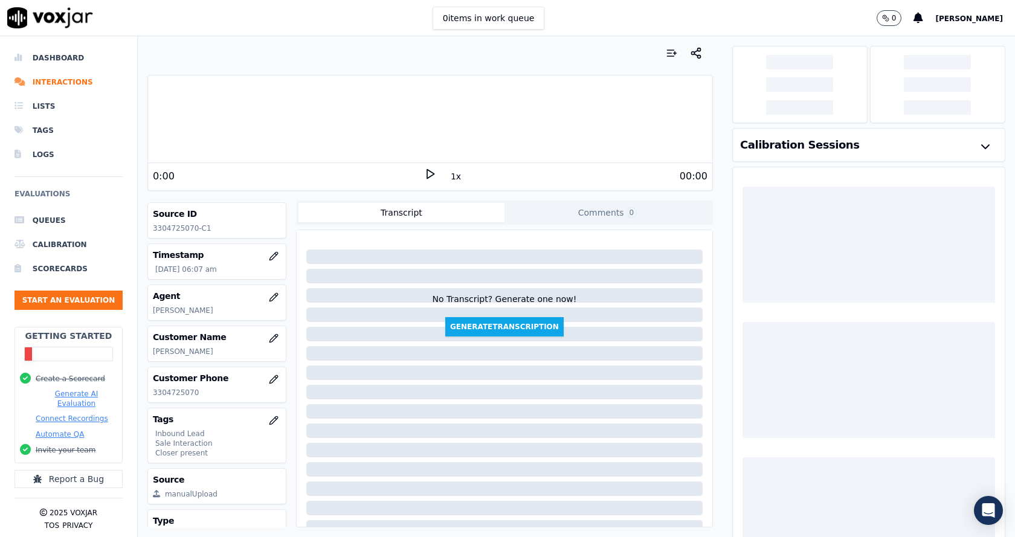
scroll to position [94, 0]
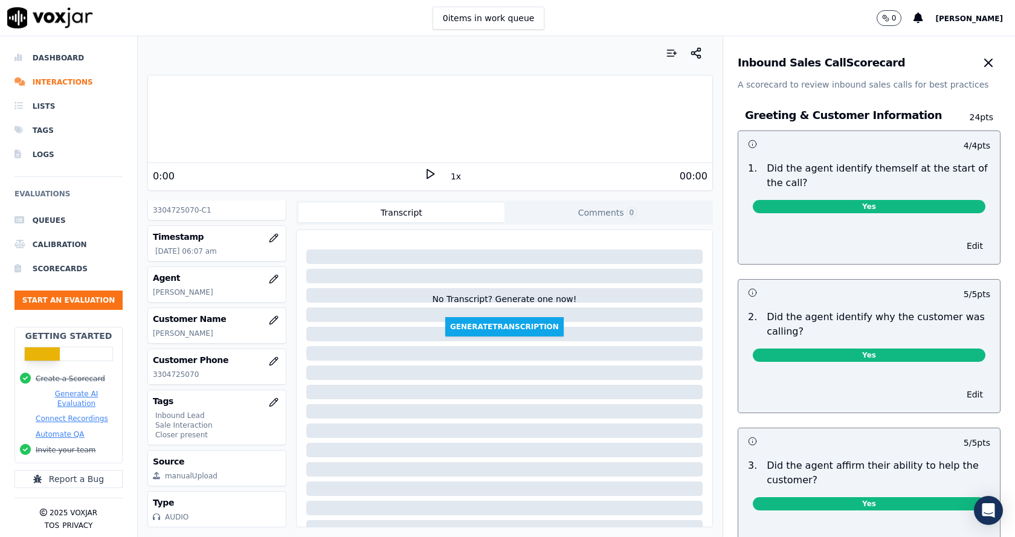
click at [172, 370] on p "3304725070" at bounding box center [217, 375] width 128 height 10
copy p "3304725070"
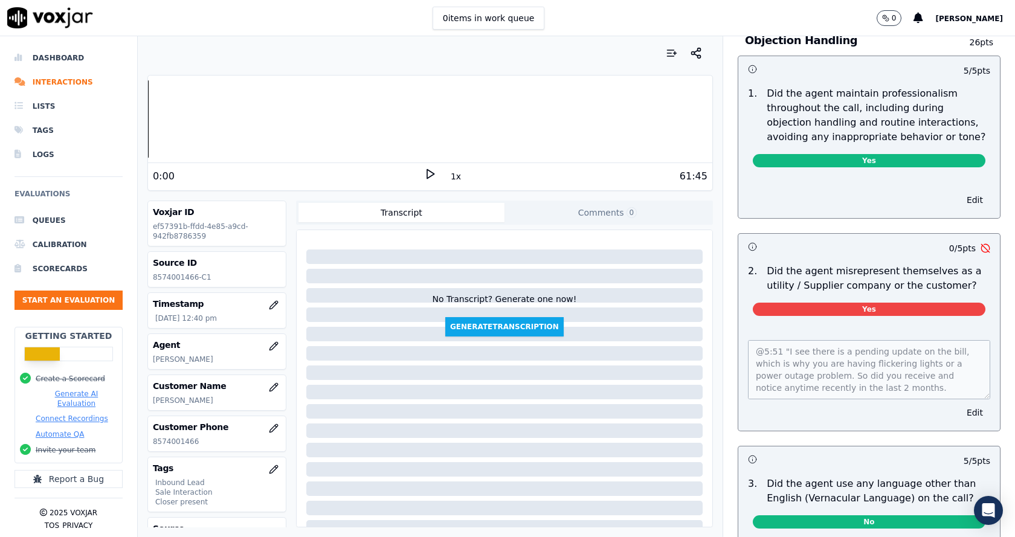
click at [803, 14] on div "0 items in work queue 0 Mike Chhetri" at bounding box center [507, 18] width 1015 height 36
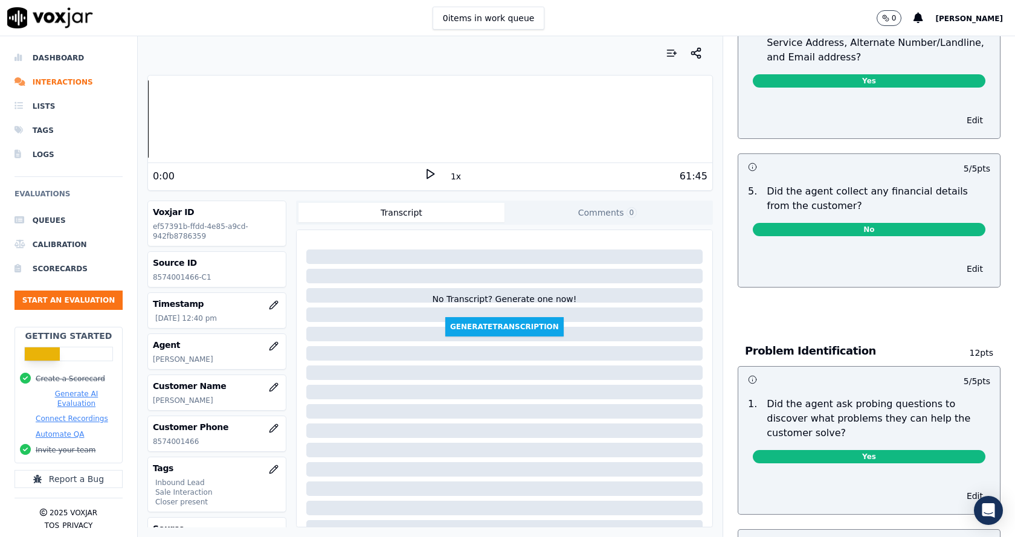
scroll to position [483, 0]
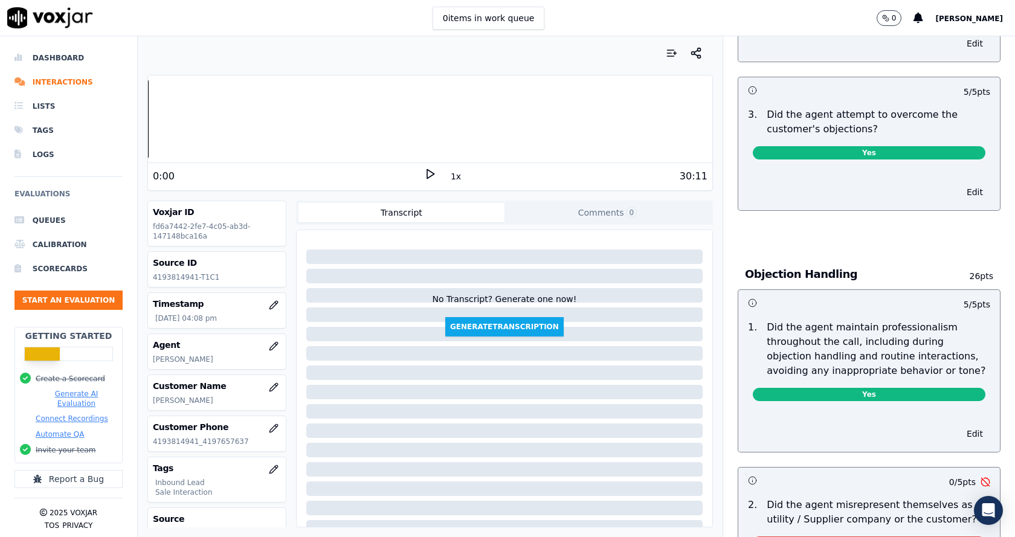
scroll to position [1208, 0]
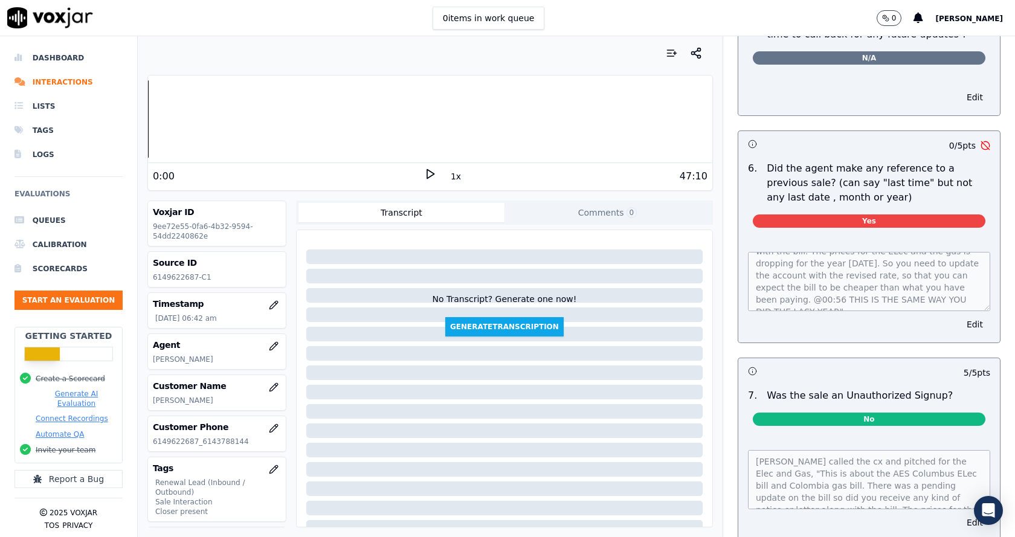
scroll to position [2910, 0]
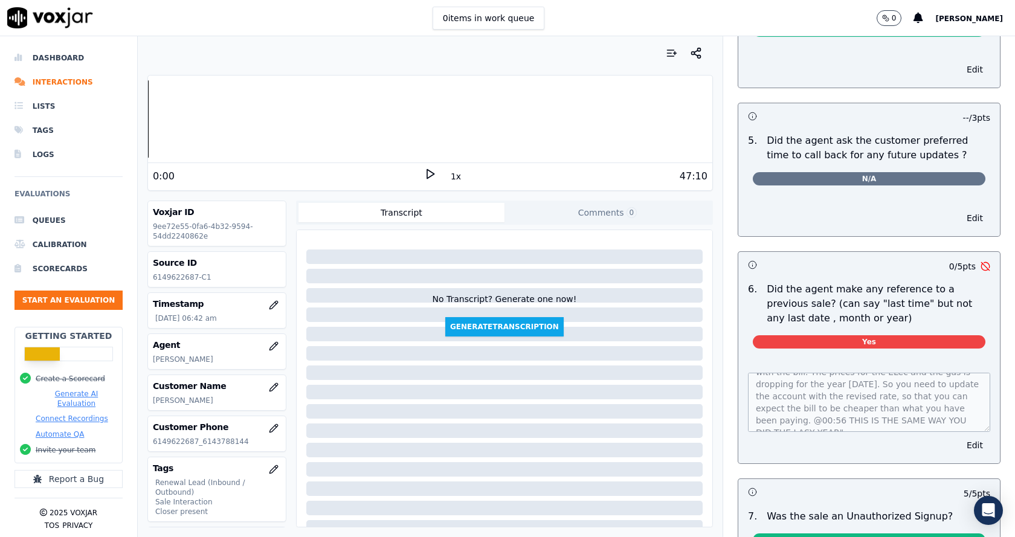
click at [174, 440] on p "6149622687_6143788144" at bounding box center [217, 442] width 128 height 10
copy p "6149622687_6143788144"
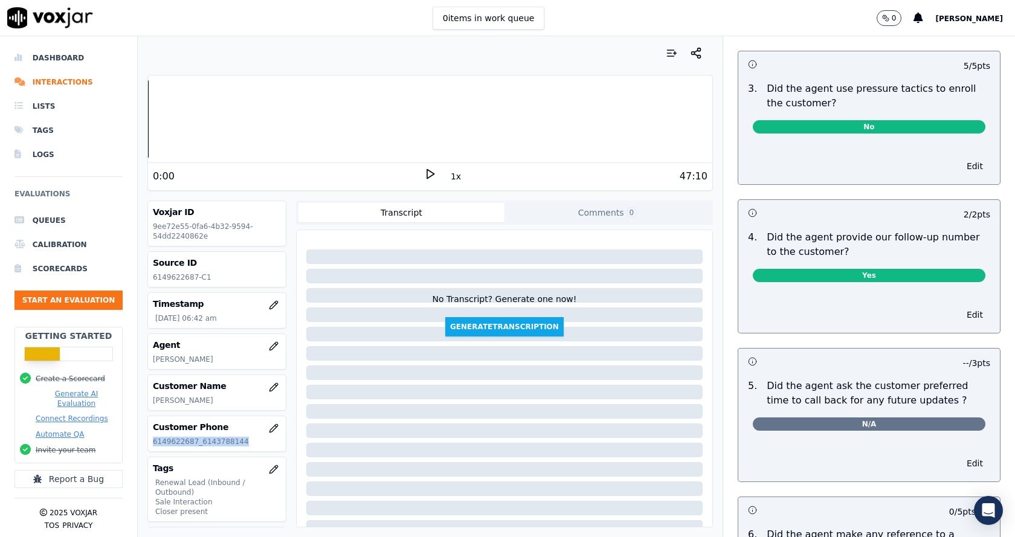
scroll to position [2547, 0]
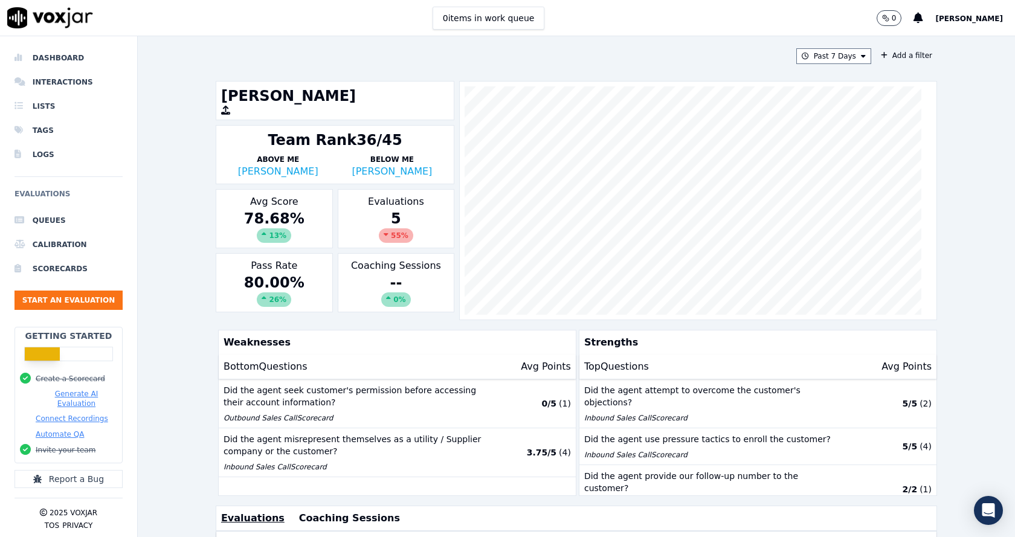
click at [178, 240] on div "Past 7 Days Add a filter [PERSON_NAME] Team Rank 36/45 Above Me [PERSON_NAME] B…" at bounding box center [576, 286] width 877 height 501
click at [822, 57] on button "Past 7 Days" at bounding box center [833, 56] width 75 height 16
click at [824, 83] on label "Custom" at bounding box center [830, 78] width 65 height 14
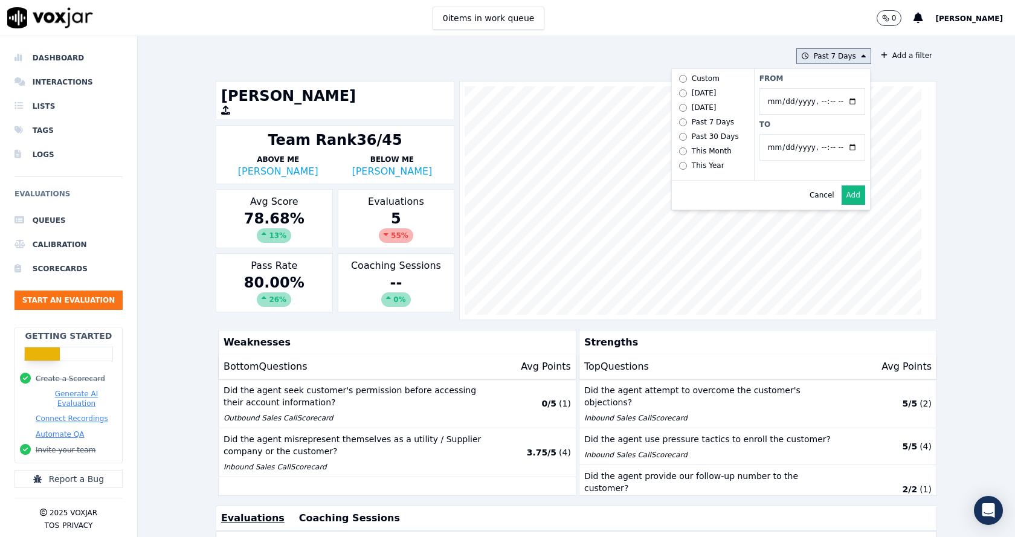
click at [838, 103] on input "From" at bounding box center [812, 101] width 106 height 27
type input "2025-06-20T00:00"
click at [818, 77] on label "From" at bounding box center [812, 79] width 106 height 10
click at [818, 88] on input "From" at bounding box center [812, 101] width 106 height 27
drag, startPoint x: 841, startPoint y: 148, endPoint x: 826, endPoint y: 152, distance: 15.7
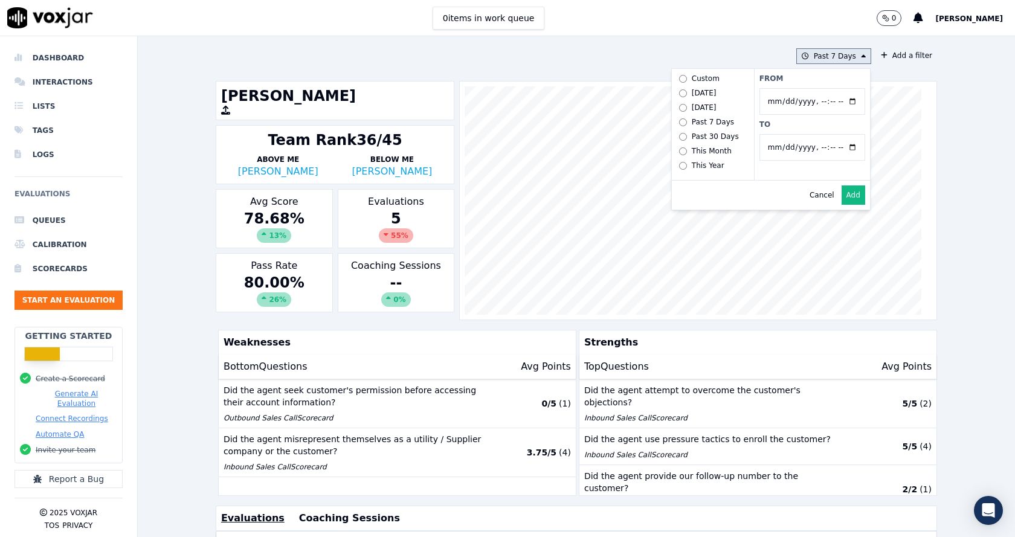
click at [840, 148] on input "To" at bounding box center [812, 147] width 106 height 27
type input "2025-07-20T23:59"
click at [819, 125] on label "To" at bounding box center [812, 125] width 106 height 10
click at [819, 134] on input "To" at bounding box center [812, 147] width 106 height 27
click at [842, 205] on button "Add" at bounding box center [854, 194] width 24 height 19
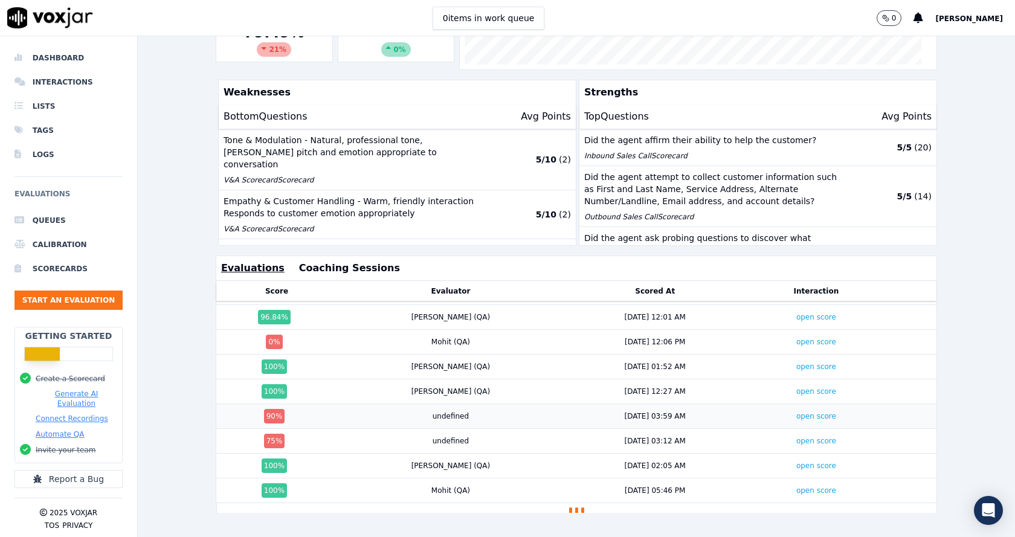
scroll to position [764, 0]
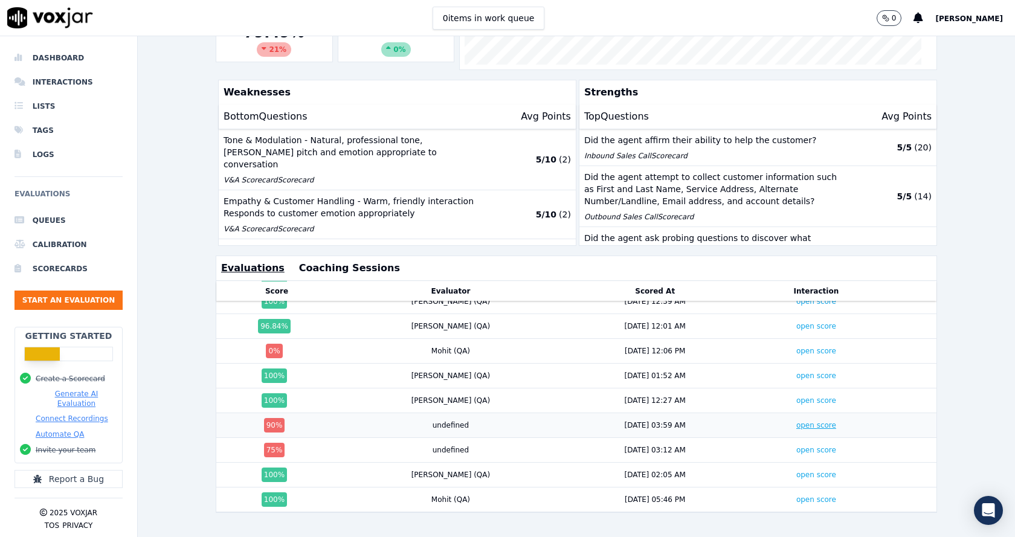
click at [796, 421] on link "open score" at bounding box center [816, 425] width 40 height 8
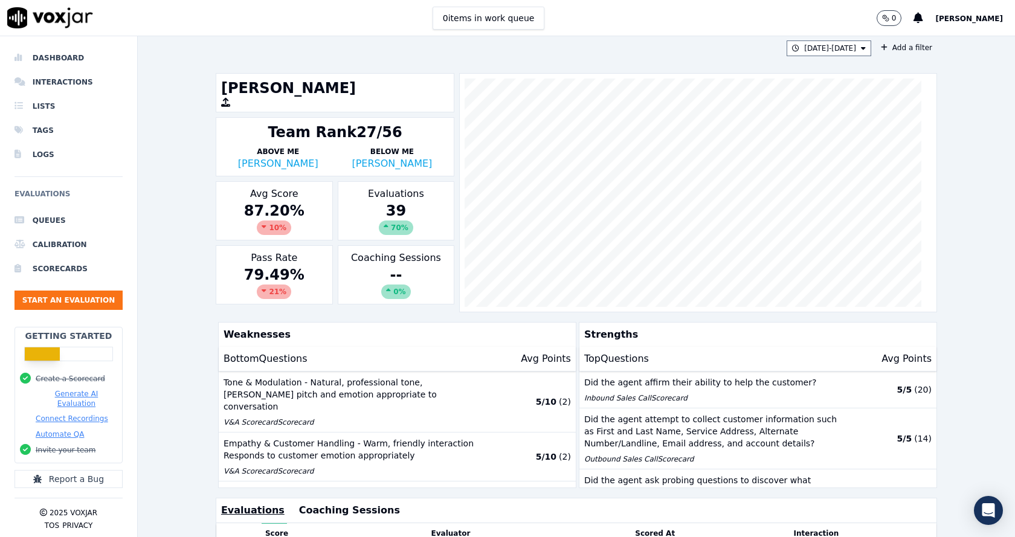
scroll to position [0, 0]
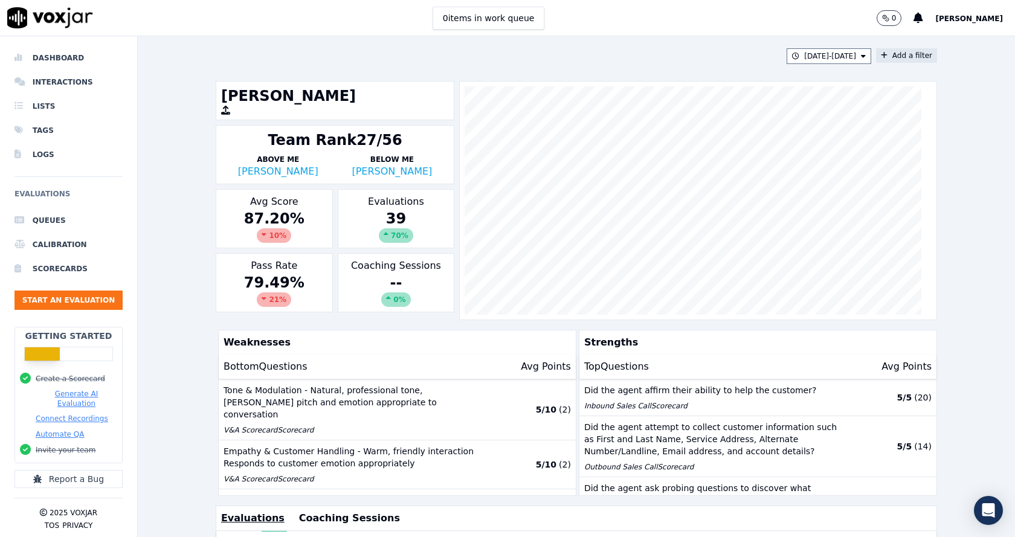
click at [889, 53] on button "Add a filter" at bounding box center [906, 55] width 61 height 14
click at [675, 111] on button "Fields" at bounding box center [668, 113] width 116 height 21
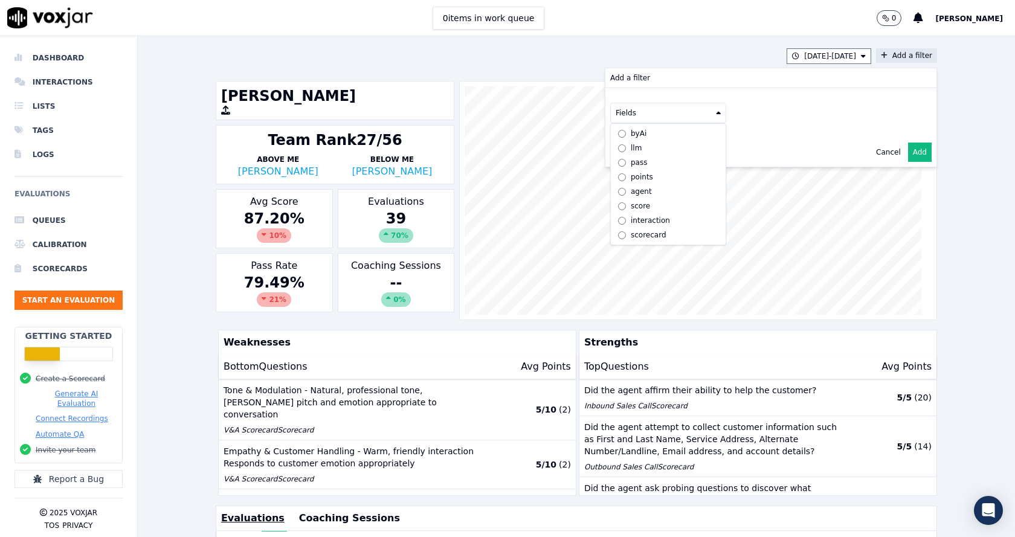
scroll to position [9, 0]
click at [631, 230] on div "scorecard" at bounding box center [649, 235] width 36 height 10
click at [686, 137] on button "Fields" at bounding box center [683, 138] width 116 height 21
click at [628, 160] on label "title" at bounding box center [683, 159] width 110 height 14
click at [757, 140] on button at bounding box center [833, 137] width 174 height 18
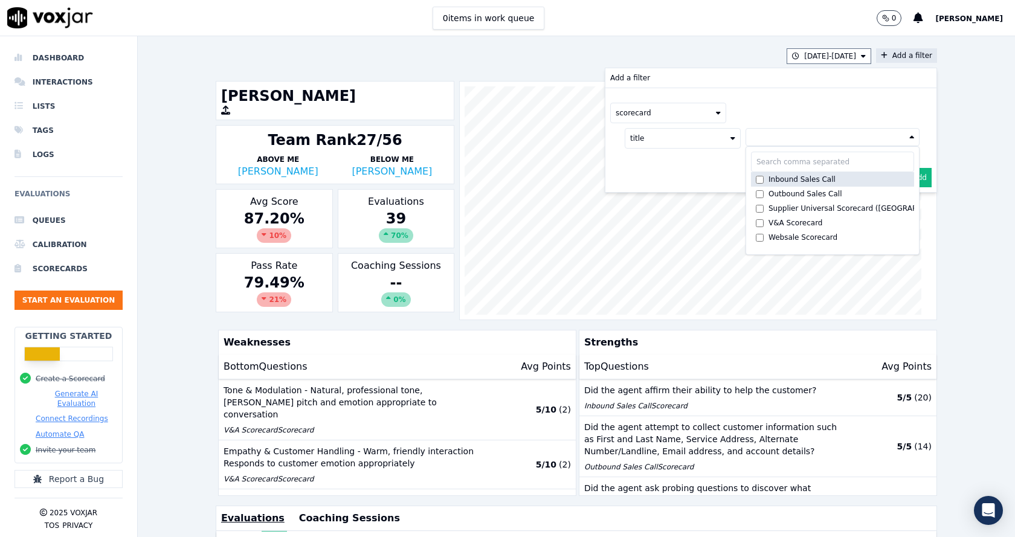
click at [775, 181] on div "Inbound Sales Call" at bounding box center [801, 180] width 67 height 10
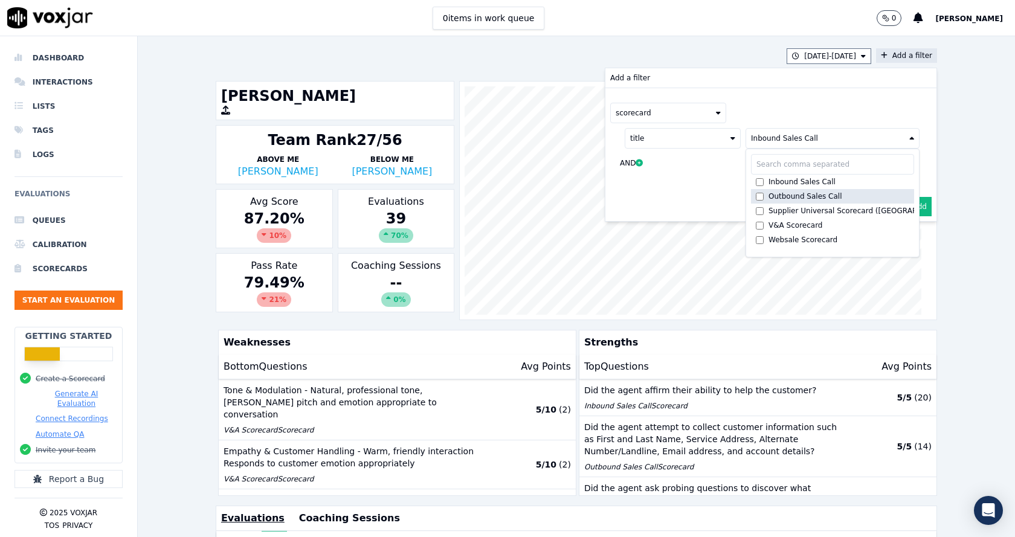
click at [775, 196] on div "Outbound Sales Call" at bounding box center [805, 197] width 74 height 10
click at [627, 204] on div "Cancel Add" at bounding box center [770, 206] width 331 height 29
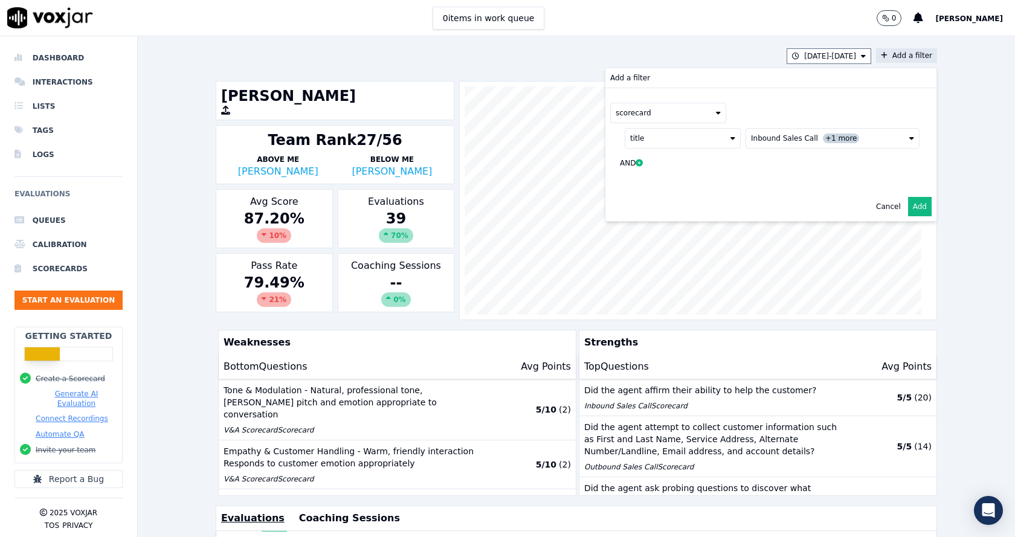
click at [908, 204] on button "Add" at bounding box center [920, 206] width 24 height 19
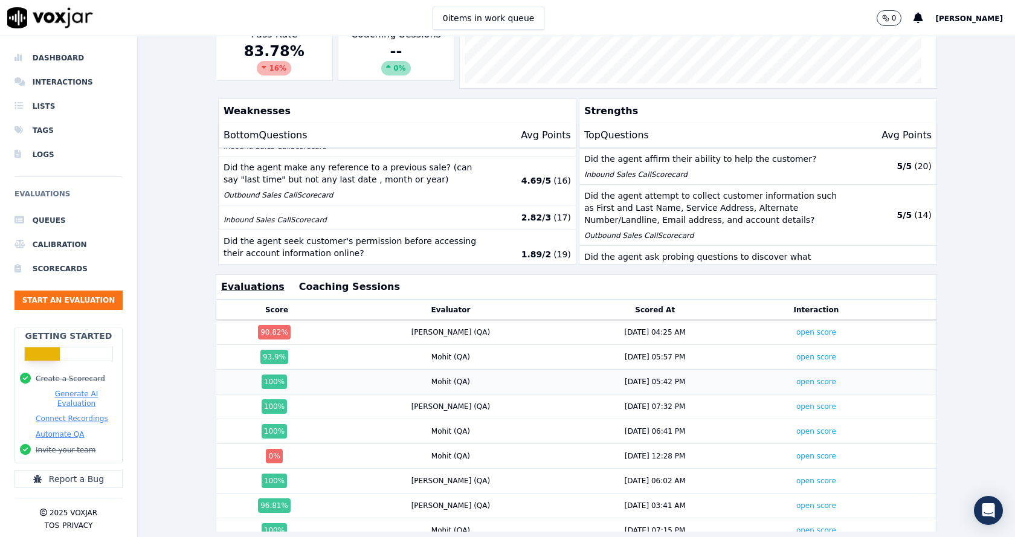
scroll to position [242, 0]
click at [181, 373] on div "6/20/25 - 7/20/25 scorecard title : Inbound Sales Call +1 more Add a filter Jan…" at bounding box center [576, 286] width 877 height 501
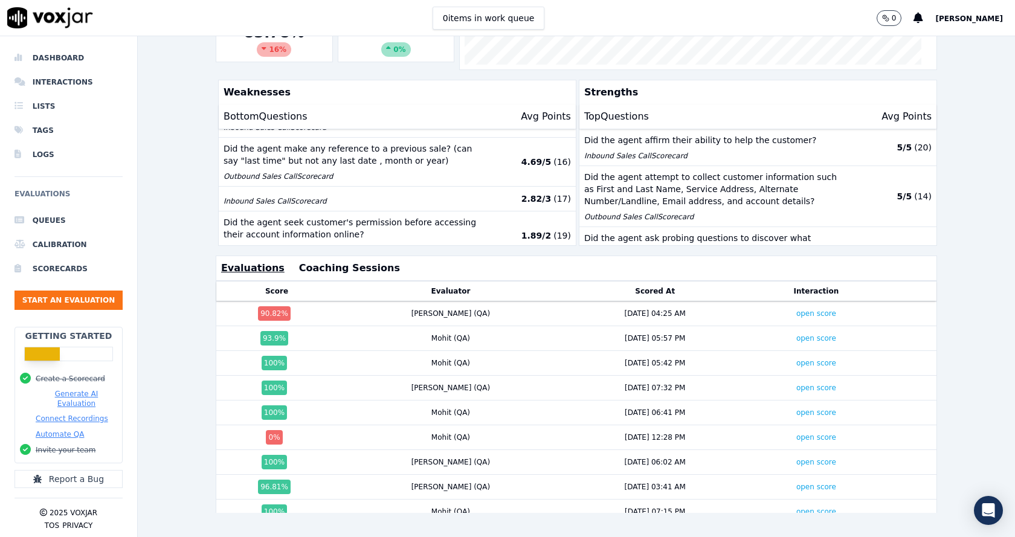
scroll to position [278, 0]
click at [796, 433] on link "open score" at bounding box center [816, 437] width 40 height 8
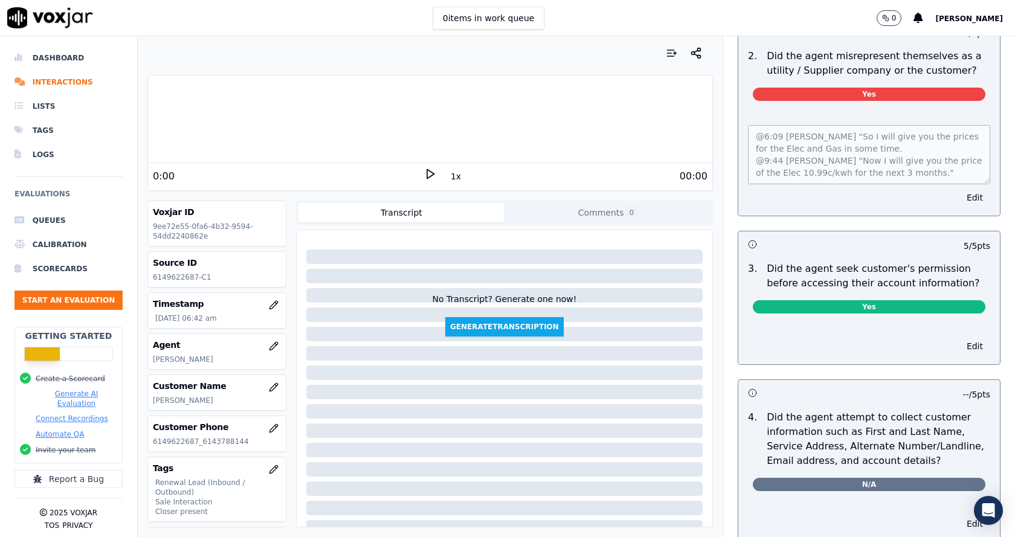
scroll to position [846, 0]
